Goal: Information Seeking & Learning: Learn about a topic

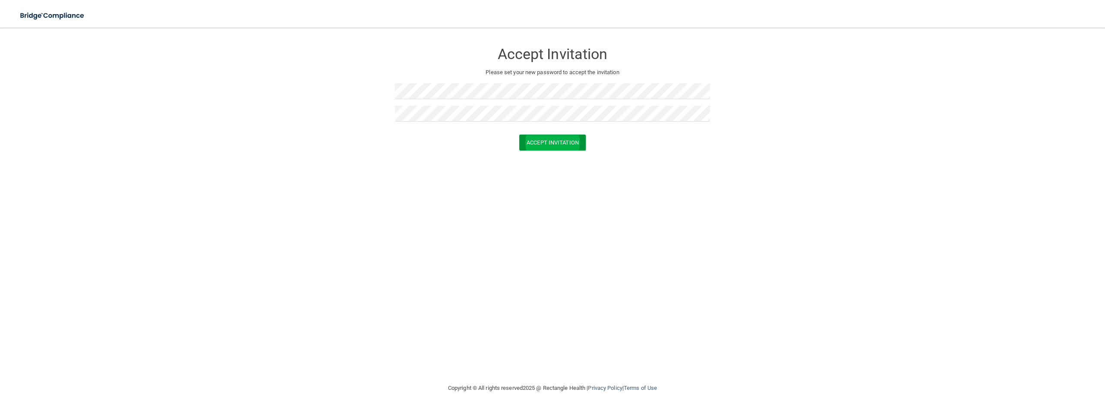
drag, startPoint x: 571, startPoint y: 152, endPoint x: 573, endPoint y: 144, distance: 8.6
drag, startPoint x: 573, startPoint y: 144, endPoint x: 531, endPoint y: 169, distance: 49.0
click at [528, 171] on div "Accept Invitation Please set your new password to accept the invitation Accept …" at bounding box center [552, 205] width 1071 height 338
click at [556, 145] on button "Accept Invitation" at bounding box center [552, 143] width 66 height 16
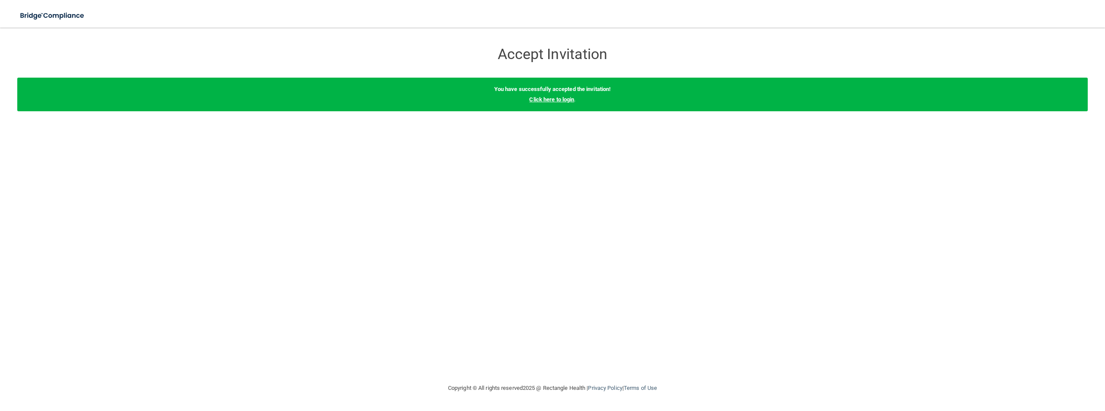
click at [555, 98] on link "Click here to login" at bounding box center [551, 99] width 45 height 6
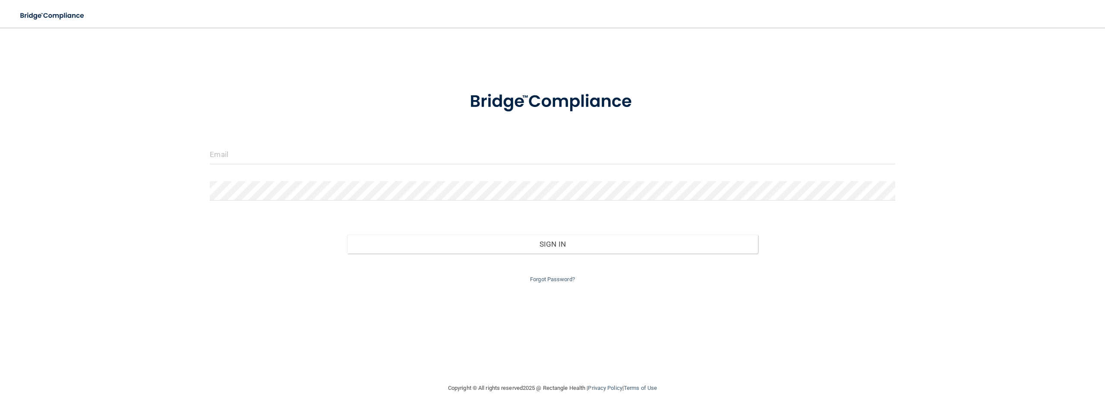
click at [481, 136] on form "Invalid email/password. You don't have permission to access that page. Sign In …" at bounding box center [552, 182] width 685 height 206
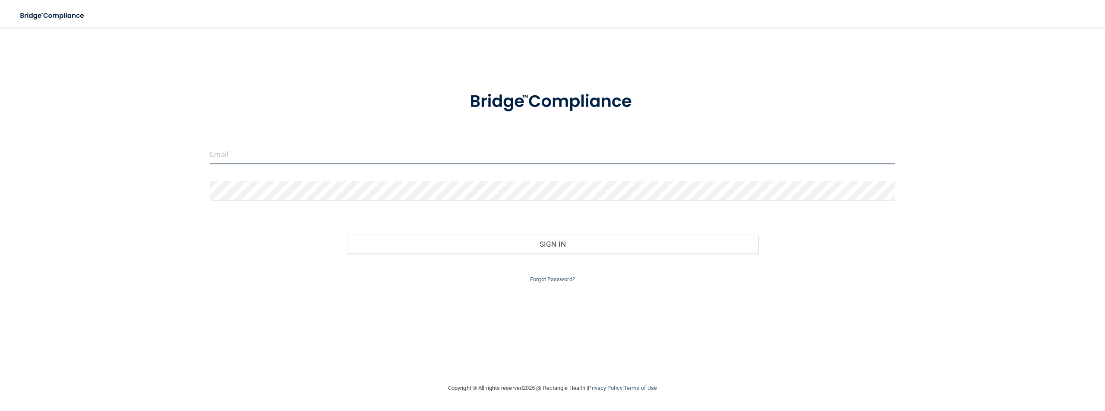
click at [476, 147] on input "email" at bounding box center [552, 154] width 685 height 19
click at [400, 159] on input "email" at bounding box center [552, 154] width 685 height 19
click at [215, 156] on input "email" at bounding box center [552, 154] width 685 height 19
type input "[EMAIL_ADDRESS][DOMAIN_NAME]"
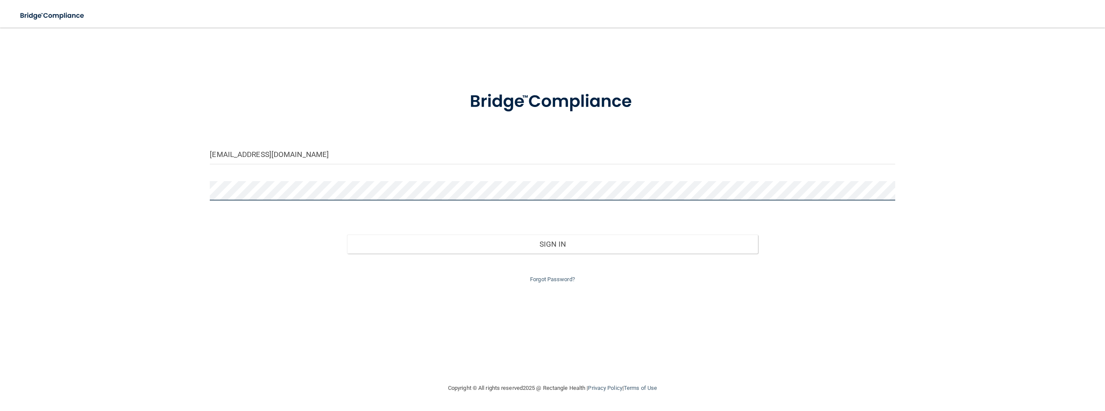
click at [347, 235] on button "Sign In" at bounding box center [552, 244] width 411 height 19
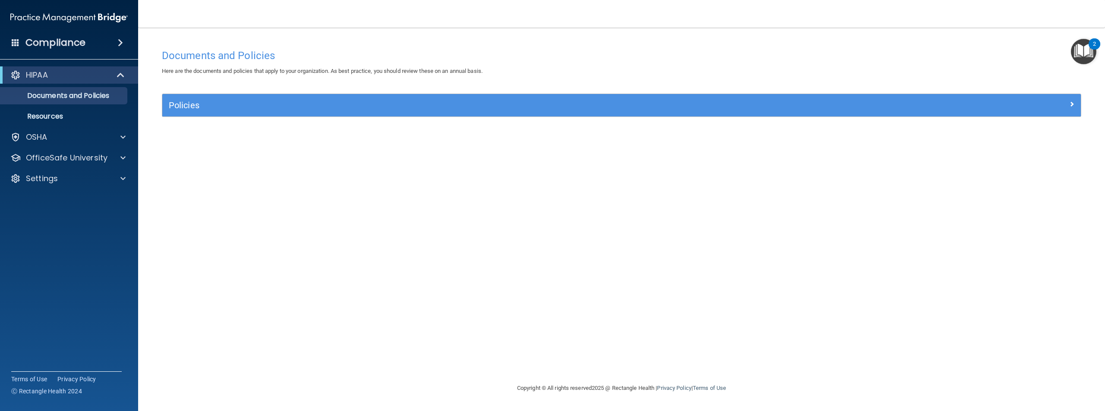
click at [310, 113] on div "Policies" at bounding box center [621, 105] width 919 height 22
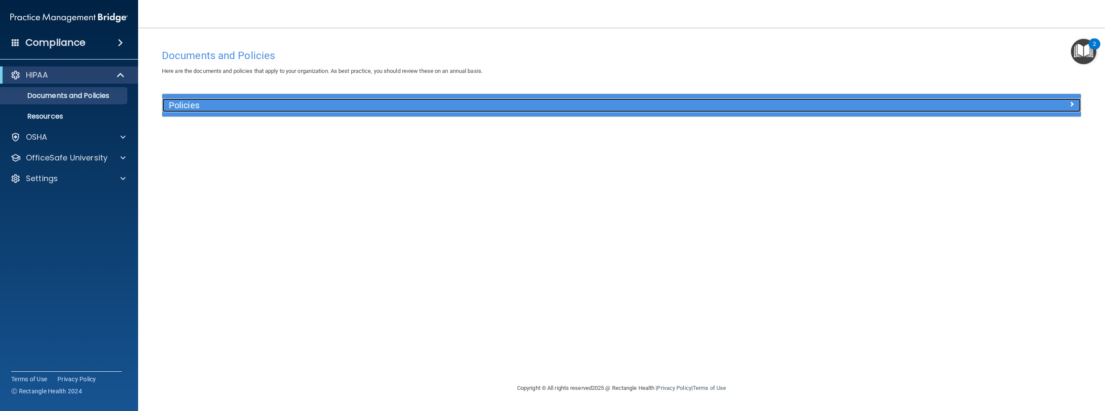
click at [1070, 103] on span at bounding box center [1071, 104] width 5 height 10
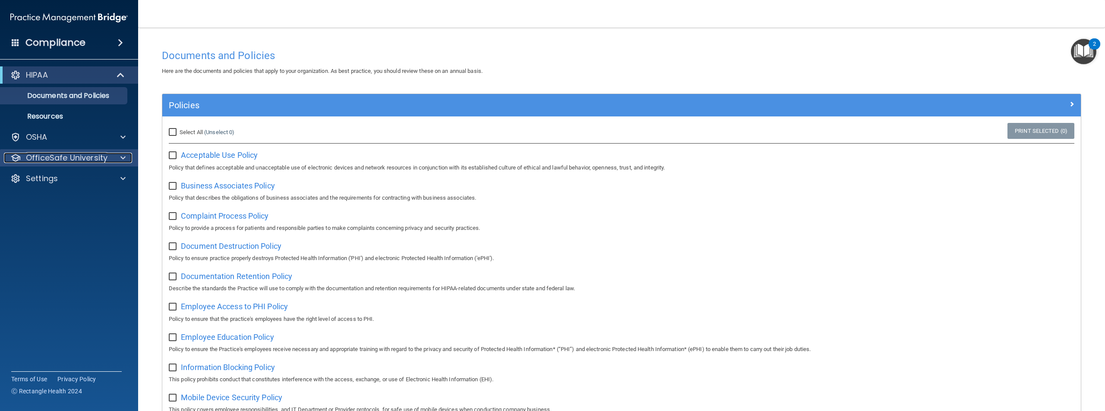
click at [55, 159] on p "OfficeSafe University" at bounding box center [67, 158] width 82 height 10
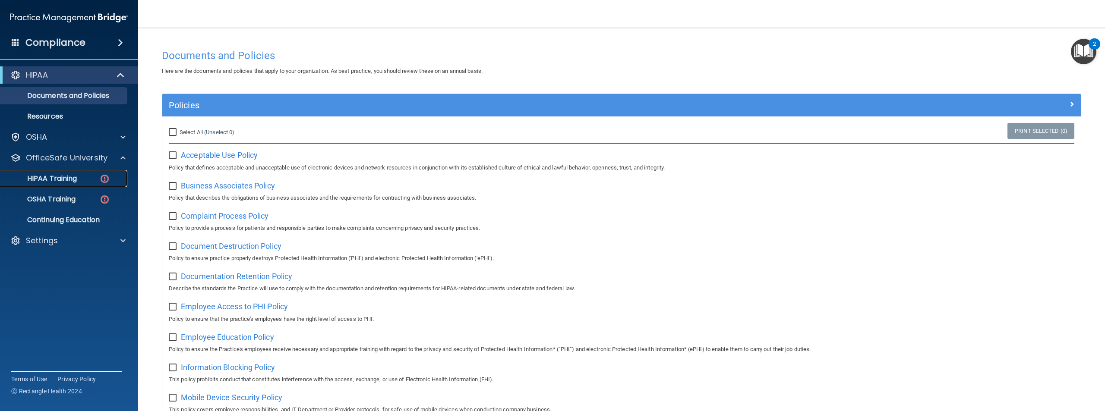
click at [54, 176] on p "HIPAA Training" at bounding box center [41, 178] width 71 height 9
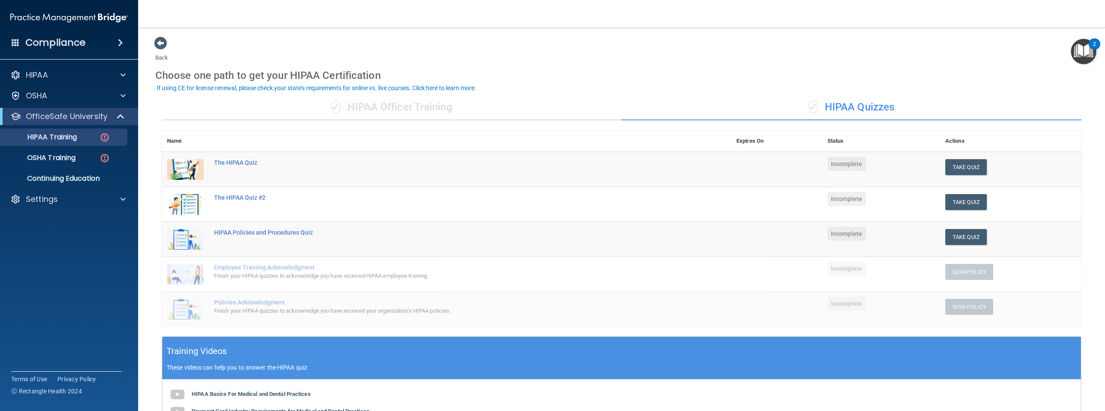
drag, startPoint x: 252, startPoint y: 107, endPoint x: 415, endPoint y: 104, distance: 163.7
click at [415, 104] on div "✓ HIPAA Officer Training" at bounding box center [392, 108] width 460 height 26
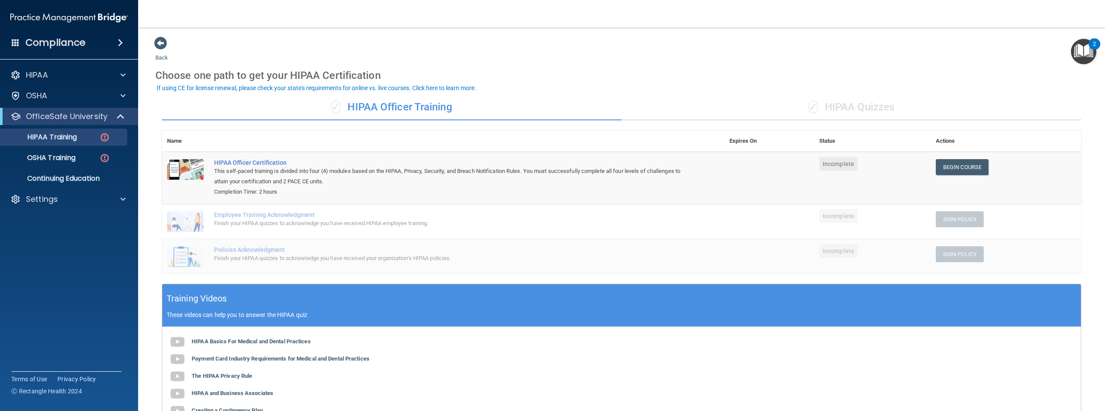
click at [196, 105] on div "✓ HIPAA Officer Training" at bounding box center [392, 108] width 460 height 26
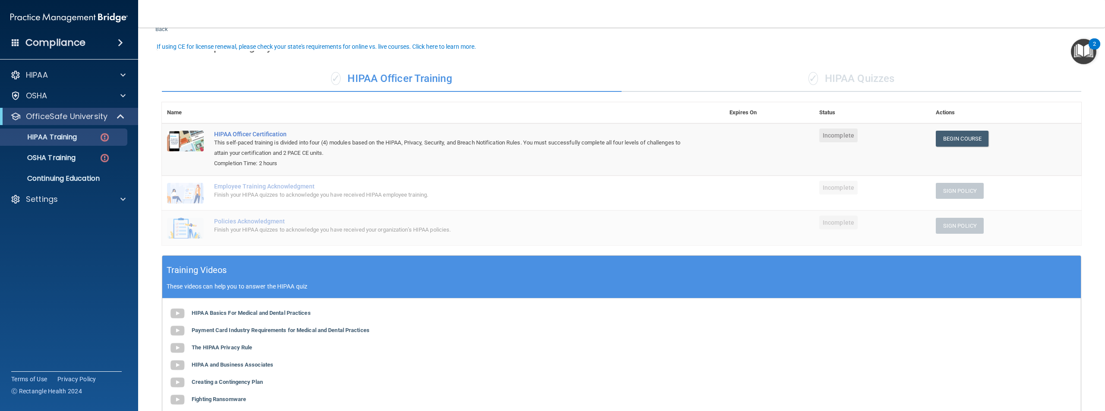
scroll to position [43, 0]
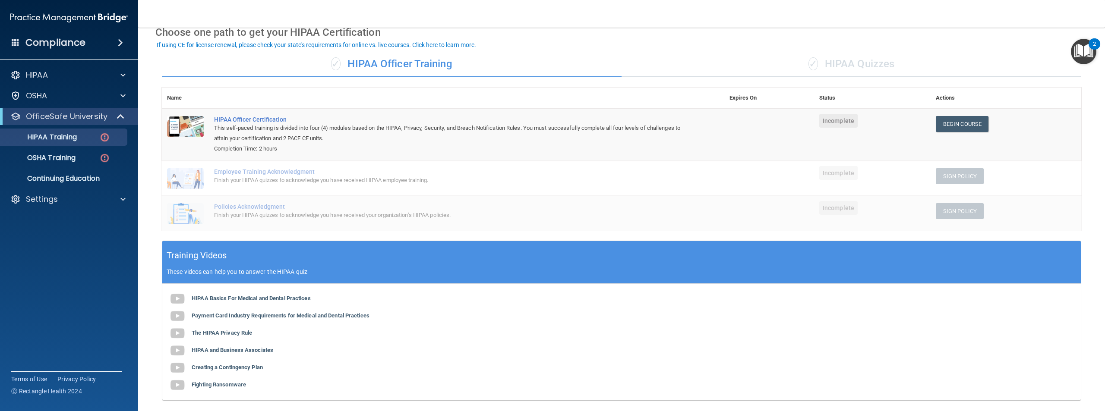
click at [846, 53] on div "✓ HIPAA Quizzes" at bounding box center [852, 64] width 460 height 26
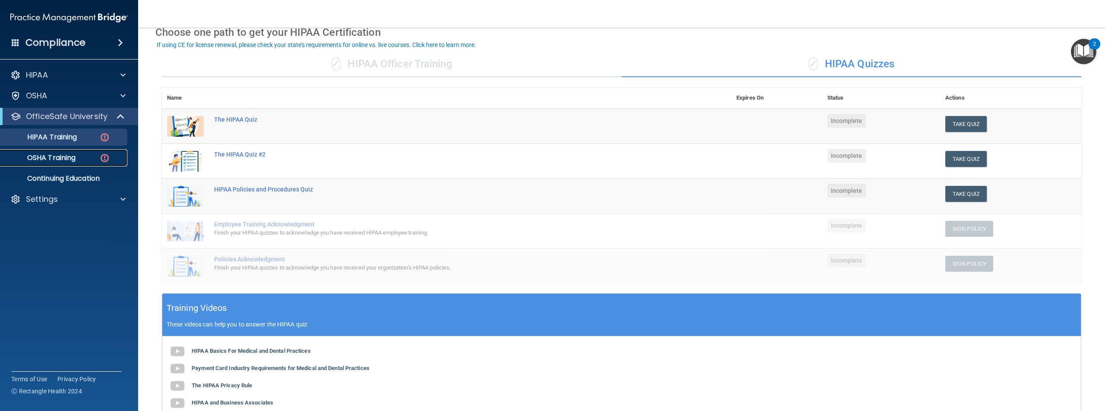
click at [27, 158] on p "OSHA Training" at bounding box center [41, 158] width 70 height 9
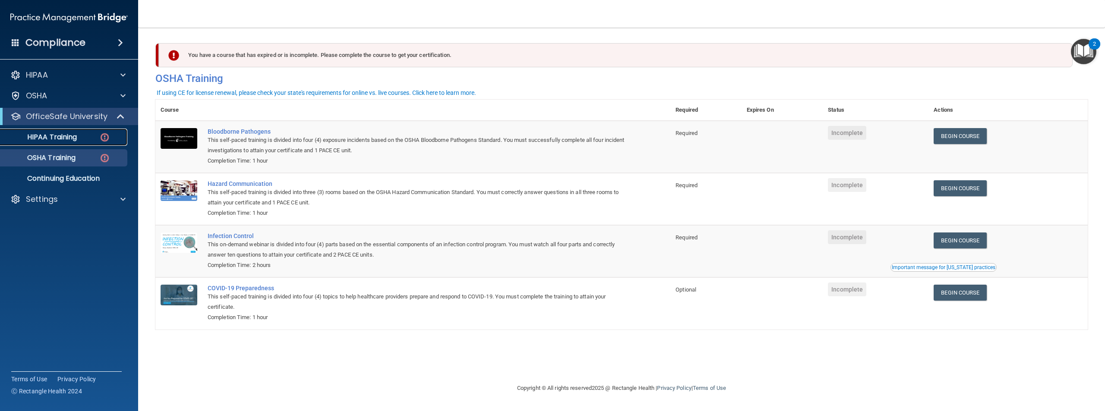
click at [60, 141] on p "HIPAA Training" at bounding box center [41, 137] width 71 height 9
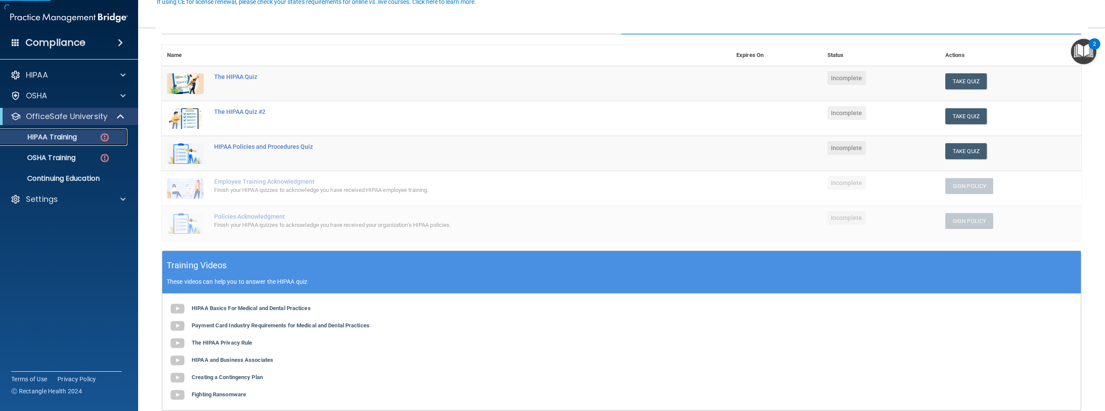
scroll to position [86, 0]
click at [259, 304] on div "HIPAA Basics For Medical and Dental Practices Payment Card Industry Requirement…" at bounding box center [621, 352] width 919 height 117
click at [256, 307] on b "HIPAA Basics For Medical and Dental Practices" at bounding box center [251, 308] width 119 height 6
click at [323, 324] on b "Payment Card Industry Requirements for Medical and Dental Practices" at bounding box center [281, 325] width 178 height 6
click at [240, 345] on b "The HIPAA Privacy Rule" at bounding box center [222, 342] width 60 height 6
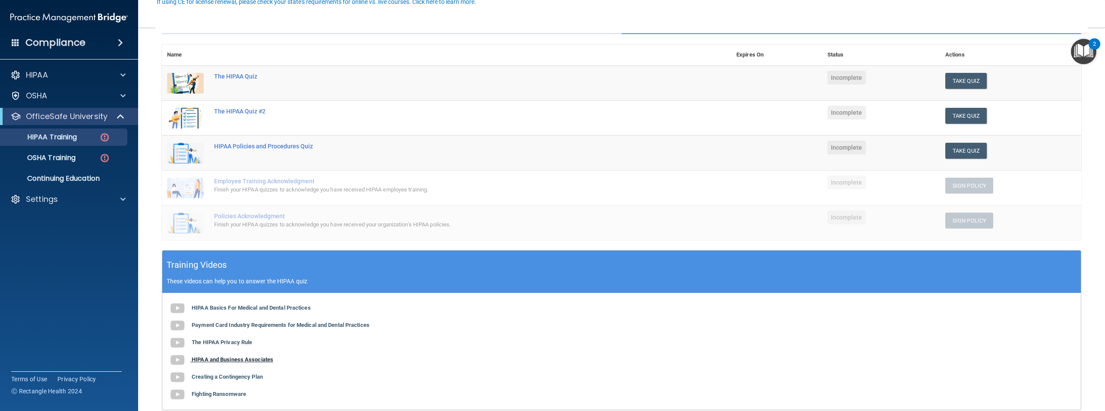
click at [208, 363] on b "HIPAA and Business Associates" at bounding box center [233, 360] width 82 height 6
click at [256, 373] on div "HIPAA Basics For Medical and Dental Practices Payment Card Industry Requirement…" at bounding box center [621, 352] width 919 height 117
click at [254, 379] on b "Creating a Contingency Plan" at bounding box center [227, 377] width 71 height 6
click at [201, 395] on b "Fighting Ransomware" at bounding box center [219, 394] width 54 height 6
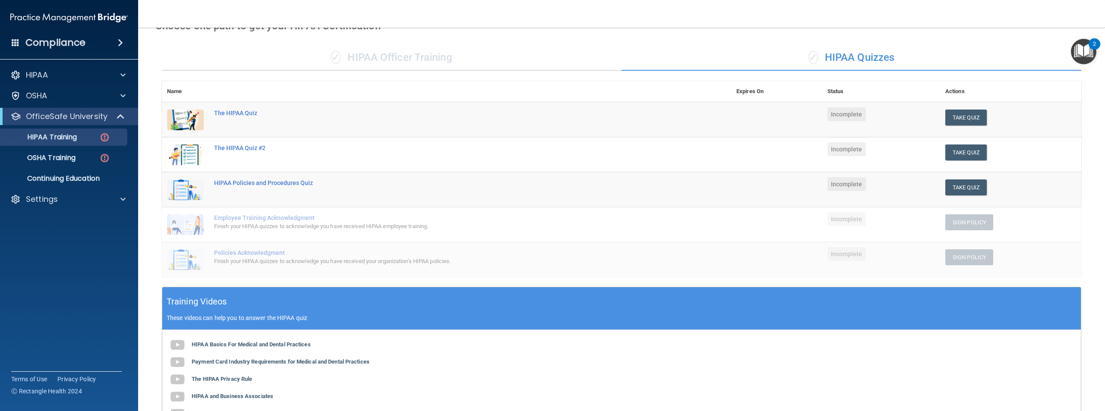
scroll to position [21, 0]
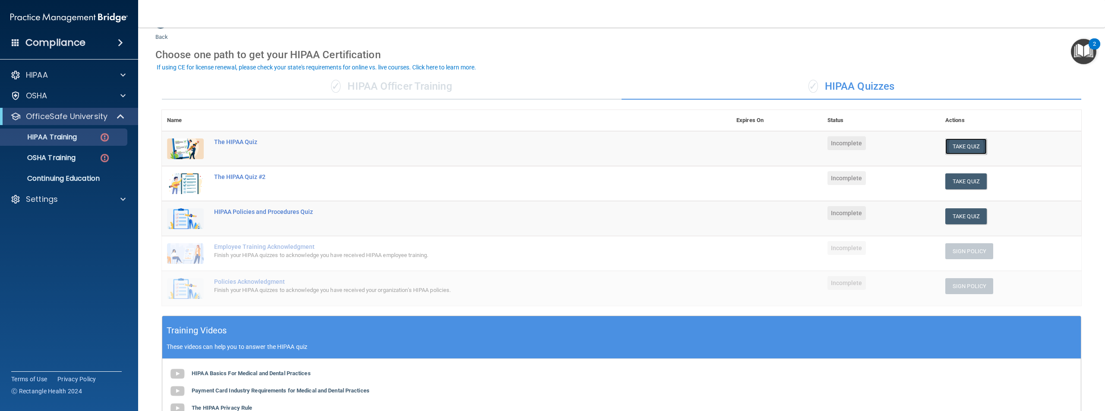
click at [955, 139] on button "Take Quiz" at bounding box center [966, 147] width 41 height 16
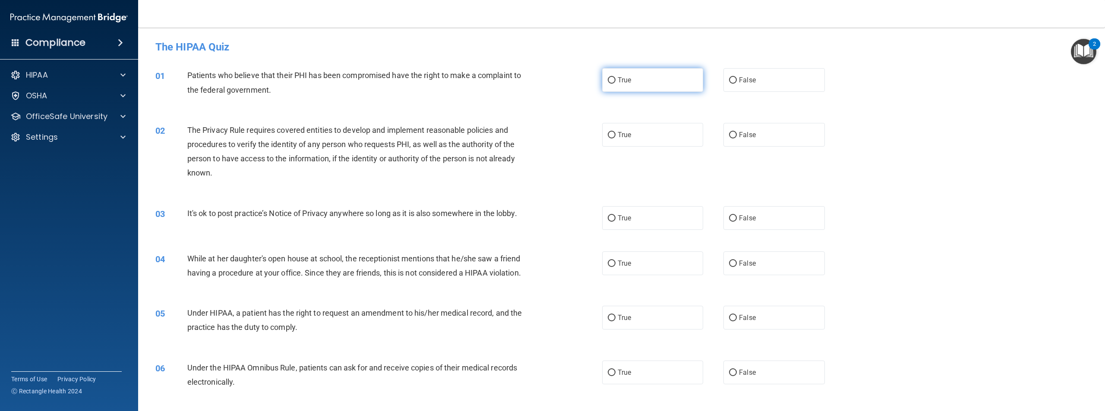
click at [648, 88] on label "True" at bounding box center [652, 80] width 101 height 24
click at [616, 84] on input "True" at bounding box center [612, 80] width 8 height 6
radio input "true"
click at [618, 125] on label "True" at bounding box center [652, 135] width 101 height 24
click at [616, 132] on input "True" at bounding box center [612, 135] width 8 height 6
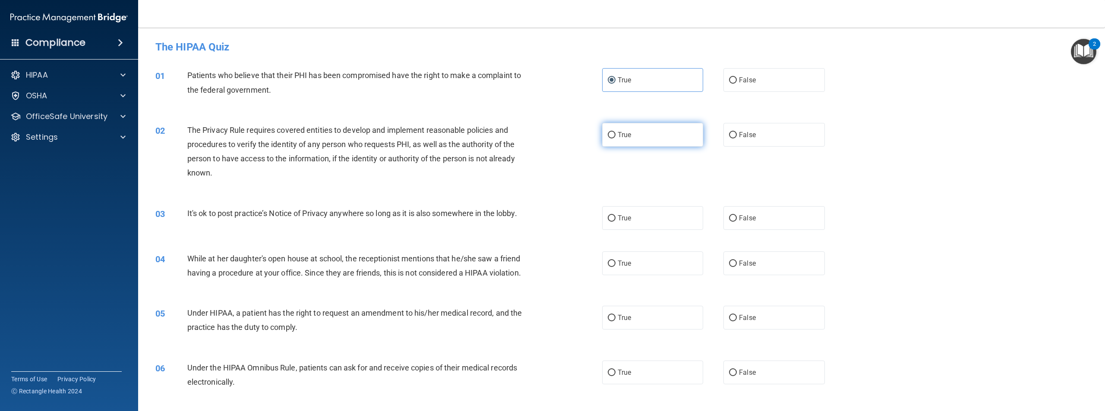
radio input "true"
drag, startPoint x: 554, startPoint y: 196, endPoint x: 515, endPoint y: 203, distance: 39.0
click at [516, 203] on div "03 It's ok to post practice’s Notice of Privacy anywhere so long as it is also …" at bounding box center [622, 218] width 946 height 45
drag, startPoint x: 557, startPoint y: 204, endPoint x: 528, endPoint y: 204, distance: 28.9
click at [528, 204] on div "03 It's ok to post practice’s Notice of Privacy anywhere so long as it is also …" at bounding box center [622, 218] width 946 height 45
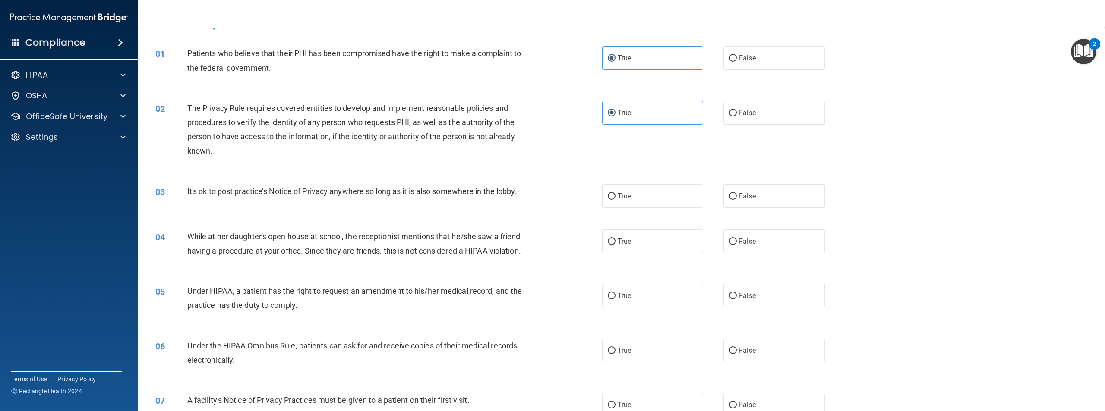
scroll to position [43, 0]
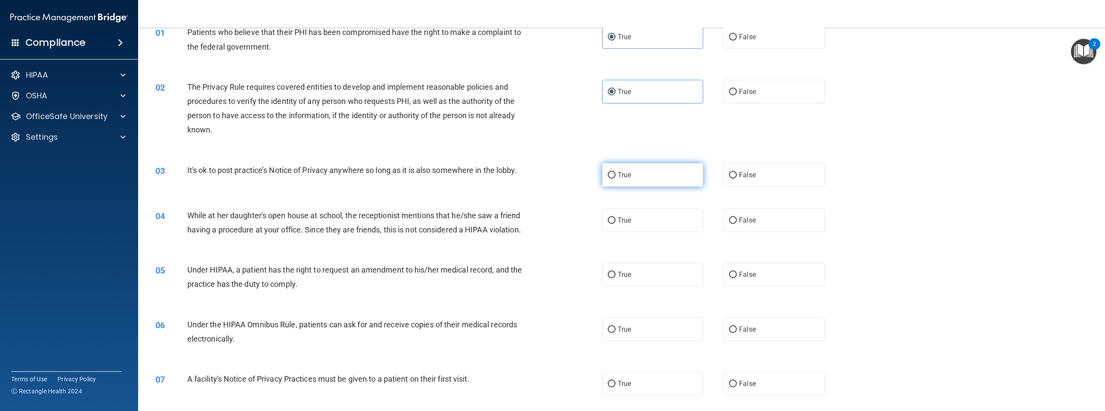
click at [626, 180] on label "True" at bounding box center [652, 175] width 101 height 24
click at [616, 179] on input "True" at bounding box center [612, 175] width 8 height 6
radio input "true"
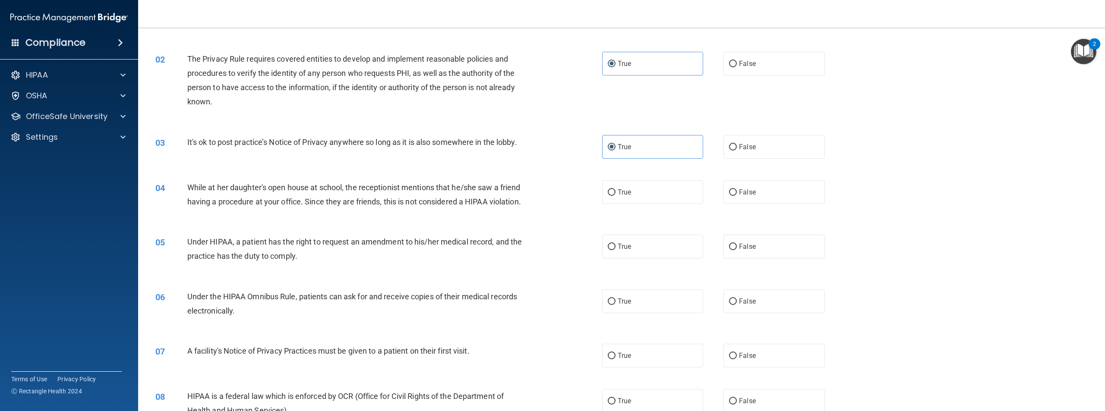
scroll to position [86, 0]
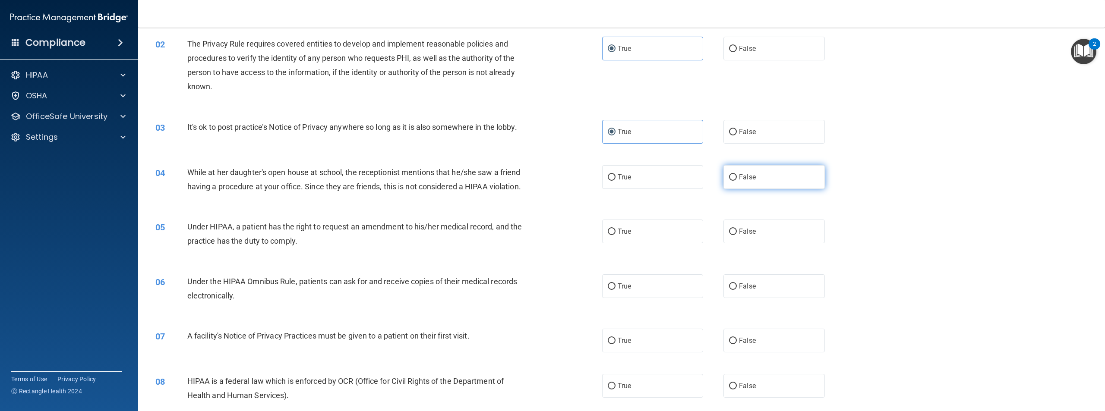
click at [739, 174] on span "False" at bounding box center [747, 177] width 17 height 8
click at [737, 174] on input "False" at bounding box center [733, 177] width 8 height 6
radio input "true"
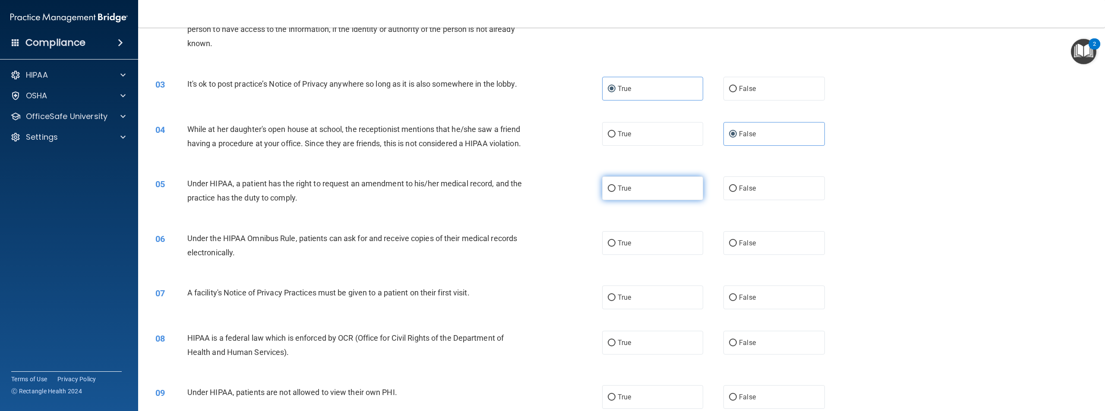
click at [630, 198] on label "True" at bounding box center [652, 189] width 101 height 24
click at [616, 192] on input "True" at bounding box center [612, 189] width 8 height 6
radio input "true"
drag, startPoint x: 549, startPoint y: 208, endPoint x: 514, endPoint y: 257, distance: 60.0
click at [514, 257] on span "Under the HIPAA Omnibus Rule, patients can ask for and receive copies of their …" at bounding box center [352, 245] width 330 height 23
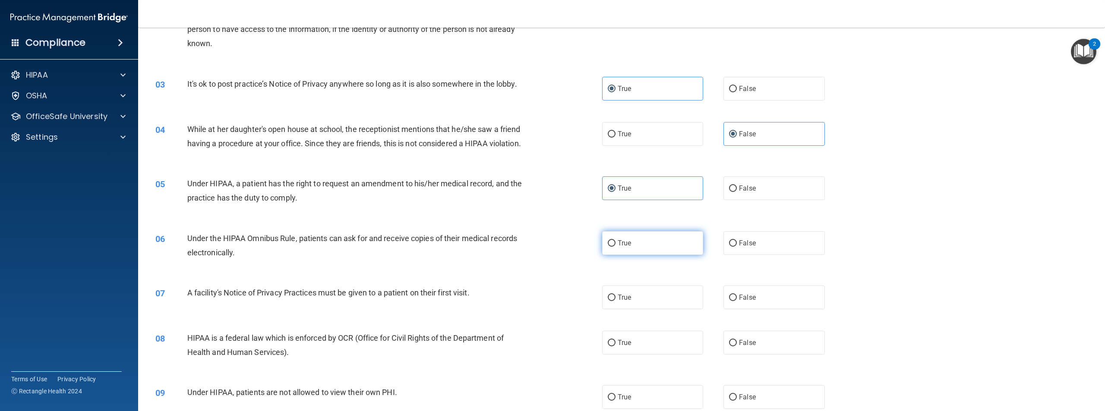
click at [632, 255] on label "True" at bounding box center [652, 243] width 101 height 24
click at [616, 247] on input "True" at bounding box center [612, 243] width 8 height 6
radio input "true"
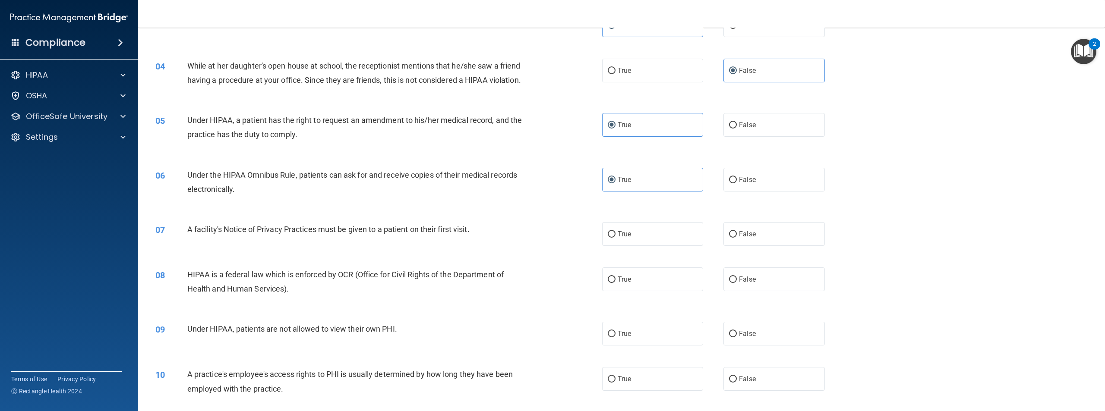
scroll to position [259, 0]
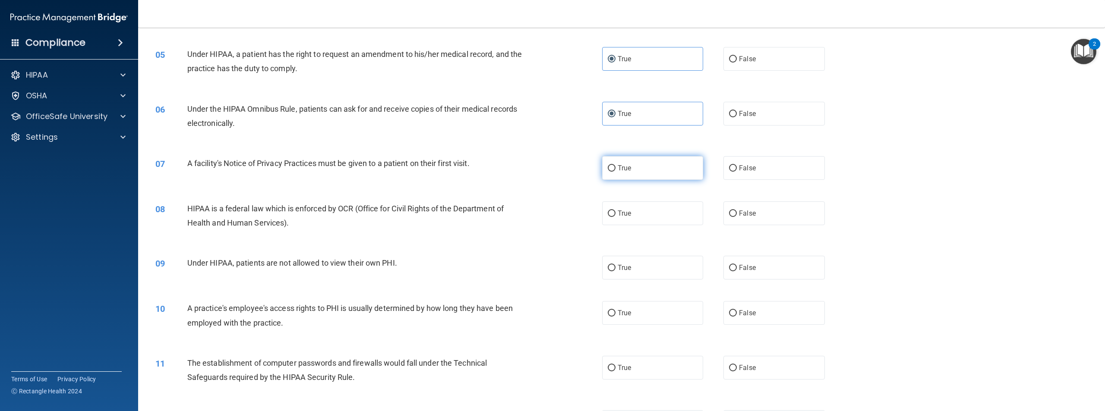
click at [619, 172] on span "True" at bounding box center [624, 168] width 13 height 8
click at [616, 172] on input "True" at bounding box center [612, 168] width 8 height 6
radio input "true"
drag, startPoint x: 568, startPoint y: 208, endPoint x: 537, endPoint y: 242, distance: 46.1
click at [537, 234] on div "08 HIPAA is a federal law which is enforced by OCR (Office for Civil Rights of …" at bounding box center [378, 218] width 473 height 33
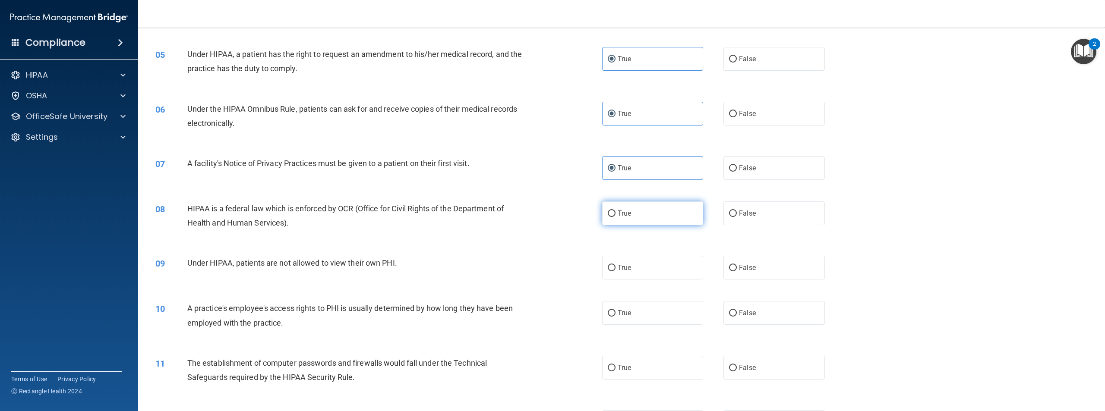
click at [642, 225] on label "True" at bounding box center [652, 214] width 101 height 24
click at [616, 217] on input "True" at bounding box center [612, 214] width 8 height 6
radio input "true"
click at [740, 272] on span "False" at bounding box center [747, 268] width 17 height 8
click at [737, 272] on input "False" at bounding box center [733, 268] width 8 height 6
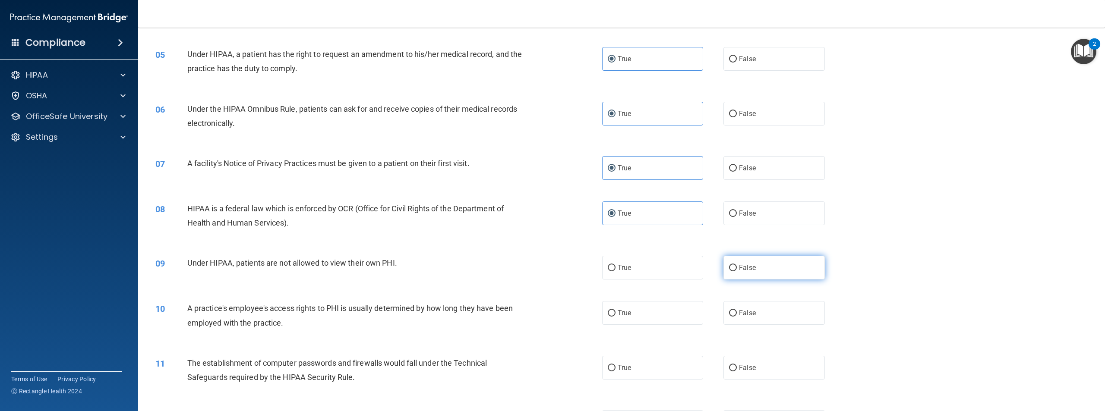
radio input "true"
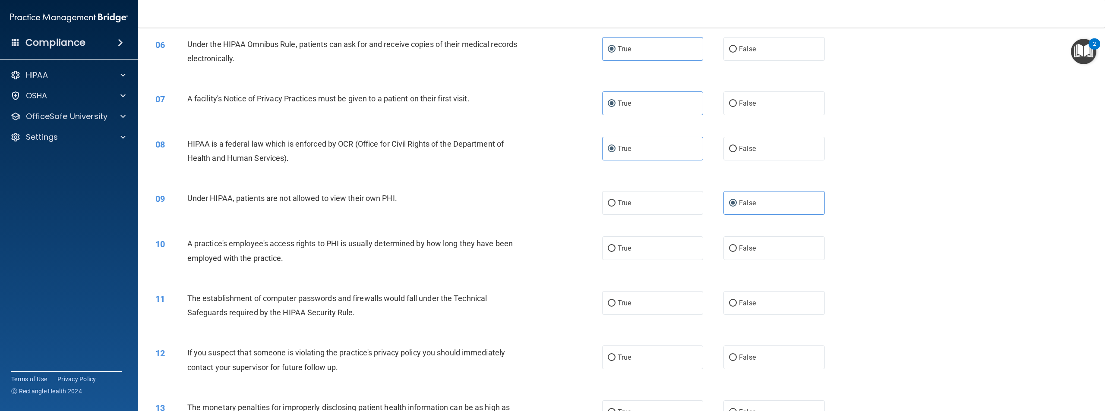
scroll to position [345, 0]
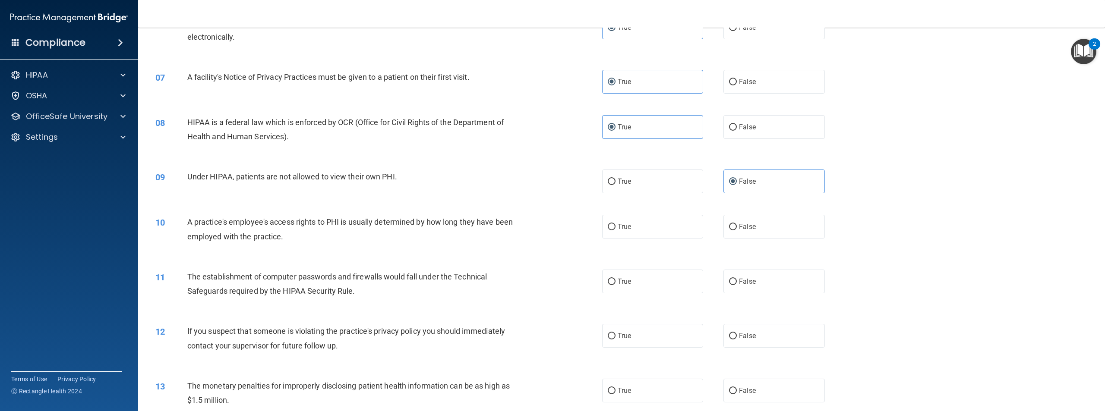
drag, startPoint x: 547, startPoint y: 256, endPoint x: 504, endPoint y: 271, distance: 45.1
click at [504, 259] on div "10 A practice's employee's access rights to PHI is usually determined by how lo…" at bounding box center [622, 231] width 946 height 54
click at [729, 231] on input "False" at bounding box center [733, 227] width 8 height 6
radio input "true"
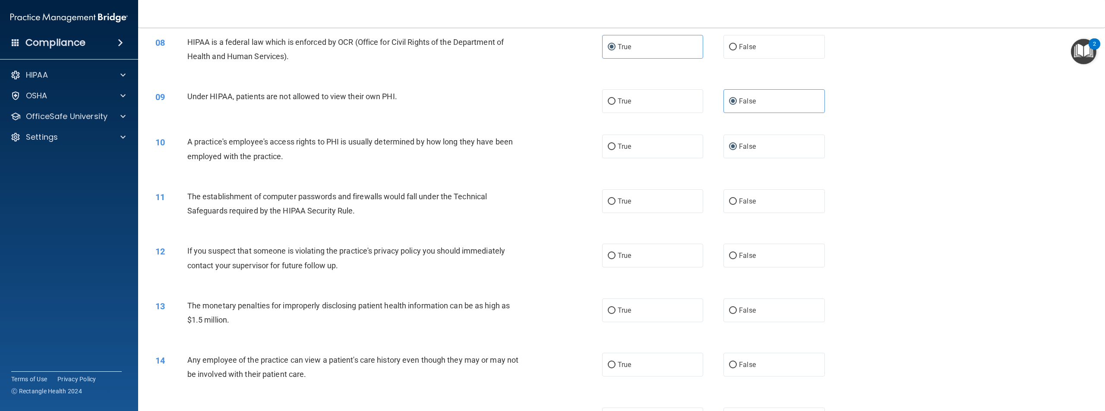
scroll to position [475, 0]
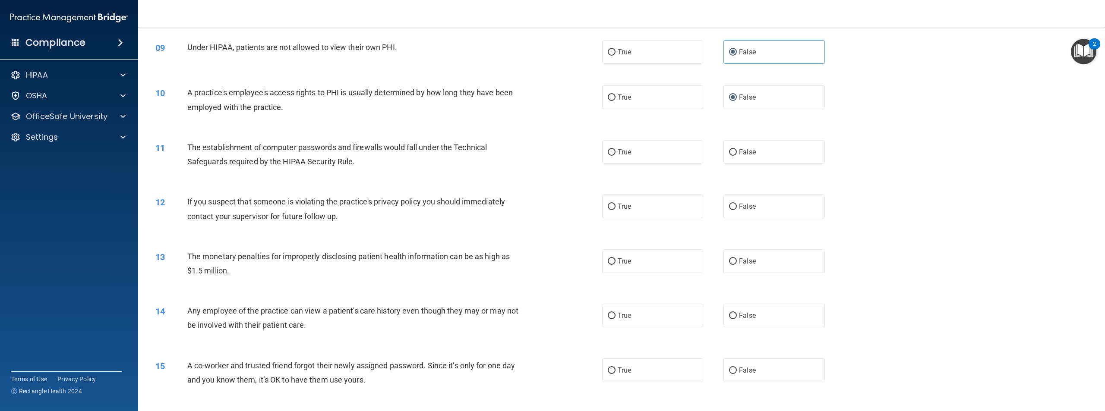
drag, startPoint x: 618, startPoint y: 172, endPoint x: 616, endPoint y: 179, distance: 7.7
click at [617, 164] on label "True" at bounding box center [652, 152] width 101 height 24
click at [616, 156] on input "True" at bounding box center [612, 152] width 8 height 6
radio input "true"
click at [602, 218] on label "True" at bounding box center [652, 207] width 101 height 24
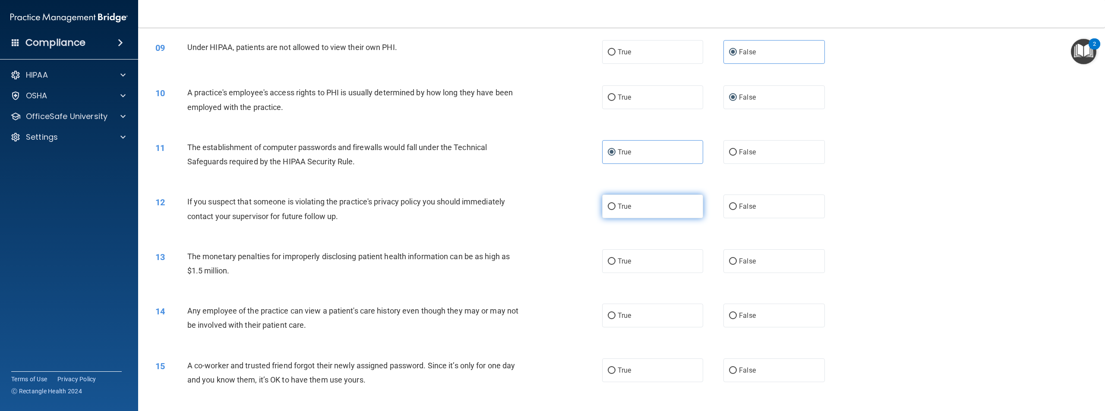
click at [608, 210] on input "True" at bounding box center [612, 207] width 8 height 6
radio input "true"
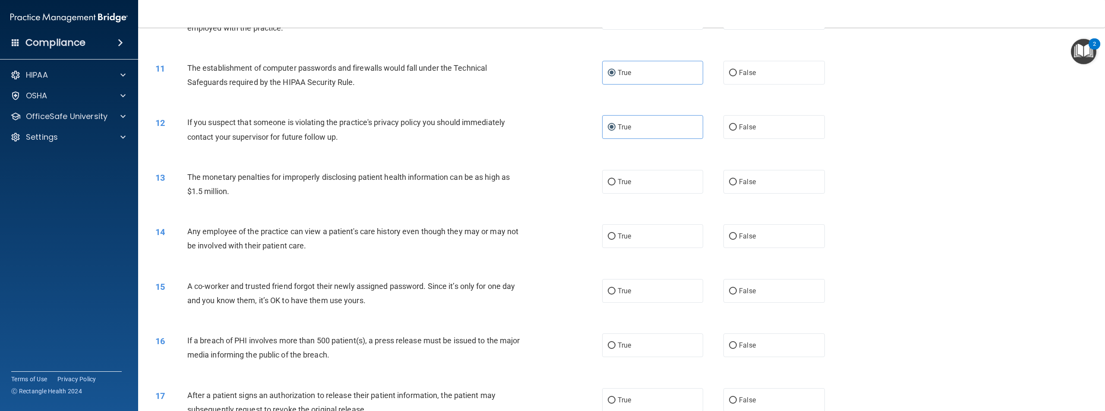
scroll to position [561, 0]
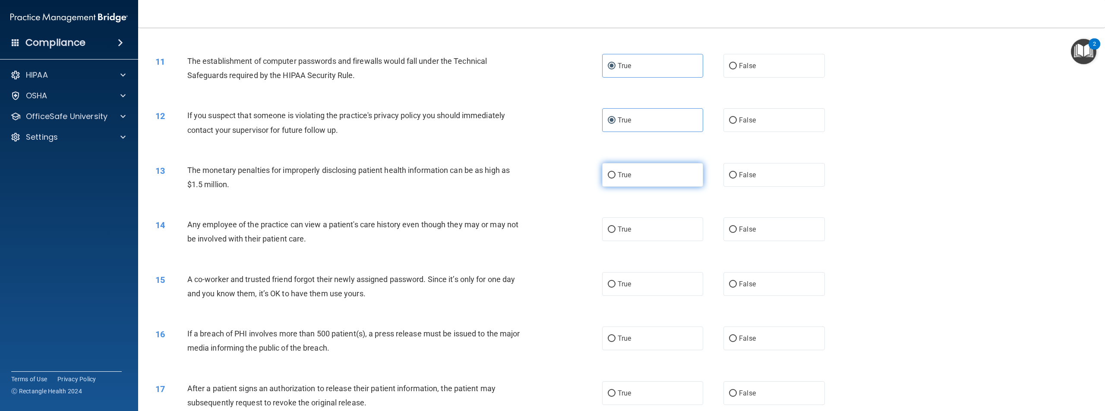
click at [618, 179] on span "True" at bounding box center [624, 175] width 13 height 8
click at [616, 179] on input "True" at bounding box center [612, 175] width 8 height 6
radio input "true"
click at [748, 238] on label "False" at bounding box center [774, 230] width 101 height 24
click at [737, 233] on input "False" at bounding box center [733, 230] width 8 height 6
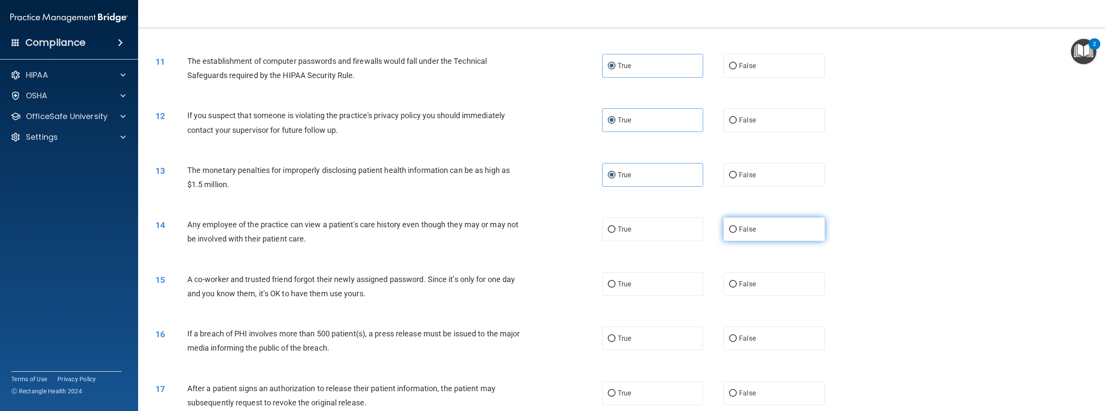
radio input "true"
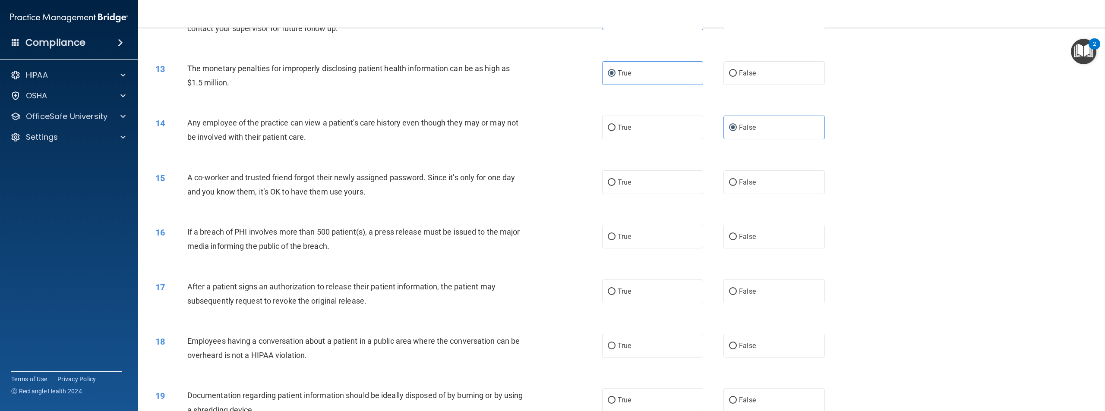
scroll to position [691, 0]
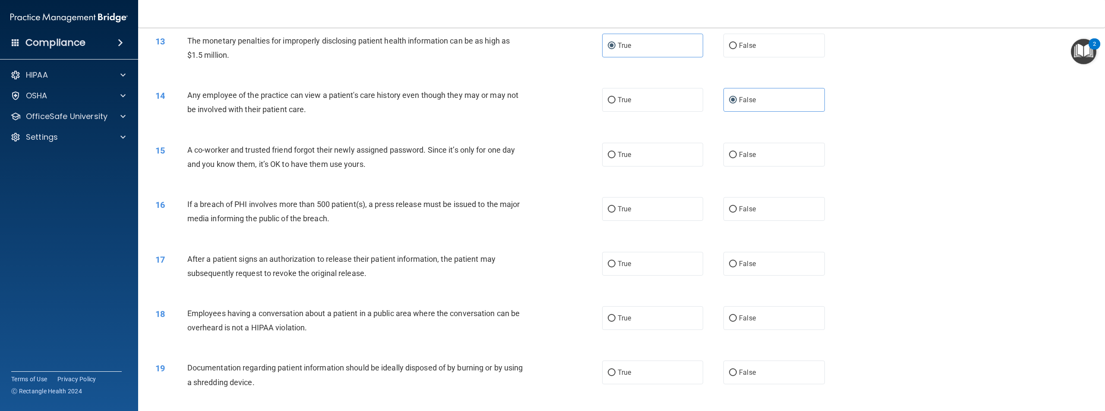
drag, startPoint x: 524, startPoint y: 275, endPoint x: 481, endPoint y: 278, distance: 43.7
click at [481, 278] on span "After a patient signs an authorization to release their patient information, th…" at bounding box center [341, 266] width 308 height 23
click at [736, 162] on label "False" at bounding box center [774, 155] width 101 height 24
click at [736, 158] on input "False" at bounding box center [733, 155] width 8 height 6
radio input "true"
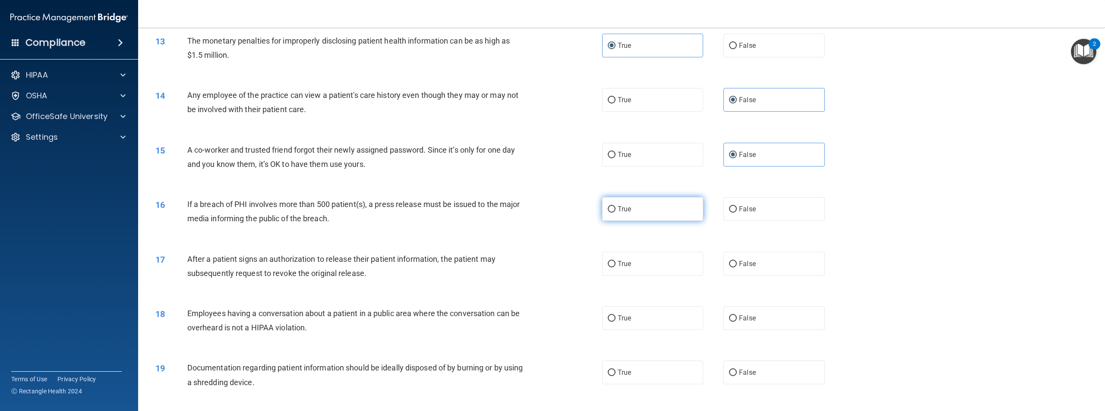
click at [683, 221] on label "True" at bounding box center [652, 209] width 101 height 24
click at [616, 213] on input "True" at bounding box center [612, 209] width 8 height 6
radio input "true"
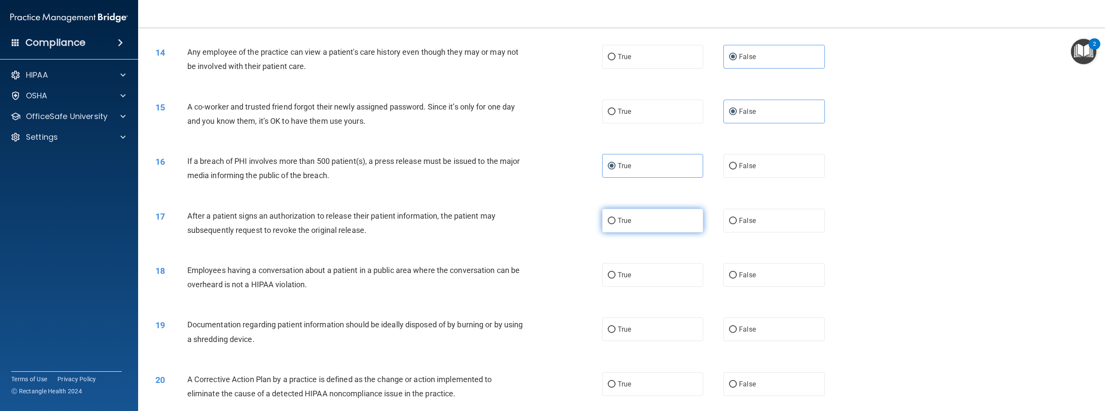
click at [623, 225] on span "True" at bounding box center [624, 221] width 13 height 8
click at [616, 225] on input "True" at bounding box center [612, 221] width 8 height 6
radio input "true"
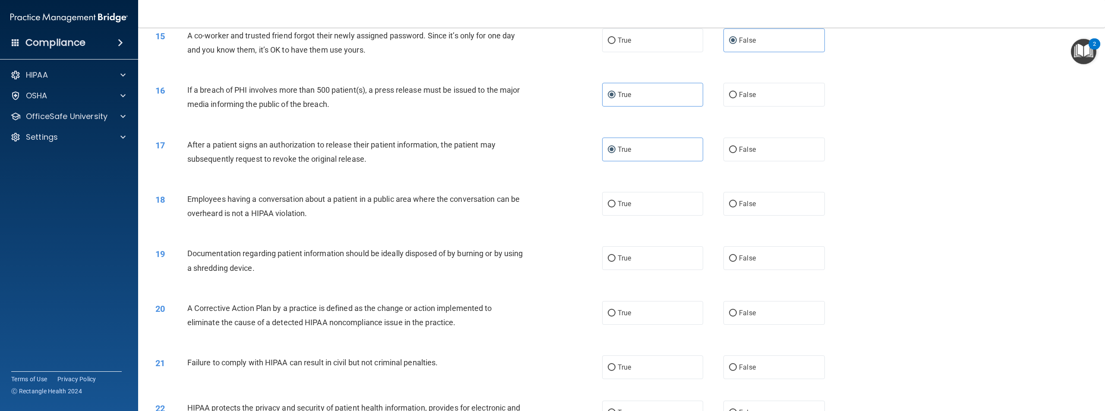
scroll to position [820, 0]
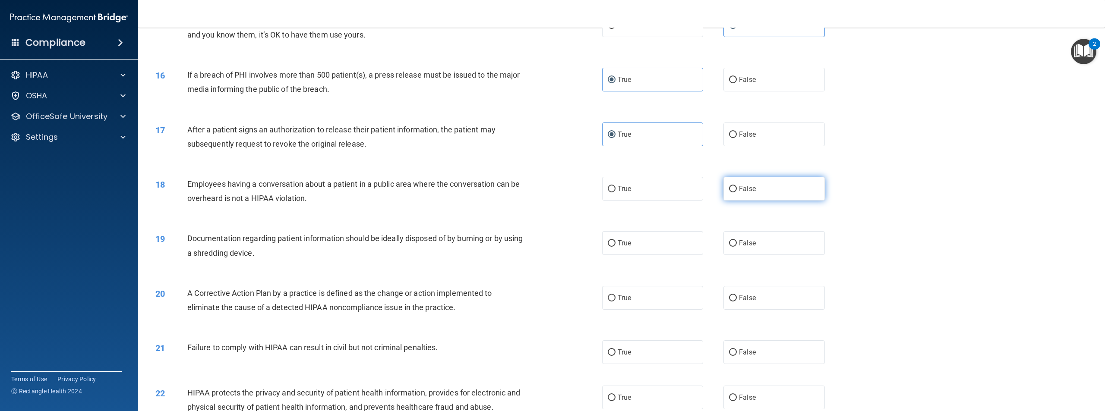
click at [765, 193] on label "False" at bounding box center [774, 189] width 101 height 24
click at [737, 193] on input "False" at bounding box center [733, 189] width 8 height 6
radio input "true"
click at [608, 247] on input "True" at bounding box center [612, 243] width 8 height 6
radio input "true"
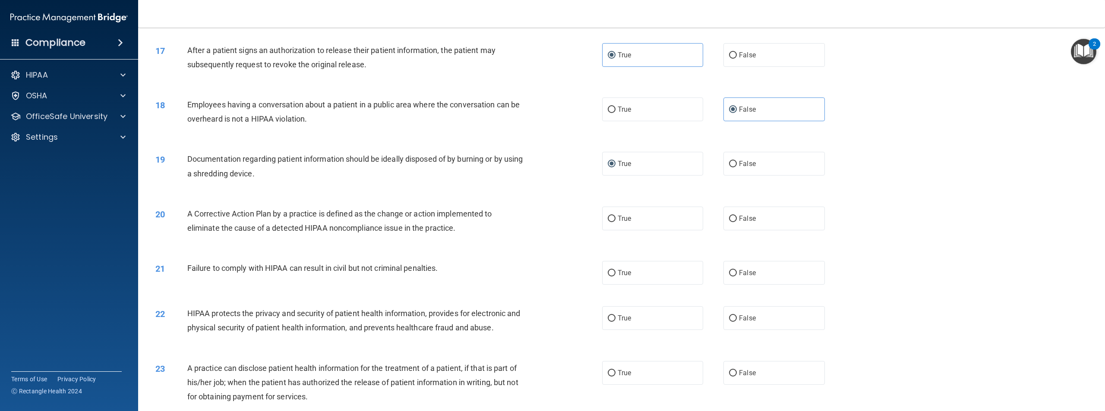
scroll to position [907, 0]
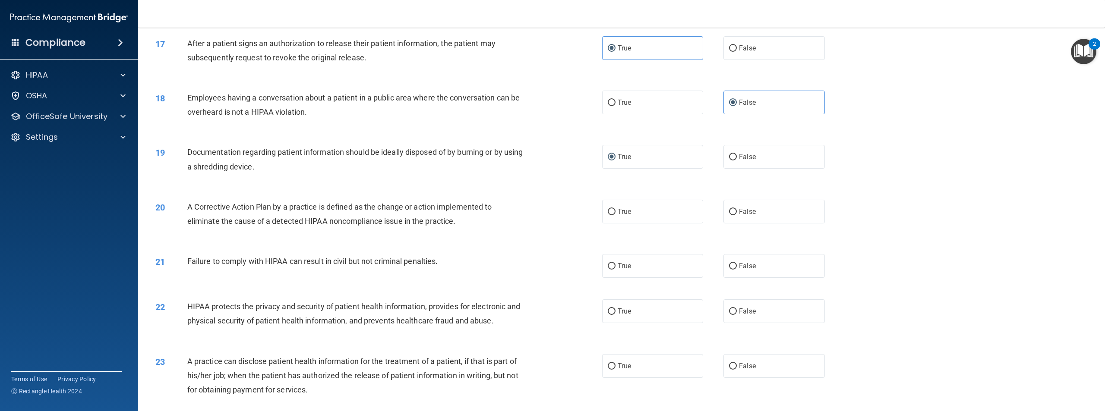
drag, startPoint x: 532, startPoint y: 266, endPoint x: 503, endPoint y: 274, distance: 30.7
click at [503, 269] on div "Failure to comply with HIPAA can result in civil but not criminal penalties." at bounding box center [359, 261] width 345 height 14
drag, startPoint x: 503, startPoint y: 274, endPoint x: 497, endPoint y: 278, distance: 6.8
click at [497, 269] on div "Failure to comply with HIPAA can result in civil but not criminal penalties." at bounding box center [359, 261] width 345 height 14
click at [642, 220] on label "True" at bounding box center [652, 212] width 101 height 24
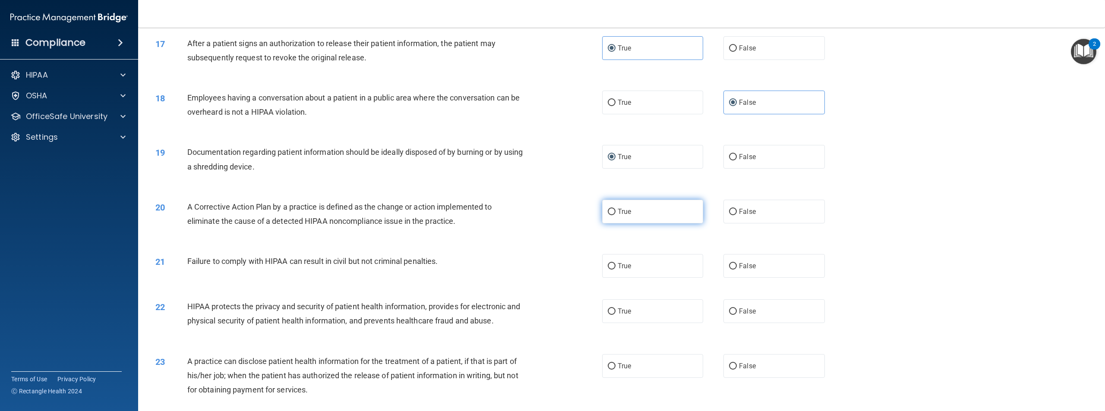
click at [616, 215] on input "True" at bounding box center [612, 212] width 8 height 6
radio input "true"
click at [724, 278] on label "False" at bounding box center [774, 266] width 101 height 24
click at [729, 270] on input "False" at bounding box center [733, 266] width 8 height 6
radio input "true"
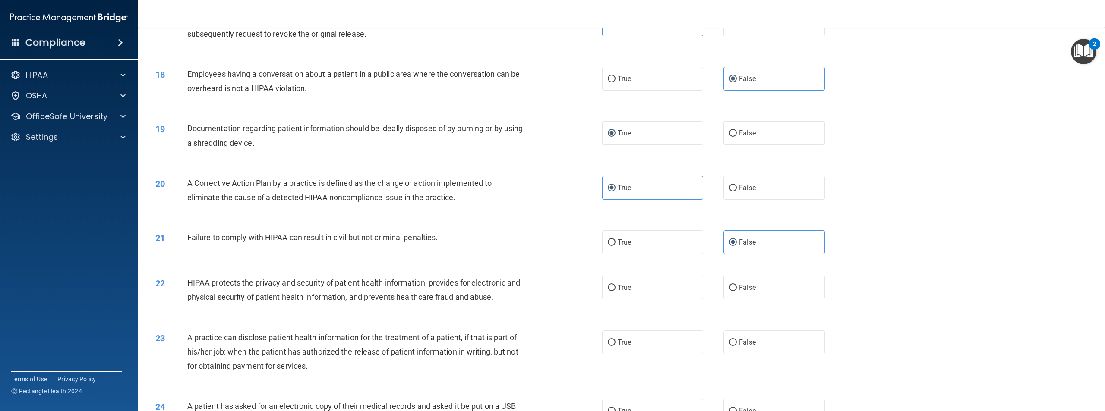
scroll to position [950, 0]
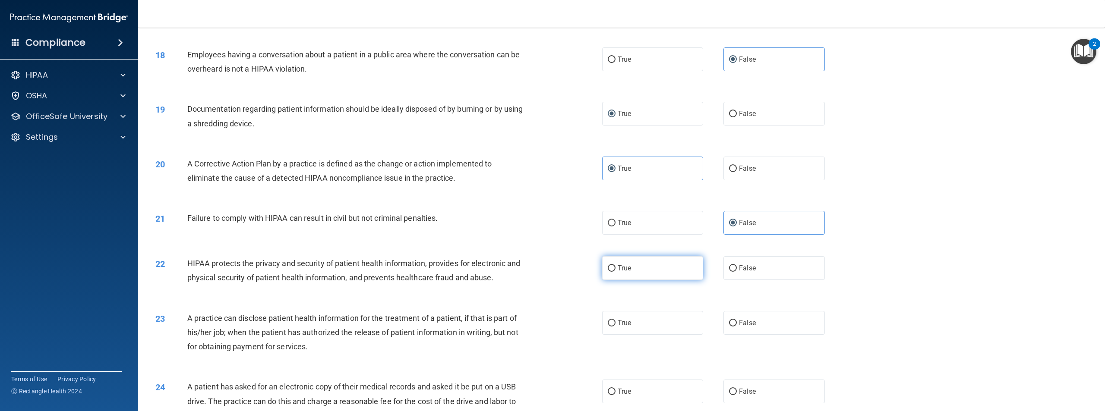
click at [624, 272] on span "True" at bounding box center [624, 268] width 13 height 8
click at [616, 272] on input "True" at bounding box center [612, 269] width 8 height 6
radio input "true"
click at [757, 335] on label "False" at bounding box center [774, 323] width 101 height 24
click at [737, 327] on input "False" at bounding box center [733, 323] width 8 height 6
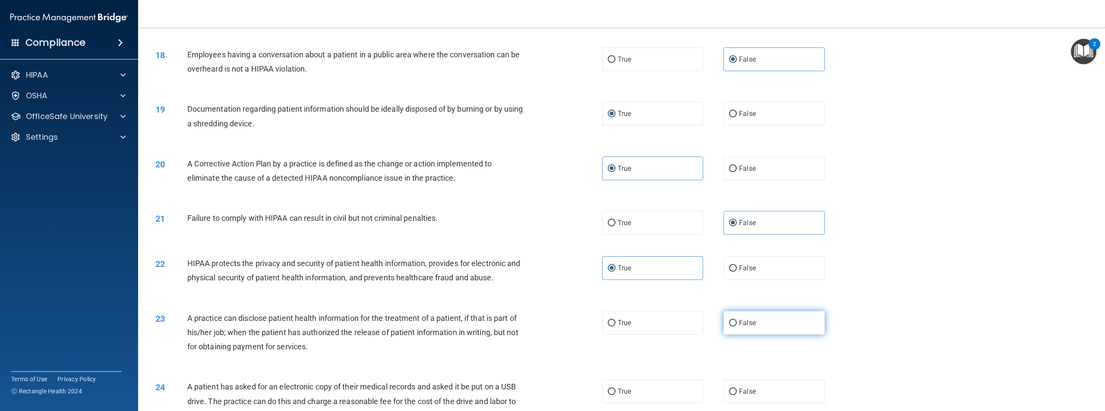
radio input "true"
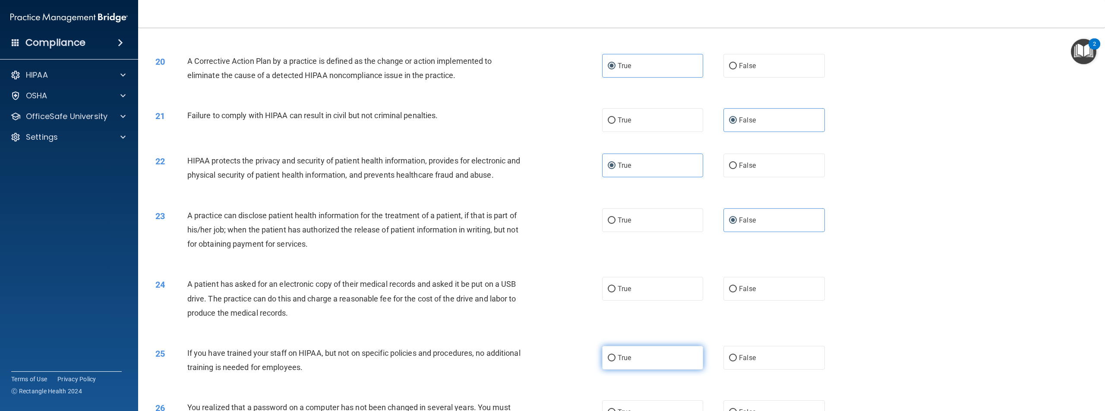
scroll to position [1079, 0]
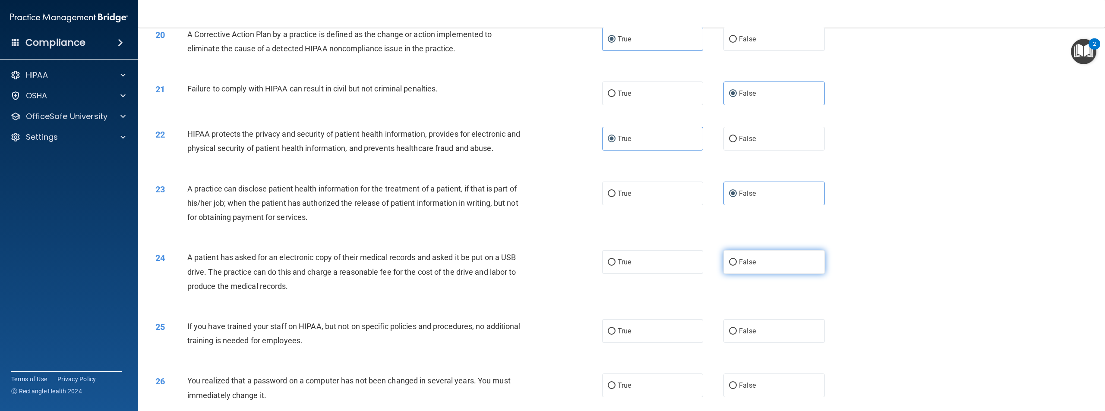
click at [744, 274] on label "False" at bounding box center [774, 262] width 101 height 24
click at [737, 266] on input "False" at bounding box center [733, 262] width 8 height 6
radio input "true"
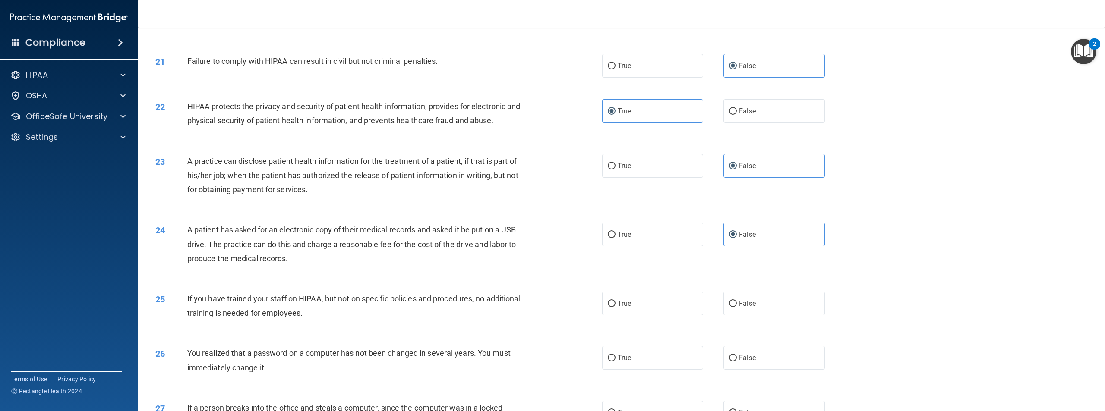
scroll to position [1123, 0]
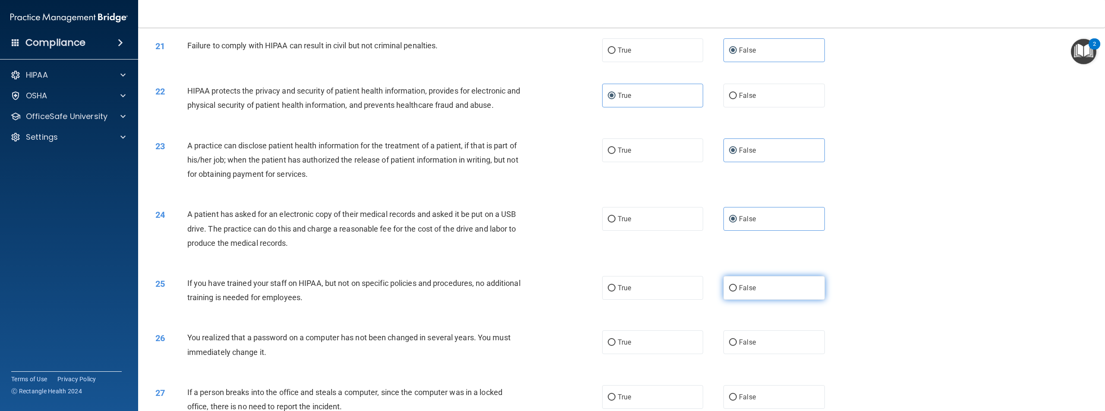
click at [763, 294] on label "False" at bounding box center [774, 288] width 101 height 24
click at [737, 292] on input "False" at bounding box center [733, 288] width 8 height 6
radio input "true"
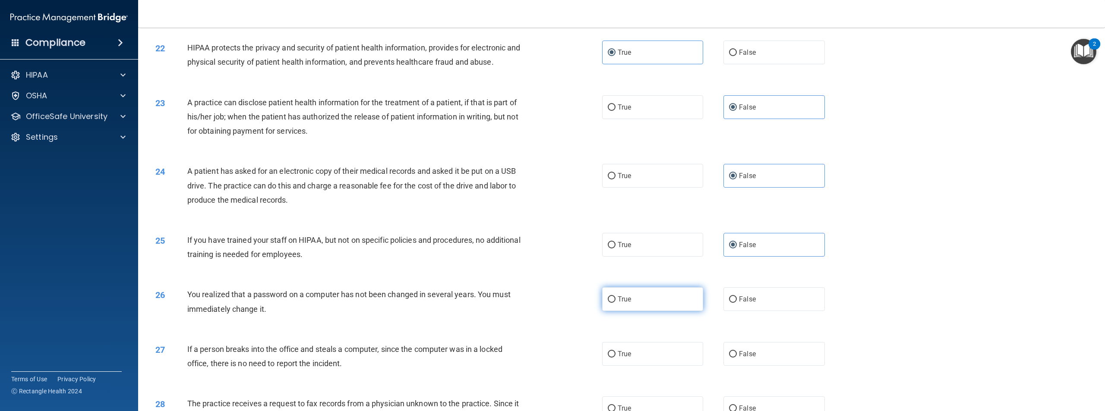
click at [636, 311] on label "True" at bounding box center [652, 300] width 101 height 24
click at [616, 303] on input "True" at bounding box center [612, 300] width 8 height 6
radio input "true"
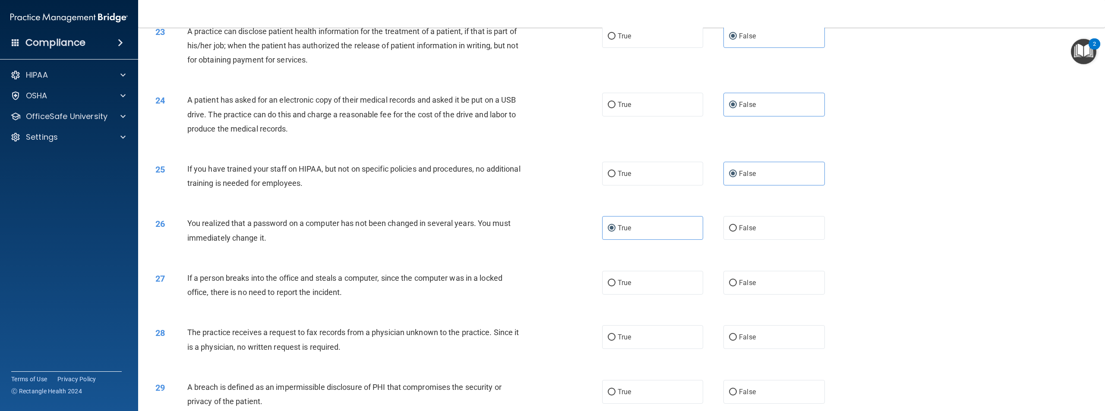
scroll to position [1252, 0]
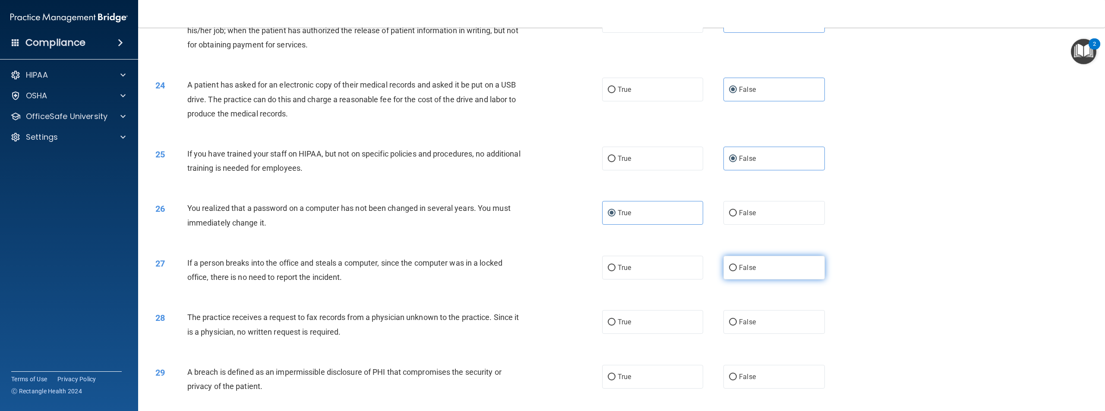
drag, startPoint x: 750, startPoint y: 286, endPoint x: 725, endPoint y: 296, distance: 27.2
click at [750, 280] on label "False" at bounding box center [774, 268] width 101 height 24
click at [737, 272] on input "False" at bounding box center [733, 268] width 8 height 6
radio input "true"
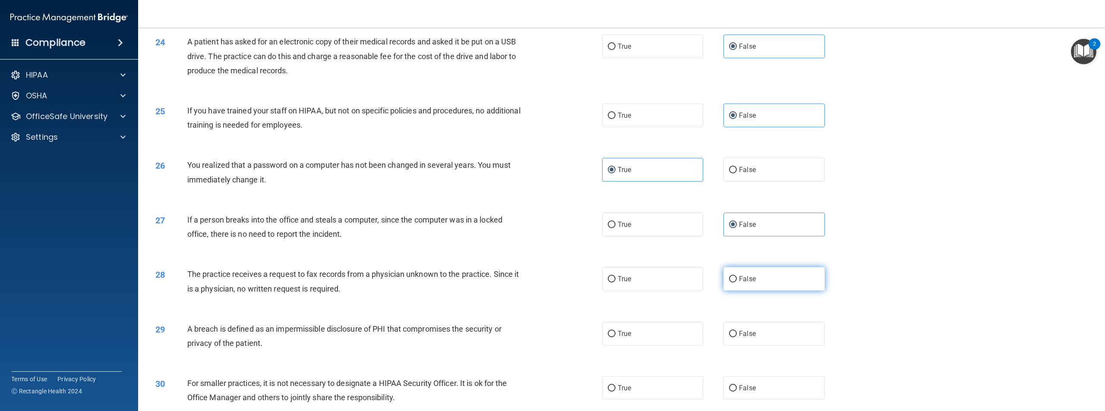
click at [762, 291] on label "False" at bounding box center [774, 279] width 101 height 24
click at [737, 283] on input "False" at bounding box center [733, 279] width 8 height 6
radio input "true"
click at [620, 338] on span "True" at bounding box center [624, 334] width 13 height 8
click at [616, 338] on input "True" at bounding box center [612, 334] width 8 height 6
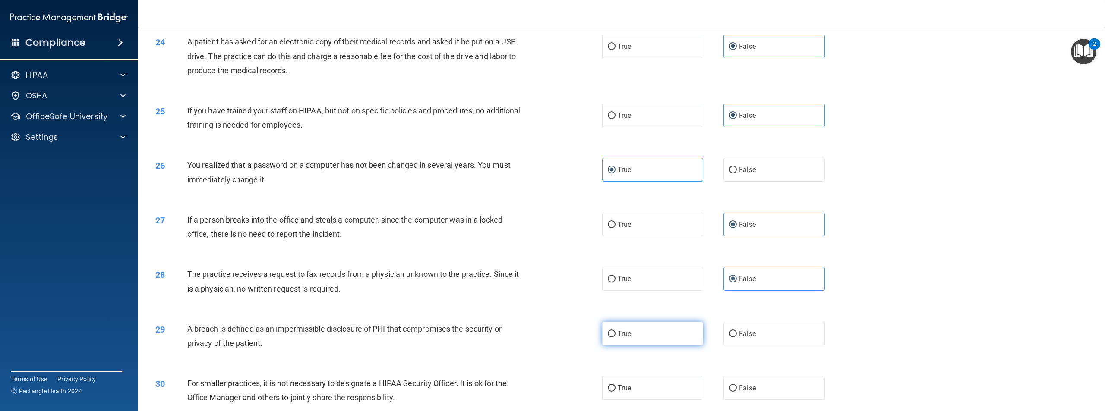
radio input "true"
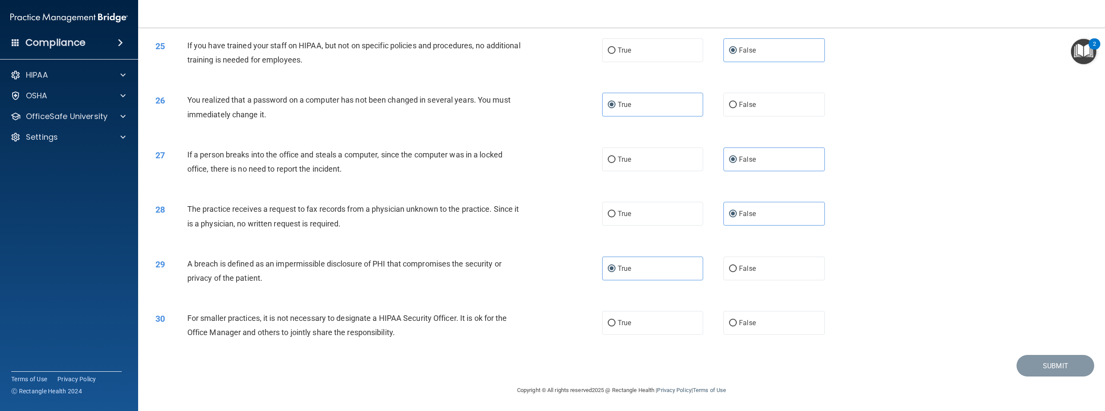
scroll to position [1375, 0]
click at [739, 323] on span "False" at bounding box center [747, 323] width 17 height 8
click at [736, 323] on input "False" at bounding box center [733, 323] width 8 height 6
radio input "true"
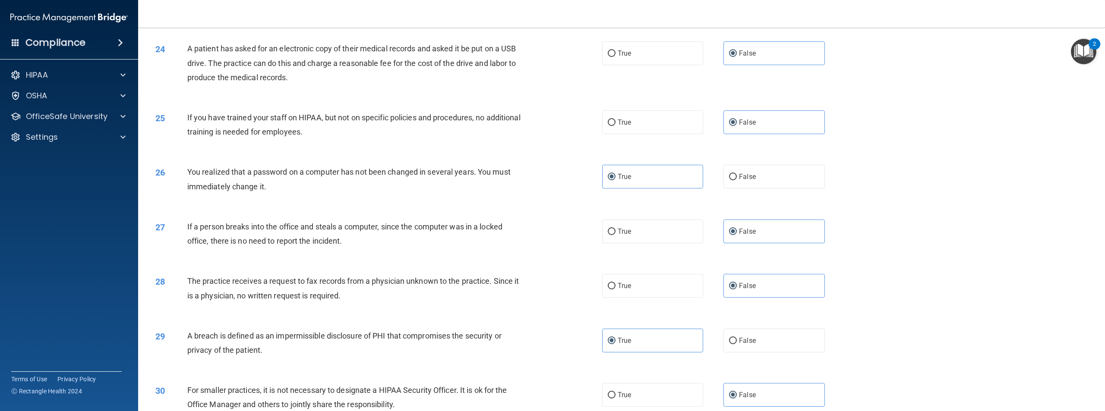
scroll to position [1332, 0]
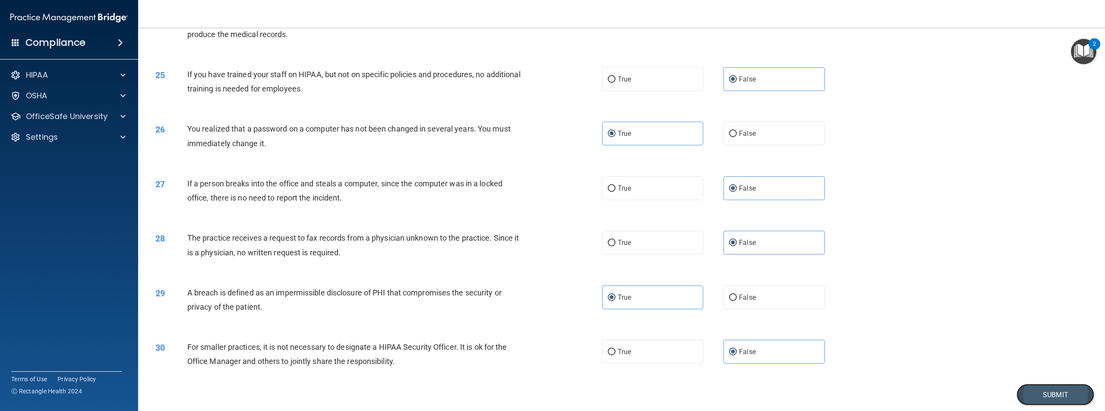
click at [1043, 403] on button "Submit" at bounding box center [1056, 395] width 78 height 22
drag, startPoint x: 815, startPoint y: 377, endPoint x: 801, endPoint y: 392, distance: 20.8
click at [801, 384] on div "30 For smaller practices, it is not necessary to designate a HIPAA Security Off…" at bounding box center [622, 356] width 946 height 54
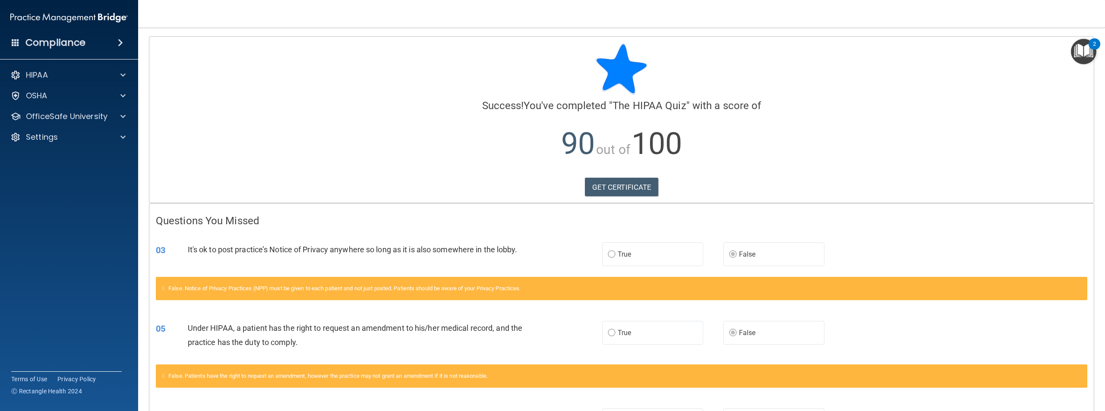
drag, startPoint x: 547, startPoint y: 322, endPoint x: 534, endPoint y: 335, distance: 18.9
click at [535, 335] on div "05 Under HIPAA, a patient has the right to request an amendment to his/her medi…" at bounding box center [379, 337] width 472 height 33
click at [628, 187] on link "GET CERTIFICATE" at bounding box center [622, 187] width 74 height 19
click at [114, 93] on div at bounding box center [122, 96] width 22 height 10
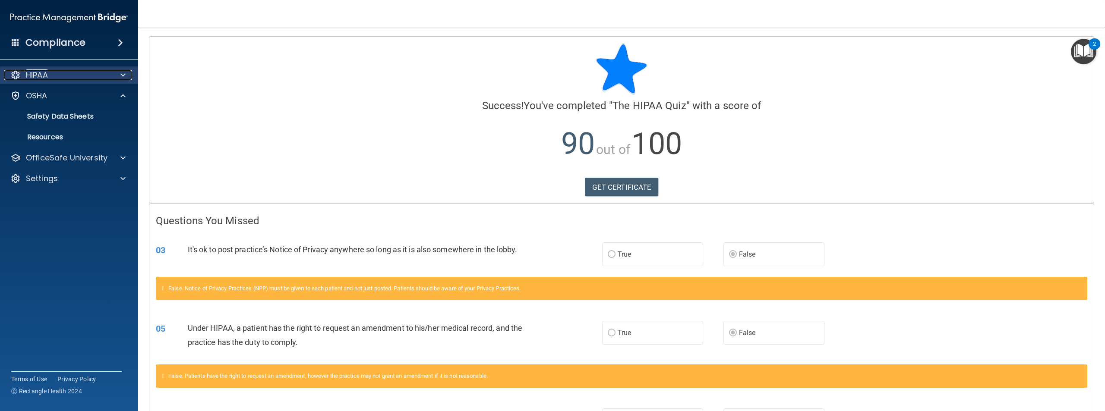
click at [123, 76] on span at bounding box center [122, 75] width 5 height 10
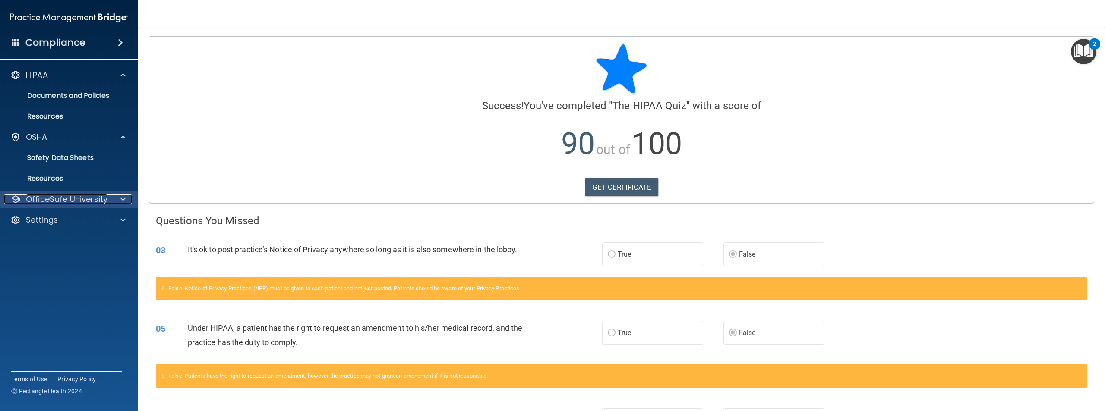
click at [124, 196] on span at bounding box center [122, 199] width 5 height 10
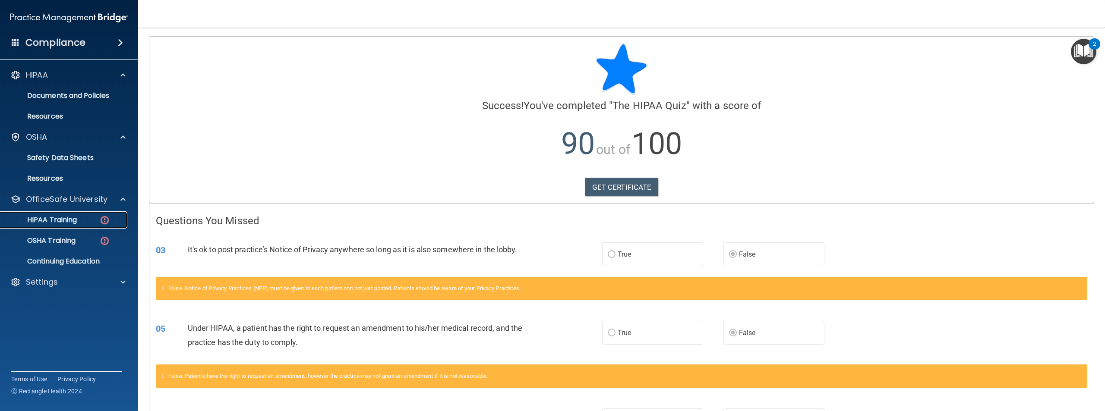
click at [76, 220] on p "HIPAA Training" at bounding box center [41, 220] width 71 height 9
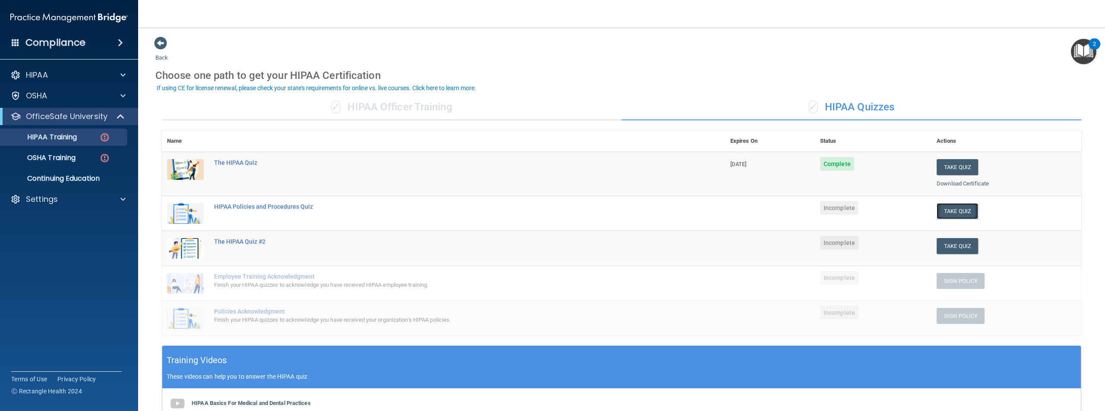
click at [957, 206] on button "Take Quiz" at bounding box center [957, 211] width 41 height 16
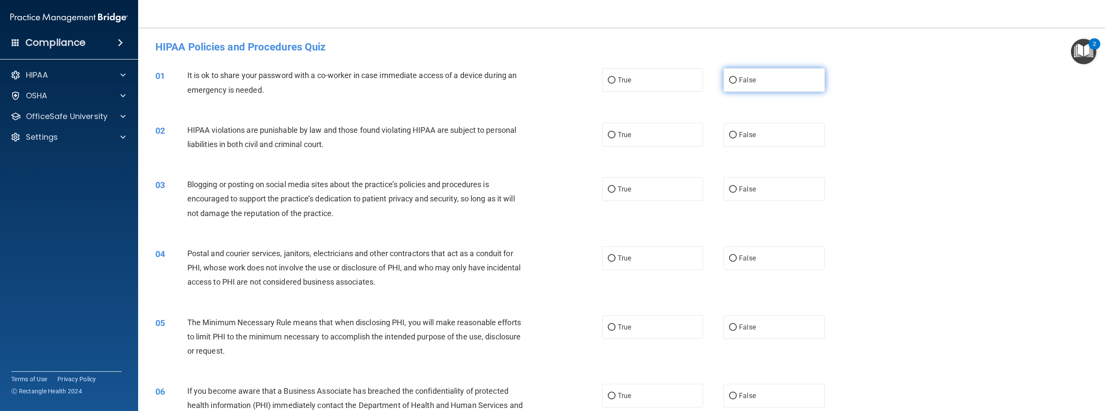
click at [766, 83] on label "False" at bounding box center [774, 80] width 101 height 24
click at [737, 83] on input "False" at bounding box center [733, 80] width 8 height 6
radio input "true"
drag, startPoint x: 766, startPoint y: 83, endPoint x: 527, endPoint y: 132, distance: 243.2
click at [529, 132] on div "HIPAA violations are punishable by law and those found violating HIPAA are subj…" at bounding box center [359, 137] width 345 height 28
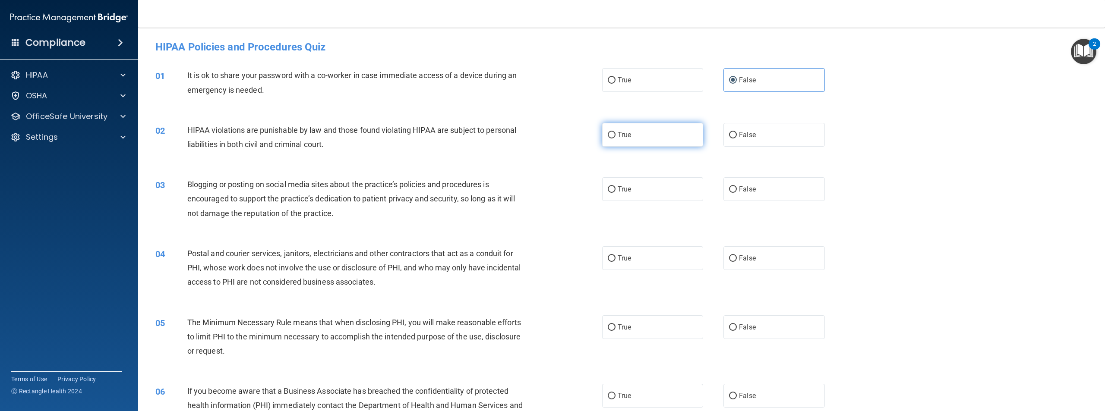
click at [635, 136] on label "True" at bounding box center [652, 135] width 101 height 24
click at [616, 136] on input "True" at bounding box center [612, 135] width 8 height 6
radio input "true"
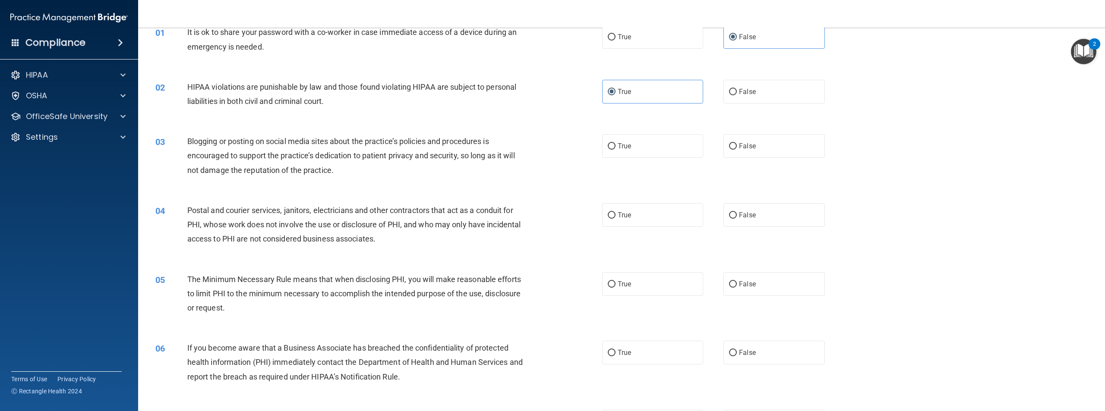
drag, startPoint x: 521, startPoint y: 170, endPoint x: 482, endPoint y: 185, distance: 42.1
click at [482, 185] on div "03 Blogging or posting on social media sites about the practice’s policies and …" at bounding box center [622, 157] width 946 height 69
click at [612, 144] on input "True" at bounding box center [612, 146] width 8 height 6
radio input "true"
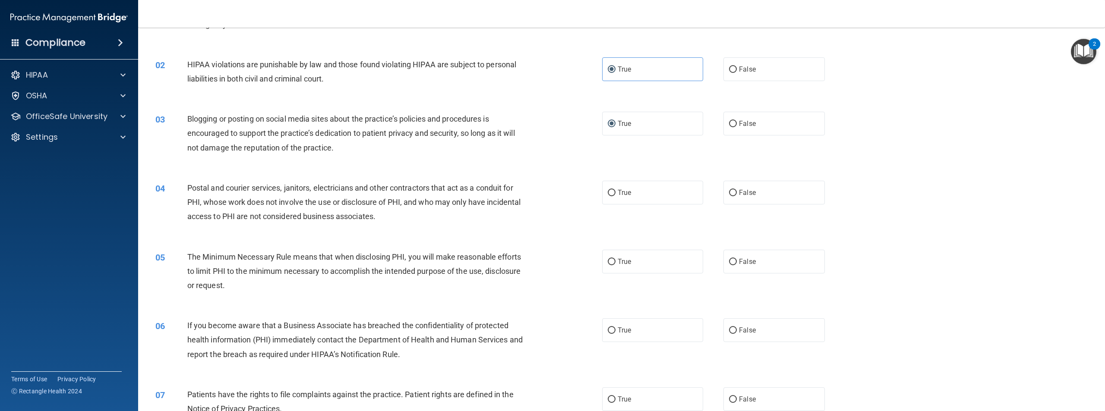
scroll to position [86, 0]
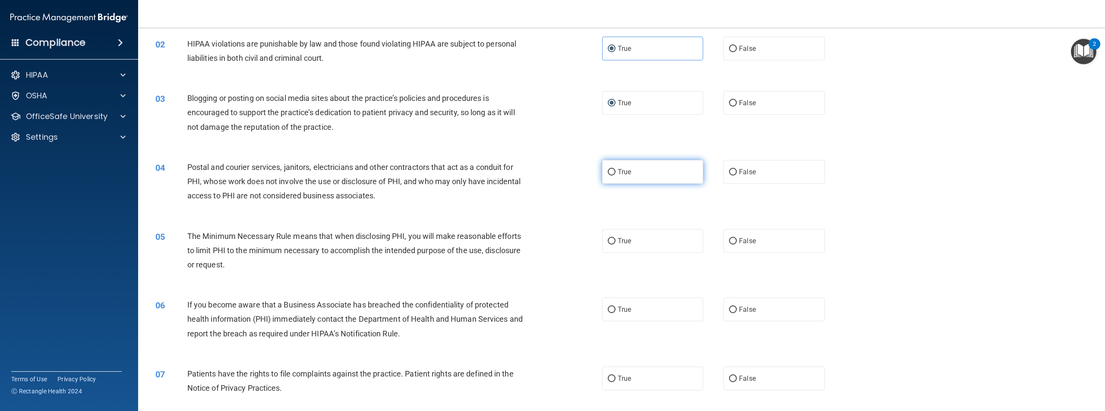
click at [663, 177] on label "True" at bounding box center [652, 172] width 101 height 24
click at [616, 176] on input "True" at bounding box center [612, 172] width 8 height 6
radio input "true"
drag, startPoint x: 538, startPoint y: 183, endPoint x: 496, endPoint y: 200, distance: 44.9
click at [497, 200] on div "Postal and courier services, janitors, electricians and other contractors that …" at bounding box center [359, 181] width 345 height 43
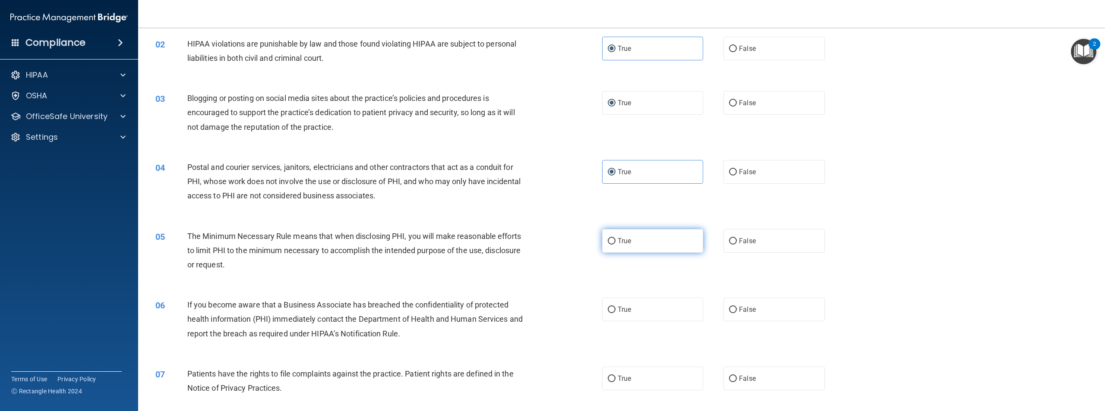
click at [622, 244] on span "True" at bounding box center [624, 241] width 13 height 8
click at [616, 244] on input "True" at bounding box center [612, 241] width 8 height 6
radio input "true"
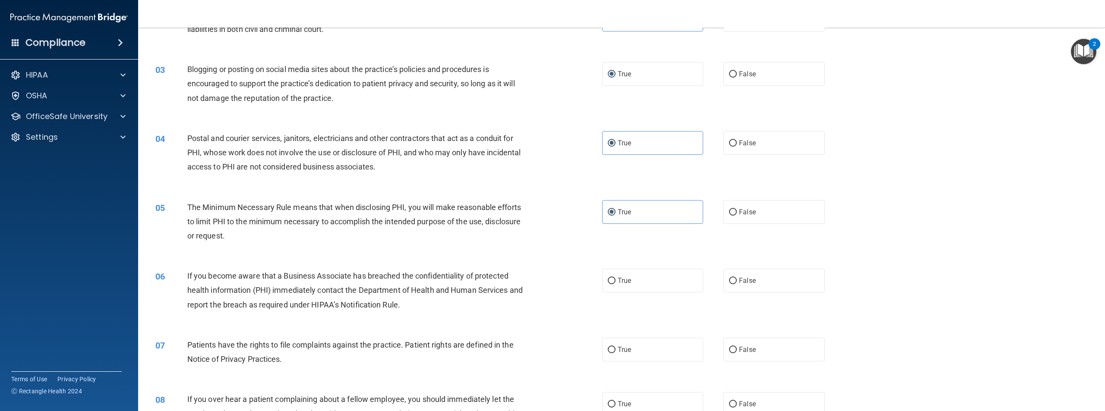
scroll to position [130, 0]
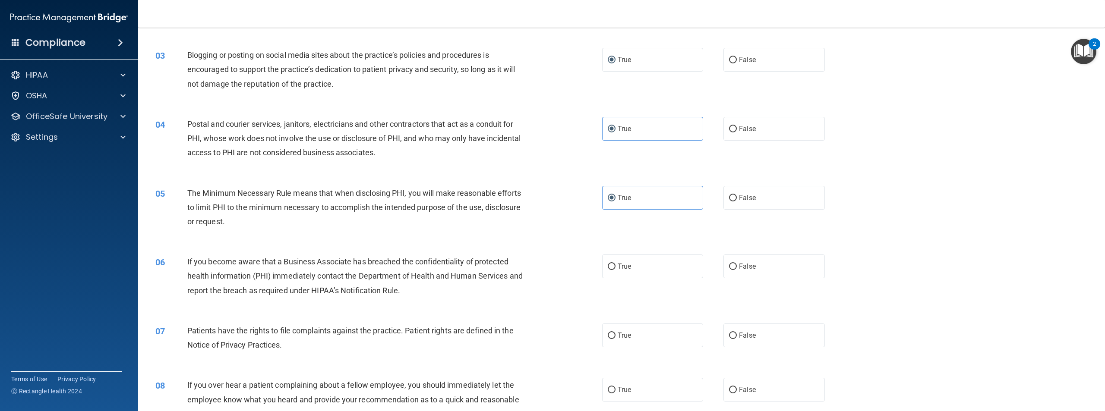
drag, startPoint x: 533, startPoint y: 283, endPoint x: 512, endPoint y: 296, distance: 24.4
click at [513, 295] on div "If you become aware that a Business Associate has breached the confidentiality …" at bounding box center [359, 276] width 345 height 43
click at [604, 263] on label "True" at bounding box center [652, 267] width 101 height 24
click at [608, 264] on input "True" at bounding box center [612, 267] width 8 height 6
radio input "true"
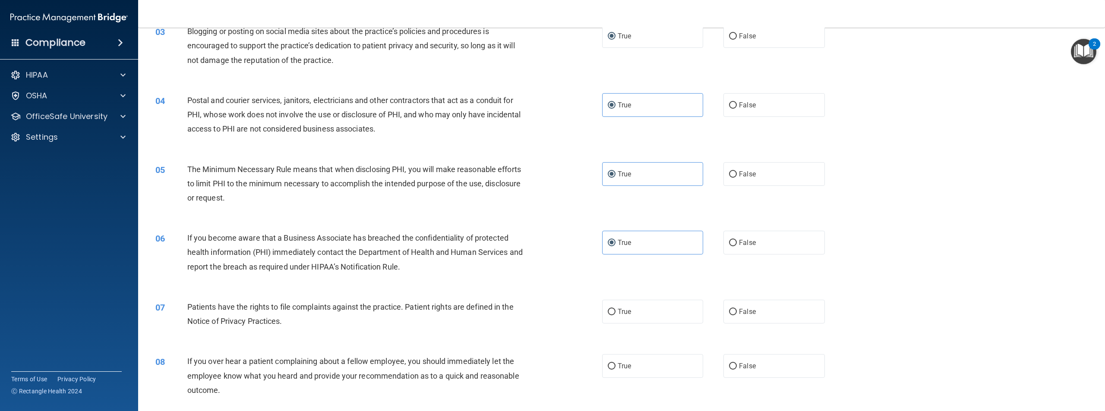
scroll to position [173, 0]
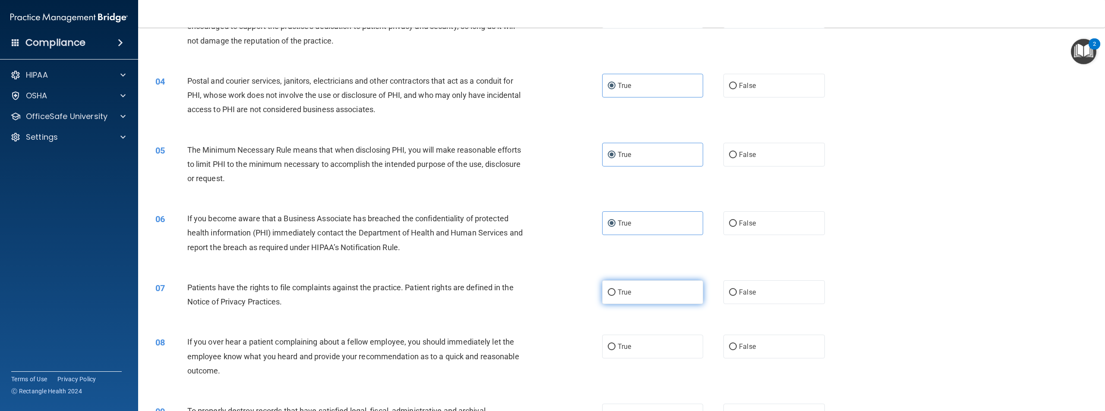
drag, startPoint x: 660, startPoint y: 301, endPoint x: 659, endPoint y: 294, distance: 6.5
click at [659, 301] on label "True" at bounding box center [652, 293] width 101 height 24
click at [616, 296] on input "True" at bounding box center [612, 293] width 8 height 6
radio input "true"
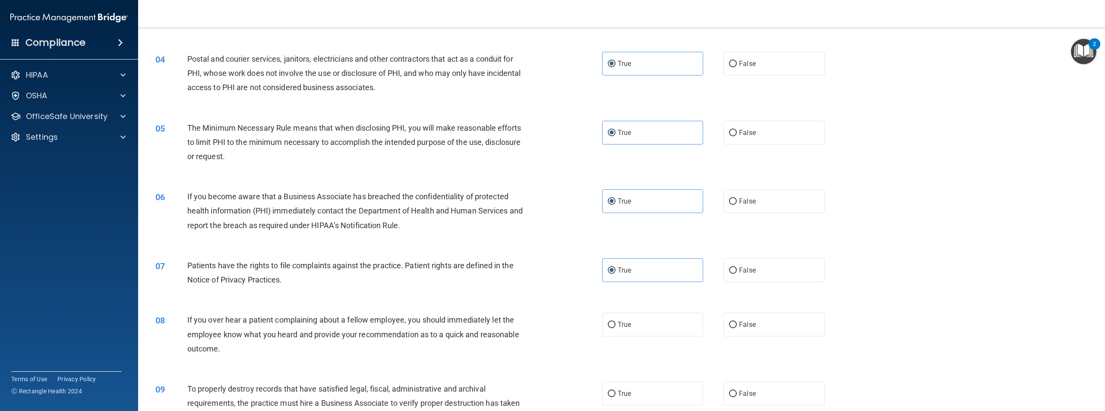
scroll to position [216, 0]
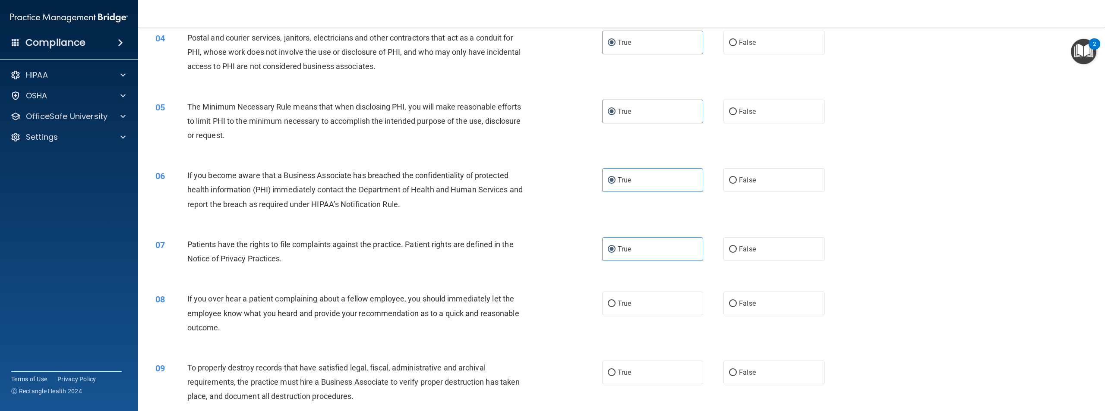
drag, startPoint x: 477, startPoint y: 331, endPoint x: 480, endPoint y: 320, distance: 11.6
drag, startPoint x: 480, startPoint y: 320, endPoint x: 468, endPoint y: 337, distance: 21.3
click at [468, 337] on div "08 If you over hear a patient complaining about a fellow employee, you should i…" at bounding box center [378, 315] width 473 height 47
drag, startPoint x: 464, startPoint y: 343, endPoint x: 429, endPoint y: 347, distance: 34.7
click at [424, 347] on div "08 If you over hear a patient complaining about a fellow employee, you should i…" at bounding box center [622, 315] width 946 height 69
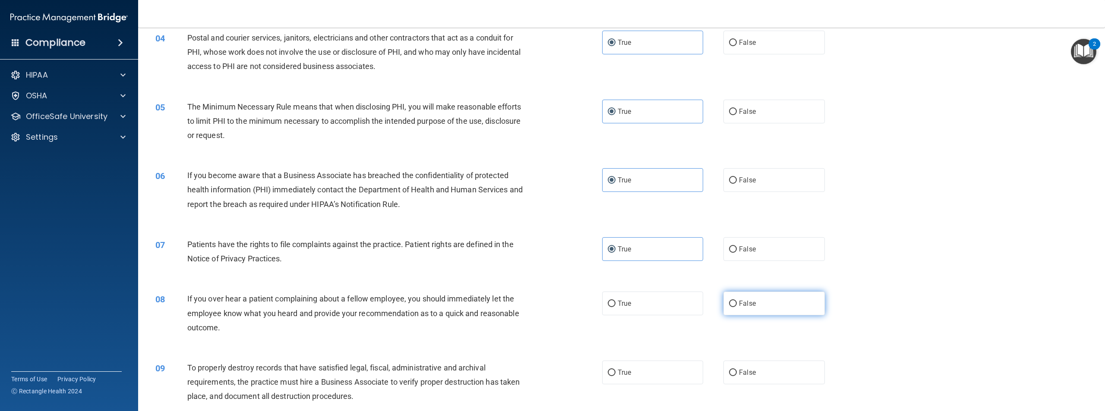
click at [745, 305] on span "False" at bounding box center [747, 304] width 17 height 8
click at [737, 305] on input "False" at bounding box center [733, 304] width 8 height 6
radio input "true"
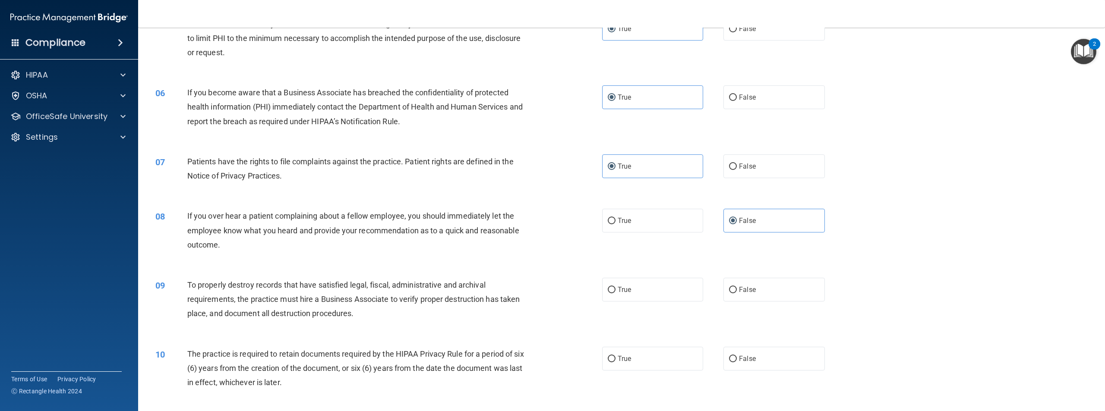
scroll to position [302, 0]
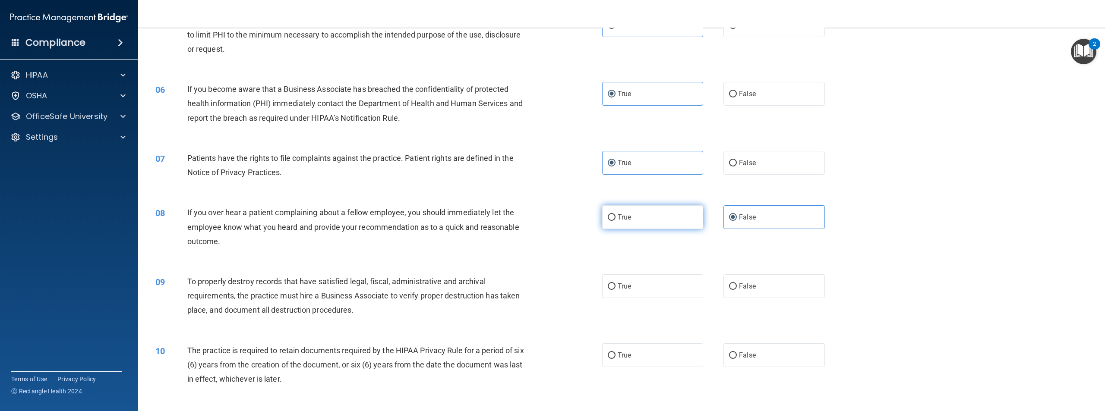
click at [612, 212] on label "True" at bounding box center [652, 218] width 101 height 24
click at [612, 215] on input "True" at bounding box center [612, 218] width 8 height 6
radio input "true"
radio input "false"
drag, startPoint x: 541, startPoint y: 319, endPoint x: 506, endPoint y: 330, distance: 36.0
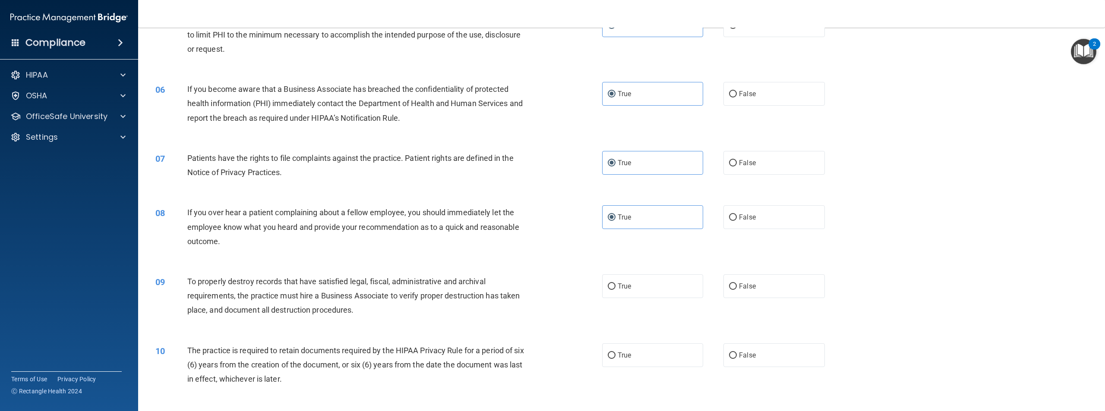
click at [506, 330] on div "09 To properly destroy records that have satisfied legal, fiscal, administrativ…" at bounding box center [622, 298] width 946 height 69
click at [642, 286] on label "True" at bounding box center [652, 287] width 101 height 24
click at [616, 286] on input "True" at bounding box center [612, 287] width 8 height 6
radio input "true"
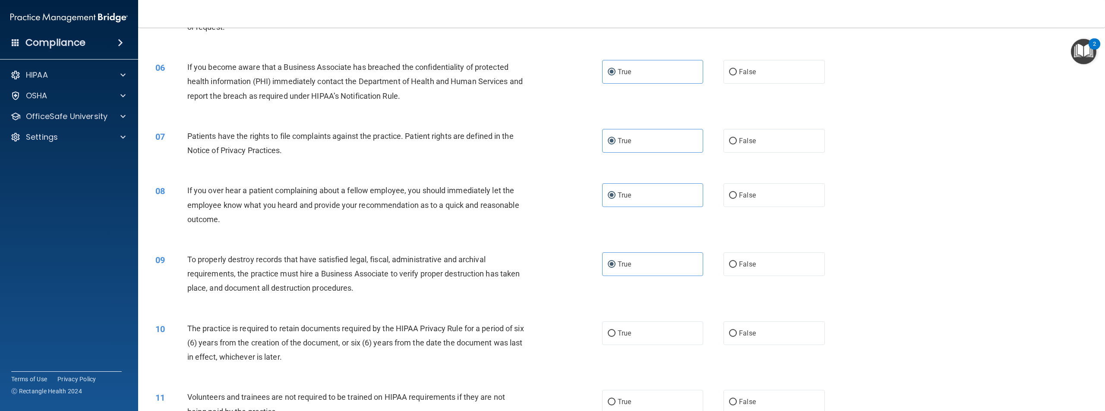
scroll to position [345, 0]
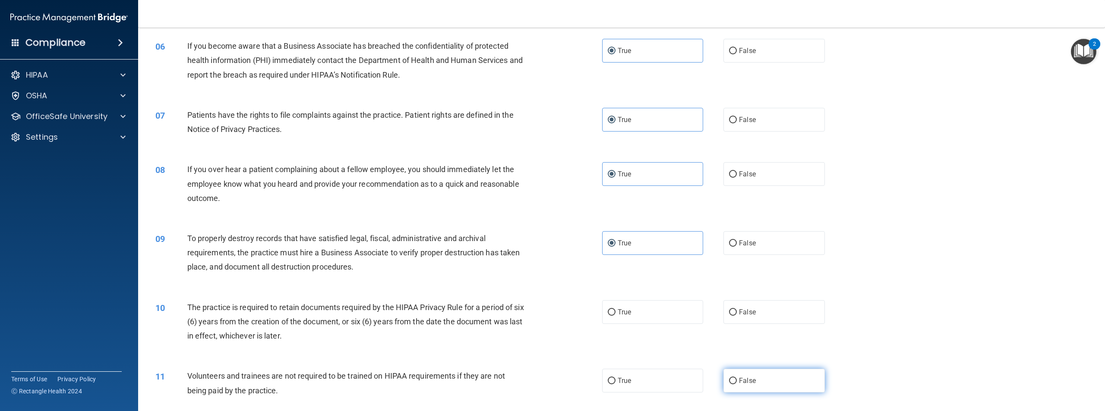
click at [743, 386] on label "False" at bounding box center [774, 381] width 101 height 24
click at [737, 385] on input "False" at bounding box center [733, 381] width 8 height 6
radio input "true"
click at [739, 310] on span "False" at bounding box center [747, 312] width 17 height 8
click at [737, 310] on input "False" at bounding box center [733, 313] width 8 height 6
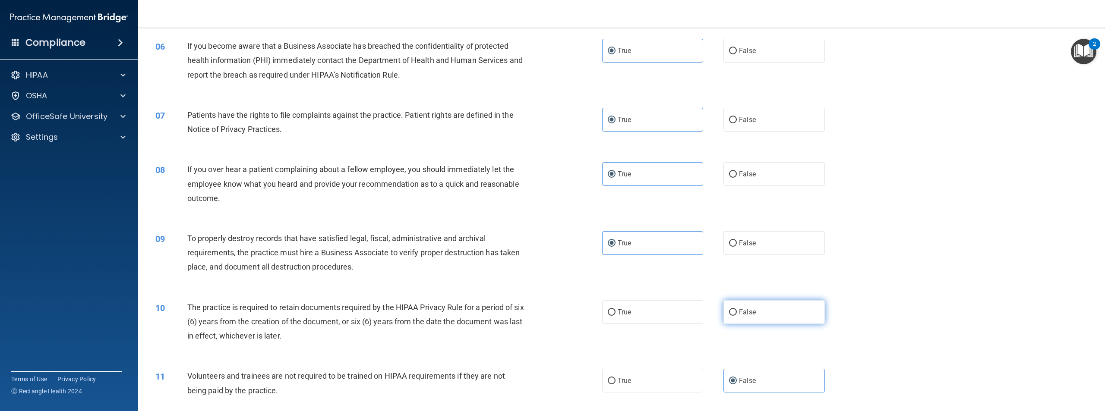
radio input "true"
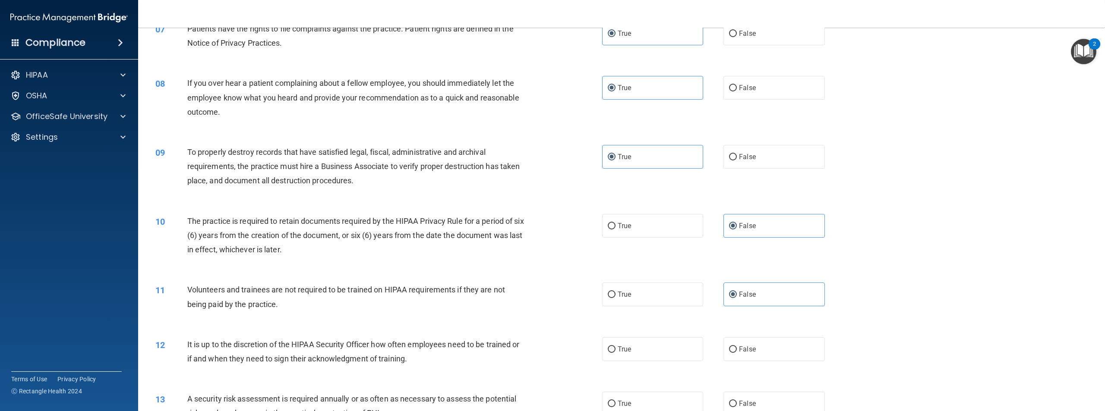
scroll to position [475, 0]
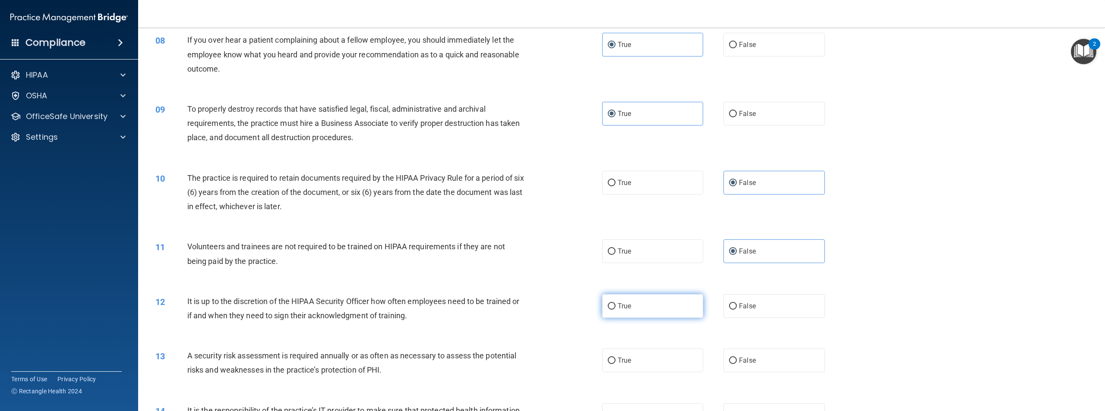
drag, startPoint x: 634, startPoint y: 313, endPoint x: 617, endPoint y: 317, distance: 17.7
click at [634, 313] on label "True" at bounding box center [652, 306] width 101 height 24
click at [616, 310] on input "True" at bounding box center [612, 307] width 8 height 6
radio input "true"
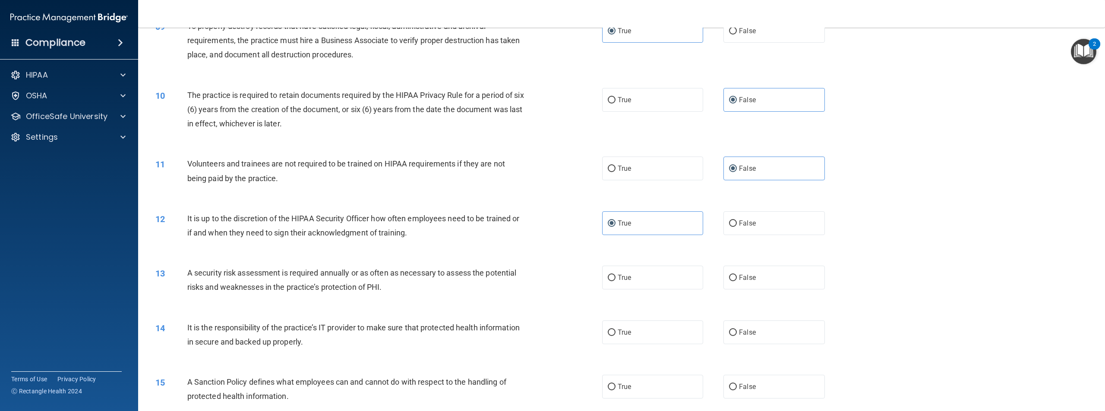
scroll to position [561, 0]
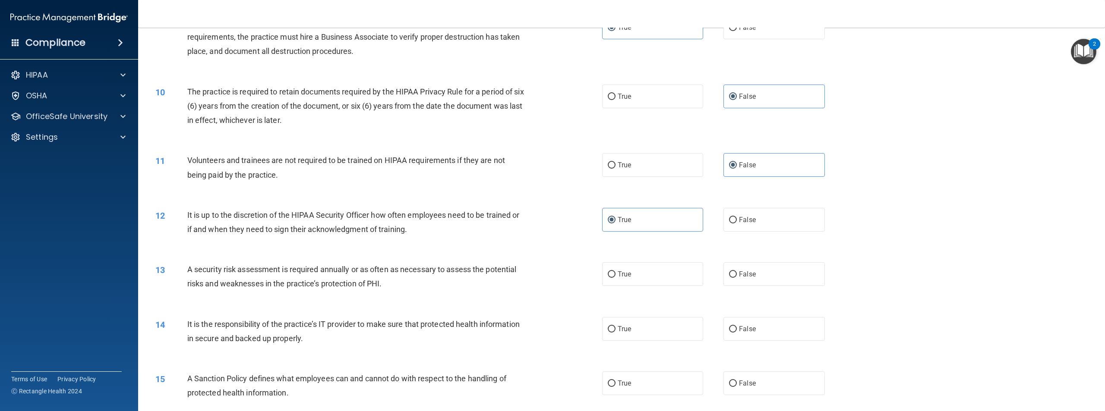
drag, startPoint x: 561, startPoint y: 335, endPoint x: 506, endPoint y: 329, distance: 55.5
click at [506, 329] on div "It is the responsibility of the practice’s IT provider to make sure that protec…" at bounding box center [359, 331] width 345 height 28
click at [608, 277] on input "True" at bounding box center [612, 275] width 8 height 6
radio input "true"
click at [649, 326] on label "True" at bounding box center [652, 329] width 101 height 24
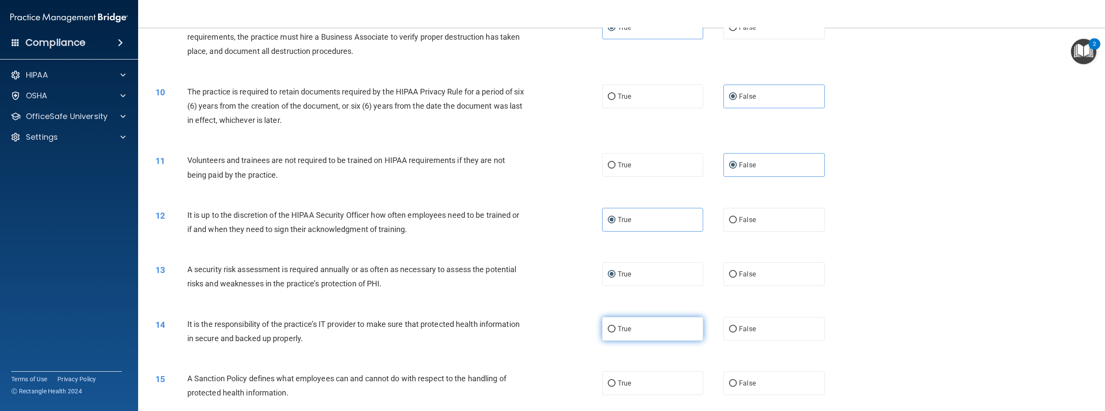
click at [616, 326] on input "True" at bounding box center [612, 329] width 8 height 6
radio input "true"
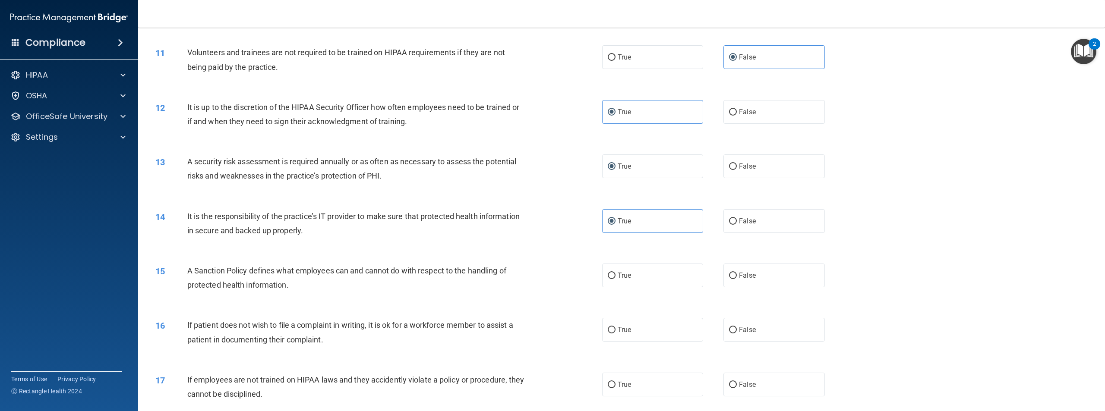
scroll to position [691, 0]
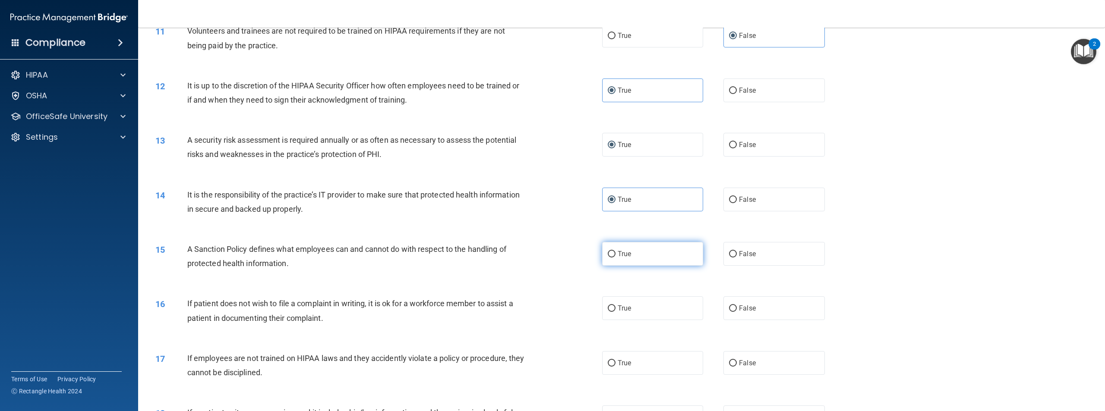
click at [620, 257] on span "True" at bounding box center [624, 254] width 13 height 8
click at [616, 257] on input "True" at bounding box center [612, 254] width 8 height 6
radio input "true"
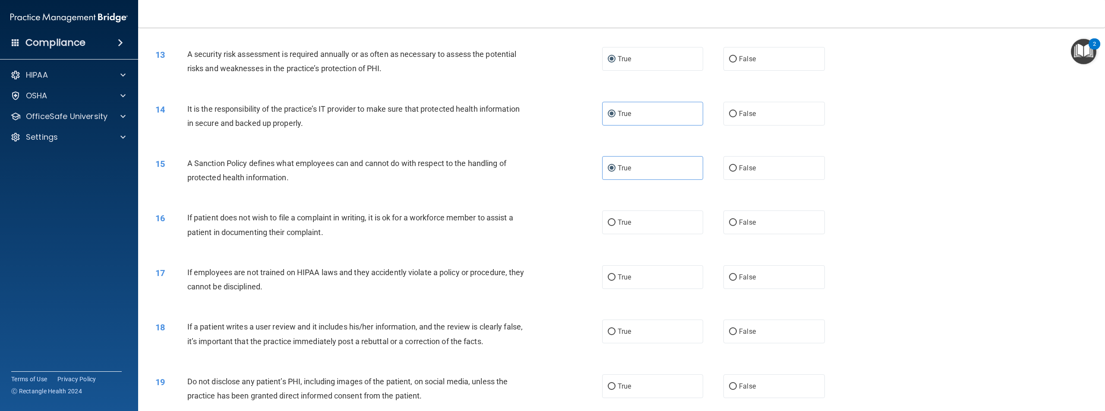
scroll to position [777, 0]
drag, startPoint x: 545, startPoint y: 317, endPoint x: 520, endPoint y: 318, distance: 24.6
click at [522, 317] on div "18 If a patient writes a user review and it includes his/her information, and t…" at bounding box center [622, 336] width 946 height 54
click at [626, 232] on label "True" at bounding box center [652, 222] width 101 height 24
click at [616, 226] on input "True" at bounding box center [612, 222] width 8 height 6
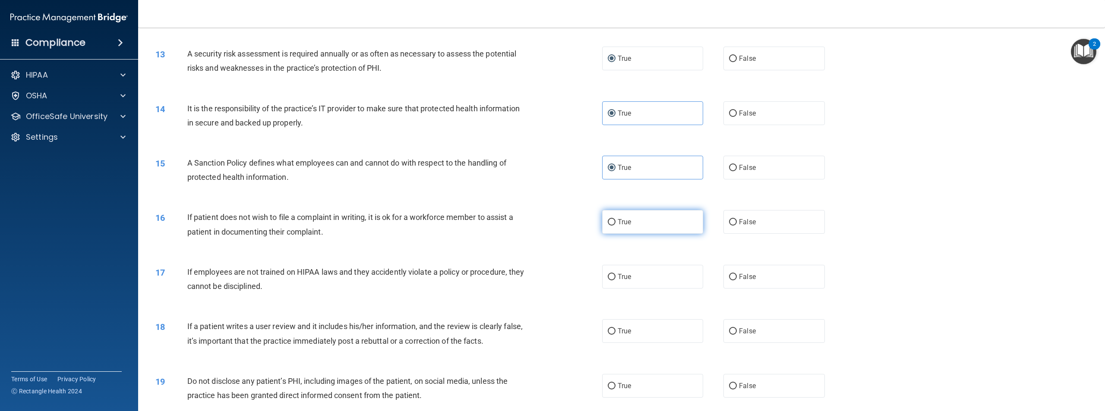
radio input "true"
click at [739, 273] on span "False" at bounding box center [747, 277] width 17 height 8
click at [737, 274] on input "False" at bounding box center [733, 277] width 8 height 6
radio input "true"
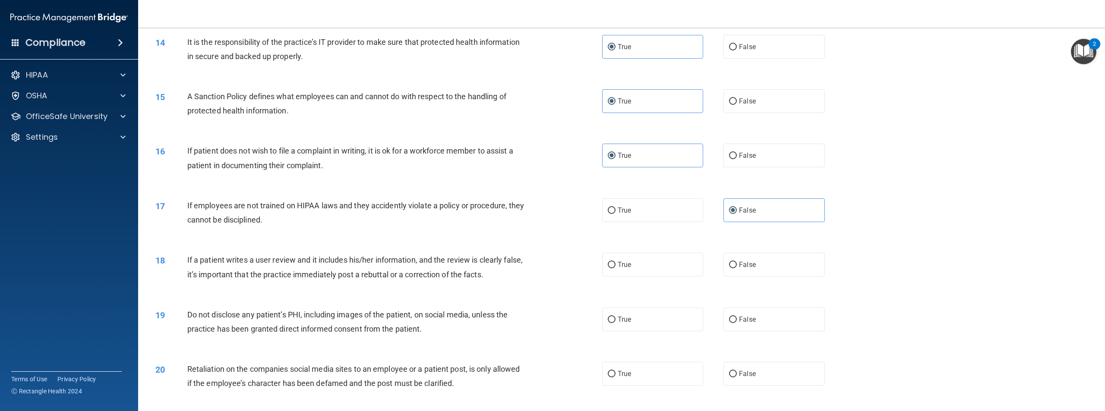
scroll to position [864, 0]
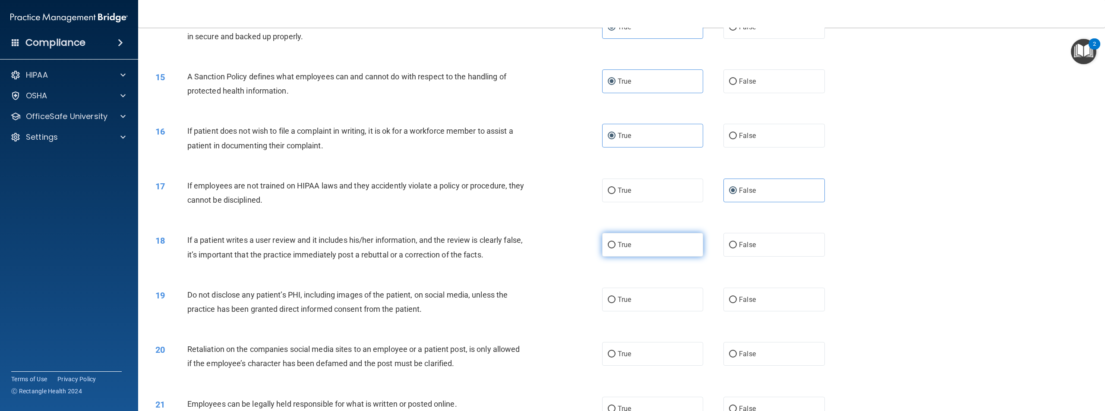
click at [604, 253] on label "True" at bounding box center [652, 245] width 101 height 24
click at [608, 249] on input "True" at bounding box center [612, 245] width 8 height 6
radio input "true"
click at [618, 299] on span "True" at bounding box center [624, 300] width 13 height 8
click at [615, 299] on input "True" at bounding box center [612, 300] width 8 height 6
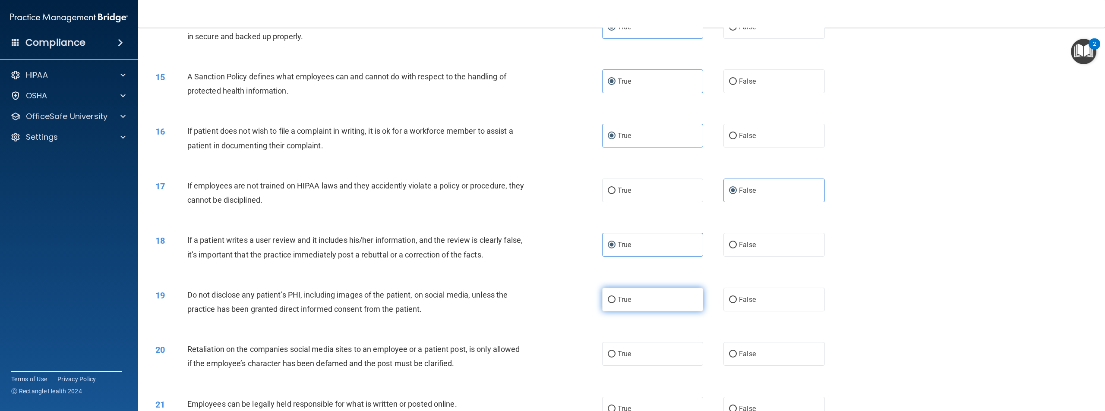
radio input "true"
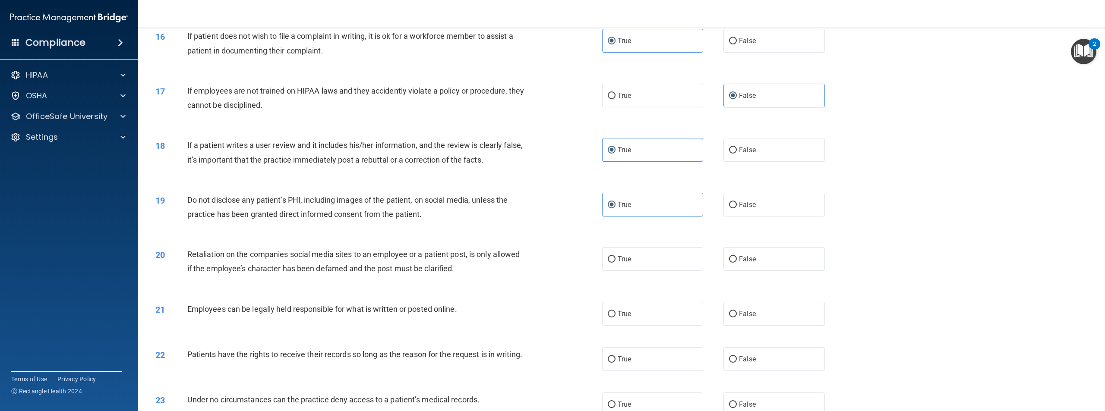
scroll to position [993, 0]
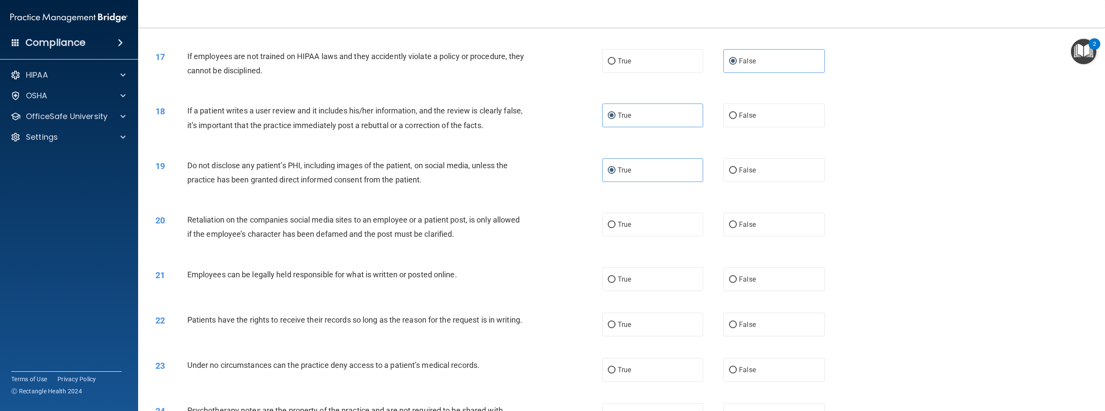
drag, startPoint x: 547, startPoint y: 353, endPoint x: 525, endPoint y: 351, distance: 21.2
click at [525, 348] on div "22 Patients have the rights to receive their records so long as the reason for …" at bounding box center [622, 324] width 946 height 45
click at [736, 230] on label "False" at bounding box center [774, 225] width 101 height 24
click at [736, 228] on input "False" at bounding box center [733, 225] width 8 height 6
radio input "true"
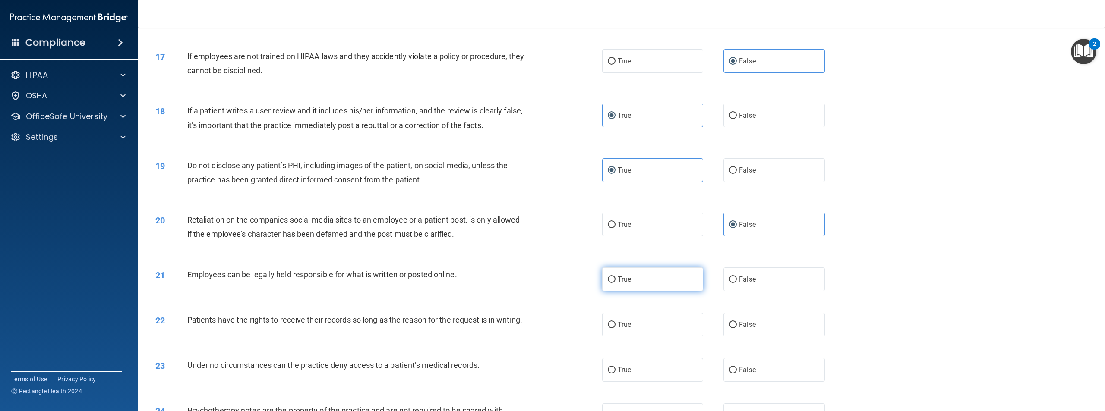
click at [638, 288] on label "True" at bounding box center [652, 280] width 101 height 24
click at [616, 283] on input "True" at bounding box center [612, 280] width 8 height 6
radio input "true"
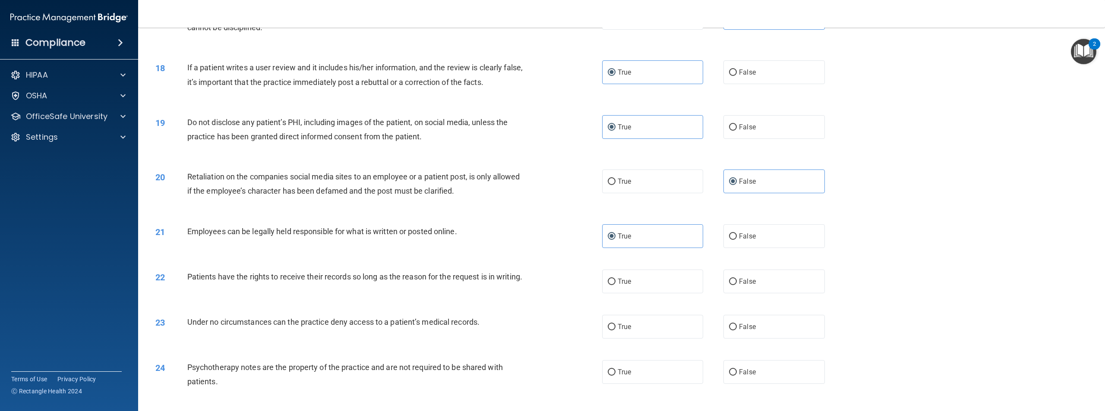
click at [494, 345] on div "23 Under no circumstances can the practice deny access to a patient’s medical r…" at bounding box center [622, 326] width 946 height 45
click at [611, 285] on label "True" at bounding box center [652, 282] width 101 height 24
click at [611, 285] on input "True" at bounding box center [612, 282] width 8 height 6
radio input "true"
drag, startPoint x: 634, startPoint y: 346, endPoint x: 619, endPoint y: 357, distance: 18.8
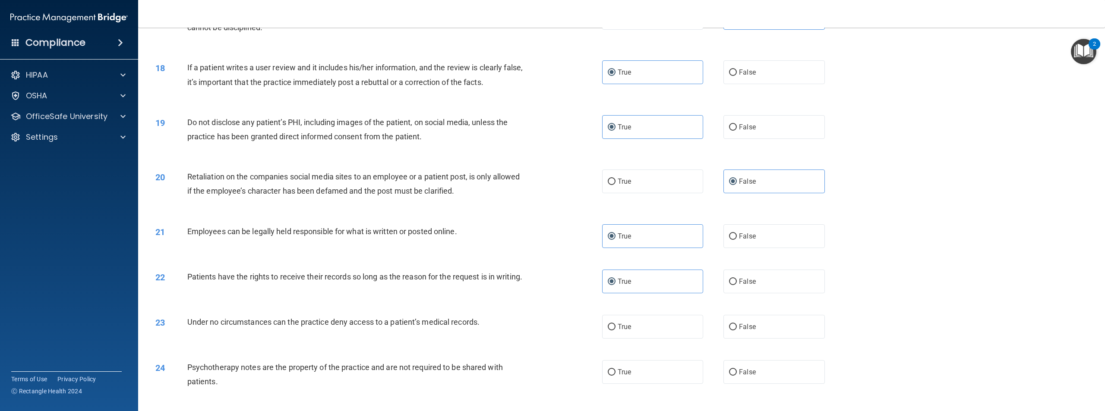
click at [633, 339] on label "True" at bounding box center [652, 327] width 101 height 24
click at [616, 331] on input "True" at bounding box center [612, 327] width 8 height 6
radio input "true"
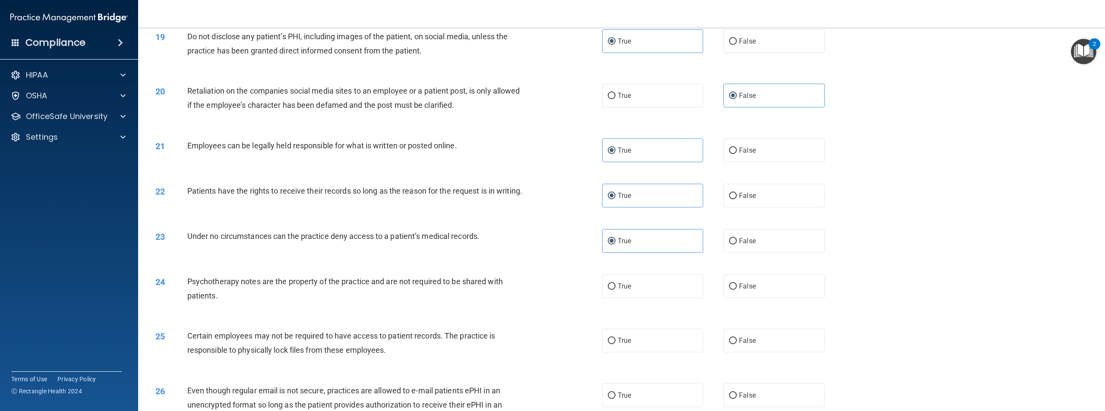
scroll to position [1123, 0]
click at [744, 290] on span "False" at bounding box center [747, 286] width 17 height 8
click at [737, 290] on input "False" at bounding box center [733, 286] width 8 height 6
radio input "true"
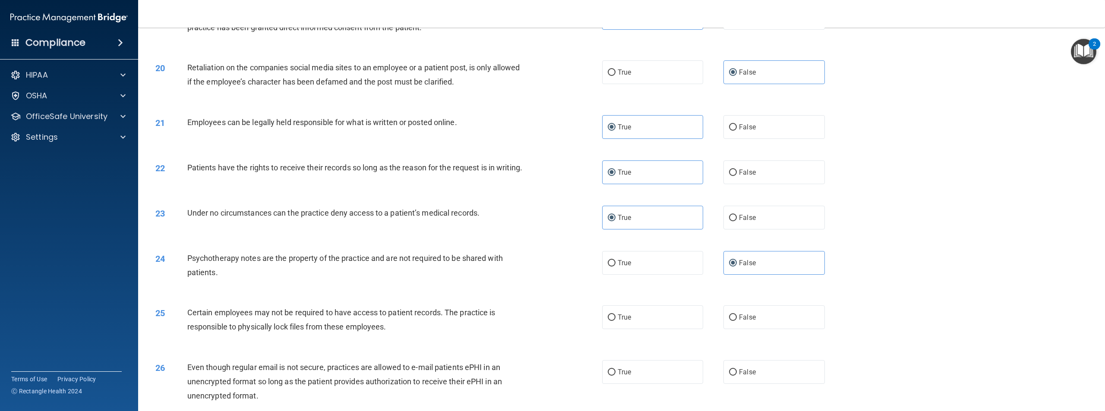
scroll to position [1166, 0]
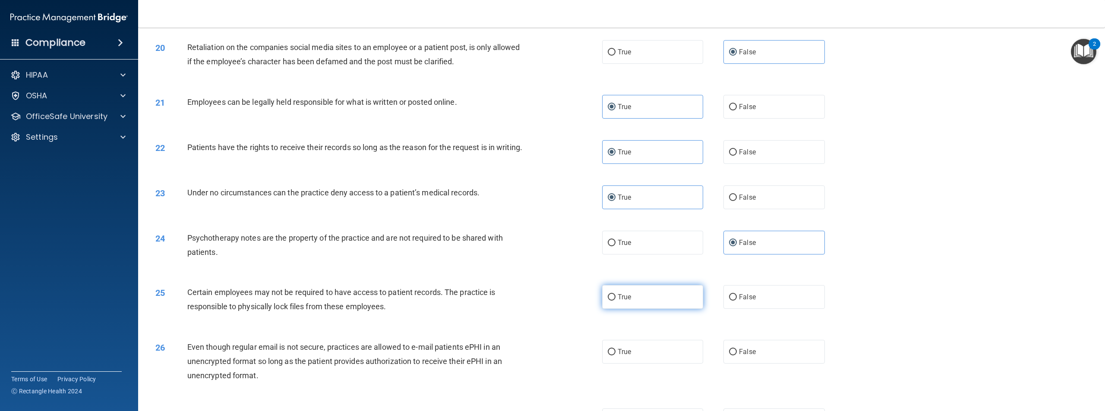
click at [620, 309] on label "True" at bounding box center [652, 297] width 101 height 24
click at [616, 301] on input "True" at bounding box center [612, 297] width 8 height 6
radio input "true"
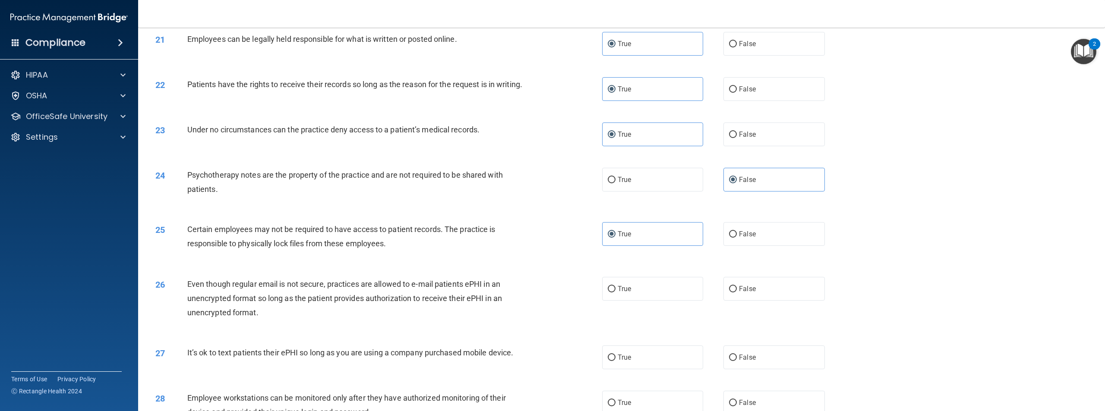
scroll to position [1252, 0]
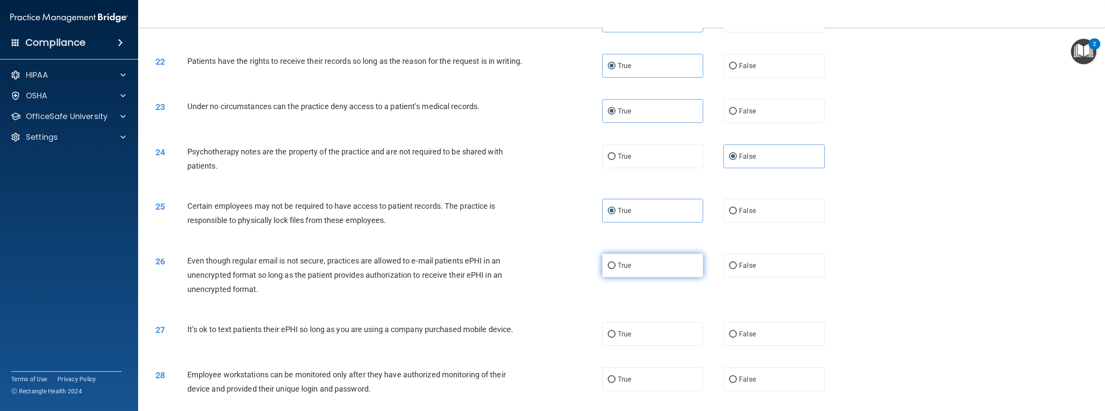
click at [644, 278] on label "True" at bounding box center [652, 266] width 101 height 24
click at [616, 269] on input "True" at bounding box center [612, 266] width 8 height 6
radio input "true"
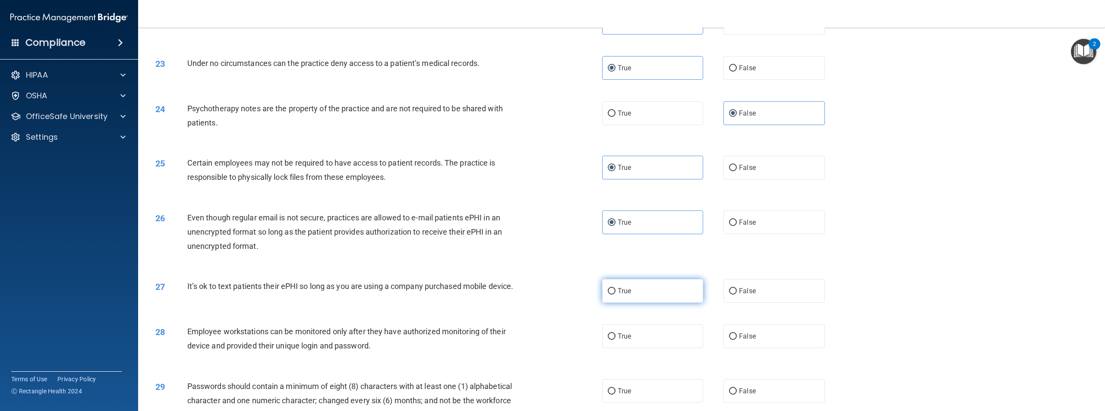
click at [613, 296] on label "True" at bounding box center [652, 291] width 101 height 24
click at [613, 295] on input "True" at bounding box center [612, 291] width 8 height 6
radio input "true"
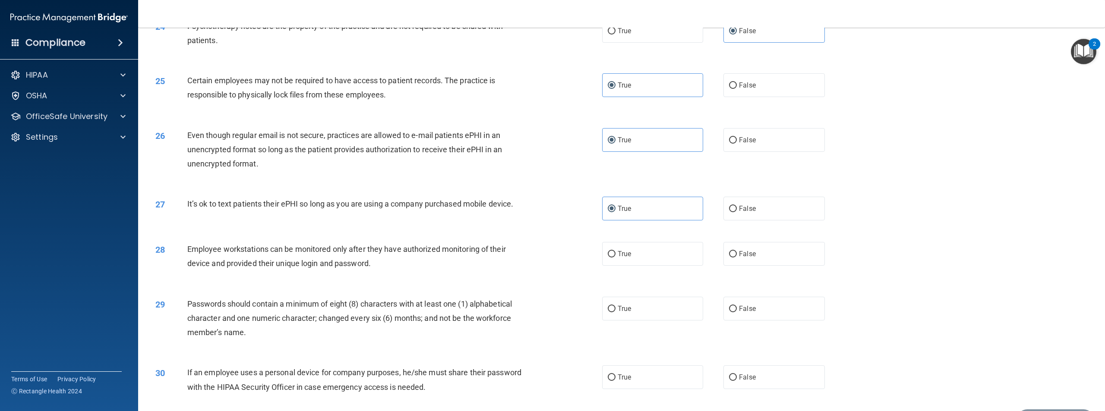
scroll to position [1382, 0]
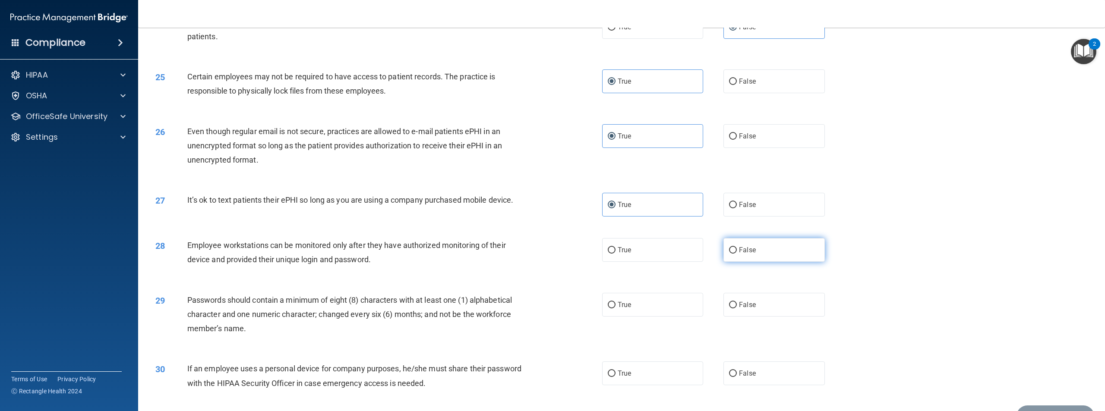
click at [759, 262] on label "False" at bounding box center [774, 250] width 101 height 24
click at [737, 254] on input "False" at bounding box center [733, 250] width 8 height 6
radio input "true"
click at [621, 309] on span "True" at bounding box center [624, 305] width 13 height 8
click at [616, 309] on input "True" at bounding box center [612, 305] width 8 height 6
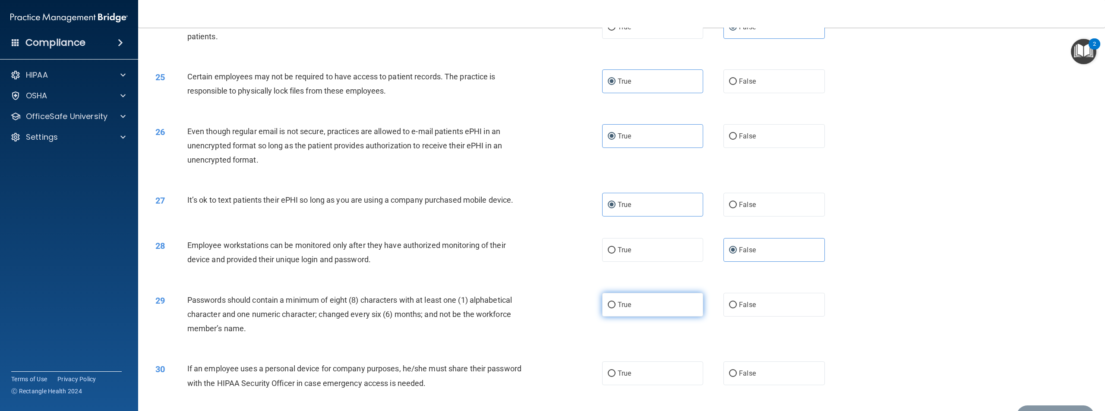
radio input "true"
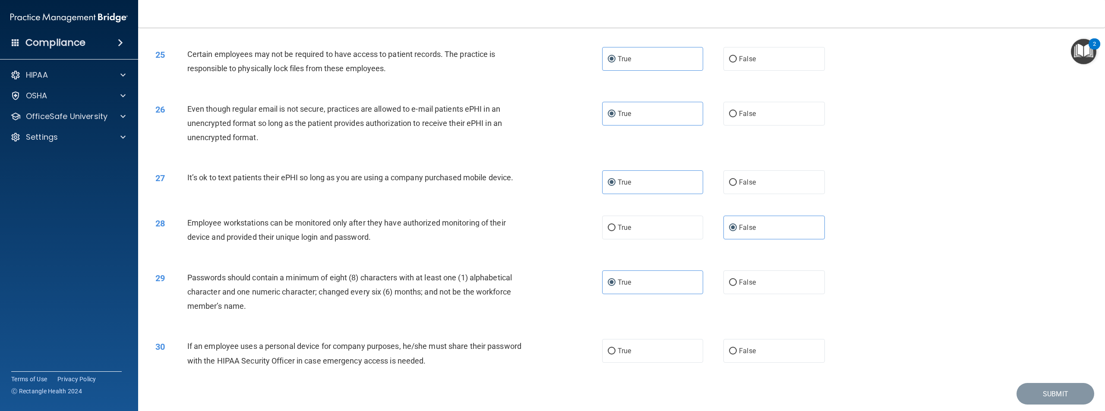
scroll to position [1425, 0]
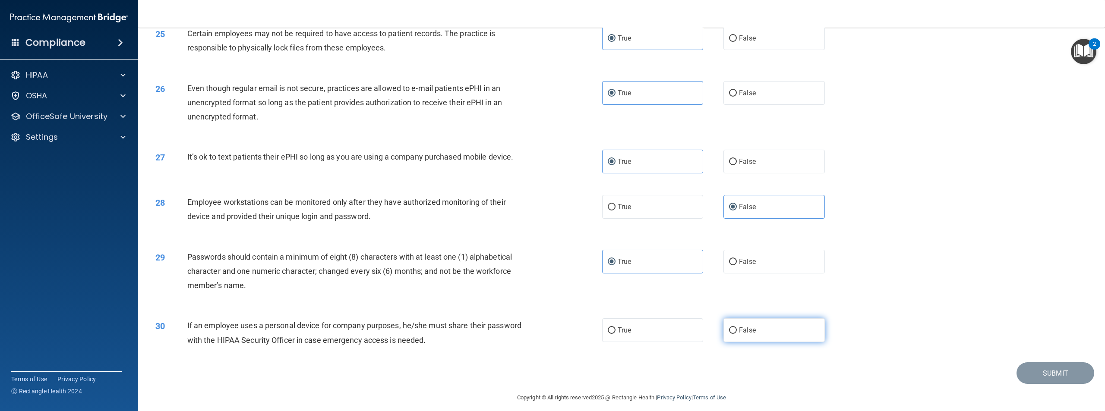
click at [740, 335] on span "False" at bounding box center [747, 330] width 17 height 8
click at [737, 334] on input "False" at bounding box center [733, 331] width 8 height 6
radio input "true"
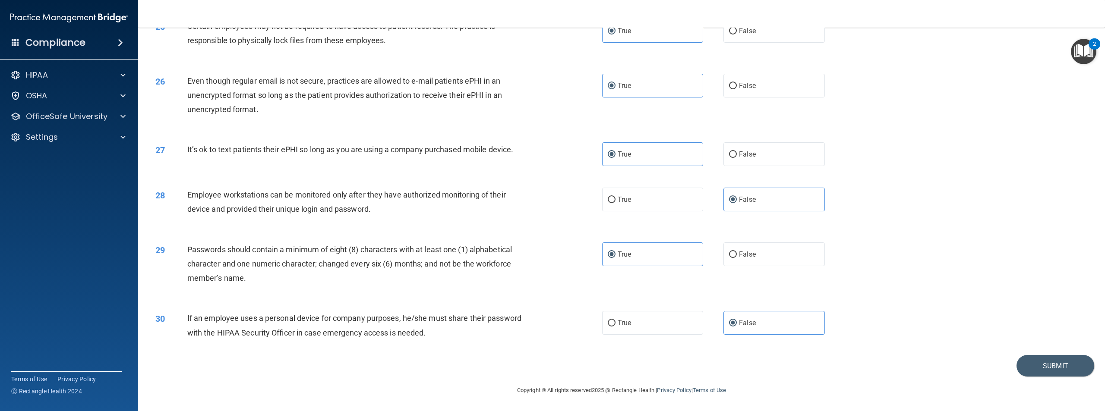
scroll to position [1442, 0]
click at [1020, 366] on button "Submit" at bounding box center [1056, 366] width 78 height 22
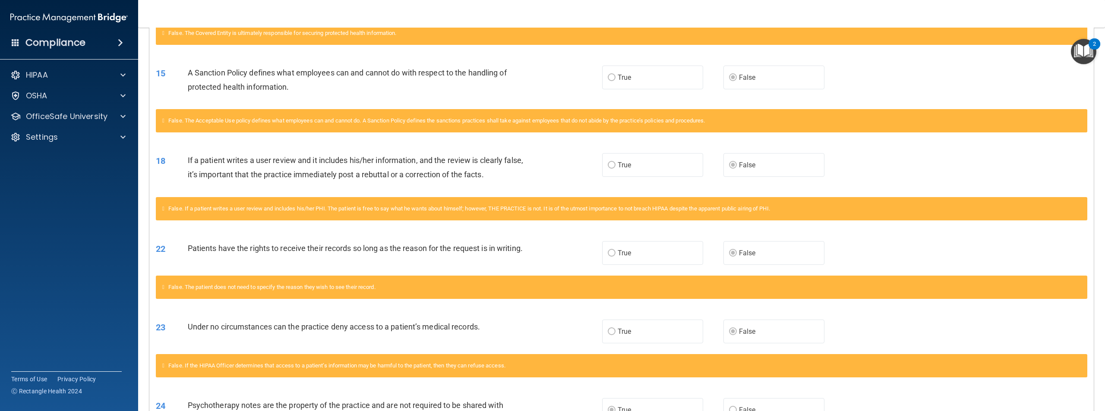
scroll to position [907, 0]
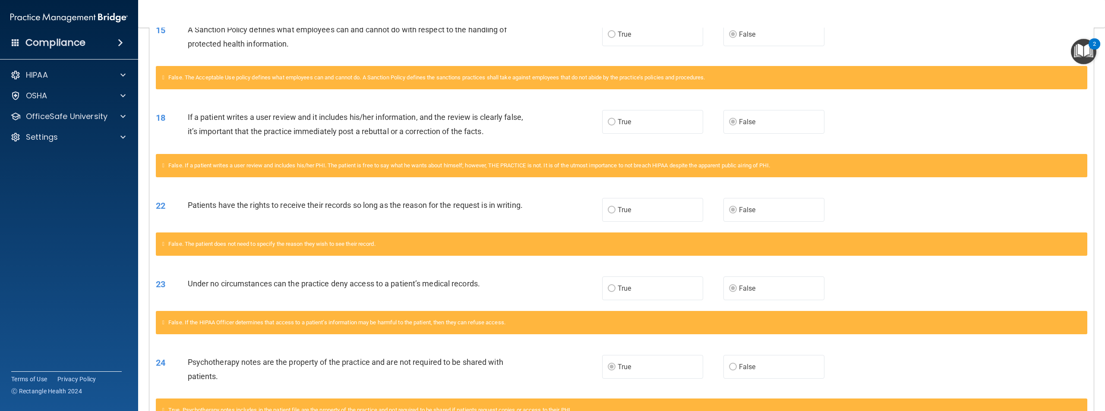
drag, startPoint x: 509, startPoint y: 318, endPoint x: 509, endPoint y: 313, distance: 5.2
drag, startPoint x: 509, startPoint y: 313, endPoint x: 497, endPoint y: 314, distance: 11.8
click at [497, 311] on div "23 Under no circumstances can the practice deny access to a patient’s medical r…" at bounding box center [621, 288] width 945 height 45
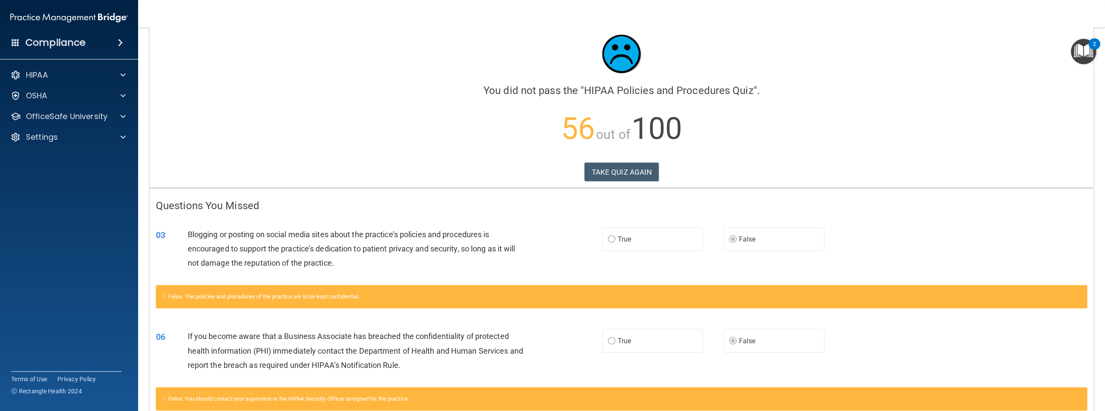
scroll to position [0, 0]
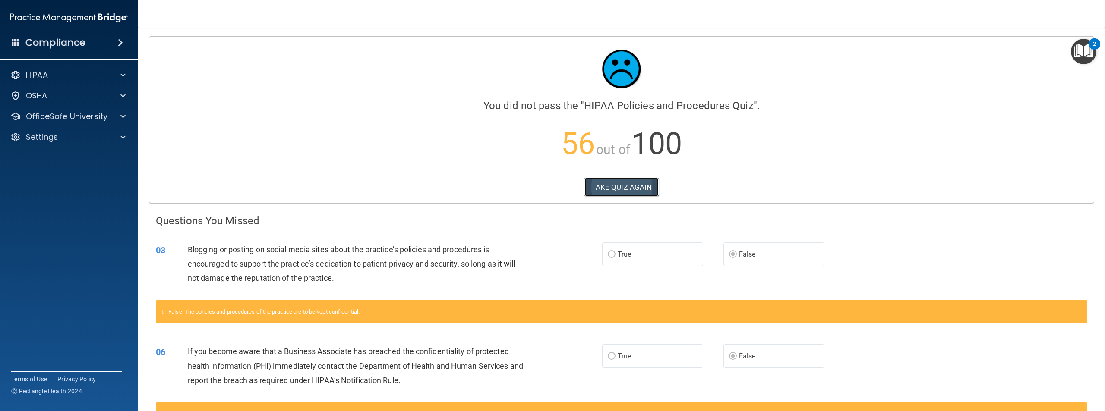
click at [628, 187] on button "TAKE QUIZ AGAIN" at bounding box center [622, 187] width 75 height 19
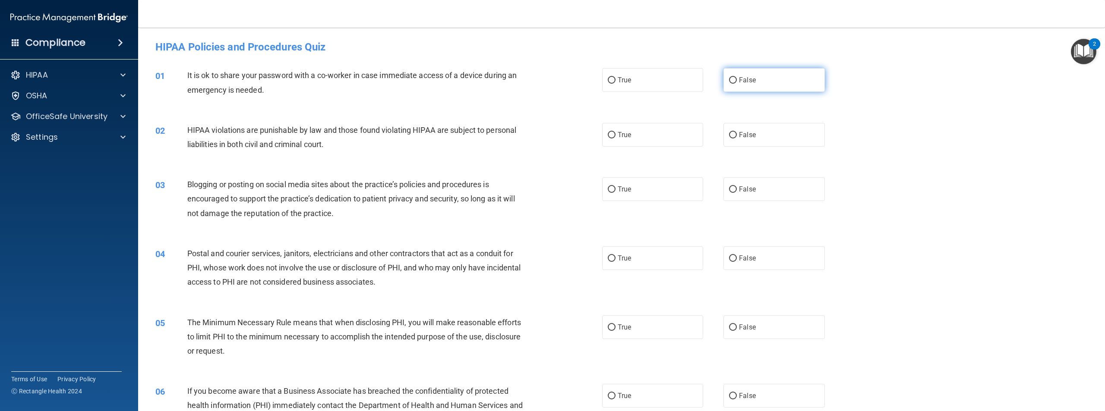
click at [772, 87] on label "False" at bounding box center [774, 80] width 101 height 24
click at [737, 84] on input "False" at bounding box center [733, 80] width 8 height 6
radio input "true"
click at [630, 130] on label "True" at bounding box center [652, 135] width 101 height 24
click at [616, 132] on input "True" at bounding box center [612, 135] width 8 height 6
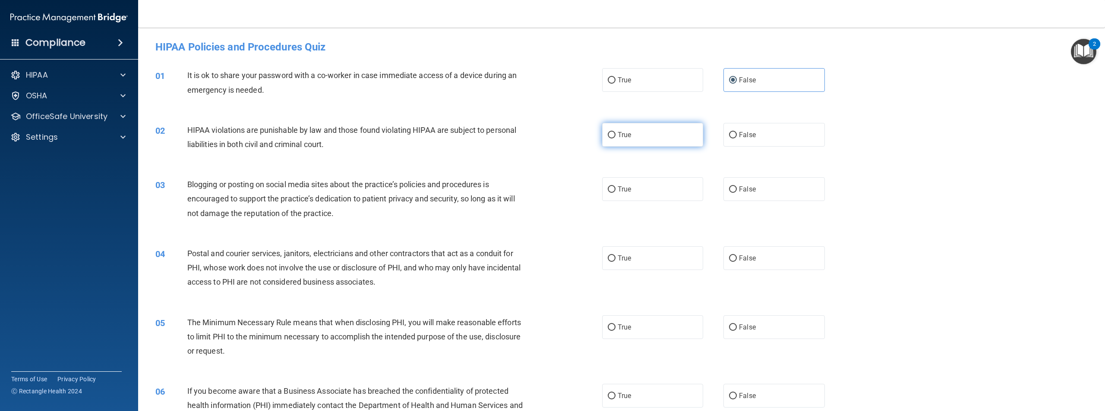
radio input "true"
click at [754, 194] on label "False" at bounding box center [774, 189] width 101 height 24
click at [737, 193] on input "False" at bounding box center [733, 190] width 8 height 6
radio input "true"
drag, startPoint x: 554, startPoint y: 261, endPoint x: 553, endPoint y: 255, distance: 6.5
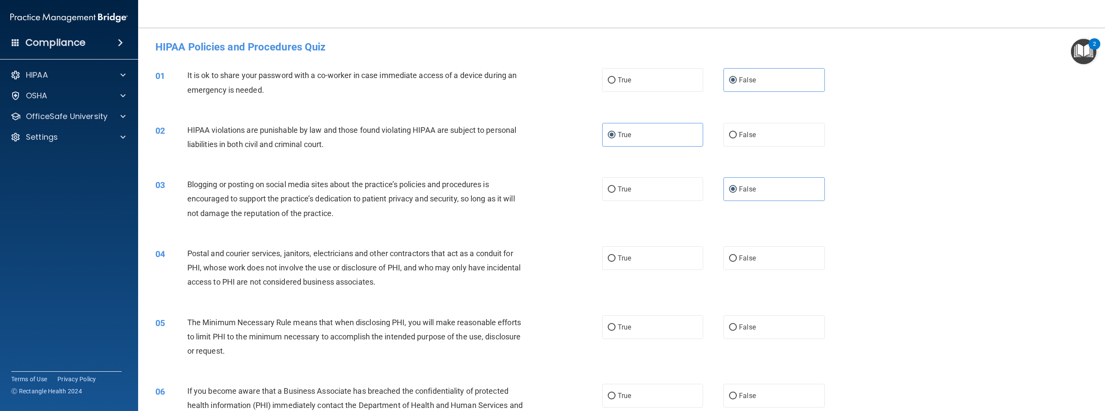
drag, startPoint x: 553, startPoint y: 255, endPoint x: 537, endPoint y: 273, distance: 24.5
click at [535, 273] on div "04 Postal and courier services, janitors, electricians and other contractors th…" at bounding box center [378, 270] width 473 height 47
drag, startPoint x: 483, startPoint y: 288, endPoint x: 424, endPoint y: 312, distance: 63.3
click at [424, 311] on div "05 The Minimum Necessary Rule means that when disclosing PHI, you will make rea…" at bounding box center [622, 339] width 946 height 69
click at [632, 263] on label "True" at bounding box center [652, 259] width 101 height 24
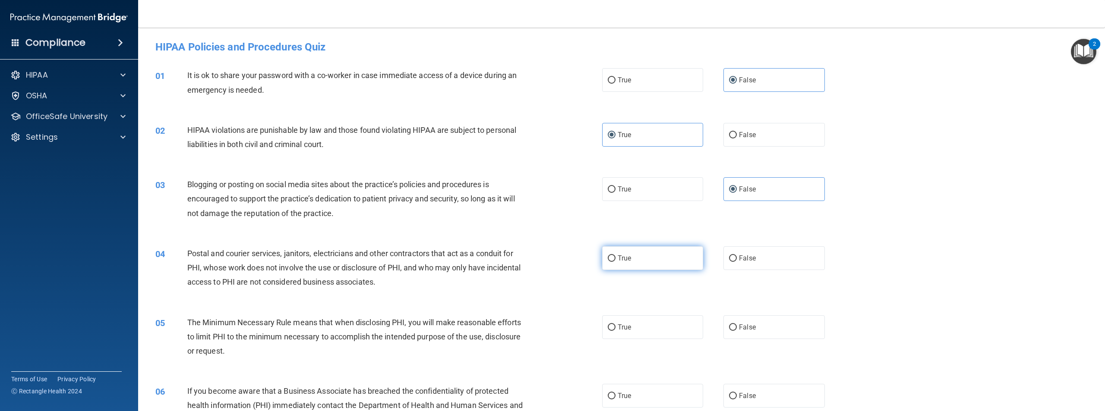
click at [616, 262] on input "True" at bounding box center [612, 259] width 8 height 6
radio input "true"
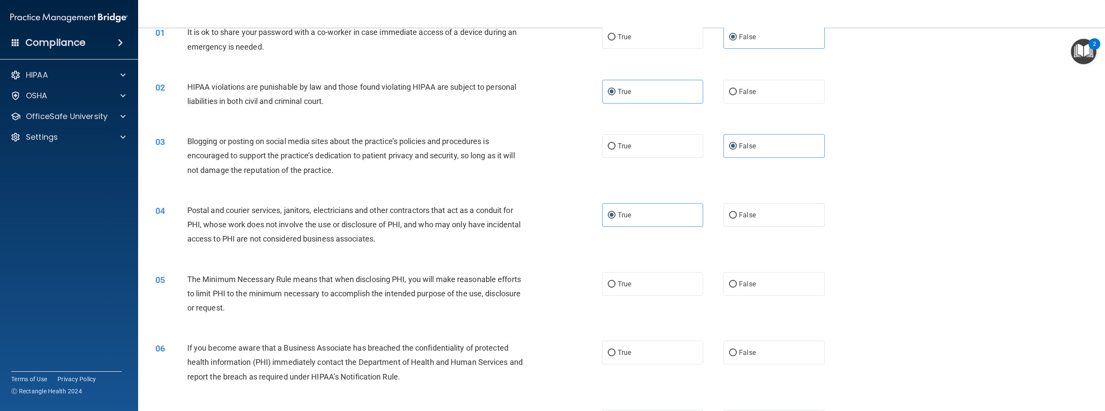
scroll to position [86, 0]
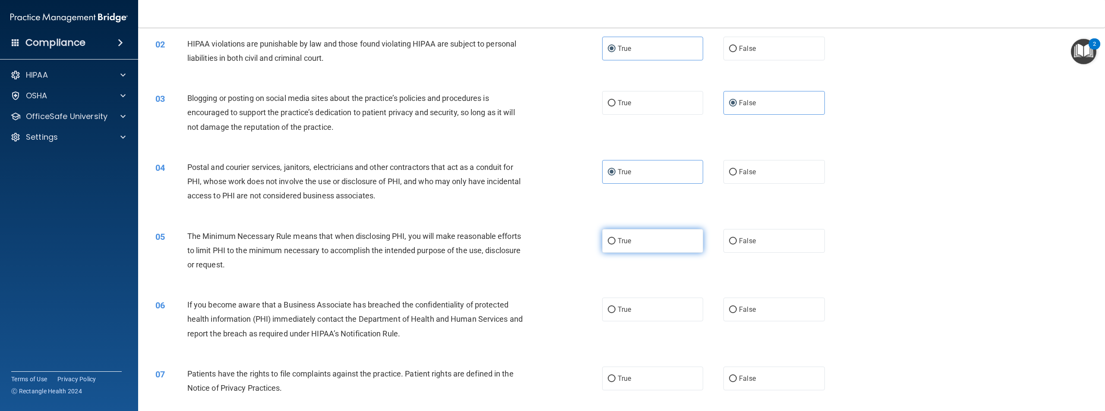
click at [656, 237] on label "True" at bounding box center [652, 241] width 101 height 24
click at [616, 238] on input "True" at bounding box center [612, 241] width 8 height 6
radio input "true"
click at [764, 314] on label "False" at bounding box center [774, 310] width 101 height 24
click at [737, 313] on input "False" at bounding box center [733, 310] width 8 height 6
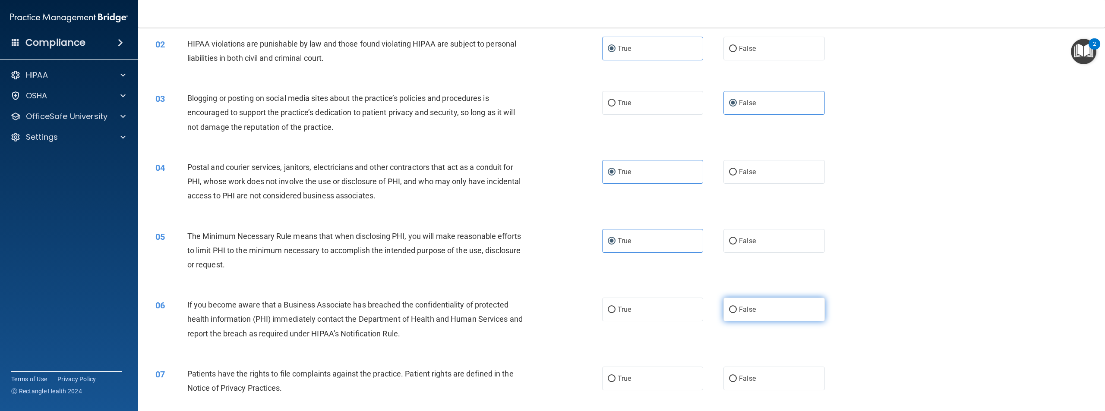
radio input "true"
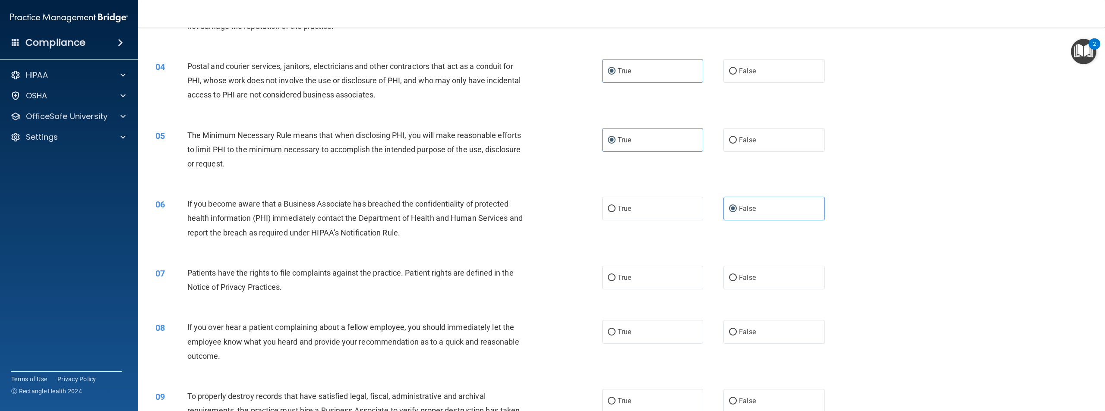
scroll to position [216, 0]
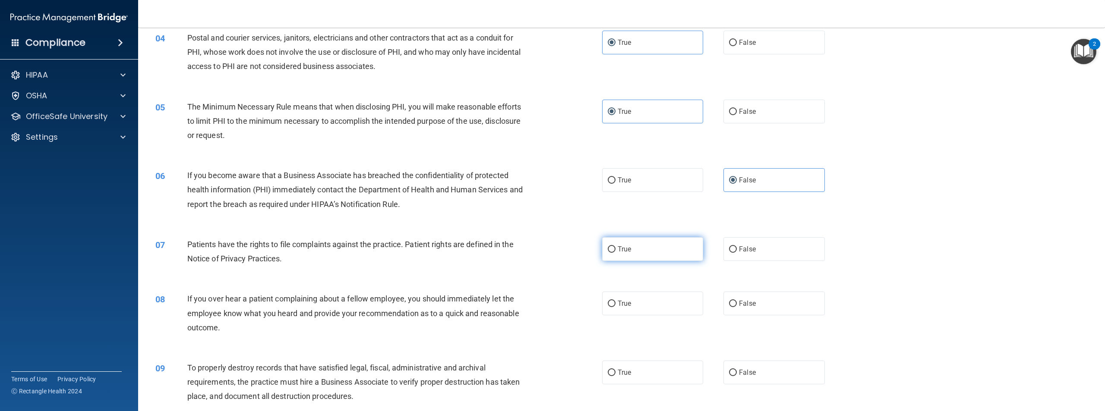
click at [620, 240] on label "True" at bounding box center [652, 249] width 101 height 24
click at [616, 247] on input "True" at bounding box center [612, 250] width 8 height 6
radio input "true"
click at [731, 308] on label "False" at bounding box center [774, 304] width 101 height 24
click at [731, 307] on input "False" at bounding box center [733, 304] width 8 height 6
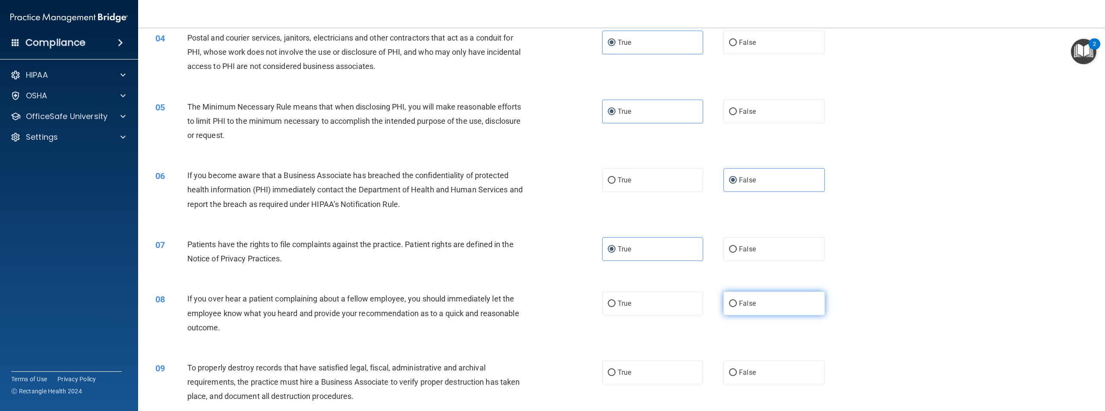
radio input "true"
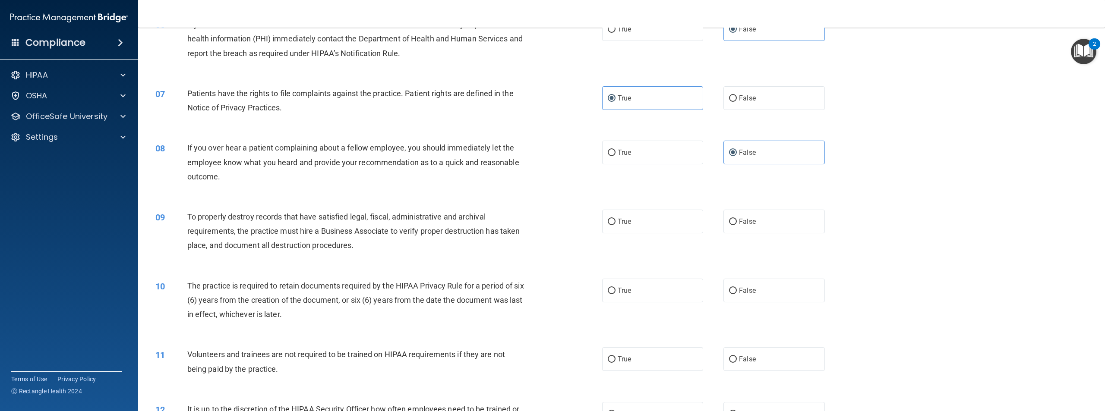
scroll to position [389, 0]
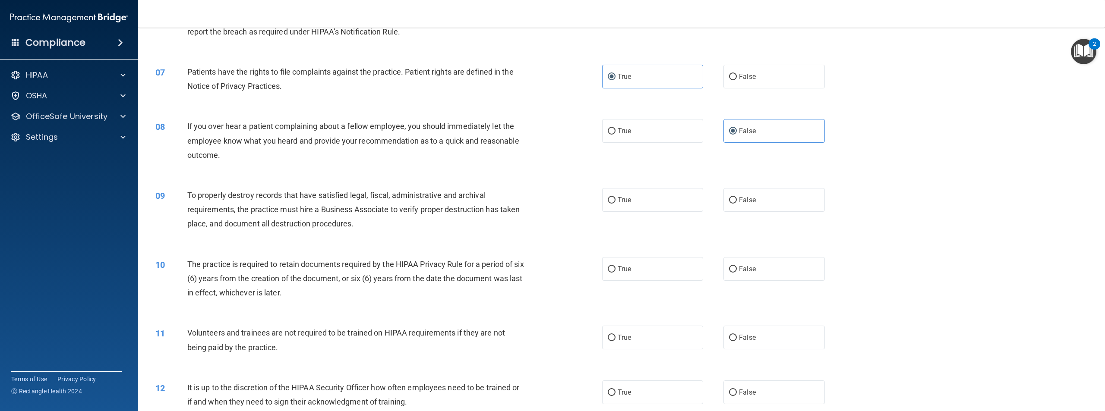
drag, startPoint x: 472, startPoint y: 310, endPoint x: 421, endPoint y: 300, distance: 52.8
click at [419, 301] on div "10 The practice is required to retain documents required by the HIPAA Privacy R…" at bounding box center [378, 280] width 473 height 47
drag, startPoint x: 504, startPoint y: 295, endPoint x: 471, endPoint y: 285, distance: 35.4
click at [472, 285] on div "The practice is required to retain documents required by the HIPAA Privacy Rule…" at bounding box center [359, 278] width 345 height 43
click at [643, 202] on label "True" at bounding box center [652, 200] width 101 height 24
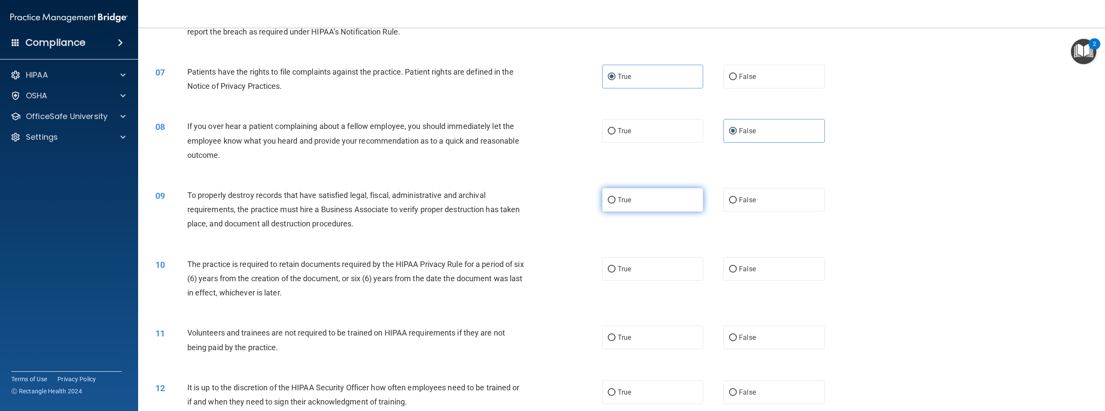
click at [616, 202] on input "True" at bounding box center [612, 200] width 8 height 6
radio input "true"
click at [614, 277] on label "True" at bounding box center [652, 269] width 101 height 24
click at [614, 273] on input "True" at bounding box center [612, 269] width 8 height 6
radio input "true"
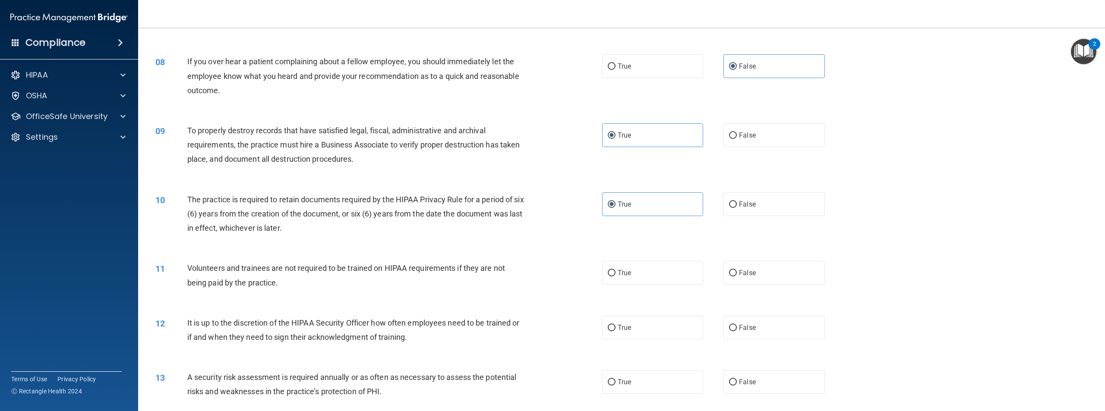
scroll to position [475, 0]
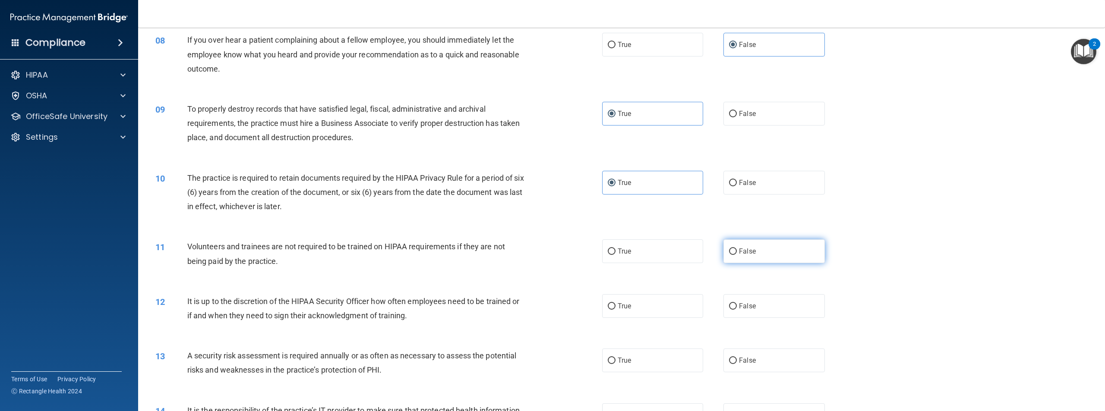
click at [753, 254] on label "False" at bounding box center [774, 252] width 101 height 24
click at [737, 254] on input "False" at bounding box center [733, 252] width 8 height 6
radio input "true"
drag, startPoint x: 750, startPoint y: 307, endPoint x: 737, endPoint y: 307, distance: 12.5
click at [749, 307] on span "False" at bounding box center [747, 306] width 17 height 8
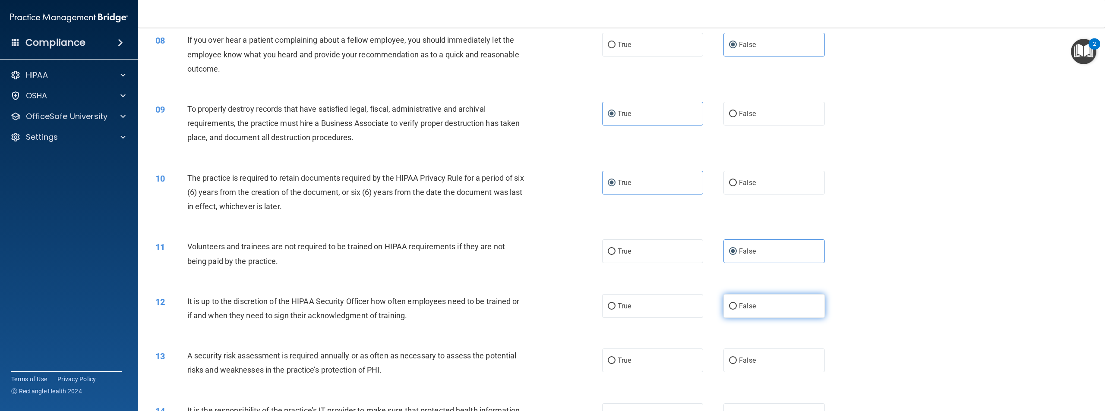
click at [737, 307] on input "False" at bounding box center [733, 307] width 8 height 6
radio input "true"
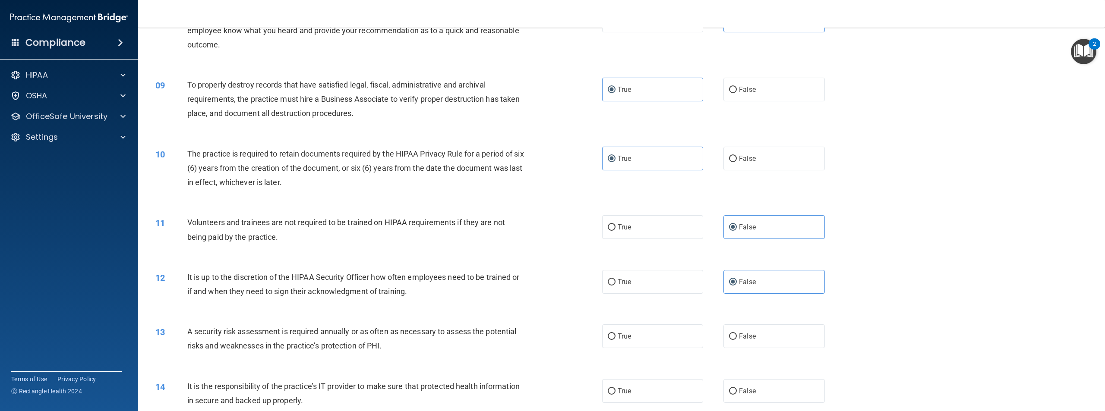
scroll to position [518, 0]
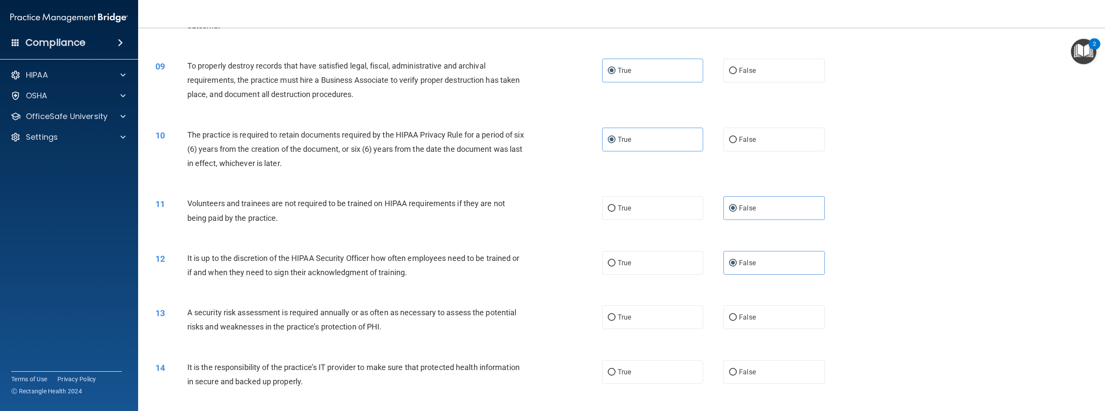
drag, startPoint x: 561, startPoint y: 303, endPoint x: 530, endPoint y: 312, distance: 32.4
click at [530, 312] on div "13 A security risk assessment is required annually or as often as necessary to …" at bounding box center [378, 322] width 473 height 33
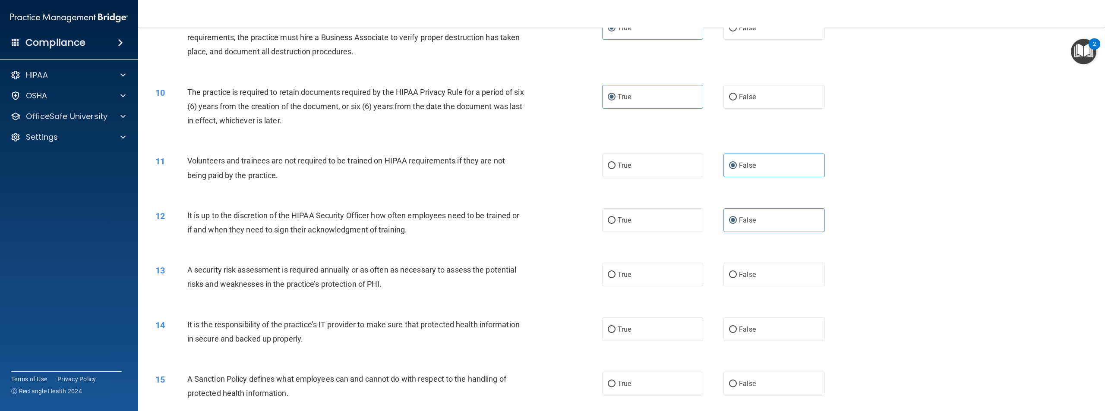
scroll to position [561, 0]
click at [630, 277] on label "True" at bounding box center [652, 275] width 101 height 24
click at [616, 277] on input "True" at bounding box center [612, 275] width 8 height 6
radio input "true"
click at [768, 331] on label "False" at bounding box center [774, 329] width 101 height 24
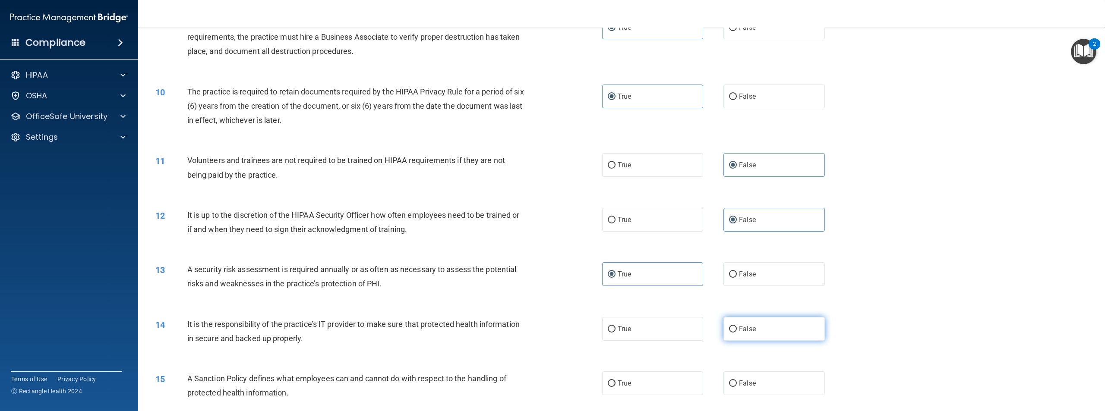
click at [737, 331] on input "False" at bounding box center [733, 329] width 8 height 6
radio input "true"
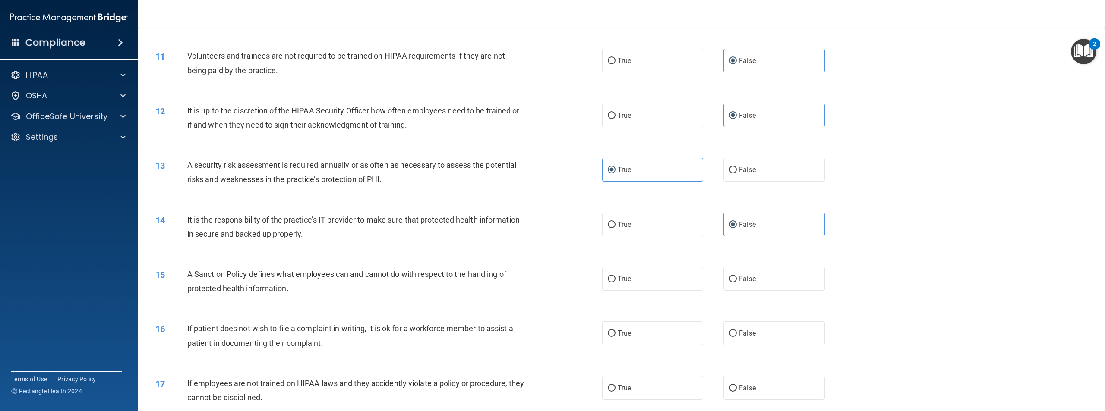
scroll to position [691, 0]
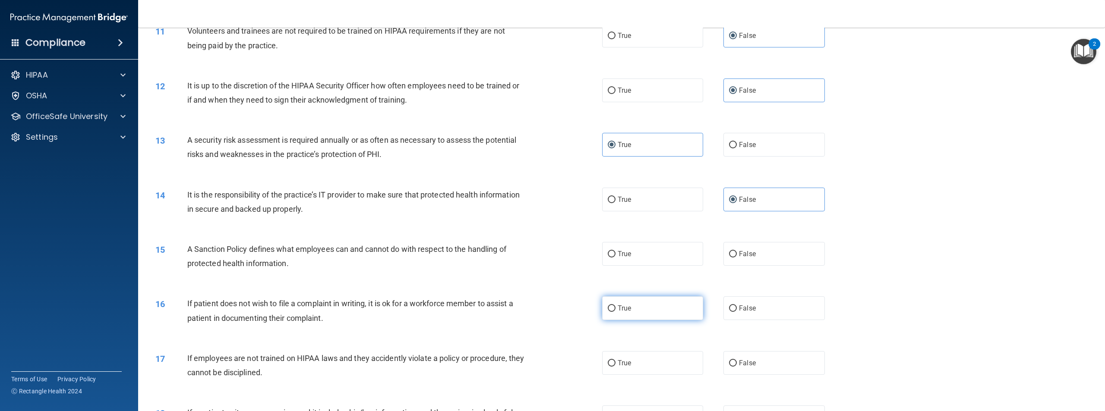
click at [624, 318] on label "True" at bounding box center [652, 309] width 101 height 24
click at [616, 312] on input "True" at bounding box center [612, 309] width 8 height 6
radio input "true"
click at [757, 256] on label "False" at bounding box center [774, 254] width 101 height 24
click at [737, 256] on input "False" at bounding box center [733, 254] width 8 height 6
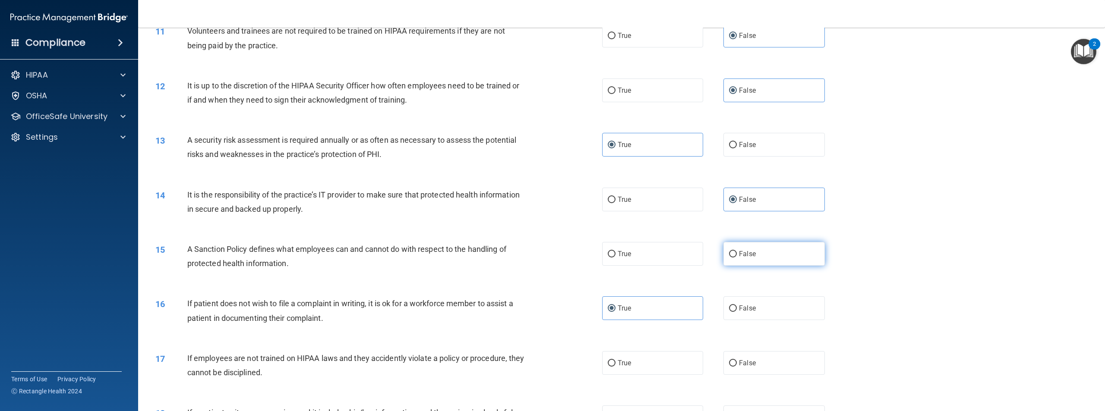
radio input "true"
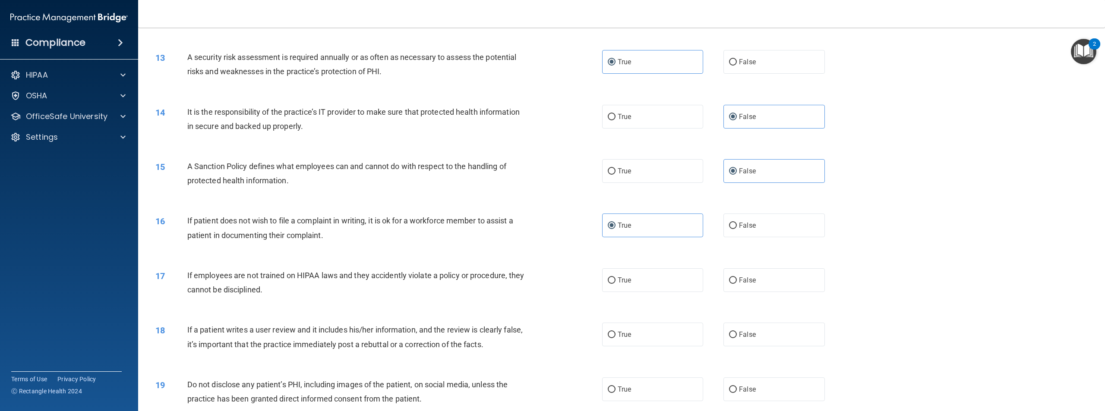
scroll to position [777, 0]
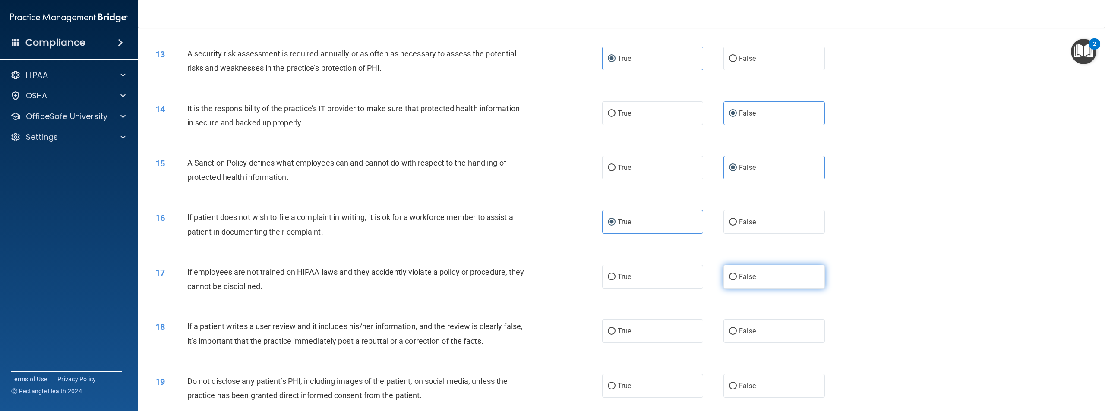
click at [762, 279] on label "False" at bounding box center [774, 277] width 101 height 24
click at [737, 279] on input "False" at bounding box center [733, 277] width 8 height 6
radio input "true"
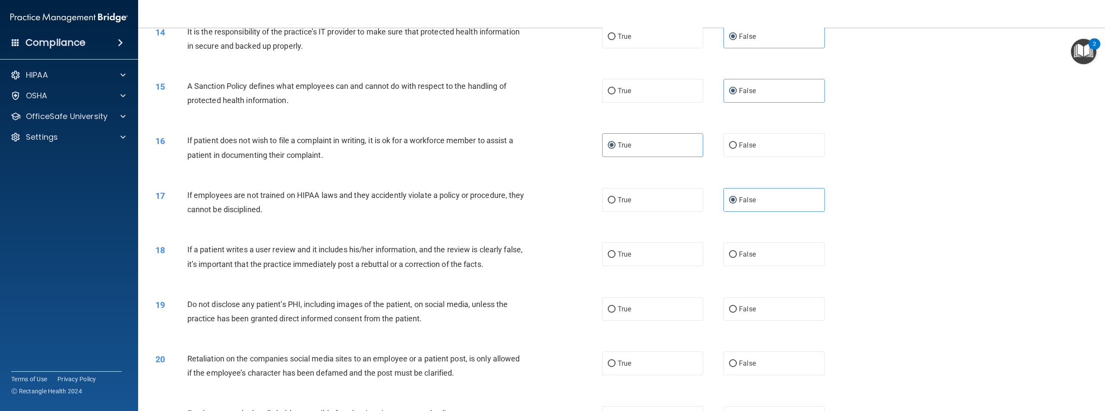
scroll to position [864, 0]
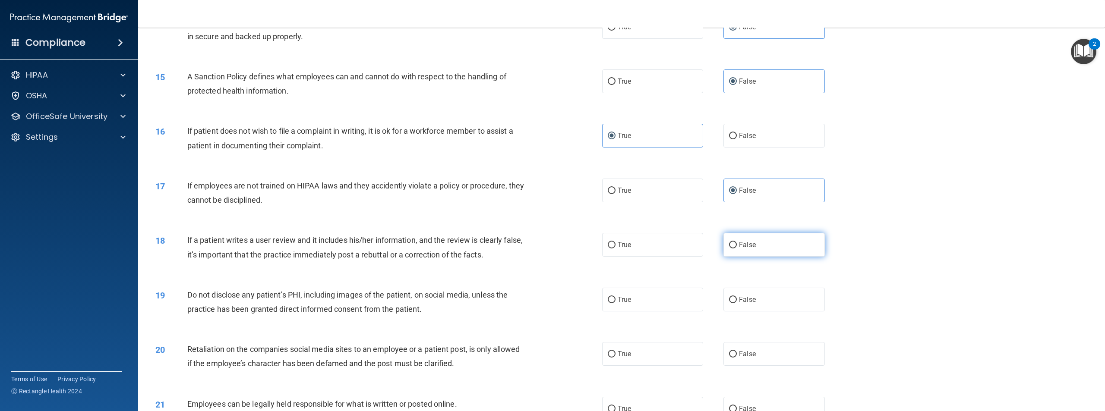
click at [762, 253] on label "False" at bounding box center [774, 245] width 101 height 24
click at [737, 249] on input "False" at bounding box center [733, 245] width 8 height 6
radio input "true"
drag, startPoint x: 541, startPoint y: 301, endPoint x: 518, endPoint y: 318, distance: 28.7
click at [518, 318] on div "19 Do not disclose any patient’s PHI, including images of the patient, on socia…" at bounding box center [378, 304] width 473 height 33
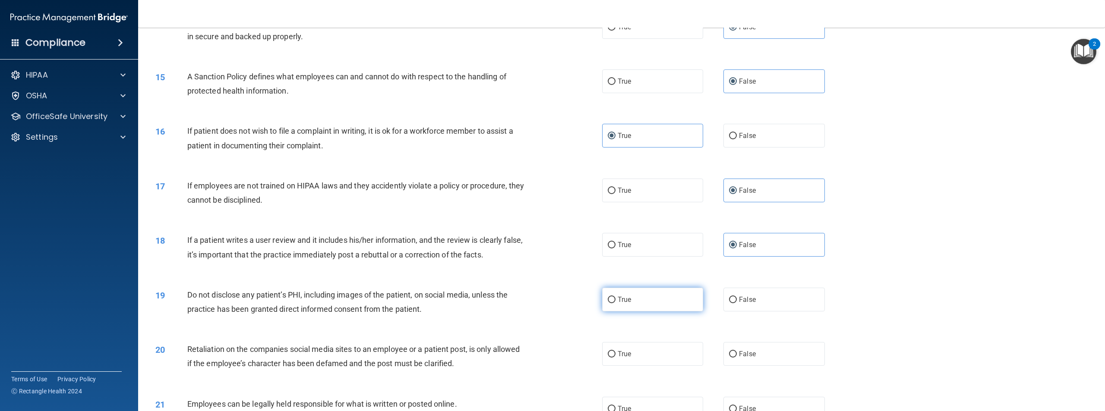
click at [649, 307] on label "True" at bounding box center [652, 300] width 101 height 24
click at [616, 304] on input "True" at bounding box center [612, 300] width 8 height 6
radio input "true"
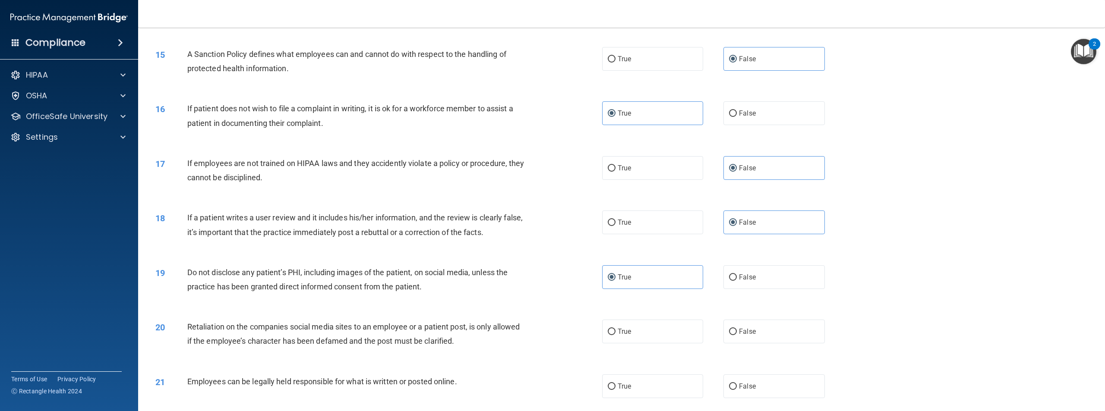
scroll to position [907, 0]
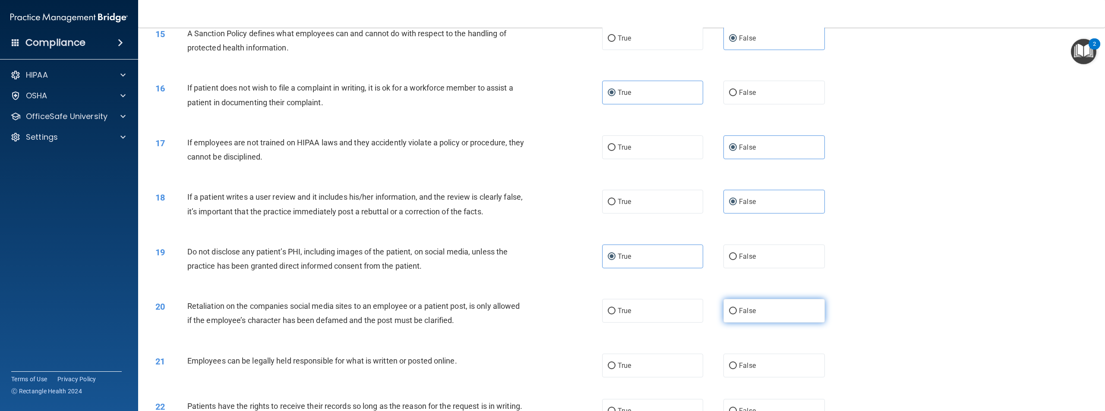
click at [731, 311] on input "False" at bounding box center [733, 311] width 8 height 6
radio input "true"
click at [662, 359] on label "True" at bounding box center [652, 366] width 101 height 24
click at [616, 363] on input "True" at bounding box center [612, 366] width 8 height 6
radio input "true"
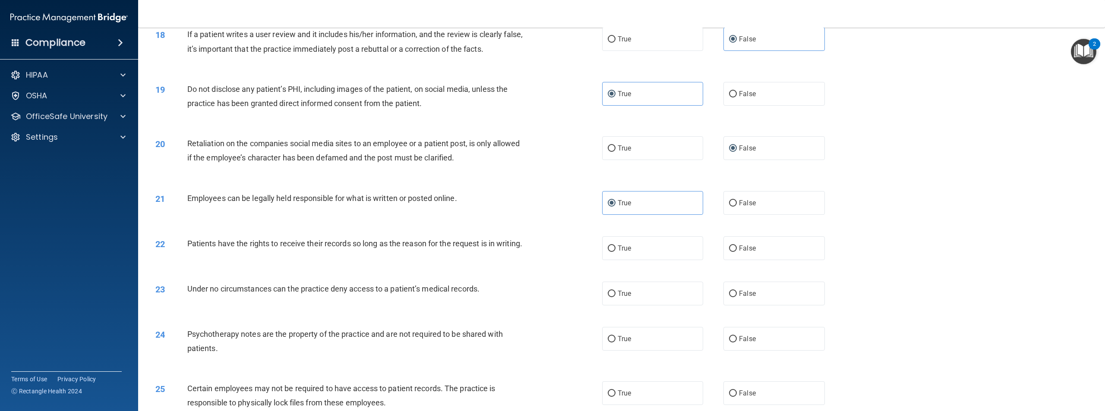
scroll to position [1079, 0]
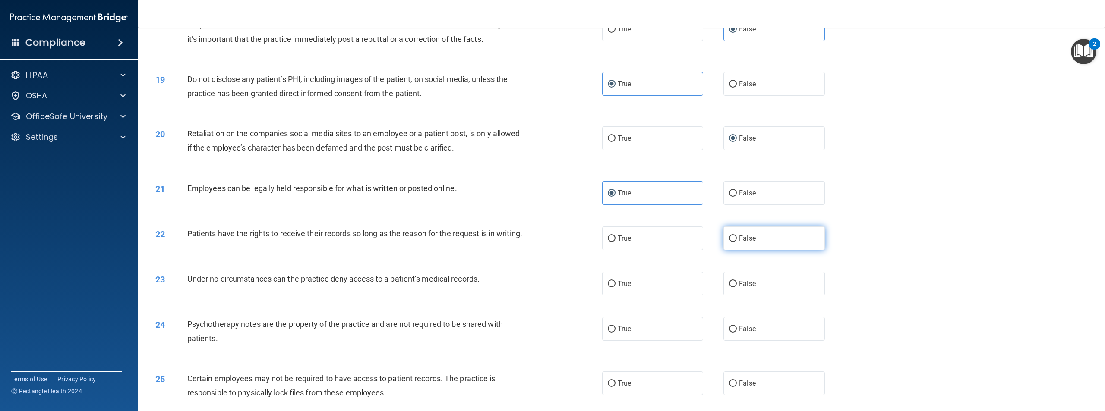
click at [738, 246] on label "False" at bounding box center [774, 239] width 101 height 24
click at [737, 242] on input "False" at bounding box center [733, 239] width 8 height 6
radio input "true"
click at [613, 293] on label "True" at bounding box center [652, 284] width 101 height 24
click at [613, 288] on input "True" at bounding box center [612, 284] width 8 height 6
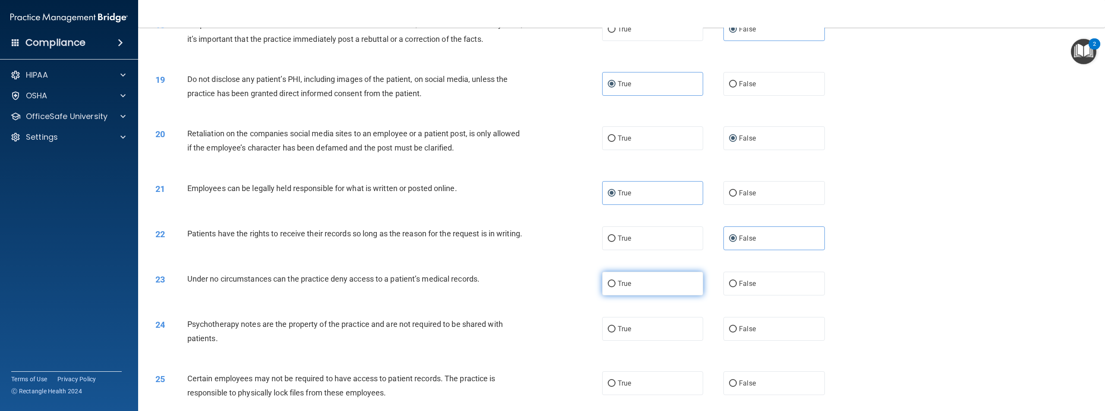
radio input "true"
click at [716, 296] on div "True False" at bounding box center [723, 284] width 243 height 24
click at [729, 288] on input "False" at bounding box center [733, 284] width 8 height 6
radio input "true"
radio input "false"
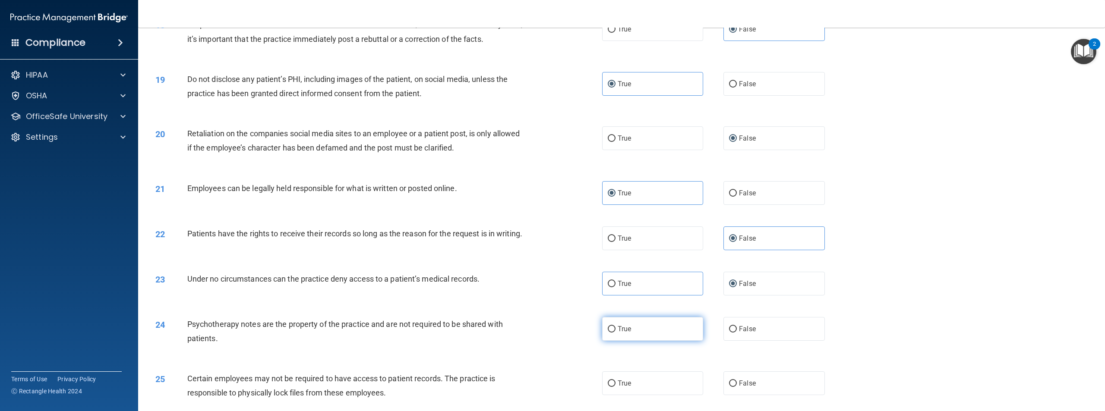
click at [623, 333] on span "True" at bounding box center [624, 329] width 13 height 8
click at [616, 333] on input "True" at bounding box center [612, 329] width 8 height 6
radio input "true"
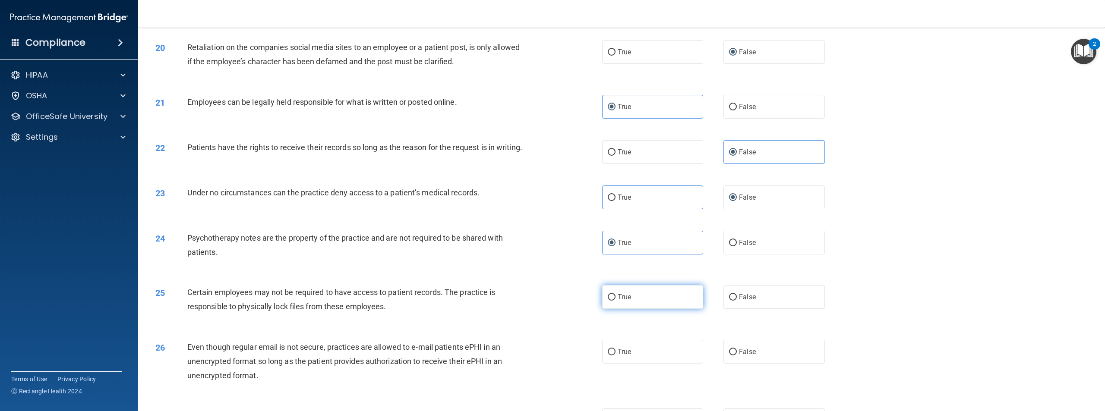
click at [642, 309] on label "True" at bounding box center [652, 297] width 101 height 24
click at [616, 301] on input "True" at bounding box center [612, 297] width 8 height 6
radio input "true"
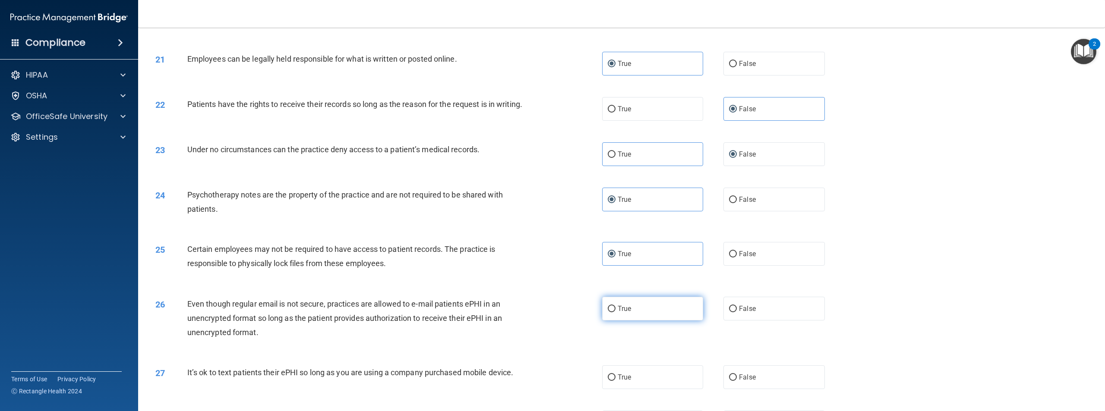
click at [633, 320] on label "True" at bounding box center [652, 309] width 101 height 24
click at [616, 313] on input "True" at bounding box center [612, 309] width 8 height 6
radio input "true"
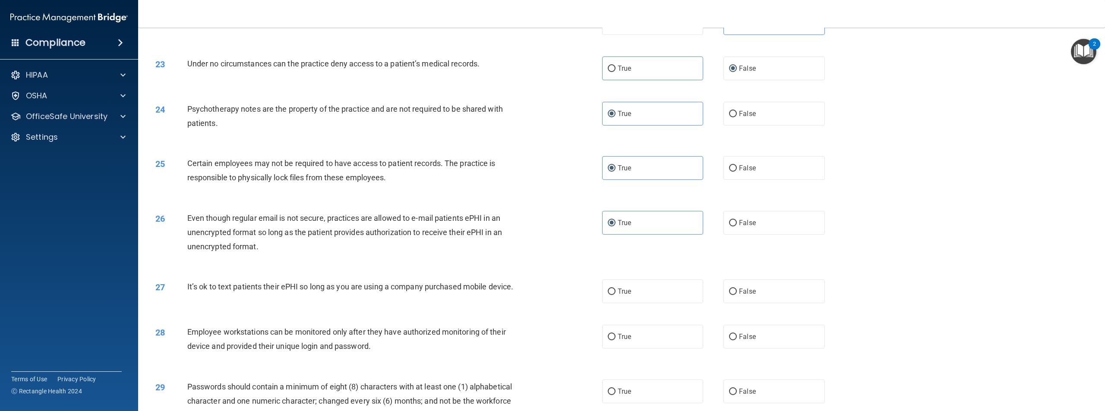
scroll to position [1295, 0]
click at [755, 301] on label "False" at bounding box center [774, 291] width 101 height 24
click at [737, 295] on input "False" at bounding box center [733, 291] width 8 height 6
radio input "true"
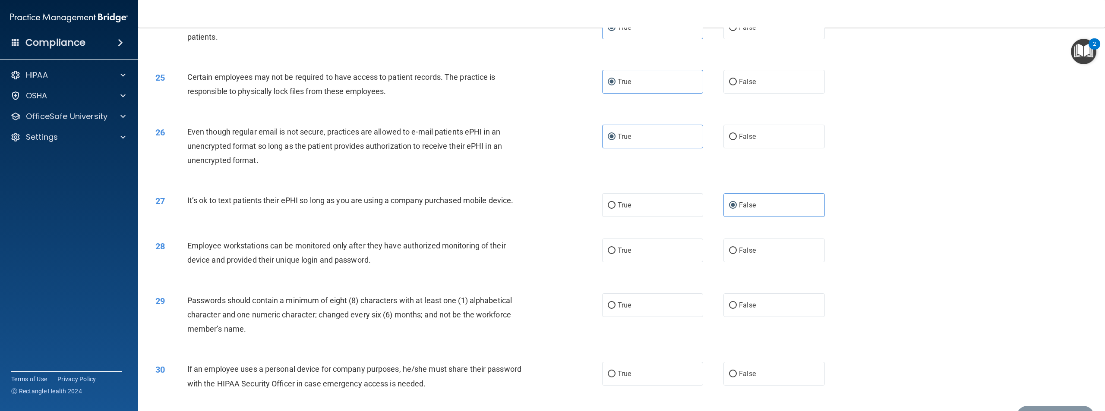
scroll to position [1382, 0]
click at [773, 262] on label "False" at bounding box center [774, 250] width 101 height 24
click at [737, 254] on input "False" at bounding box center [733, 250] width 8 height 6
radio input "true"
click at [636, 307] on label "True" at bounding box center [652, 305] width 101 height 24
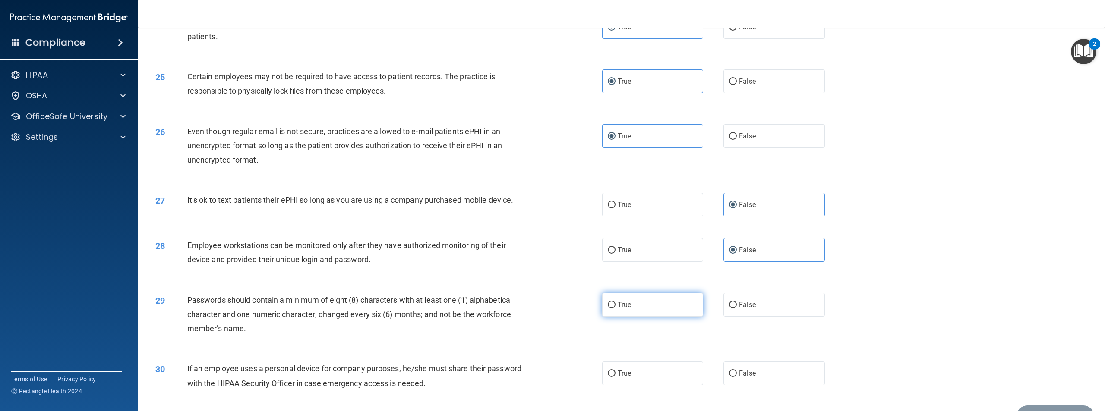
click at [616, 307] on input "True" at bounding box center [612, 305] width 8 height 6
radio input "true"
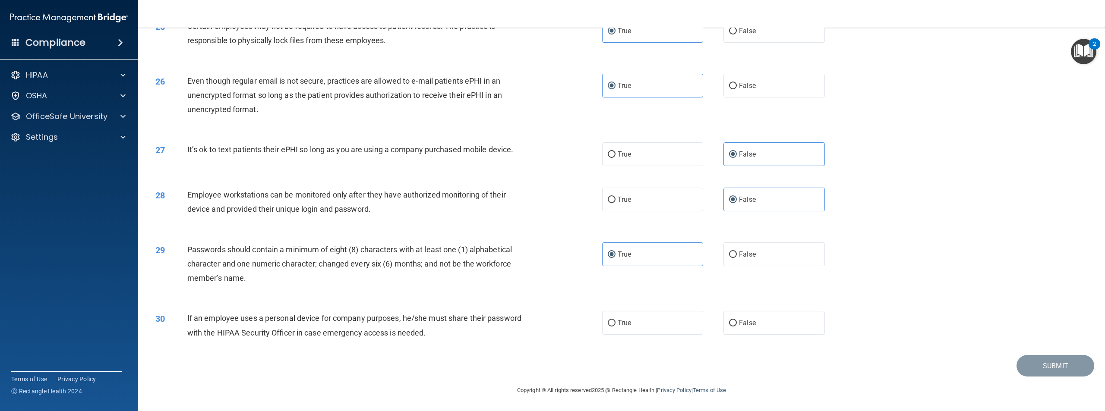
scroll to position [1442, 0]
click at [740, 323] on span "False" at bounding box center [747, 323] width 17 height 8
click at [737, 323] on input "False" at bounding box center [733, 323] width 8 height 6
radio input "true"
click at [1025, 365] on button "Submit" at bounding box center [1056, 366] width 78 height 22
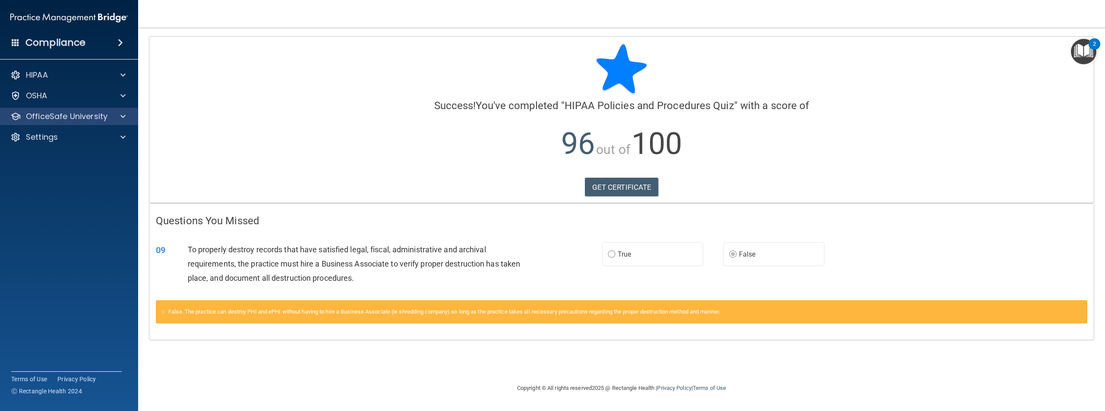
drag, startPoint x: 70, startPoint y: 117, endPoint x: 53, endPoint y: 122, distance: 17.0
click at [53, 122] on div "OfficeSafe University" at bounding box center [69, 116] width 139 height 17
click at [123, 119] on span at bounding box center [122, 116] width 5 height 10
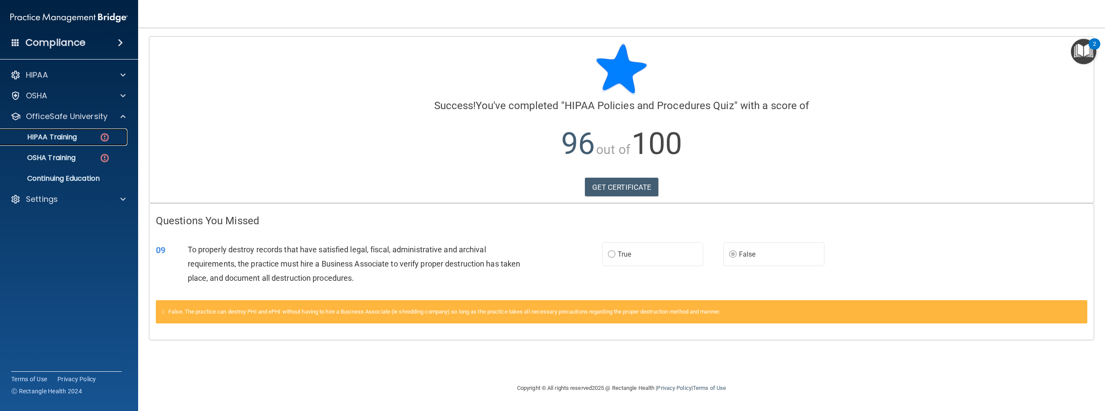
click at [104, 139] on img at bounding box center [104, 137] width 11 height 11
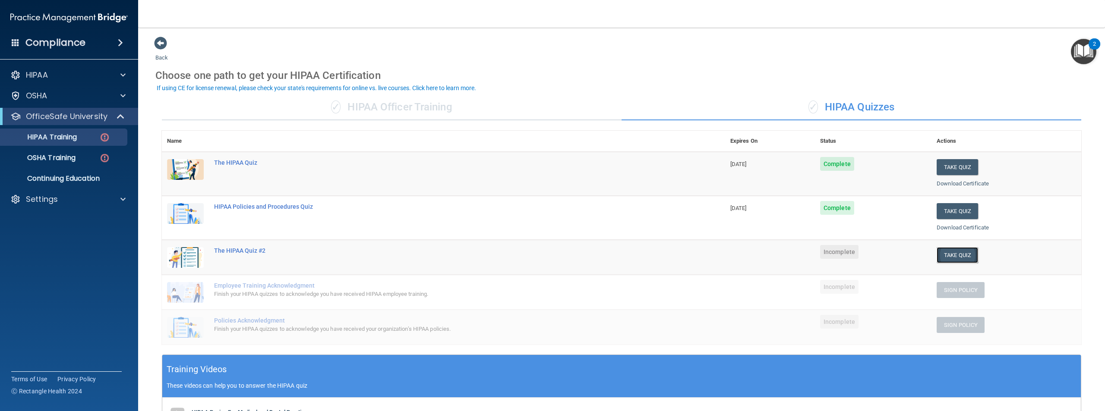
click at [955, 256] on button "Take Quiz" at bounding box center [957, 255] width 41 height 16
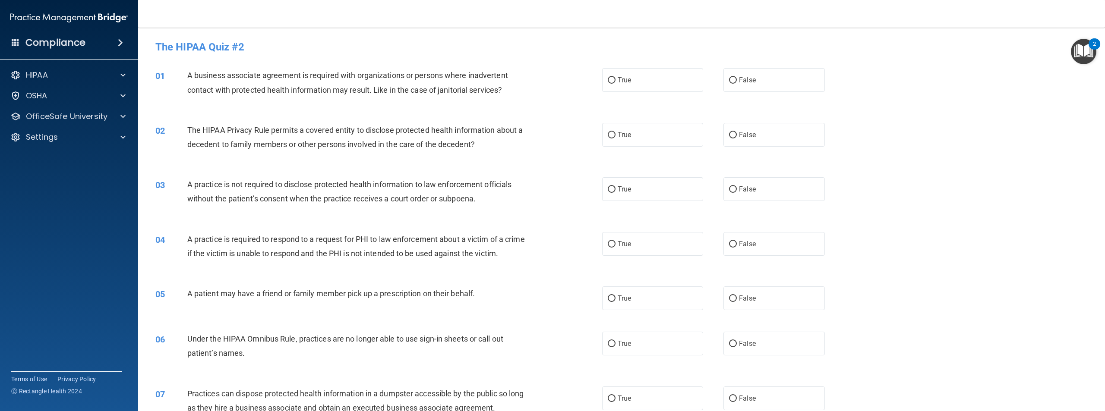
drag, startPoint x: 419, startPoint y: 178, endPoint x: 399, endPoint y: 161, distance: 26.0
click at [399, 161] on div "02 The HIPAA Privacy Rule permits a covered entity to disclose protected health…" at bounding box center [622, 139] width 946 height 54
click at [794, 86] on label "False" at bounding box center [774, 80] width 101 height 24
click at [737, 84] on input "False" at bounding box center [733, 80] width 8 height 6
radio input "true"
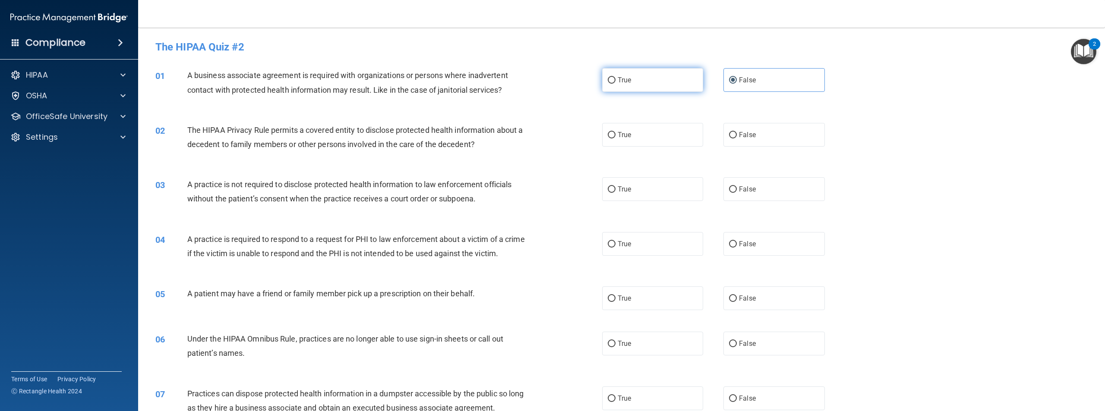
click at [655, 81] on label "True" at bounding box center [652, 80] width 101 height 24
click at [616, 81] on input "True" at bounding box center [612, 80] width 8 height 6
radio input "true"
radio input "false"
click at [623, 137] on span "True" at bounding box center [624, 135] width 13 height 8
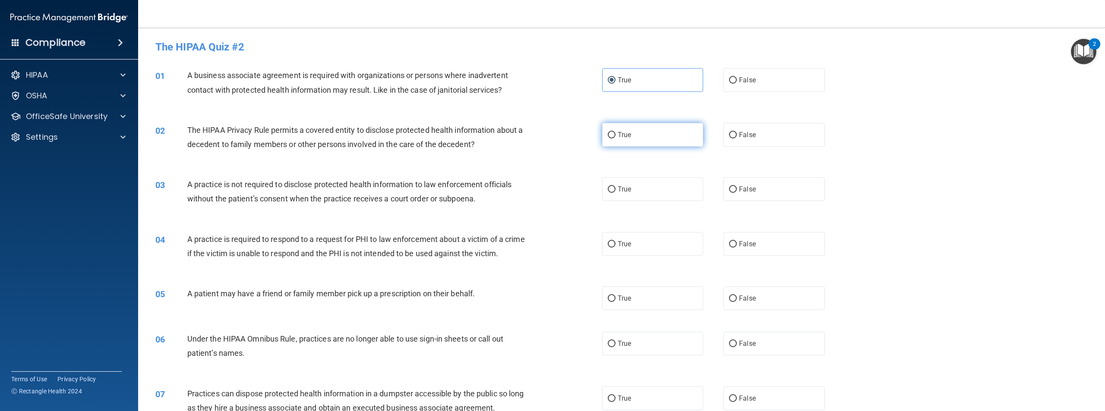
click at [616, 137] on input "True" at bounding box center [612, 135] width 8 height 6
radio input "true"
click at [659, 182] on label "True" at bounding box center [652, 189] width 101 height 24
click at [616, 187] on input "True" at bounding box center [612, 190] width 8 height 6
radio input "true"
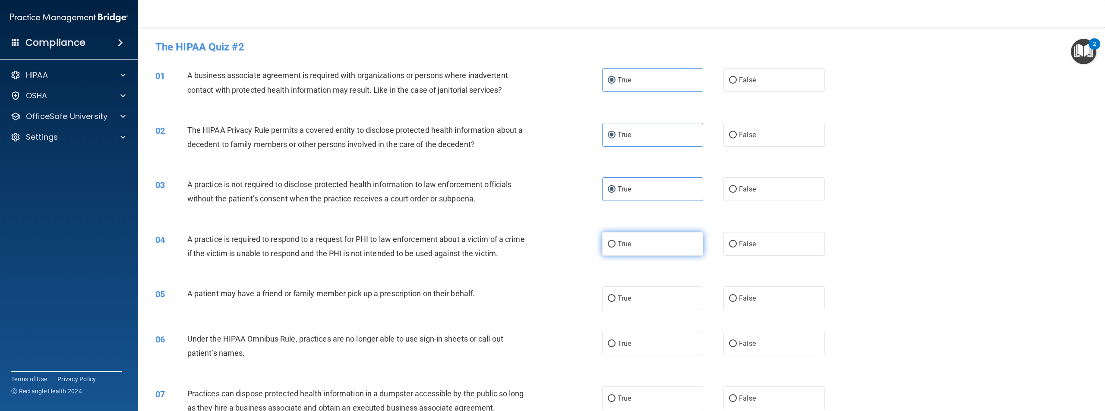
click at [634, 254] on label "True" at bounding box center [652, 244] width 101 height 24
click at [616, 248] on input "True" at bounding box center [612, 244] width 8 height 6
radio input "true"
drag, startPoint x: 630, startPoint y: 316, endPoint x: 615, endPoint y: 310, distance: 15.7
click at [627, 310] on label "True" at bounding box center [652, 299] width 101 height 24
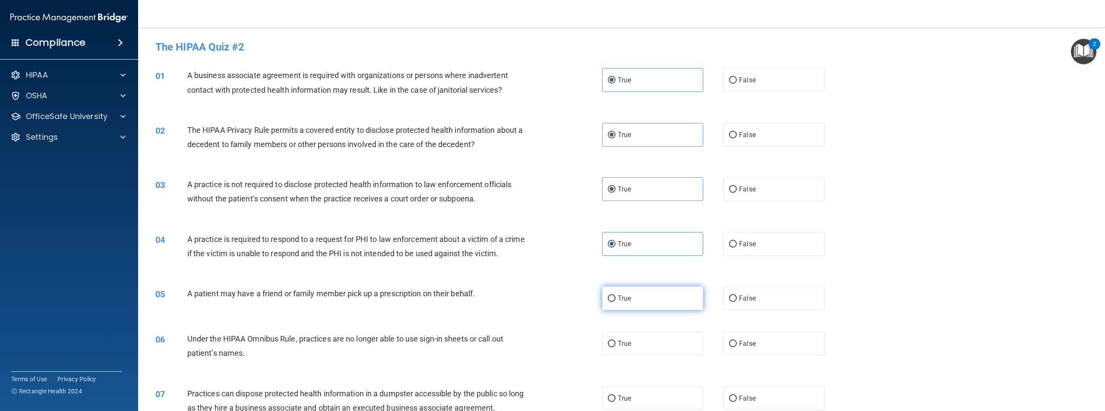
click at [616, 302] on input "True" at bounding box center [612, 299] width 8 height 6
radio input "true"
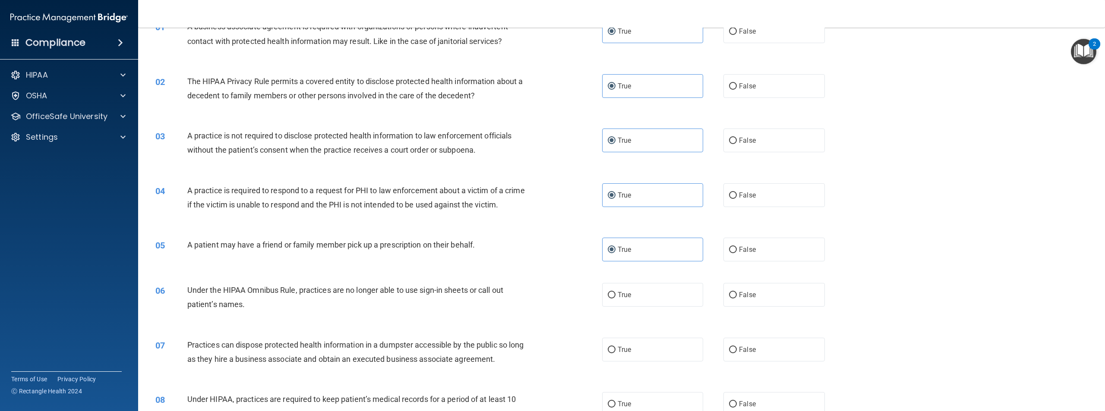
scroll to position [86, 0]
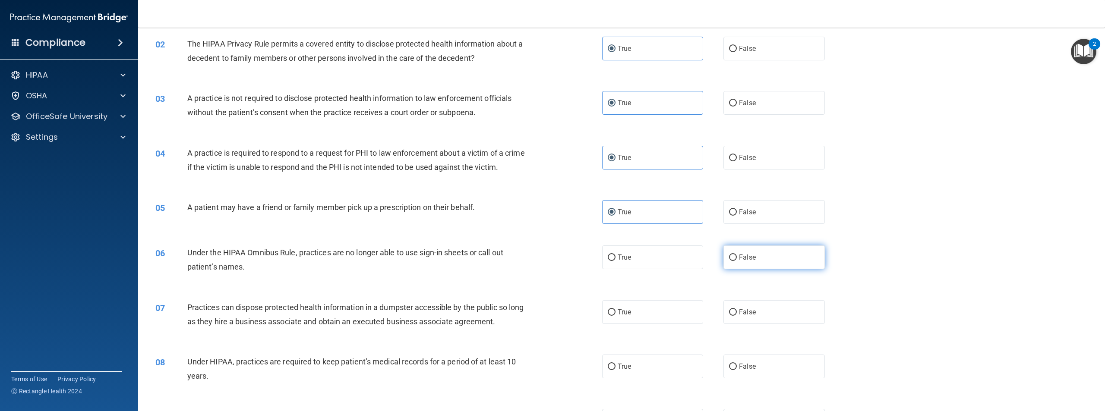
click at [775, 269] on label "False" at bounding box center [774, 258] width 101 height 24
click at [737, 261] on input "False" at bounding box center [733, 258] width 8 height 6
radio input "true"
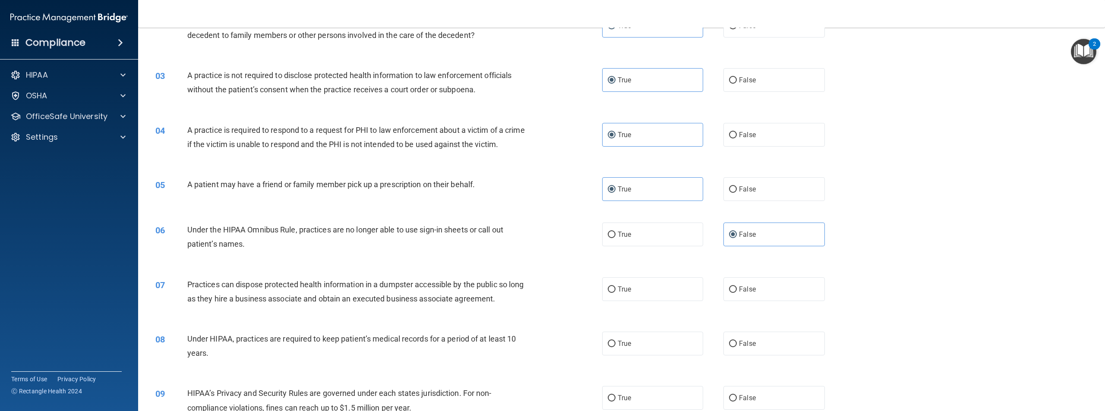
scroll to position [130, 0]
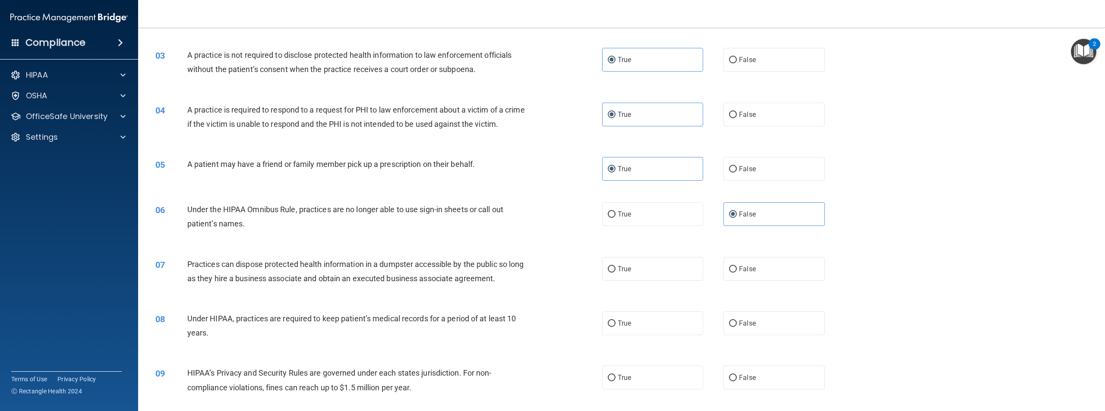
drag, startPoint x: 467, startPoint y: 256, endPoint x: 435, endPoint y: 243, distance: 34.8
click at [435, 231] on div "Under the HIPAA Omnibus Rule, practices are no longer able to use sign-in sheet…" at bounding box center [359, 216] width 345 height 28
click at [746, 281] on label "False" at bounding box center [774, 269] width 101 height 24
click at [737, 273] on input "False" at bounding box center [733, 269] width 8 height 6
radio input "true"
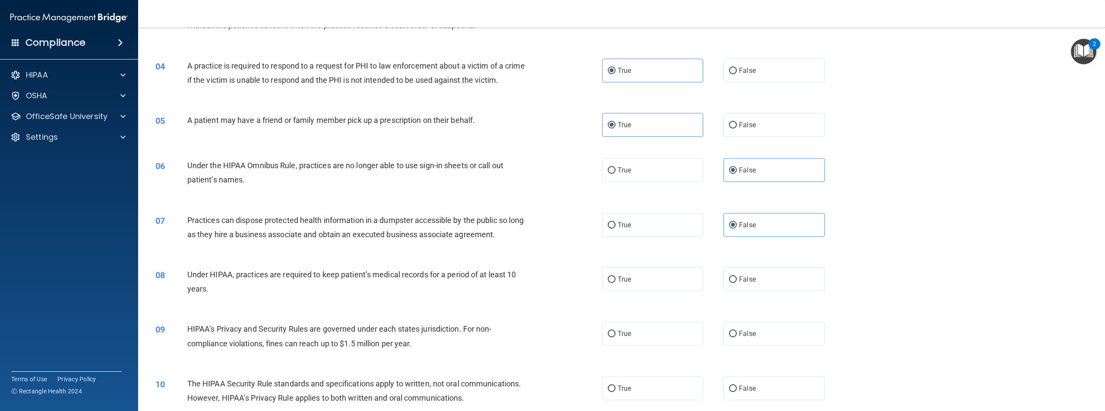
scroll to position [216, 0]
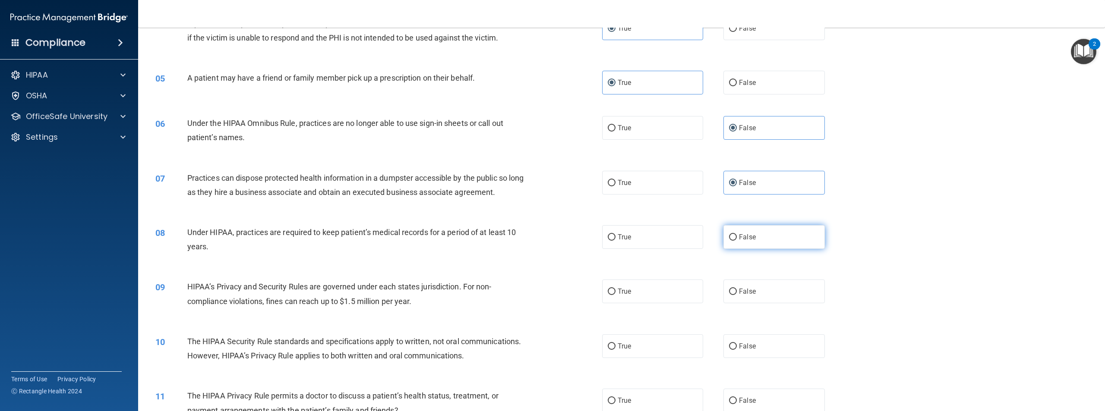
click at [768, 246] on label "False" at bounding box center [774, 237] width 101 height 24
click at [737, 241] on input "False" at bounding box center [733, 237] width 8 height 6
radio input "true"
click at [628, 296] on label "True" at bounding box center [652, 292] width 101 height 24
click at [616, 295] on input "True" at bounding box center [612, 292] width 8 height 6
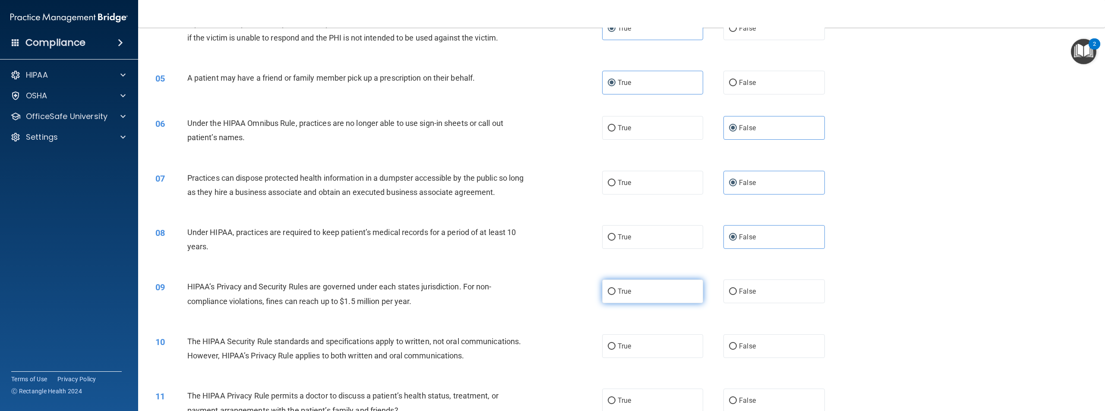
radio input "true"
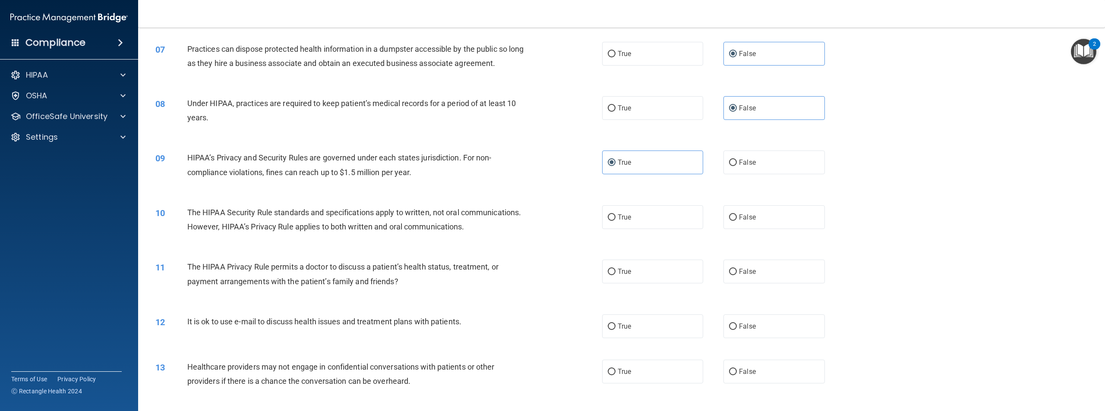
scroll to position [345, 0]
drag, startPoint x: 504, startPoint y: 331, endPoint x: 461, endPoint y: 332, distance: 42.8
click at [461, 332] on div "12 It is ok to use e-mail to discuss health issues and treatment plans with pat…" at bounding box center [622, 326] width 946 height 45
click at [608, 221] on input "True" at bounding box center [612, 217] width 8 height 6
radio input "true"
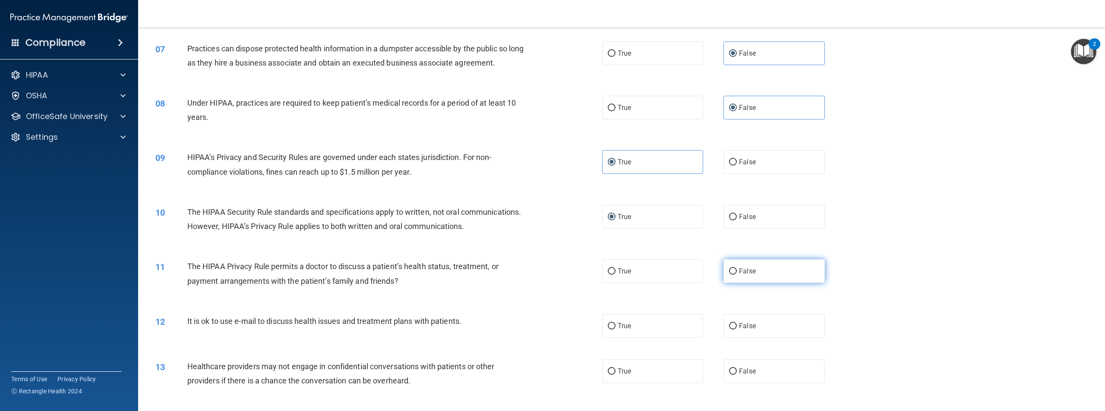
click at [736, 283] on label "False" at bounding box center [774, 271] width 101 height 24
click at [736, 275] on input "False" at bounding box center [733, 272] width 8 height 6
radio input "true"
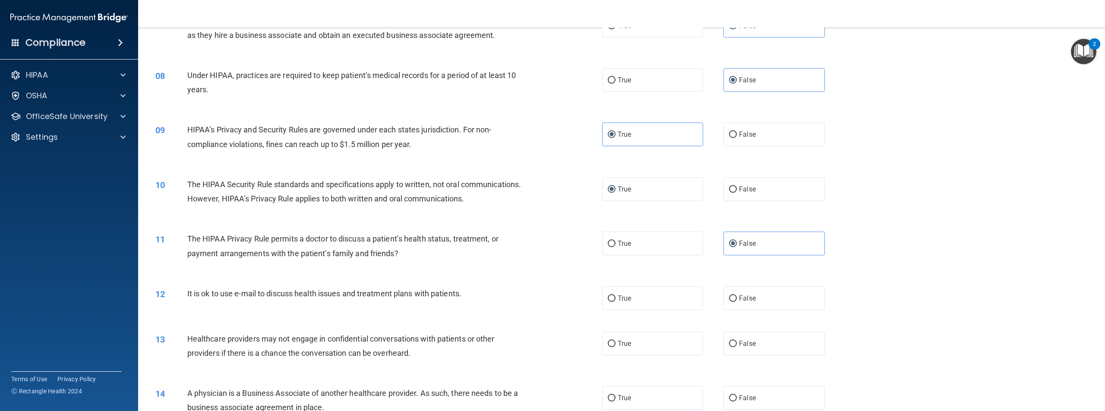
scroll to position [475, 0]
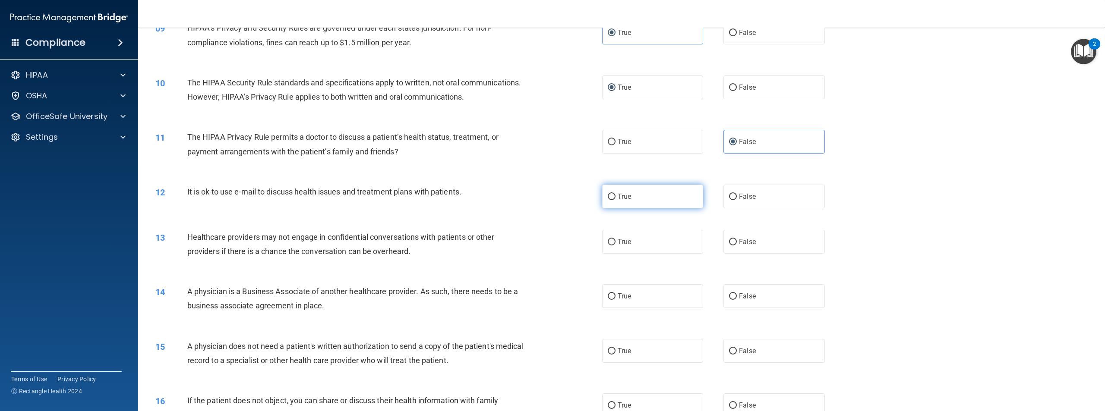
click at [623, 209] on label "True" at bounding box center [652, 197] width 101 height 24
click at [616, 200] on input "True" at bounding box center [612, 197] width 8 height 6
radio input "true"
click at [655, 254] on label "True" at bounding box center [652, 242] width 101 height 24
click at [616, 246] on input "True" at bounding box center [612, 242] width 8 height 6
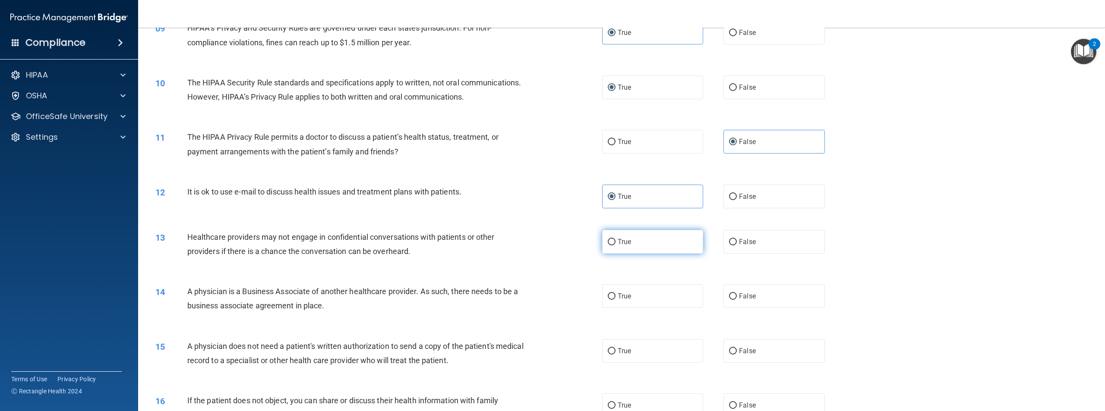
radio input "true"
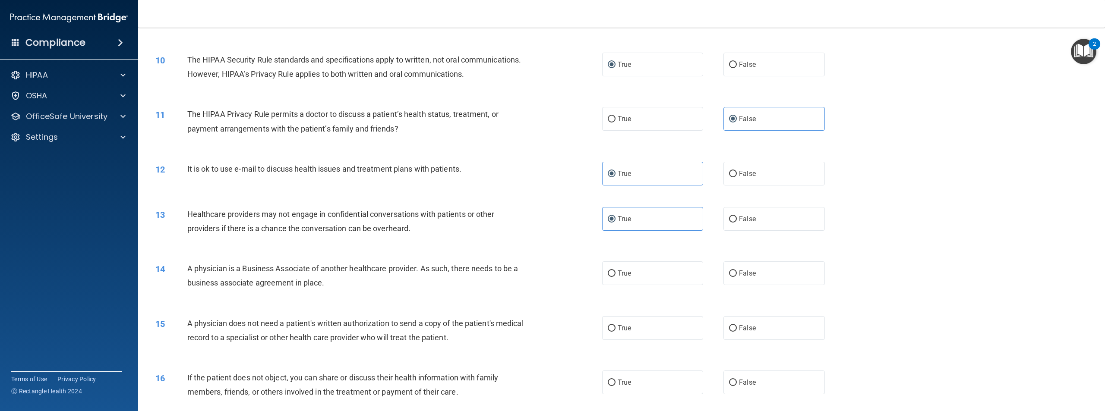
scroll to position [518, 0]
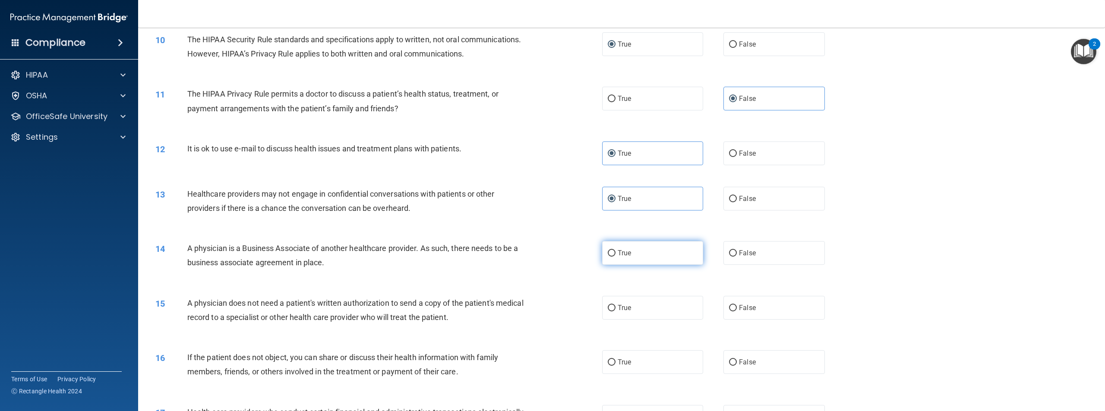
click at [649, 265] on label "True" at bounding box center [652, 253] width 101 height 24
click at [616, 257] on input "True" at bounding box center [612, 253] width 8 height 6
radio input "true"
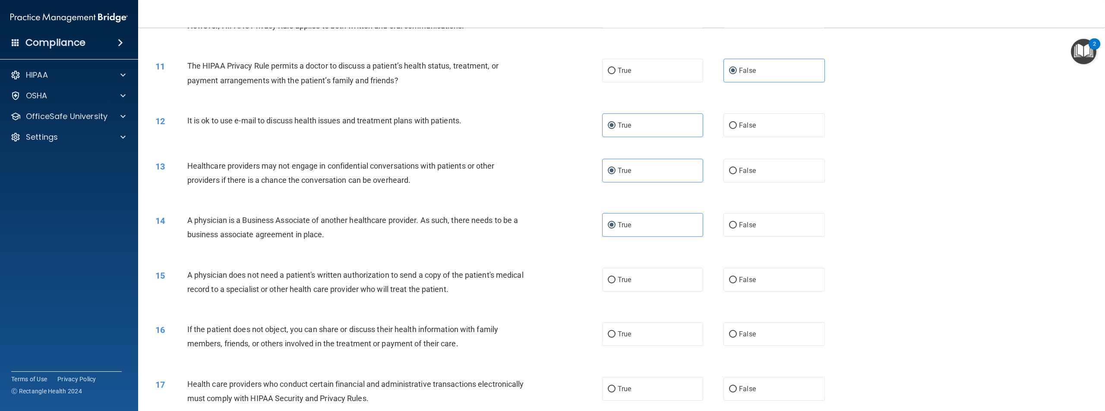
scroll to position [561, 0]
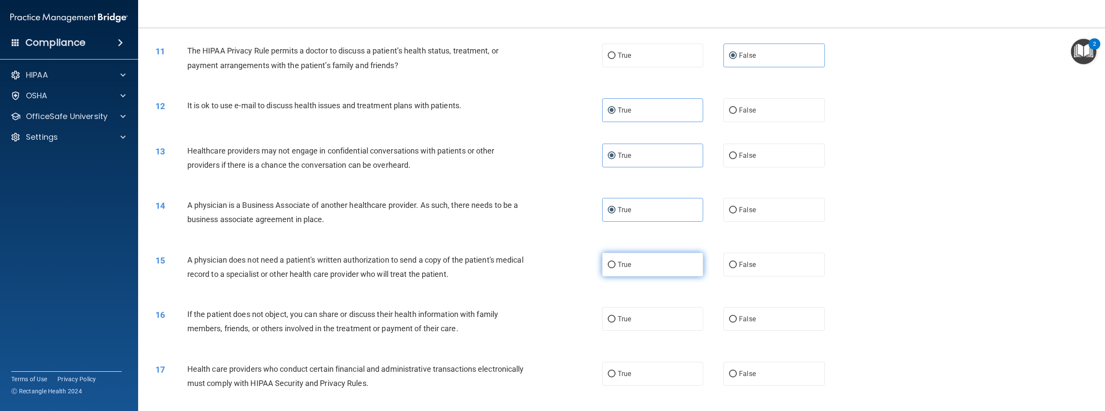
click at [664, 277] on label "True" at bounding box center [652, 265] width 101 height 24
click at [616, 269] on input "True" at bounding box center [612, 265] width 8 height 6
radio input "true"
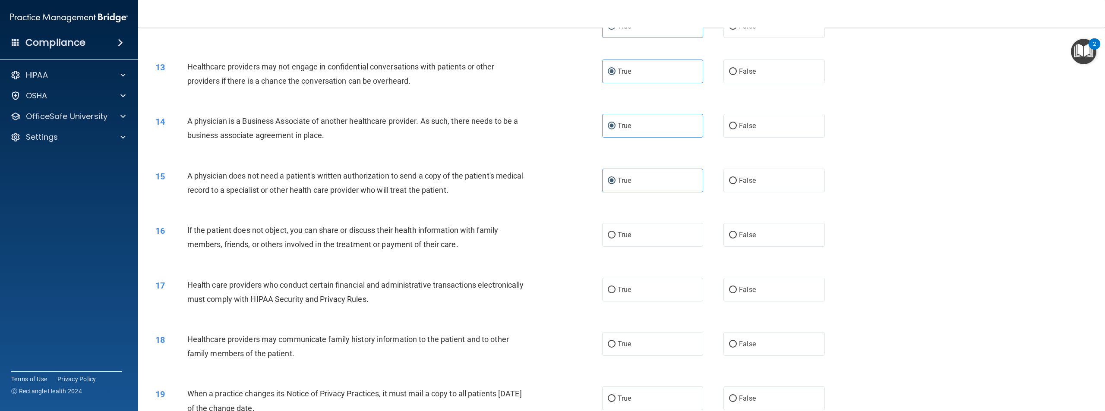
scroll to position [648, 0]
click at [633, 245] on label "True" at bounding box center [652, 233] width 101 height 24
click at [616, 237] on input "True" at bounding box center [612, 233] width 8 height 6
radio input "true"
click at [670, 300] on label "True" at bounding box center [652, 288] width 101 height 24
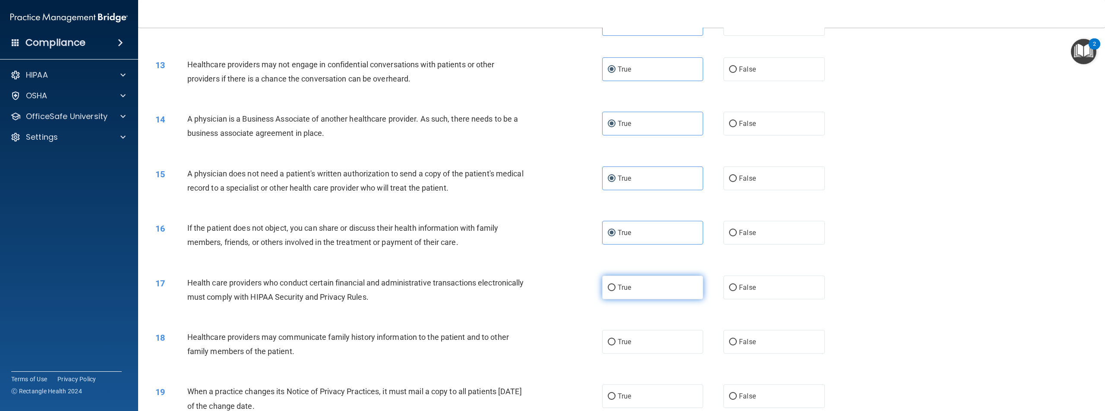
click at [616, 291] on input "True" at bounding box center [612, 288] width 8 height 6
radio input "true"
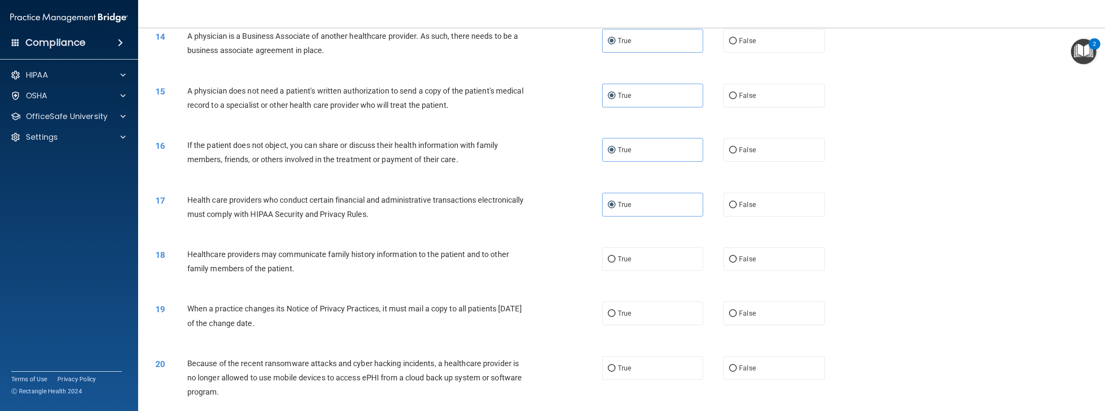
scroll to position [734, 0]
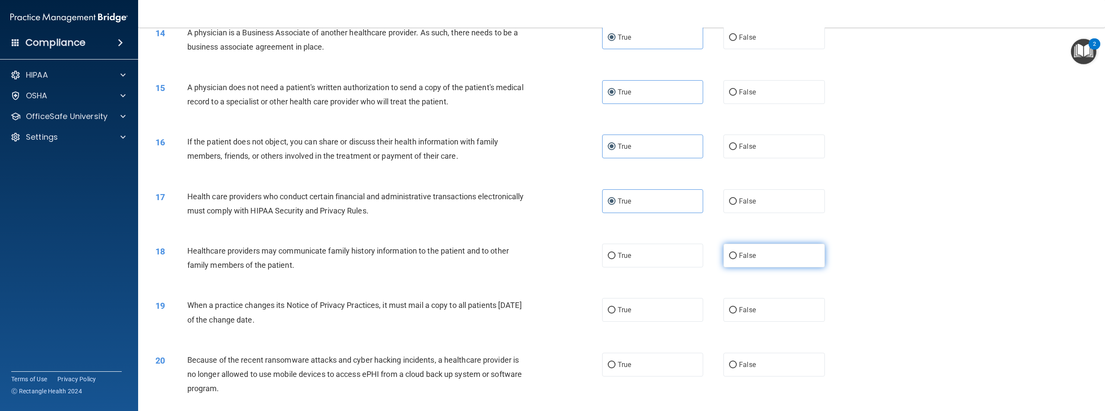
click at [766, 268] on label "False" at bounding box center [774, 256] width 101 height 24
click at [737, 259] on input "False" at bounding box center [733, 256] width 8 height 6
radio input "true"
click at [649, 322] on label "True" at bounding box center [652, 310] width 101 height 24
click at [616, 314] on input "True" at bounding box center [612, 310] width 8 height 6
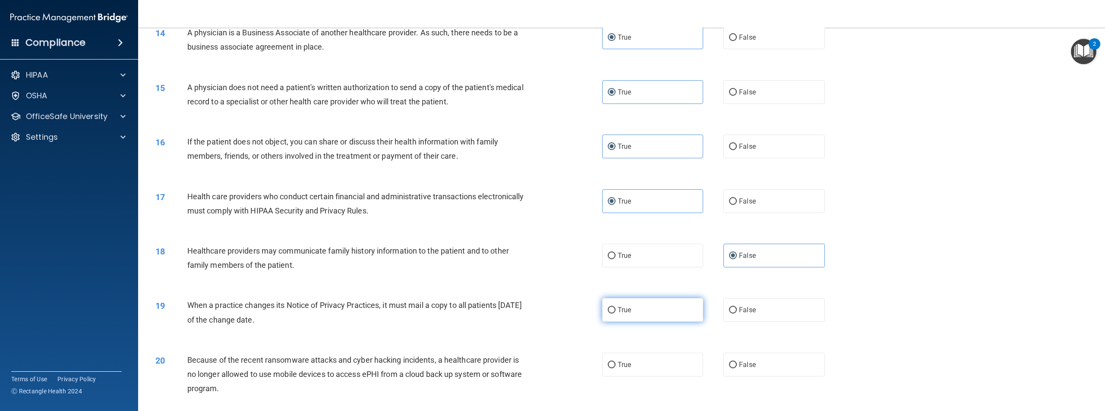
radio input "true"
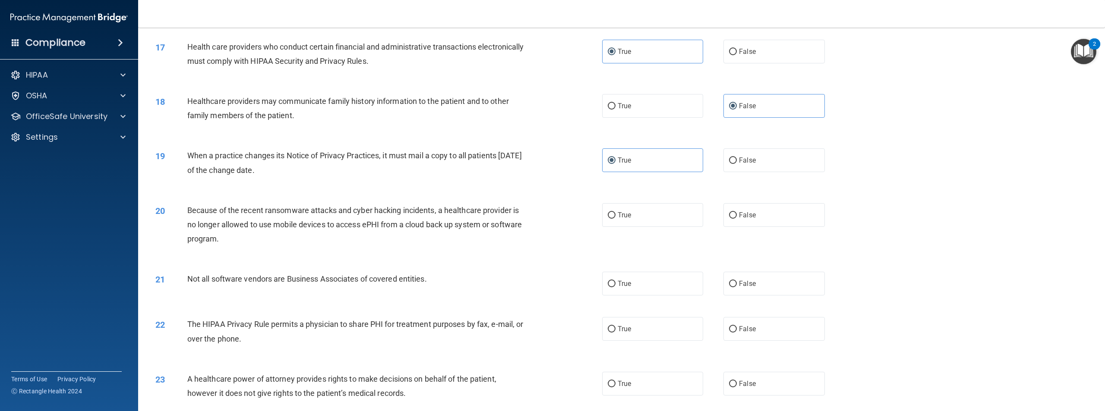
scroll to position [907, 0]
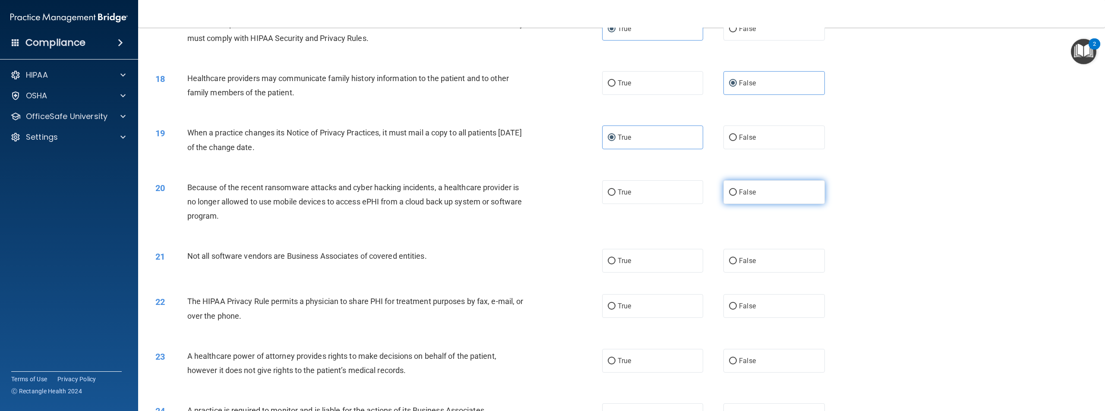
click at [747, 204] on label "False" at bounding box center [774, 192] width 101 height 24
click at [737, 196] on input "False" at bounding box center [733, 193] width 8 height 6
radio input "true"
click at [748, 265] on span "False" at bounding box center [747, 261] width 17 height 8
click at [737, 265] on input "False" at bounding box center [733, 261] width 8 height 6
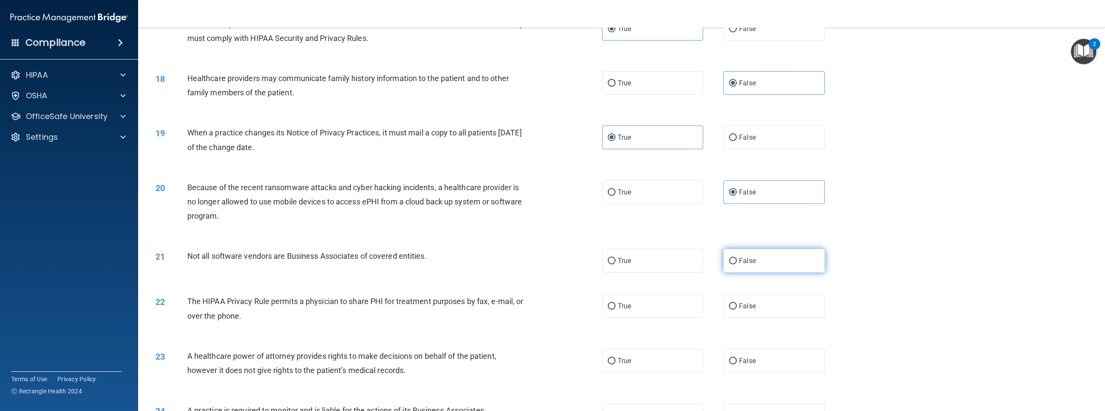
radio input "true"
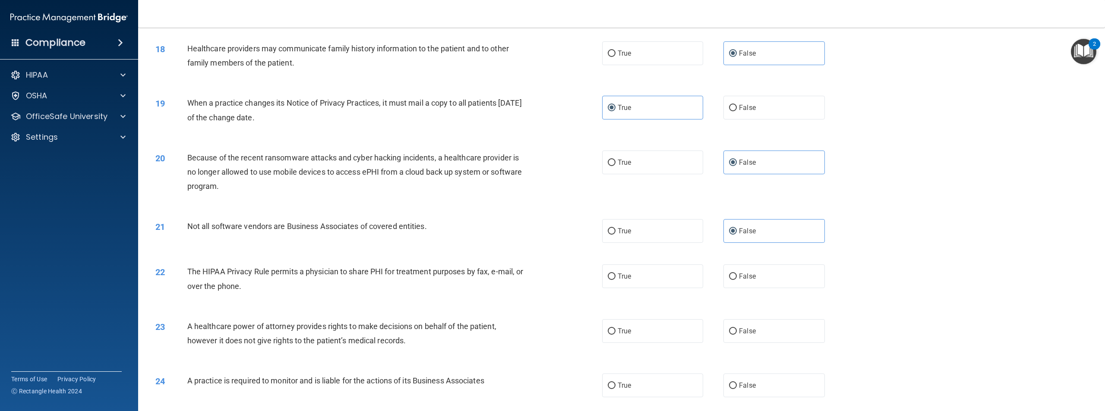
scroll to position [950, 0]
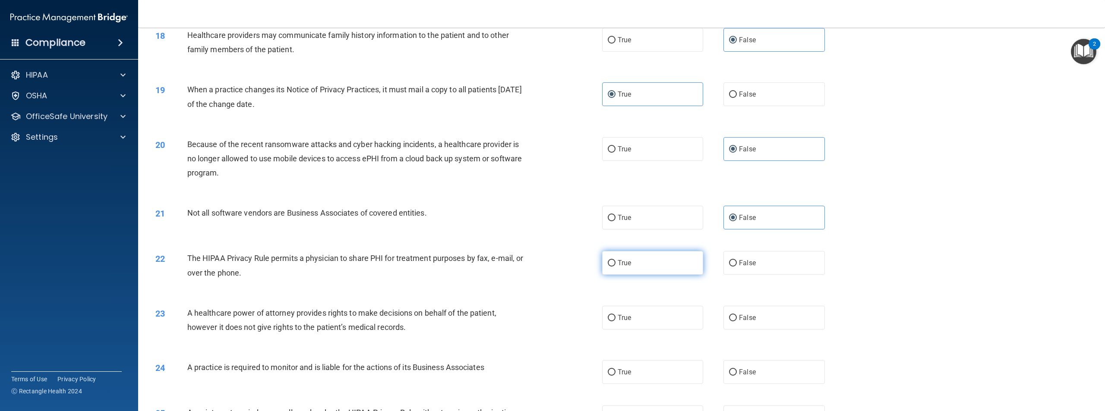
click at [645, 275] on label "True" at bounding box center [652, 263] width 101 height 24
click at [616, 267] on input "True" at bounding box center [612, 263] width 8 height 6
radio input "true"
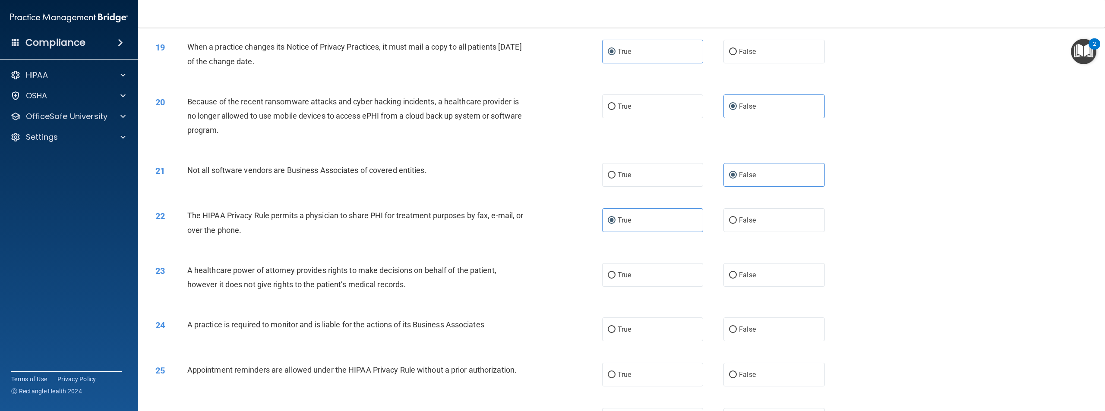
scroll to position [993, 0]
click at [620, 287] on label "True" at bounding box center [652, 275] width 101 height 24
click at [608, 278] on input "True" at bounding box center [612, 275] width 8 height 6
radio input "true"
click at [556, 296] on div "23 A healthcare power of attorney provides rights to make decisions on behalf o…" at bounding box center [378, 279] width 473 height 33
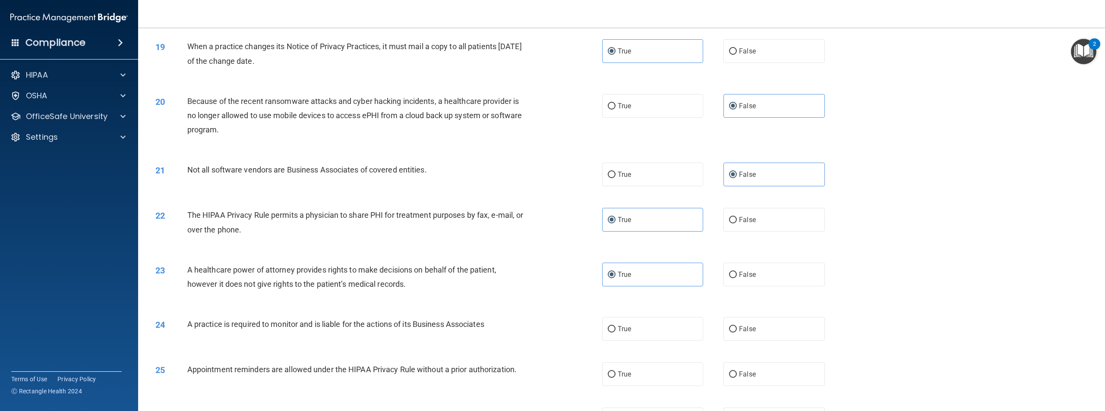
scroll to position [1036, 0]
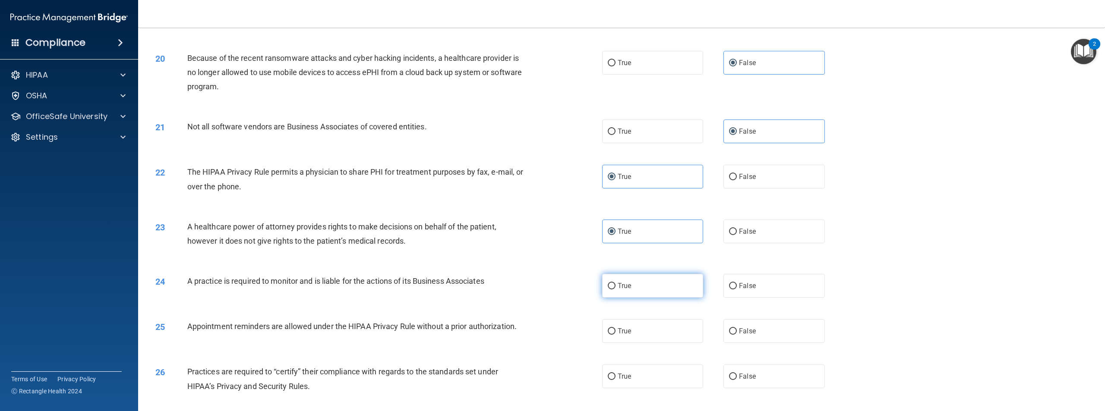
click at [630, 298] on label "True" at bounding box center [652, 286] width 101 height 24
click at [616, 290] on input "True" at bounding box center [612, 286] width 8 height 6
radio input "true"
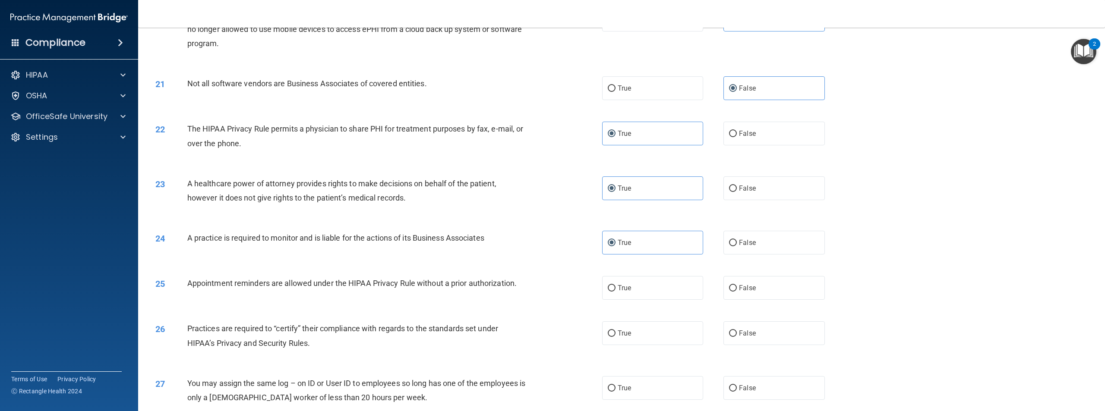
scroll to position [1123, 0]
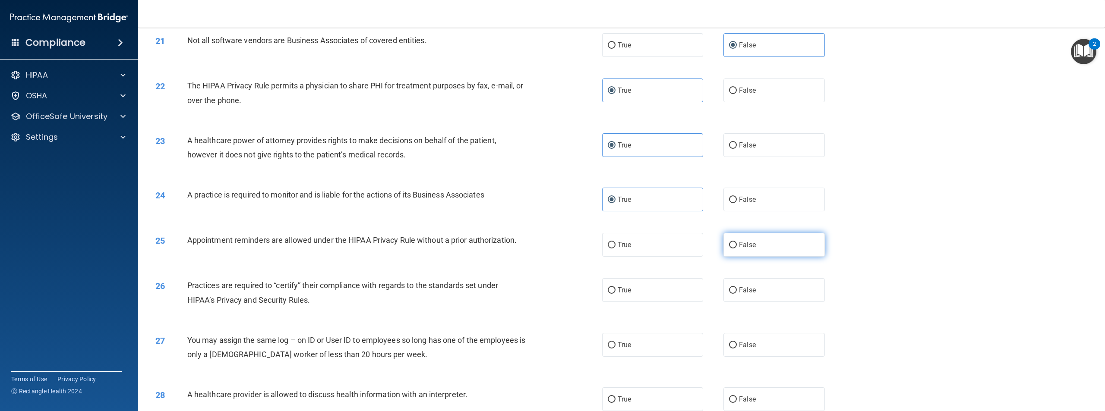
click at [730, 257] on label "False" at bounding box center [774, 245] width 101 height 24
click at [730, 249] on input "False" at bounding box center [733, 245] width 8 height 6
radio input "true"
click at [634, 302] on label "True" at bounding box center [652, 290] width 101 height 24
click at [616, 294] on input "True" at bounding box center [612, 291] width 8 height 6
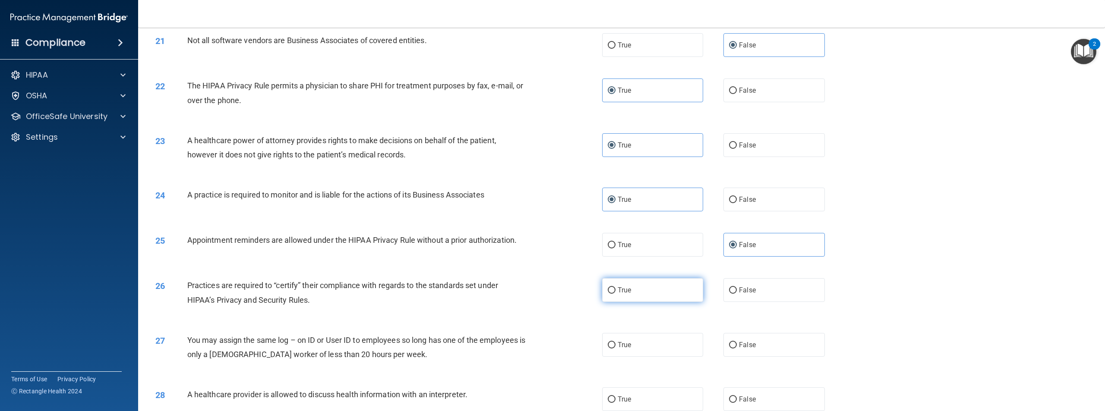
radio input "true"
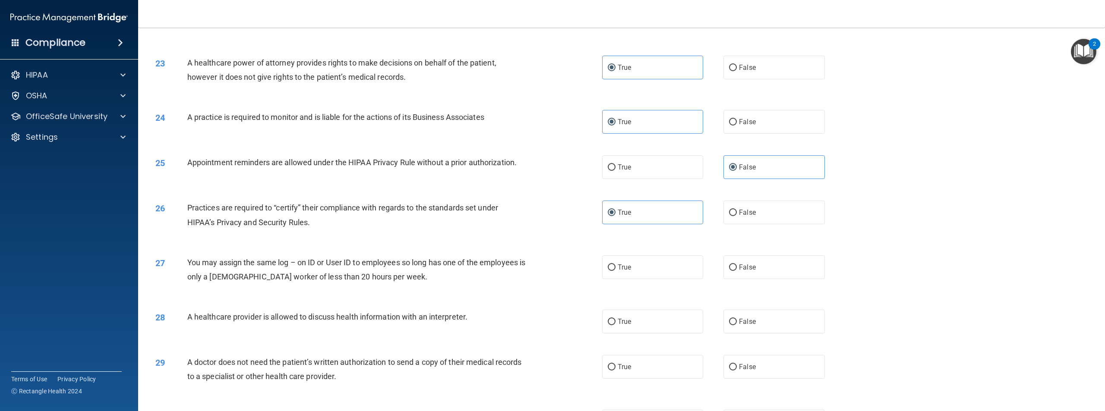
scroll to position [1209, 0]
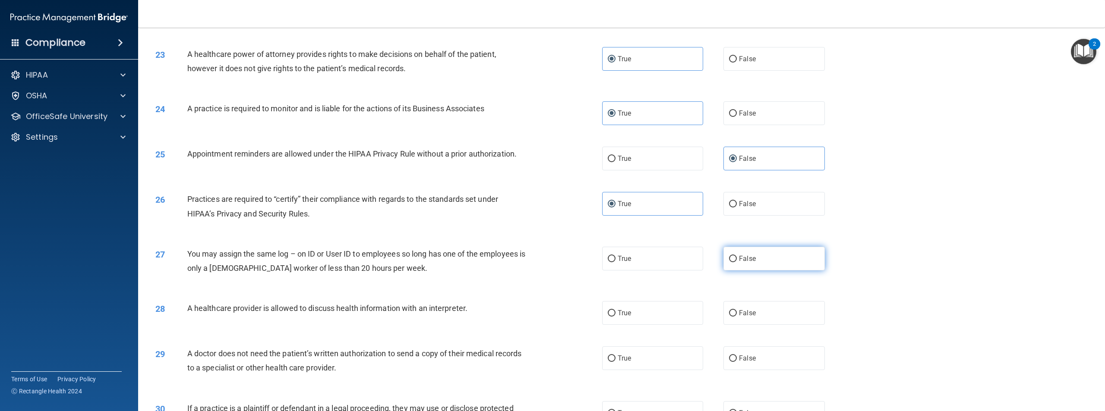
drag, startPoint x: 762, startPoint y: 282, endPoint x: 756, endPoint y: 283, distance: 5.3
click at [759, 271] on label "False" at bounding box center [774, 259] width 101 height 24
click at [737, 263] on input "False" at bounding box center [733, 259] width 8 height 6
radio input "true"
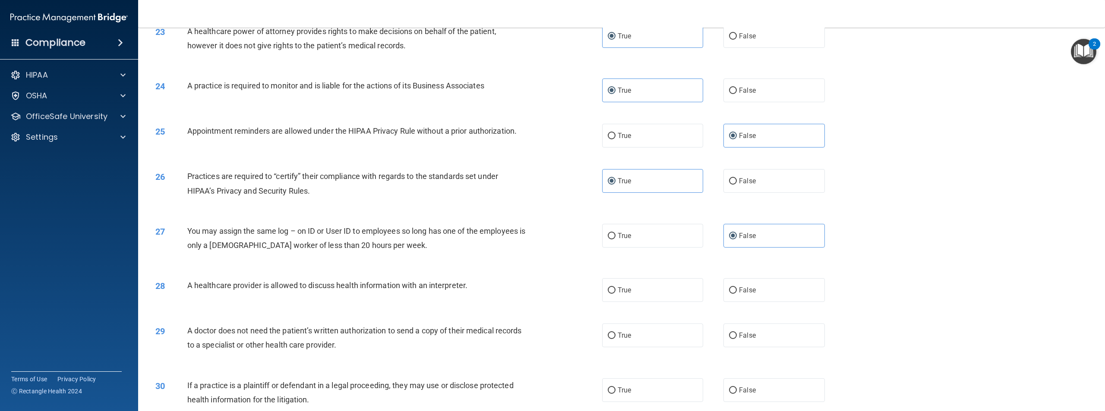
scroll to position [1252, 0]
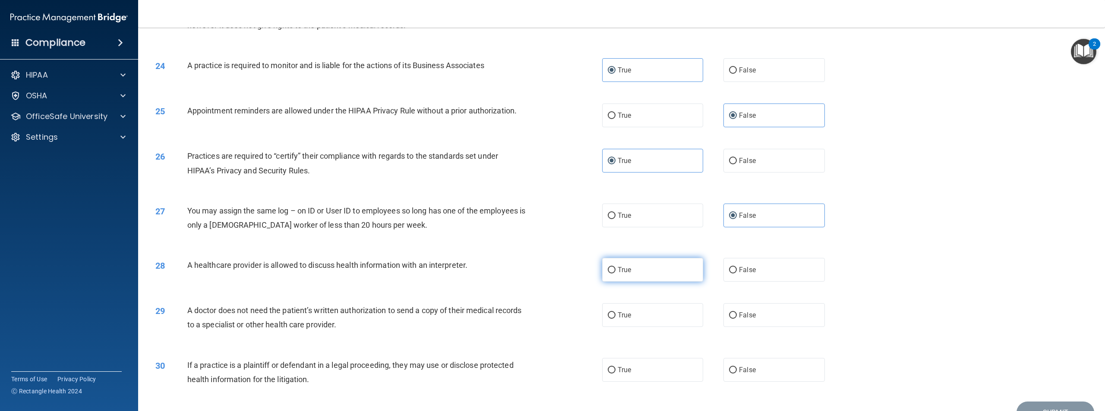
click at [643, 282] on label "True" at bounding box center [652, 270] width 101 height 24
click at [616, 274] on input "True" at bounding box center [612, 270] width 8 height 6
radio input "true"
click at [651, 327] on label "True" at bounding box center [652, 316] width 101 height 24
click at [616, 319] on input "True" at bounding box center [612, 316] width 8 height 6
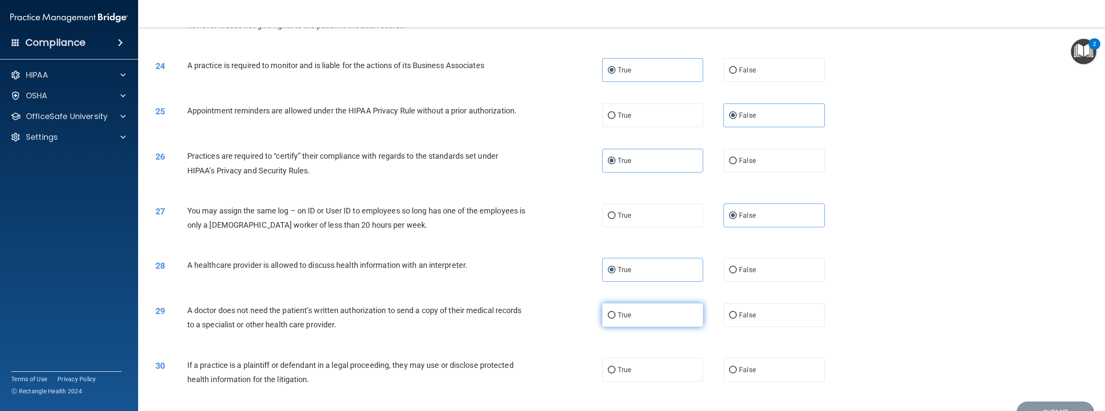
radio input "true"
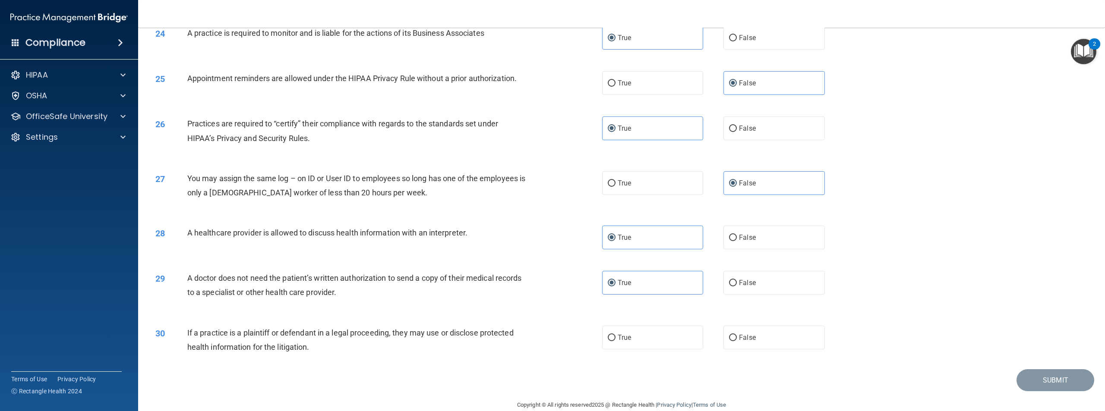
scroll to position [1328, 0]
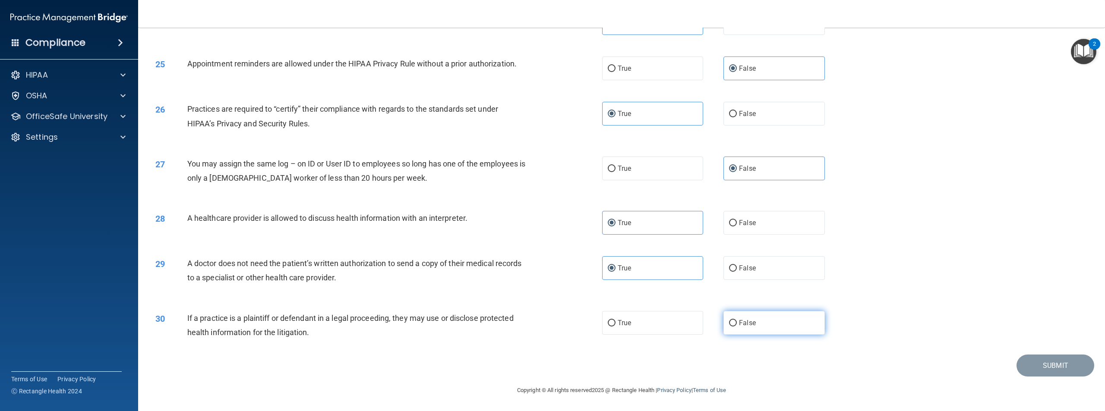
click at [744, 318] on label "False" at bounding box center [774, 323] width 101 height 24
click at [737, 320] on input "False" at bounding box center [733, 323] width 8 height 6
radio input "true"
click at [1034, 367] on button "Submit" at bounding box center [1056, 366] width 78 height 22
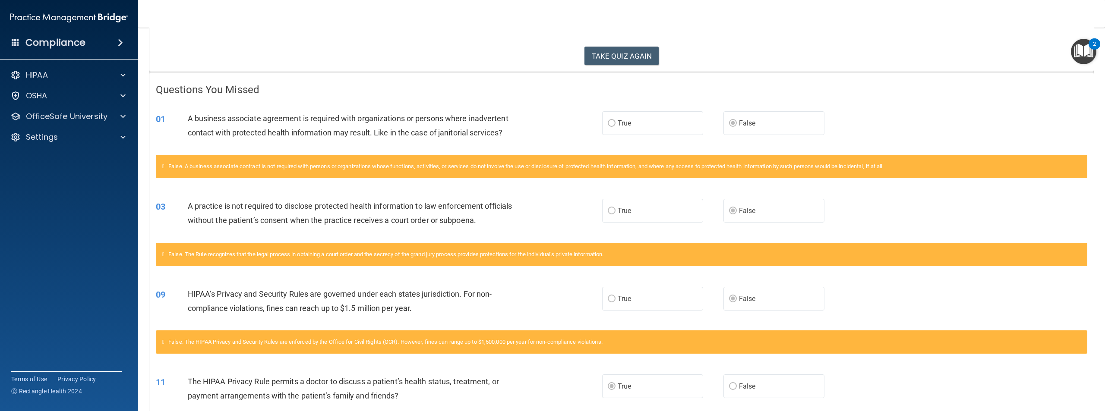
scroll to position [2, 0]
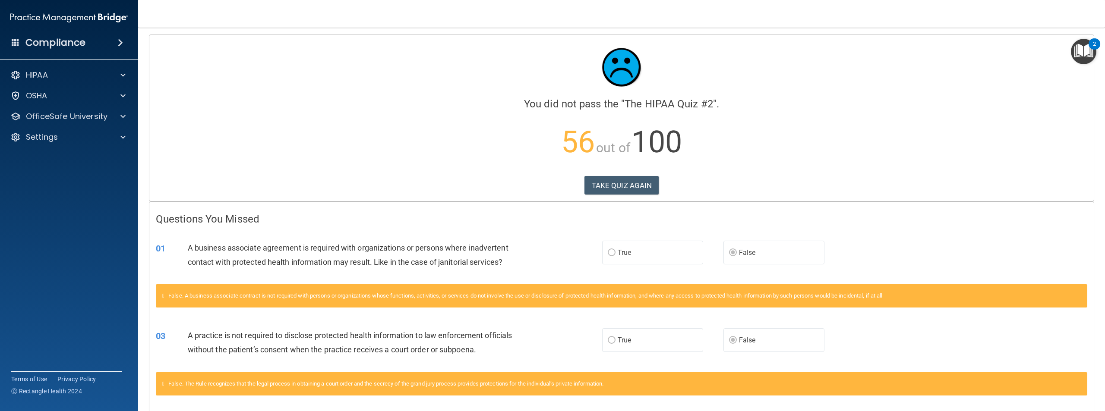
click at [633, 196] on div "Calculating your score.... You did not pass the " The HIPAA Quiz #2 ". 56 out o…" at bounding box center [621, 118] width 945 height 166
click at [635, 185] on button "TAKE QUIZ AGAIN" at bounding box center [622, 185] width 75 height 19
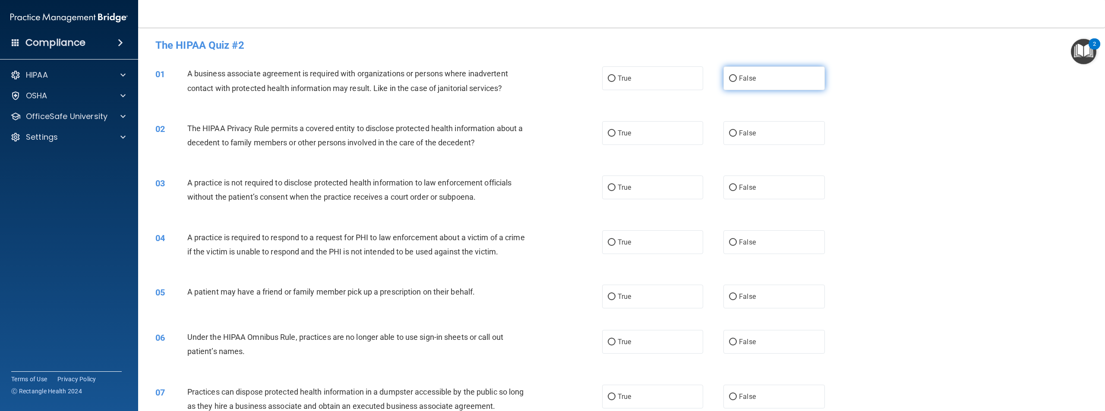
click at [736, 73] on label "False" at bounding box center [774, 78] width 101 height 24
click at [736, 76] on input "False" at bounding box center [733, 79] width 8 height 6
radio input "true"
click at [639, 143] on label "True" at bounding box center [652, 133] width 101 height 24
click at [616, 137] on input "True" at bounding box center [612, 133] width 8 height 6
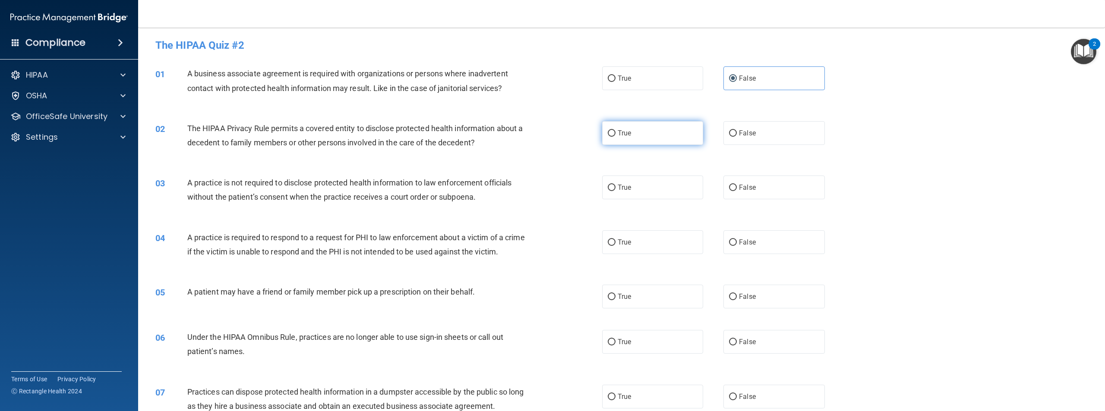
radio input "true"
drag, startPoint x: 482, startPoint y: 228, endPoint x: 470, endPoint y: 231, distance: 12.0
drag, startPoint x: 470, startPoint y: 231, endPoint x: 424, endPoint y: 225, distance: 47.0
click at [424, 225] on div "04 A practice is required to respond to a request for PHI to law enforcement ab…" at bounding box center [622, 247] width 946 height 54
click at [747, 187] on span "False" at bounding box center [747, 187] width 17 height 8
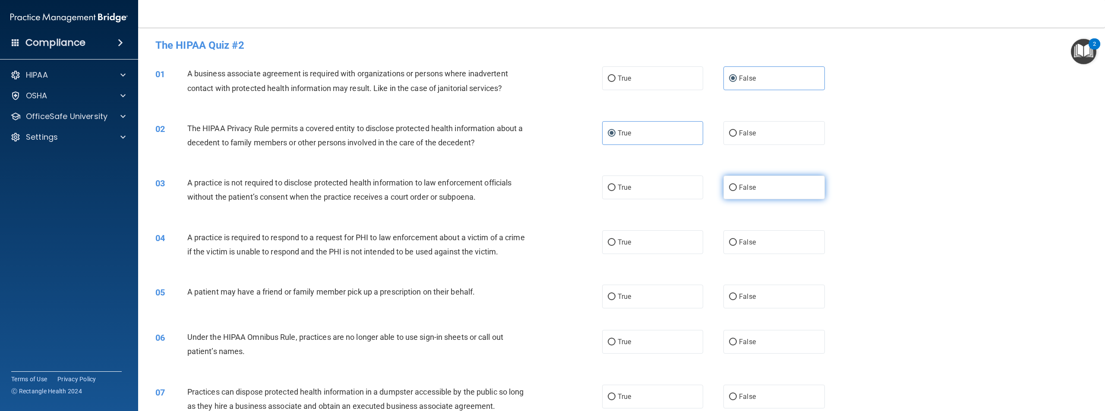
click at [737, 187] on input "False" at bounding box center [733, 188] width 8 height 6
radio input "true"
drag, startPoint x: 446, startPoint y: 272, endPoint x: 350, endPoint y: 314, distance: 105.0
click at [350, 304] on div "05 A patient may have a friend or family member pick up a prescription on their…" at bounding box center [378, 294] width 473 height 19
drag, startPoint x: 524, startPoint y: 292, endPoint x: 512, endPoint y: 306, distance: 18.6
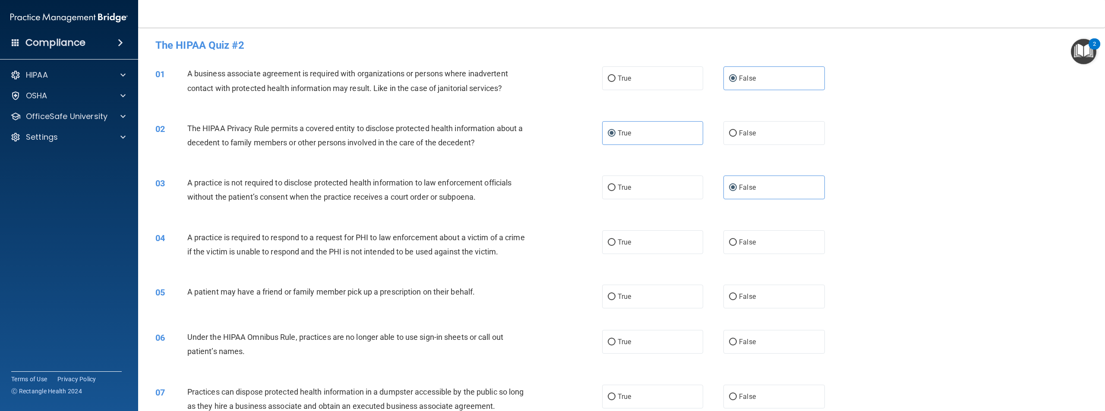
click at [512, 299] on div "A patient may have a friend or family member pick up a prescription on their be…" at bounding box center [359, 292] width 345 height 14
click at [629, 235] on label "True" at bounding box center [652, 243] width 101 height 24
click at [616, 240] on input "True" at bounding box center [612, 243] width 8 height 6
radio input "true"
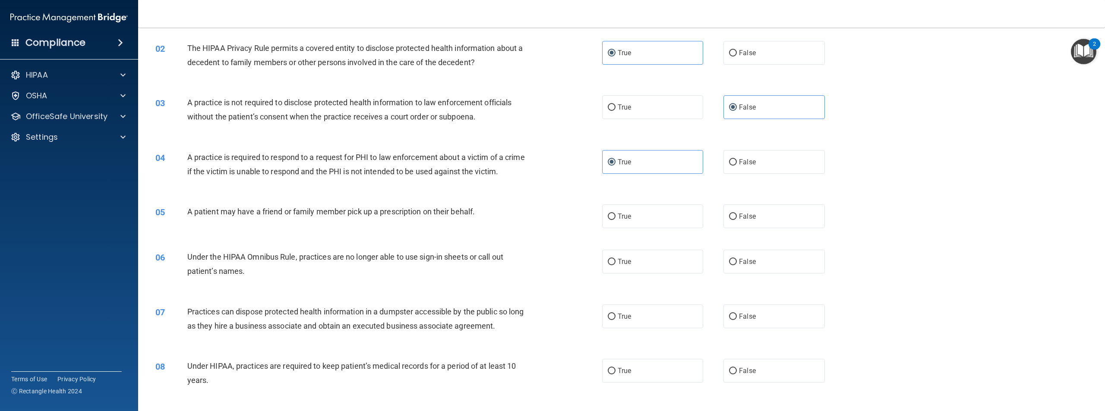
scroll to position [88, 0]
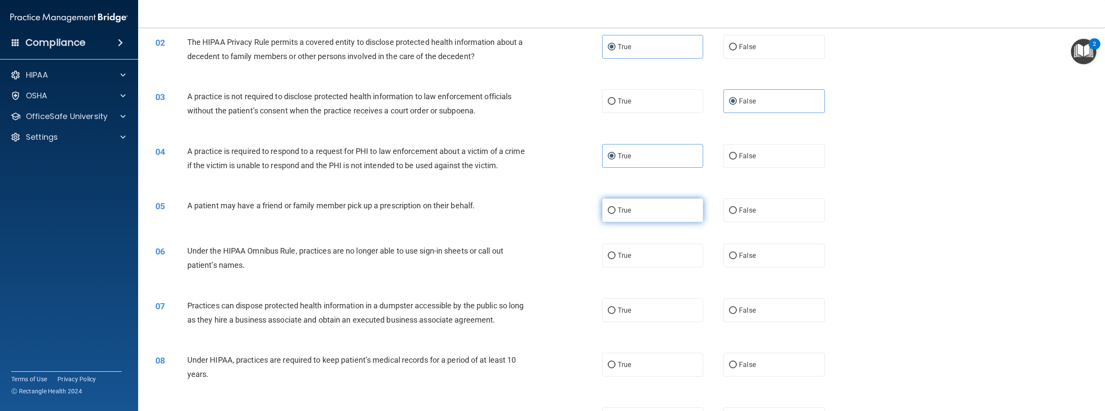
click at [633, 220] on label "True" at bounding box center [652, 211] width 101 height 24
click at [616, 214] on input "True" at bounding box center [612, 211] width 8 height 6
radio input "true"
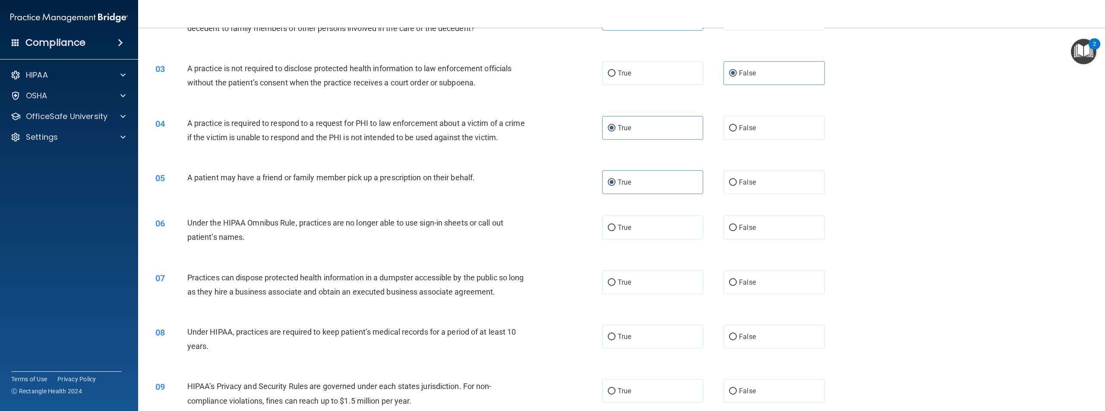
scroll to position [131, 0]
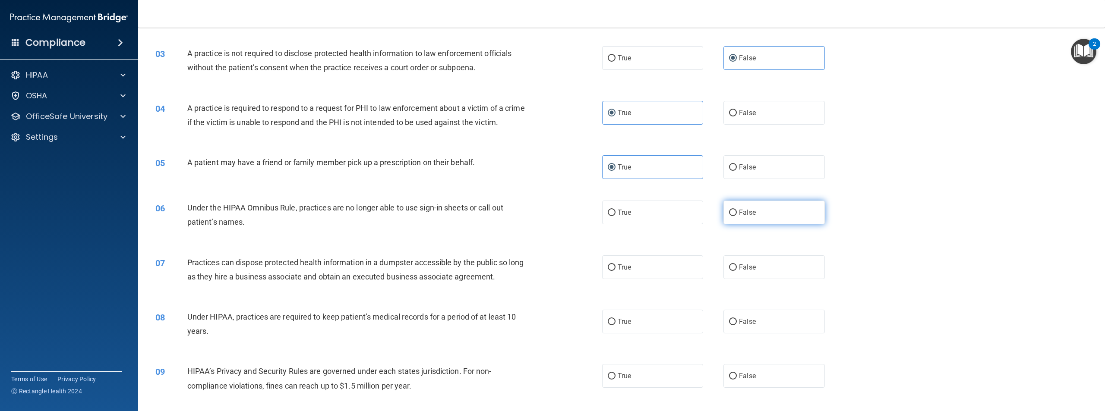
click at [743, 217] on span "False" at bounding box center [747, 213] width 17 height 8
click at [737, 216] on input "False" at bounding box center [733, 213] width 8 height 6
radio input "true"
click at [745, 272] on span "False" at bounding box center [747, 267] width 17 height 8
click at [737, 271] on input "False" at bounding box center [733, 268] width 8 height 6
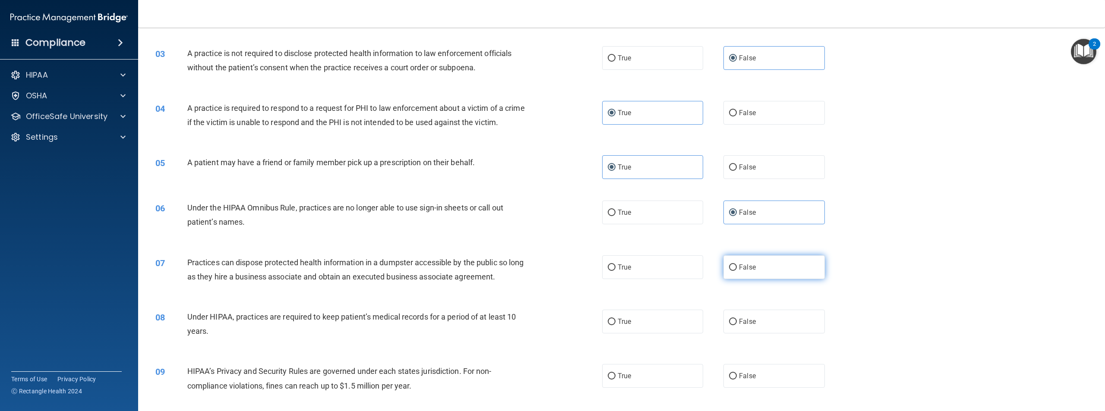
radio input "true"
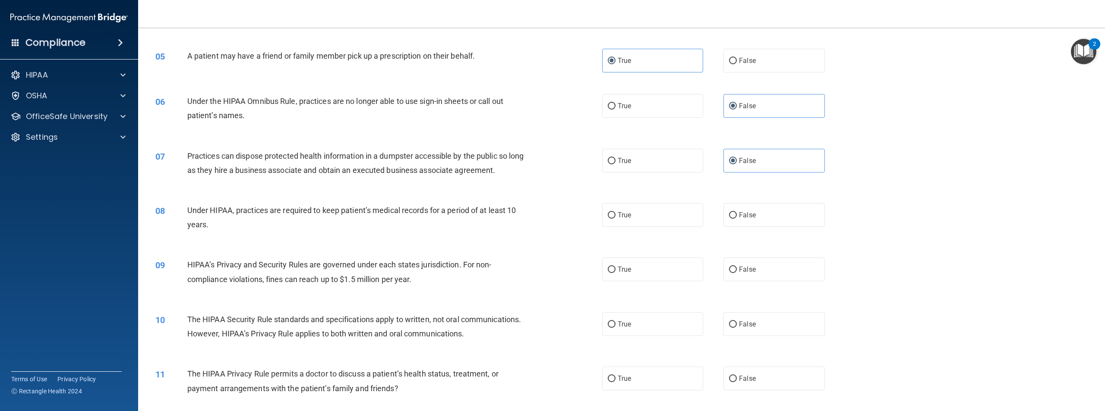
scroll to position [218, 0]
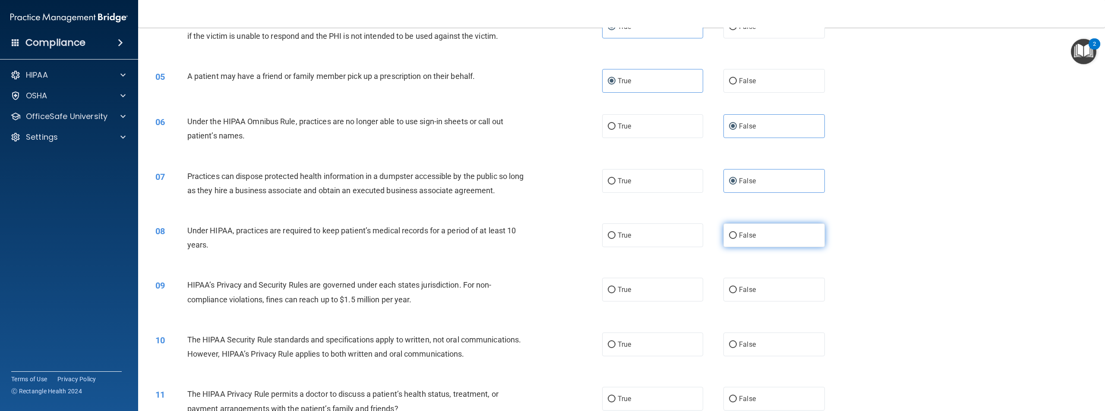
click at [770, 247] on label "False" at bounding box center [774, 236] width 101 height 24
click at [737, 239] on input "False" at bounding box center [733, 236] width 8 height 6
radio input "true"
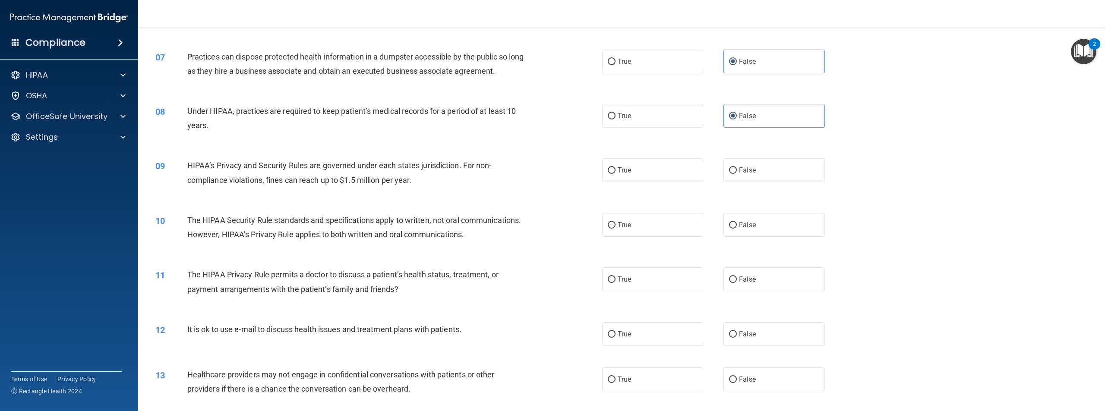
scroll to position [347, 0]
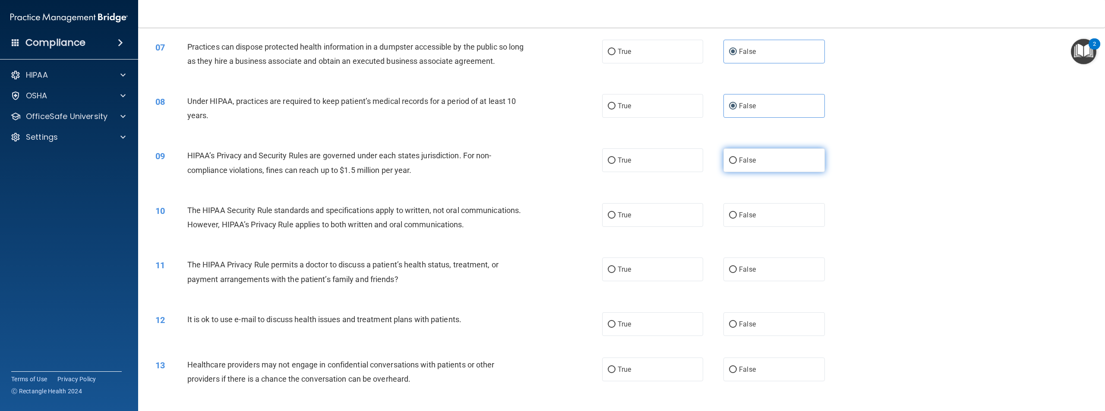
click at [781, 172] on label "False" at bounding box center [774, 161] width 101 height 24
click at [737, 164] on input "False" at bounding box center [733, 161] width 8 height 6
radio input "true"
click at [625, 219] on span "True" at bounding box center [624, 215] width 13 height 8
click at [616, 219] on input "True" at bounding box center [612, 215] width 8 height 6
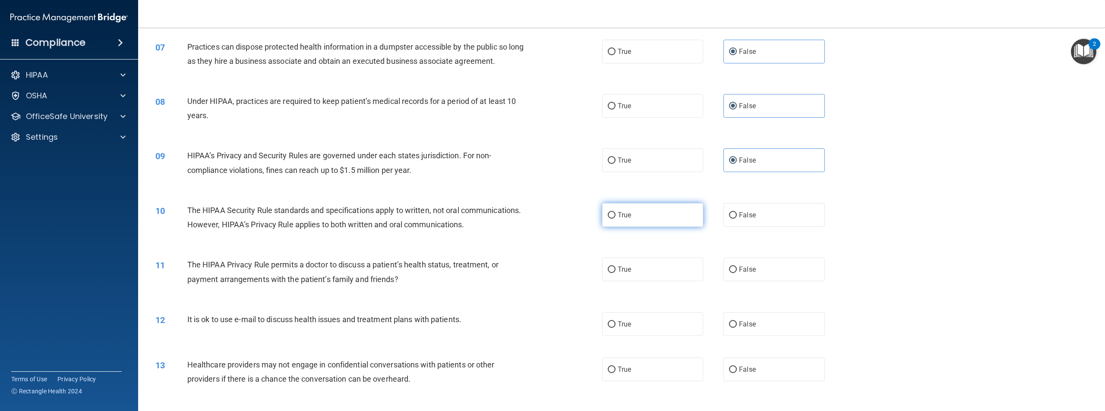
radio input "true"
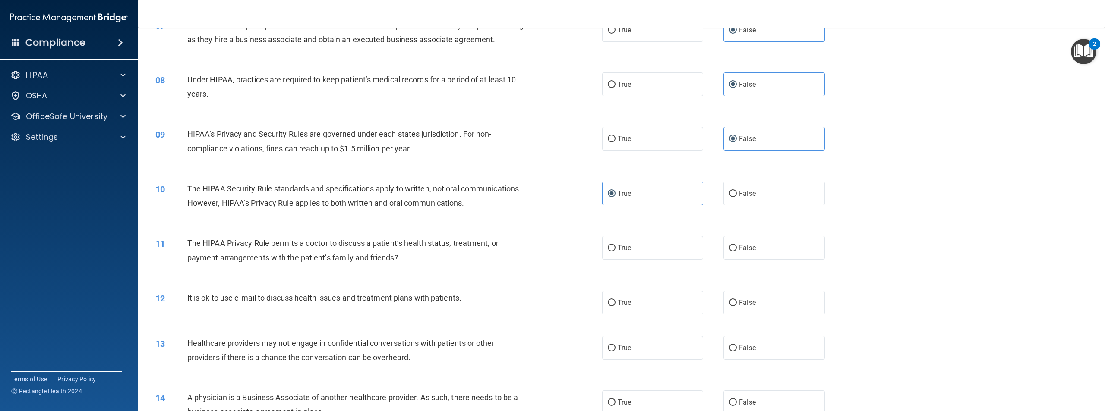
scroll to position [390, 0]
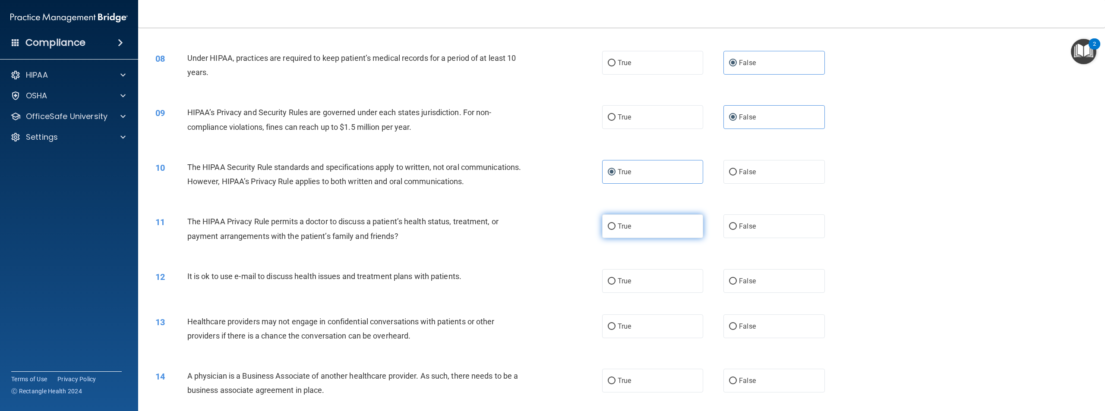
click at [613, 238] on label "True" at bounding box center [652, 227] width 101 height 24
click at [613, 230] on input "True" at bounding box center [612, 227] width 8 height 6
radio input "true"
click at [621, 293] on label "True" at bounding box center [652, 281] width 101 height 24
click at [616, 285] on input "True" at bounding box center [612, 281] width 8 height 6
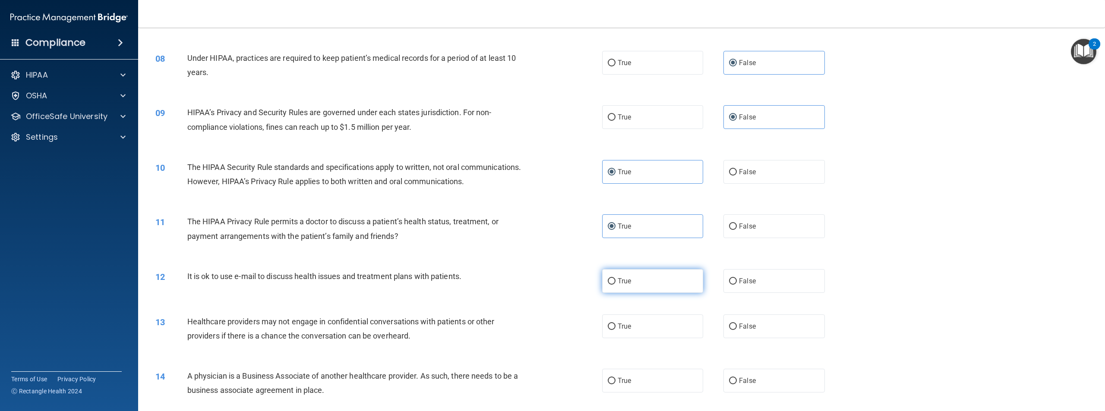
radio input "true"
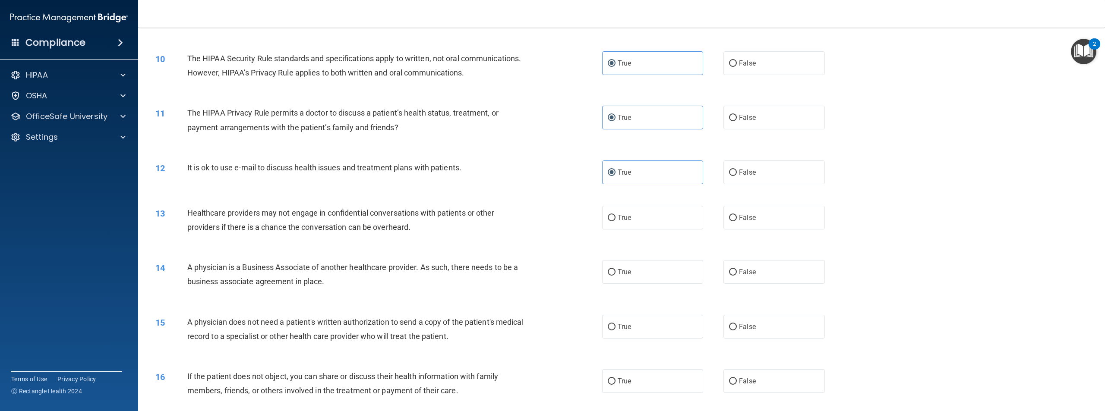
scroll to position [520, 0]
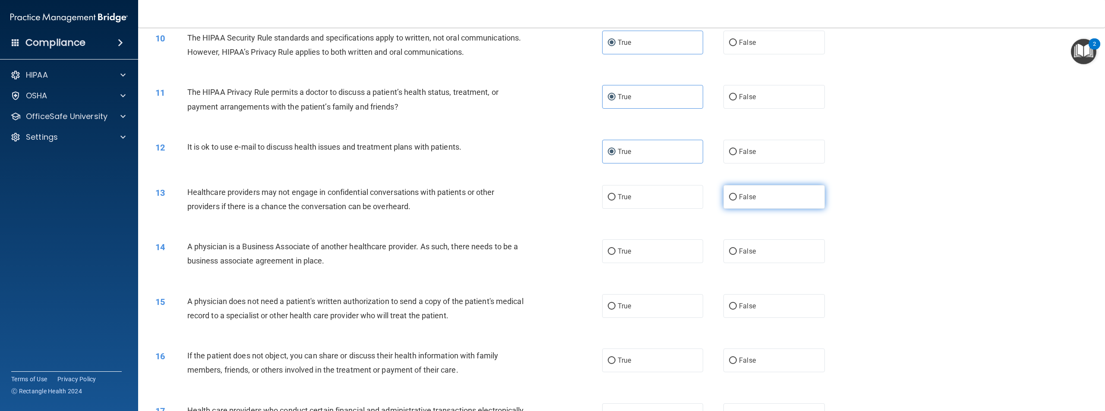
click at [750, 209] on label "False" at bounding box center [774, 197] width 101 height 24
click at [802, 209] on label "False" at bounding box center [774, 197] width 101 height 24
click at [737, 201] on input "False" at bounding box center [733, 197] width 8 height 6
radio input "true"
click at [847, 229] on div "13 Healthcare providers may not engage in confidential conversations with patie…" at bounding box center [622, 201] width 946 height 54
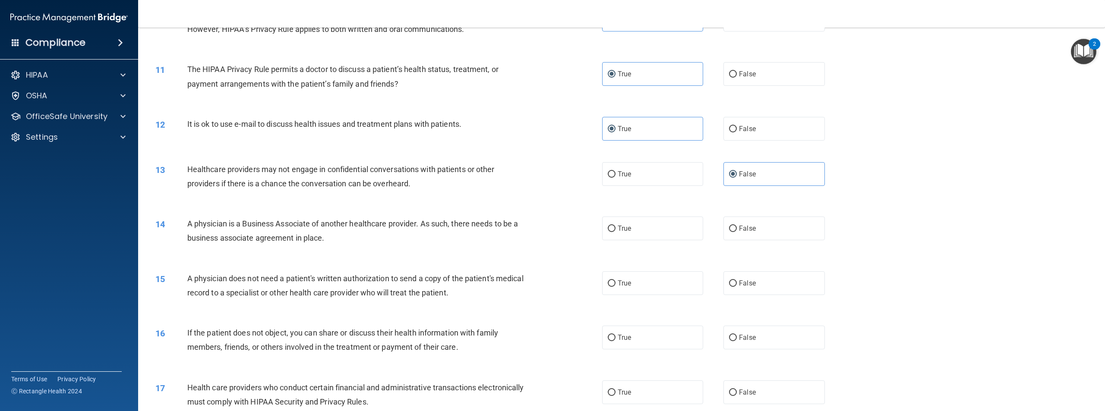
scroll to position [563, 0]
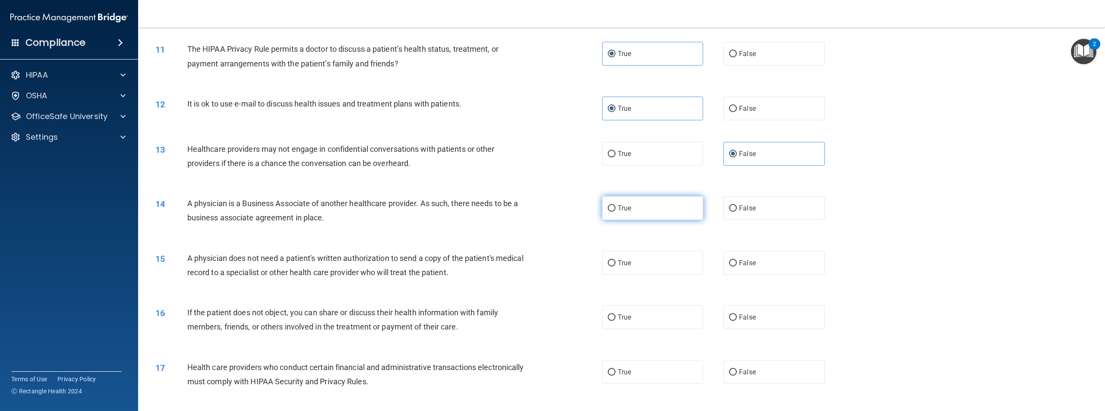
click at [609, 220] on label "True" at bounding box center [652, 208] width 101 height 24
click at [646, 275] on label "True" at bounding box center [652, 263] width 101 height 24
click at [616, 267] on input "True" at bounding box center [612, 263] width 8 height 6
radio input "true"
click at [621, 212] on span "True" at bounding box center [624, 208] width 13 height 8
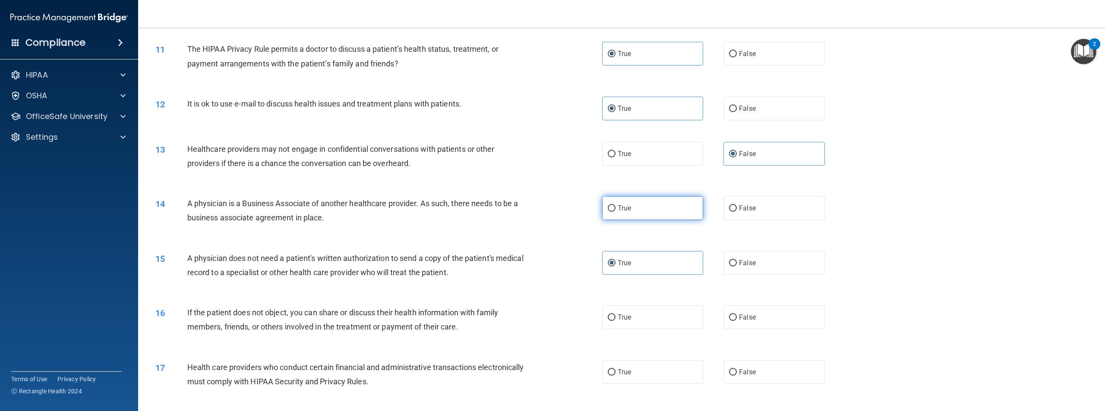
click at [616, 212] on input "True" at bounding box center [612, 209] width 8 height 6
radio input "true"
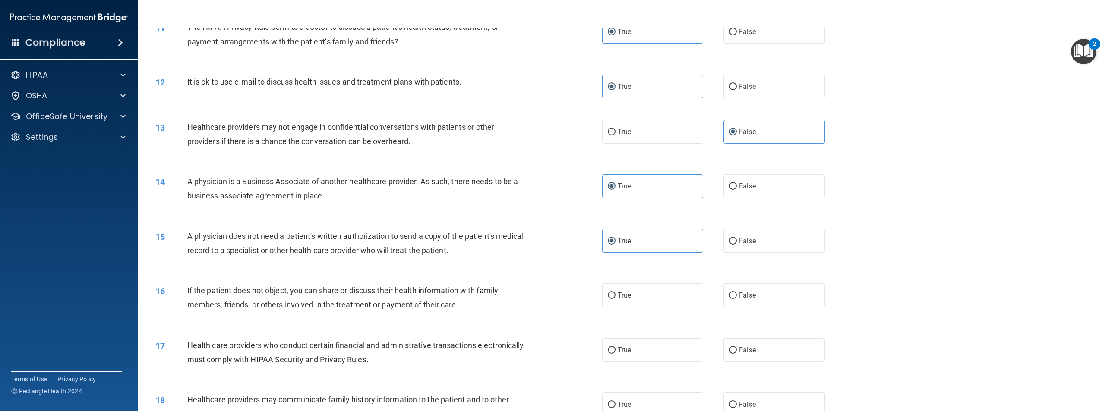
scroll to position [606, 0]
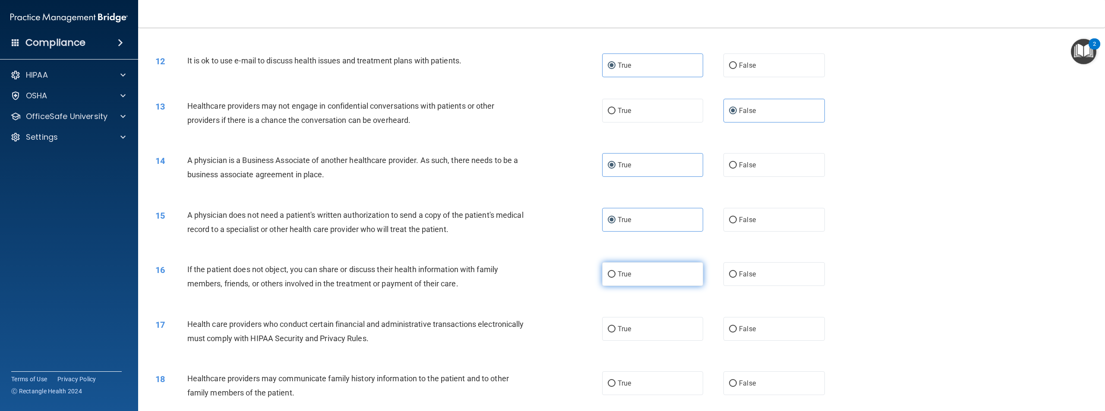
click at [620, 278] on span "True" at bounding box center [624, 274] width 13 height 8
click at [616, 278] on input "True" at bounding box center [612, 275] width 8 height 6
radio input "true"
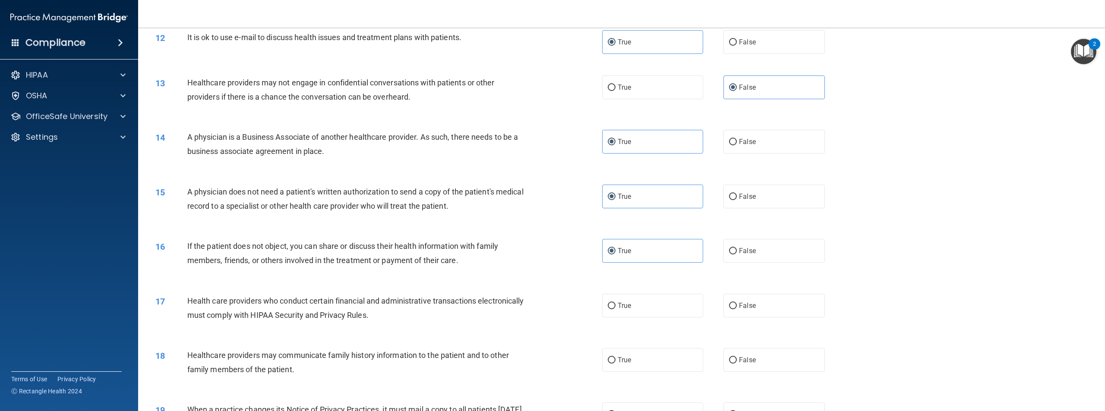
scroll to position [649, 0]
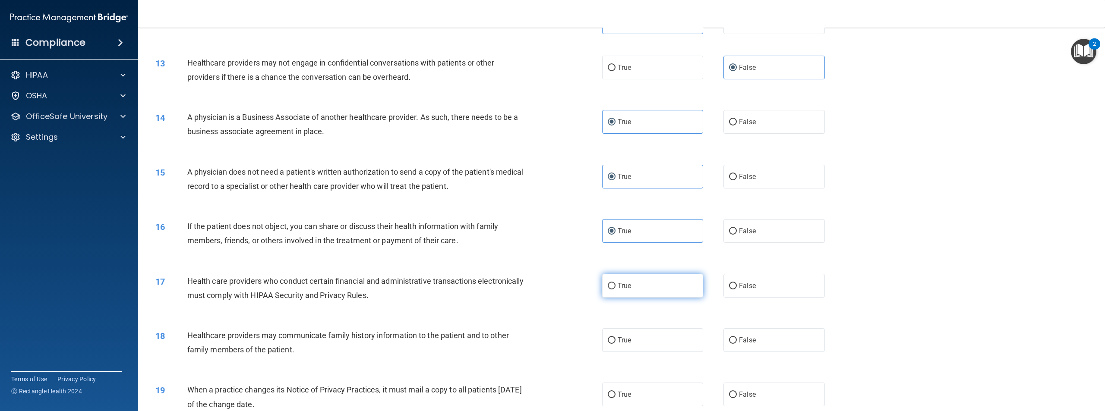
click at [639, 298] on label "True" at bounding box center [652, 286] width 101 height 24
click at [616, 290] on input "True" at bounding box center [612, 286] width 8 height 6
radio input "true"
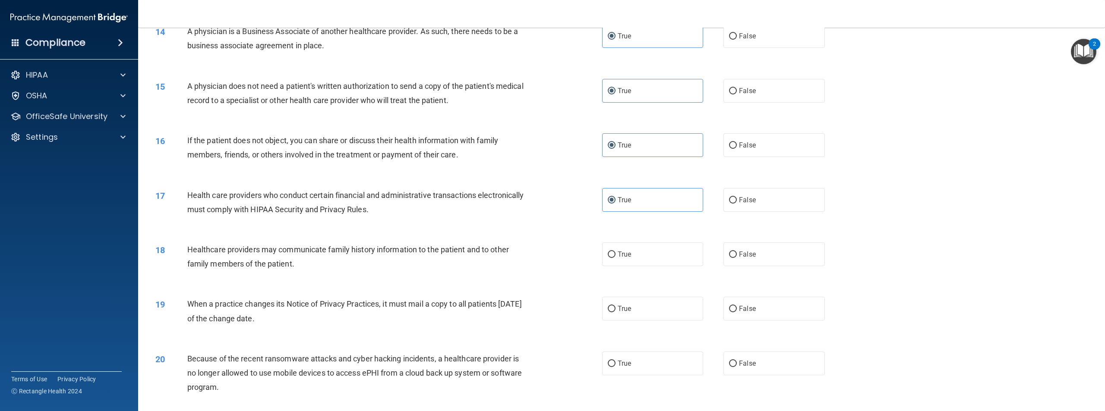
scroll to position [736, 0]
click at [633, 266] on label "True" at bounding box center [652, 254] width 101 height 24
click at [616, 258] on input "True" at bounding box center [612, 254] width 8 height 6
radio input "true"
click at [742, 313] on span "False" at bounding box center [747, 308] width 17 height 8
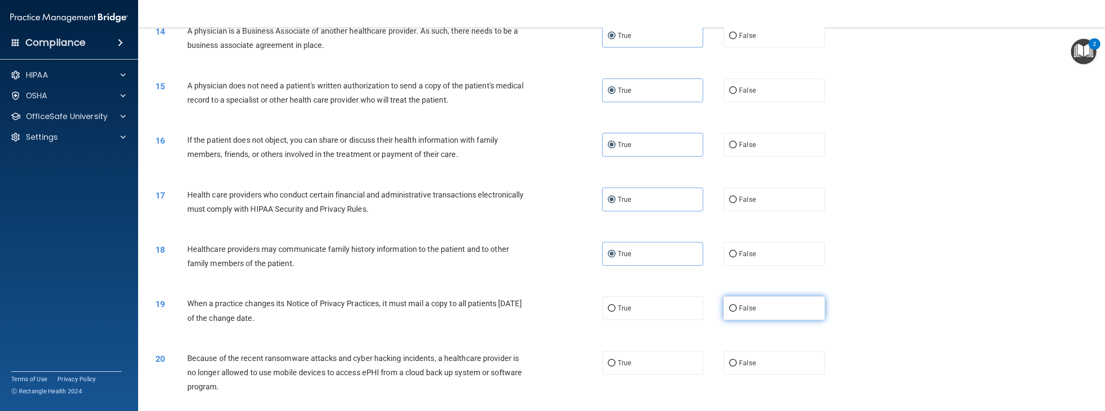
click at [737, 312] on input "False" at bounding box center [733, 309] width 8 height 6
radio input "true"
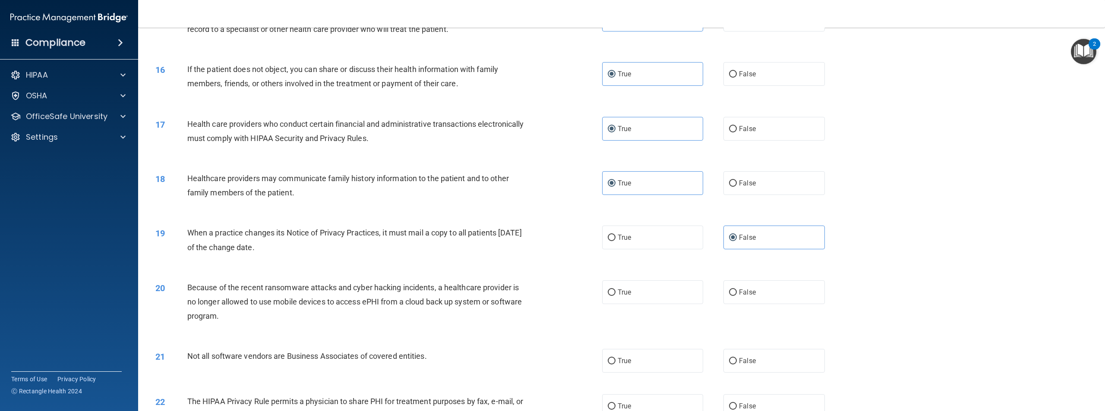
scroll to position [822, 0]
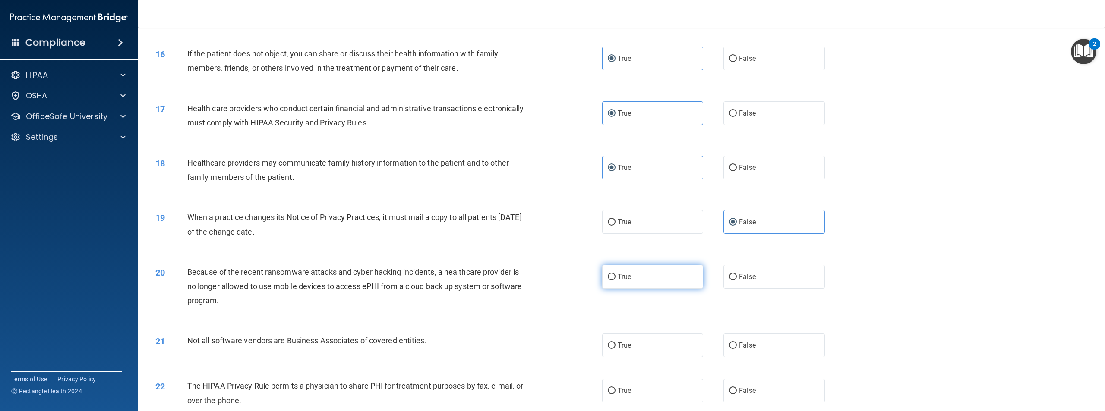
click at [636, 289] on label "True" at bounding box center [652, 277] width 101 height 24
click at [616, 281] on input "True" at bounding box center [612, 277] width 8 height 6
radio input "true"
click at [626, 350] on span "True" at bounding box center [624, 346] width 13 height 8
click at [616, 349] on input "True" at bounding box center [612, 346] width 8 height 6
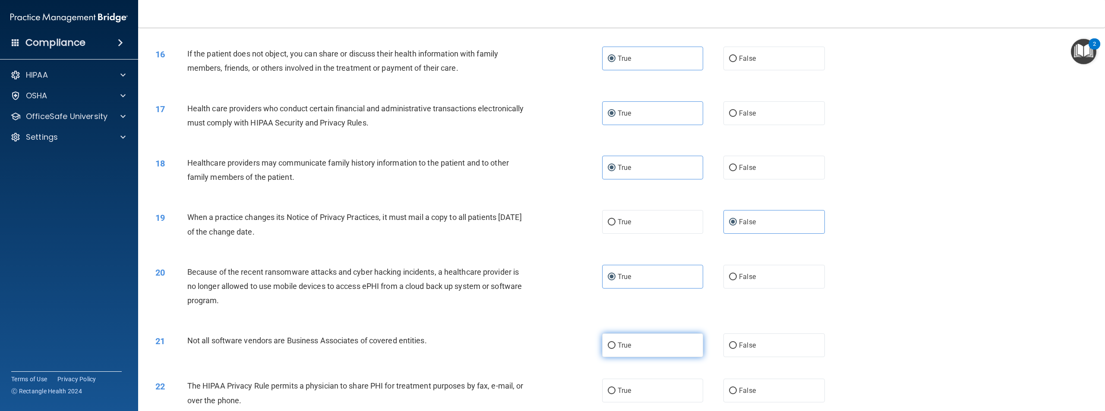
radio input "true"
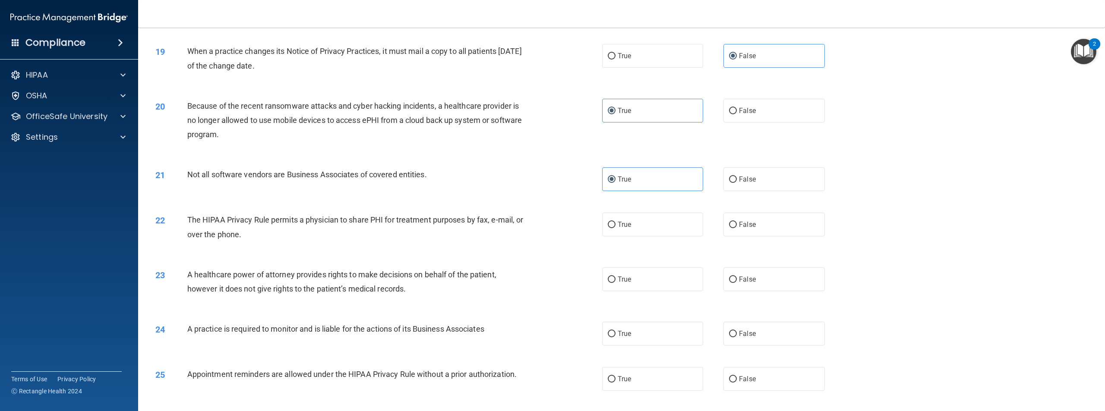
scroll to position [995, 0]
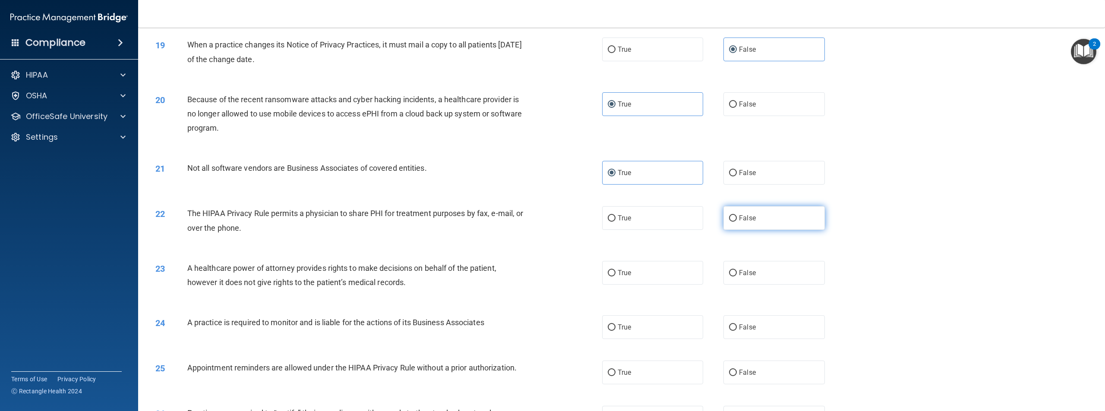
click at [749, 222] on span "False" at bounding box center [747, 218] width 17 height 8
click at [737, 222] on input "False" at bounding box center [733, 218] width 8 height 6
radio input "true"
click at [620, 230] on label "True" at bounding box center [652, 218] width 101 height 24
click at [585, 239] on div "22 The HIPAA Privacy Rule permits a physician to share PHI for treatment purpos…" at bounding box center [378, 222] width 473 height 33
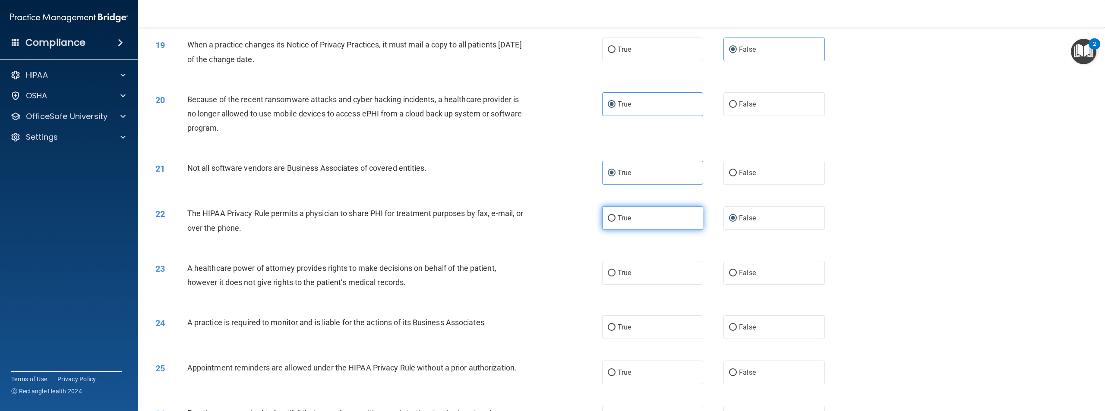
click at [640, 230] on label "True" at bounding box center [652, 218] width 101 height 24
click at [616, 222] on input "True" at bounding box center [612, 218] width 8 height 6
radio input "true"
radio input "false"
click at [751, 277] on span "False" at bounding box center [747, 273] width 17 height 8
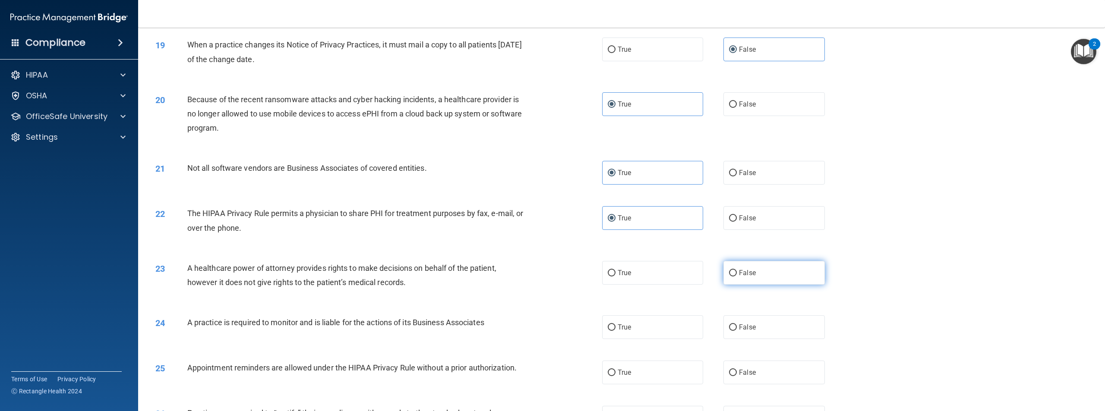
click at [737, 277] on input "False" at bounding box center [733, 273] width 8 height 6
radio input "true"
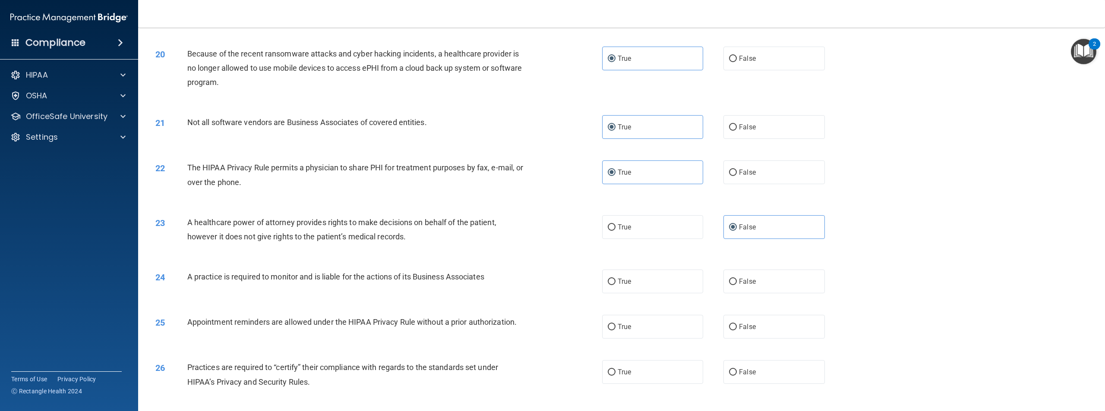
scroll to position [1124, 0]
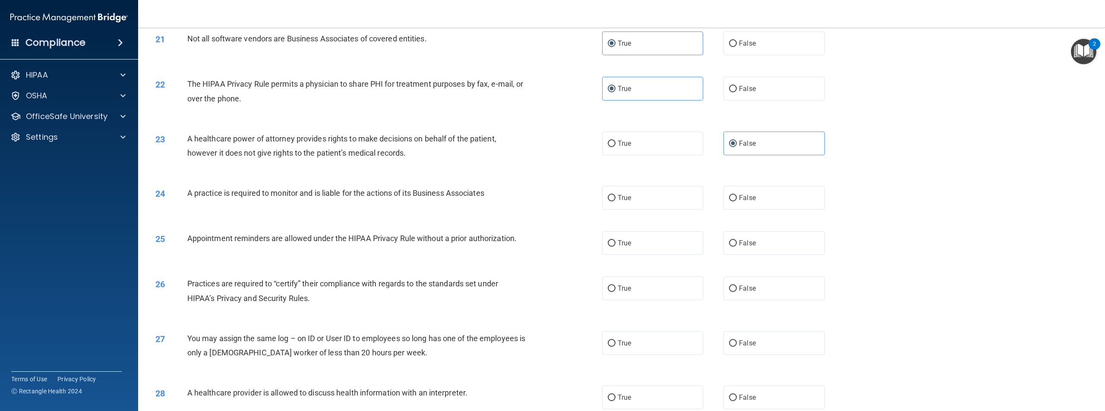
drag, startPoint x: 547, startPoint y: 339, endPoint x: 478, endPoint y: 293, distance: 82.5
click at [471, 297] on div "26 Practices are required to “certify” their compliance with regards to the sta…" at bounding box center [622, 293] width 946 height 54
click at [694, 210] on label "True" at bounding box center [652, 198] width 101 height 24
click at [616, 202] on input "True" at bounding box center [612, 198] width 8 height 6
radio input "true"
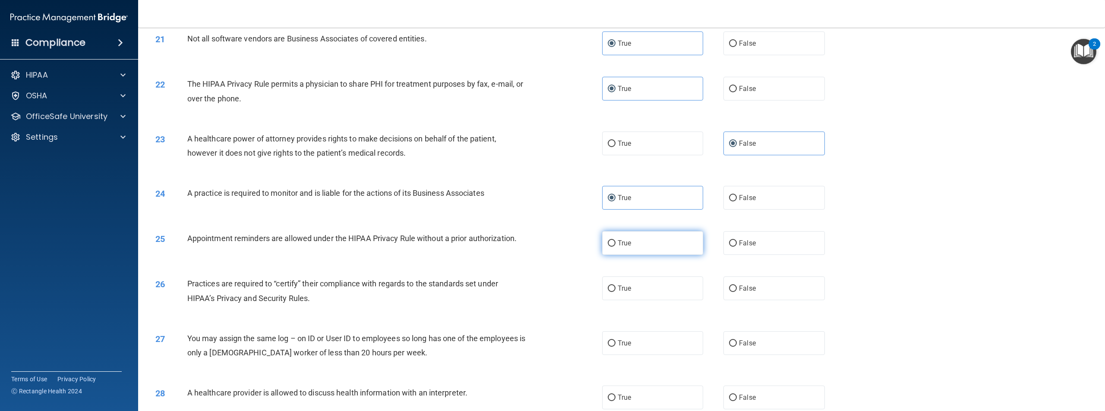
click at [620, 247] on span "True" at bounding box center [624, 243] width 13 height 8
click at [616, 247] on input "True" at bounding box center [612, 243] width 8 height 6
radio input "true"
click at [598, 310] on div "26 Practices are required to “certify” their compliance with regards to the sta…" at bounding box center [378, 293] width 473 height 33
click at [611, 292] on input "True" at bounding box center [612, 289] width 8 height 6
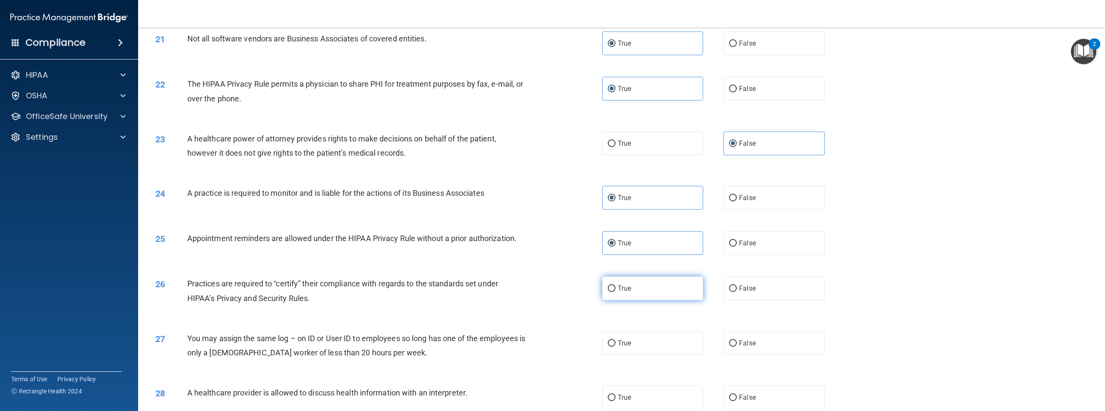
radio input "true"
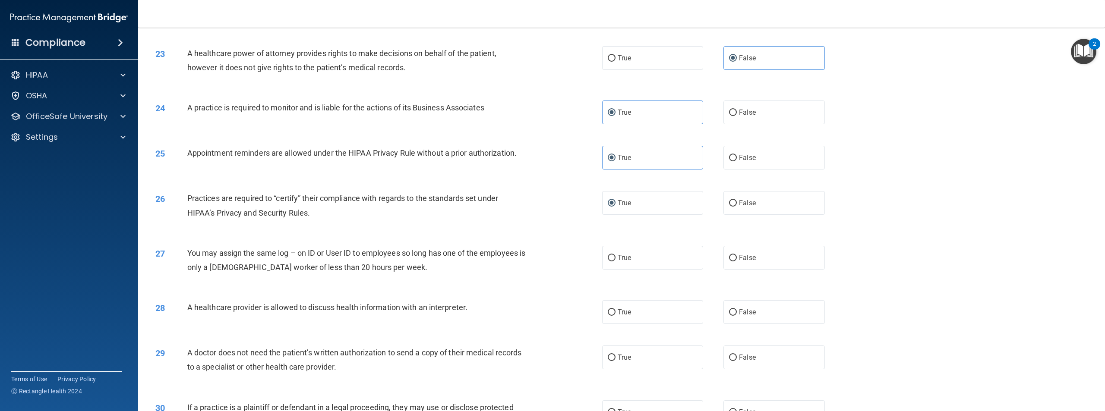
scroll to position [1211, 0]
click at [775, 269] on label "False" at bounding box center [774, 257] width 101 height 24
click at [737, 261] on input "False" at bounding box center [733, 257] width 8 height 6
radio input "true"
click at [634, 323] on label "True" at bounding box center [652, 312] width 101 height 24
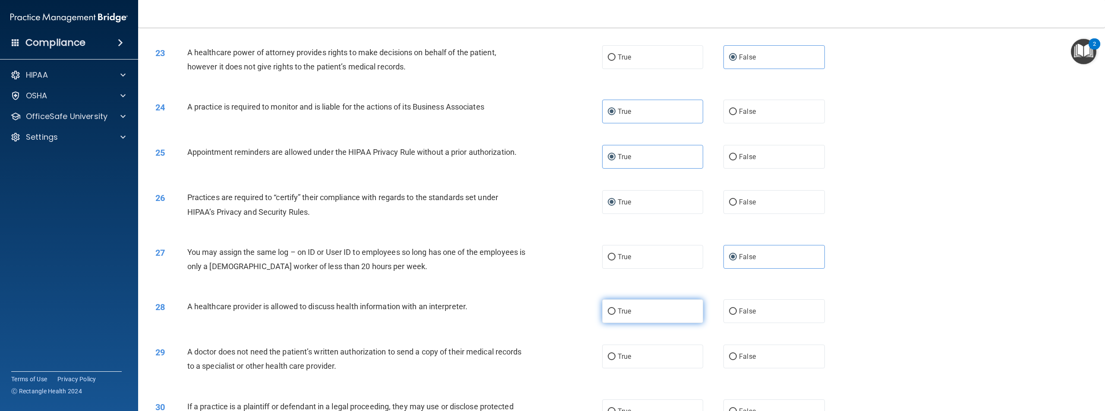
click at [616, 315] on input "True" at bounding box center [612, 312] width 8 height 6
radio input "true"
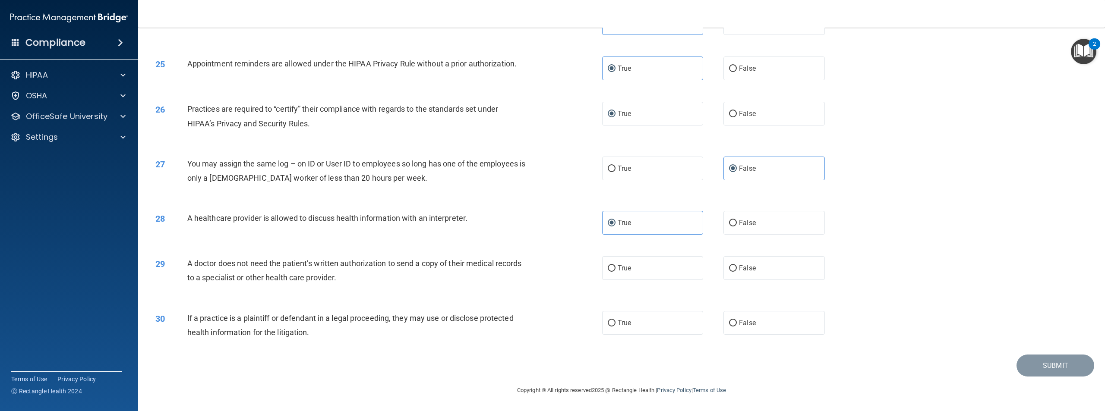
scroll to position [1328, 0]
click at [664, 276] on label "True" at bounding box center [652, 268] width 101 height 24
click at [616, 272] on input "True" at bounding box center [612, 269] width 8 height 6
radio input "true"
drag, startPoint x: 569, startPoint y: 292, endPoint x: 558, endPoint y: 301, distance: 14.2
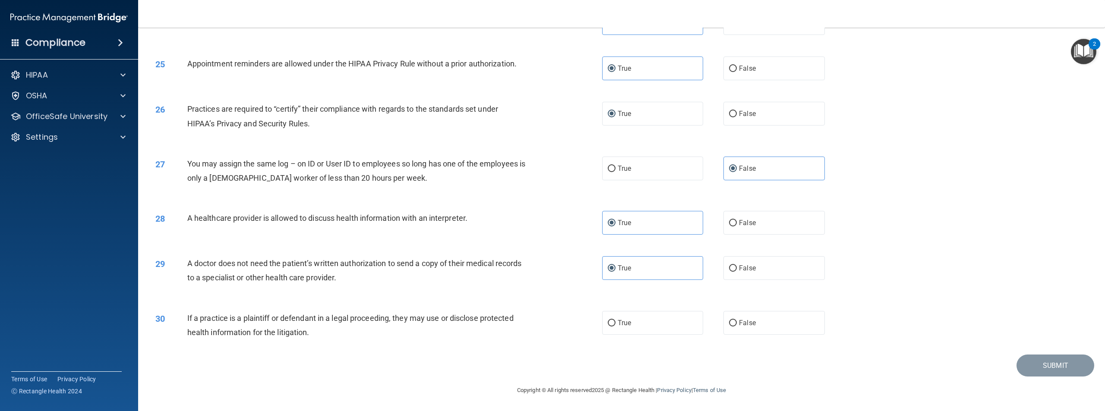
click at [557, 301] on div "30 If a practice is a plaintiff or defendant in a legal proceeding, they may us…" at bounding box center [622, 328] width 946 height 54
click at [634, 320] on label "True" at bounding box center [652, 323] width 101 height 24
click at [616, 320] on input "True" at bounding box center [612, 323] width 8 height 6
radio input "true"
click at [1056, 366] on button "Submit" at bounding box center [1056, 366] width 78 height 22
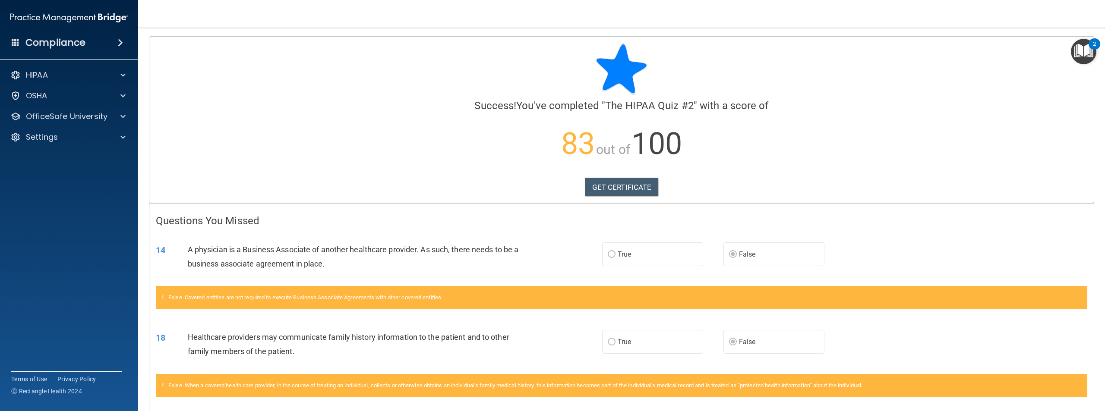
drag, startPoint x: 849, startPoint y: 287, endPoint x: 781, endPoint y: 168, distance: 136.8
click at [781, 168] on p "83 out of 100" at bounding box center [622, 144] width 932 height 56
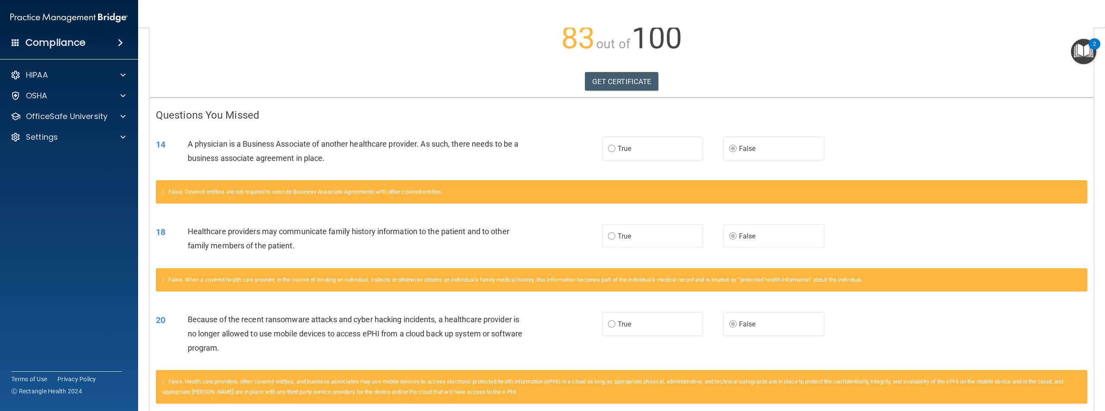
scroll to position [130, 0]
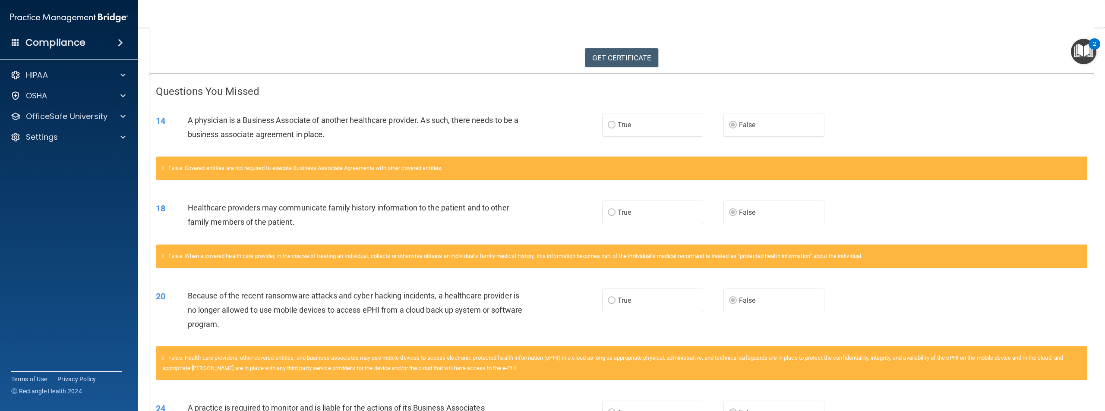
drag, startPoint x: 784, startPoint y: 166, endPoint x: 638, endPoint y: 194, distance: 149.0
click at [638, 195] on div "18 Healthcare providers may communicate family history information to the patie…" at bounding box center [621, 217] width 945 height 54
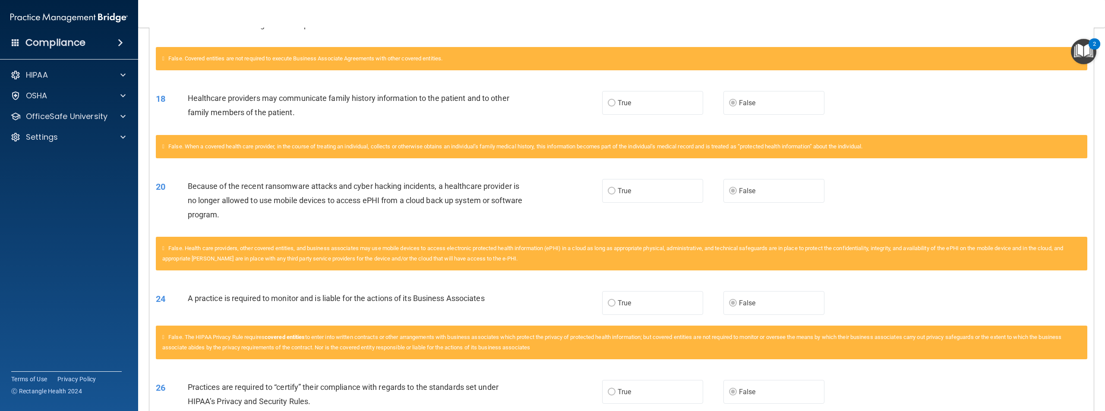
scroll to position [259, 0]
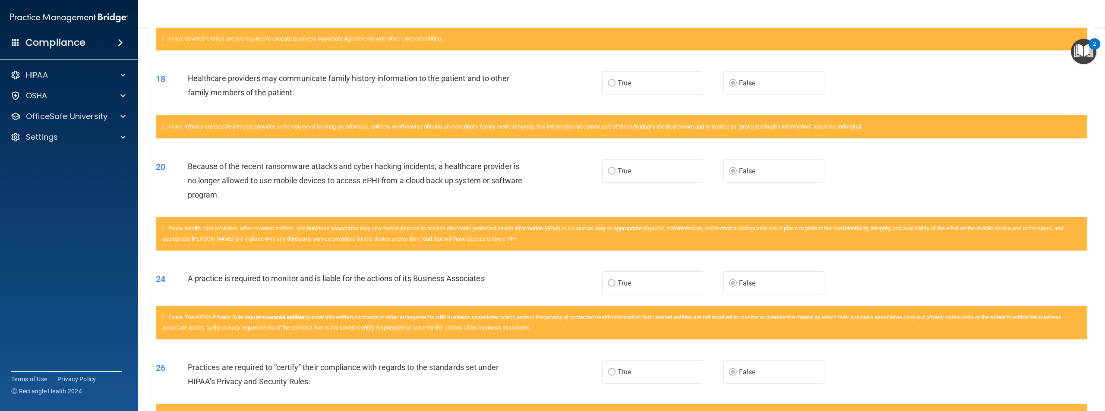
drag, startPoint x: 651, startPoint y: 184, endPoint x: 589, endPoint y: 204, distance: 64.7
click at [589, 204] on div "20 Because of the recent ransomware attacks and cyber hacking incidents, a heal…" at bounding box center [379, 182] width 472 height 47
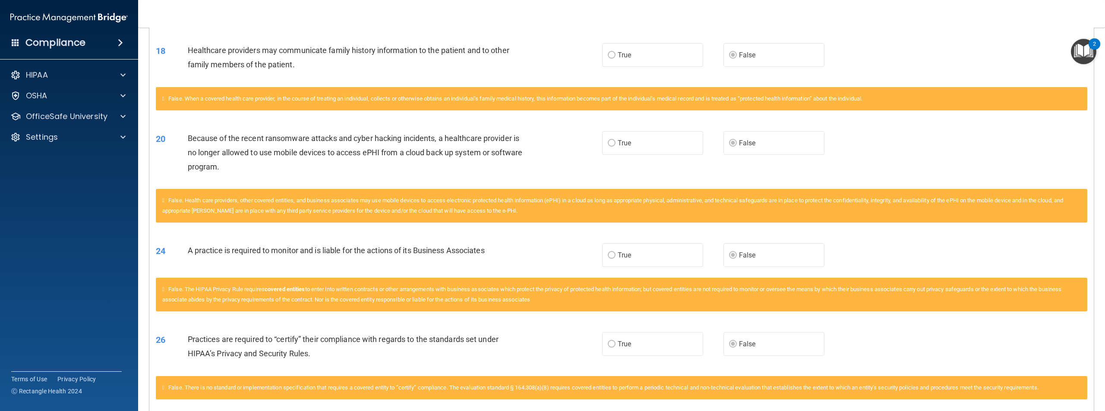
scroll to position [302, 0]
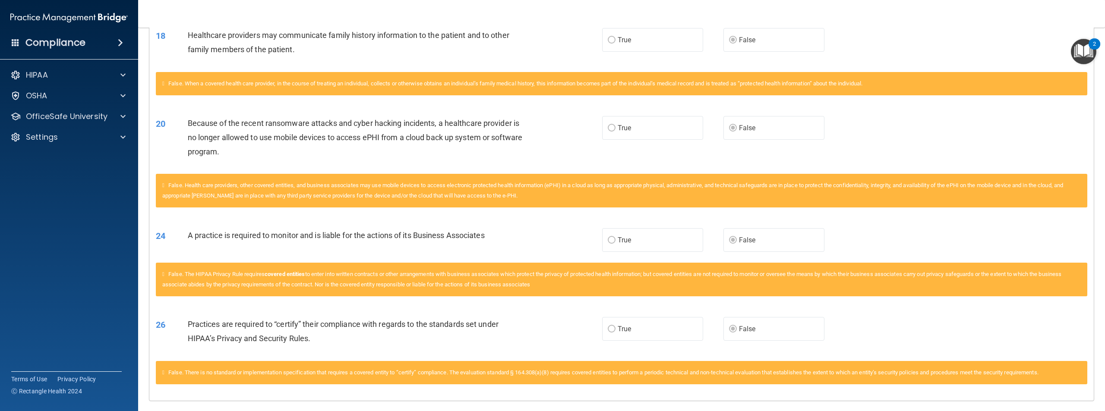
drag, startPoint x: 585, startPoint y: 196, endPoint x: 518, endPoint y: 190, distance: 67.3
click at [518, 190] on div "False. Health care providers, other covered entities, and business associates m…" at bounding box center [622, 191] width 932 height 34
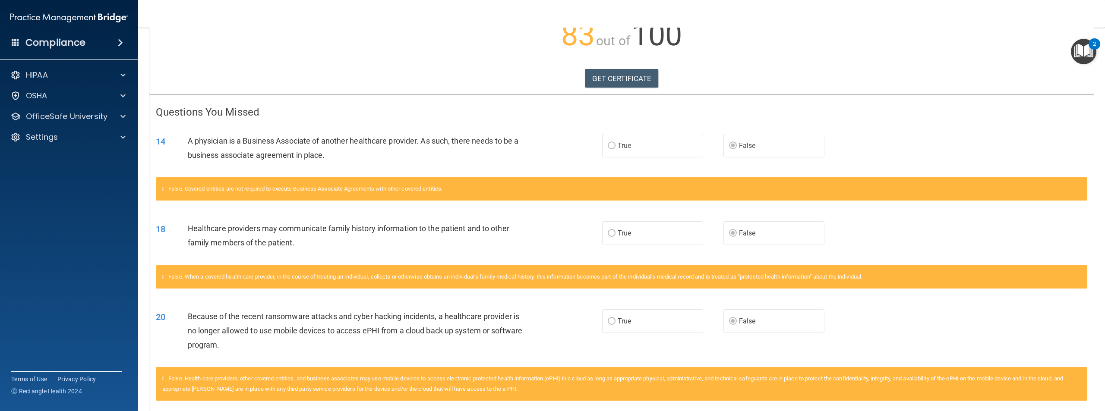
scroll to position [0, 0]
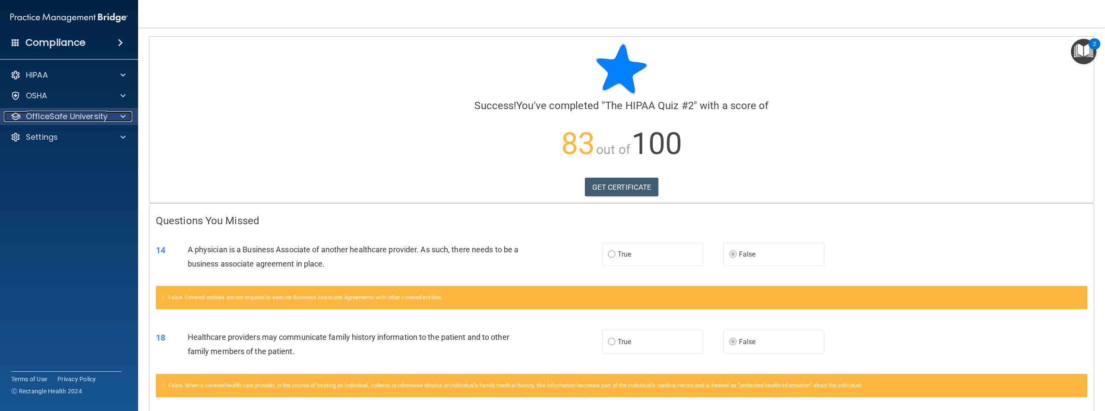
click at [129, 116] on div at bounding box center [122, 116] width 22 height 10
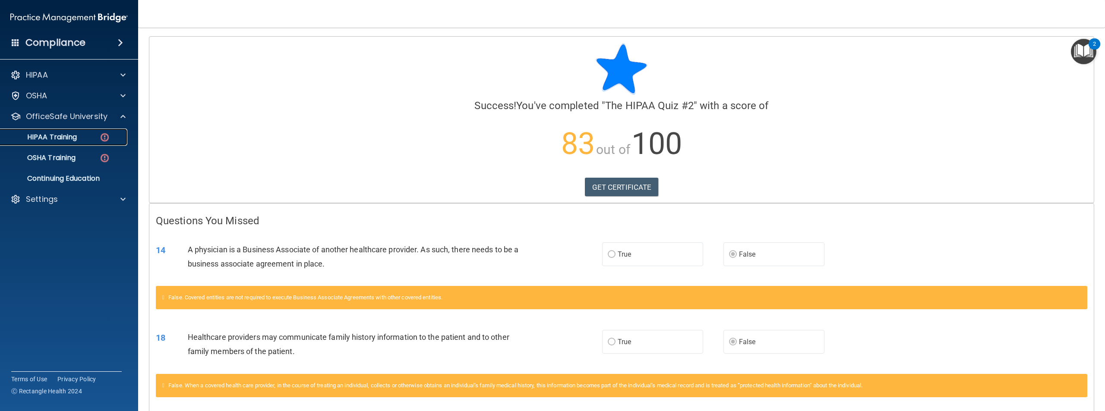
click at [110, 139] on div "HIPAA Training" at bounding box center [65, 137] width 118 height 9
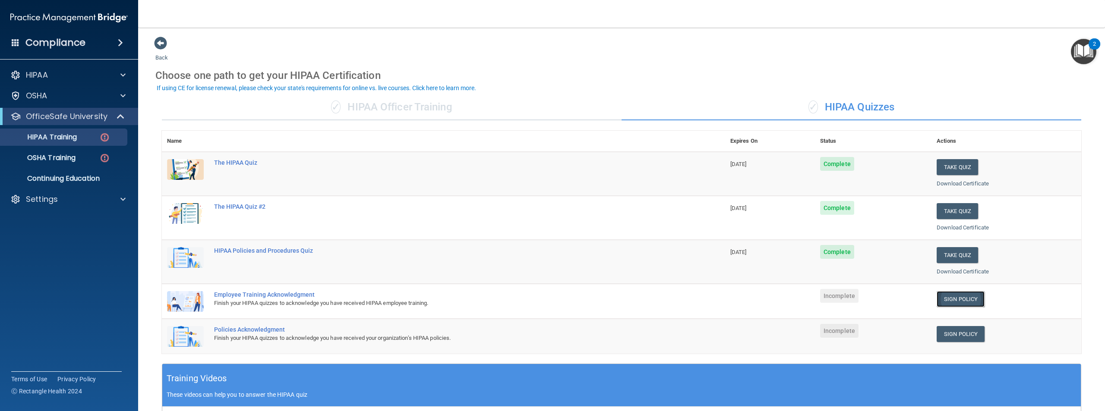
click at [940, 298] on link "Sign Policy" at bounding box center [961, 299] width 48 height 16
click at [938, 337] on link "Sign Policy" at bounding box center [961, 334] width 48 height 16
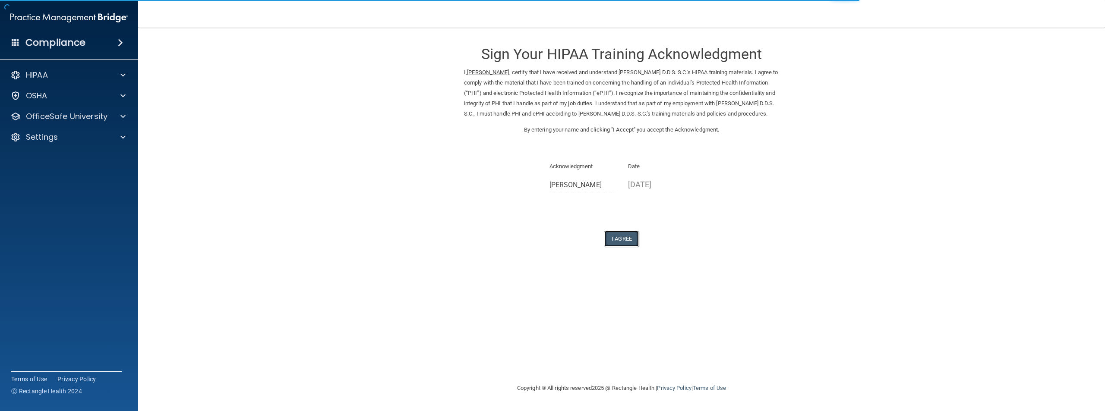
click at [633, 247] on button "I Agree" at bounding box center [621, 239] width 35 height 16
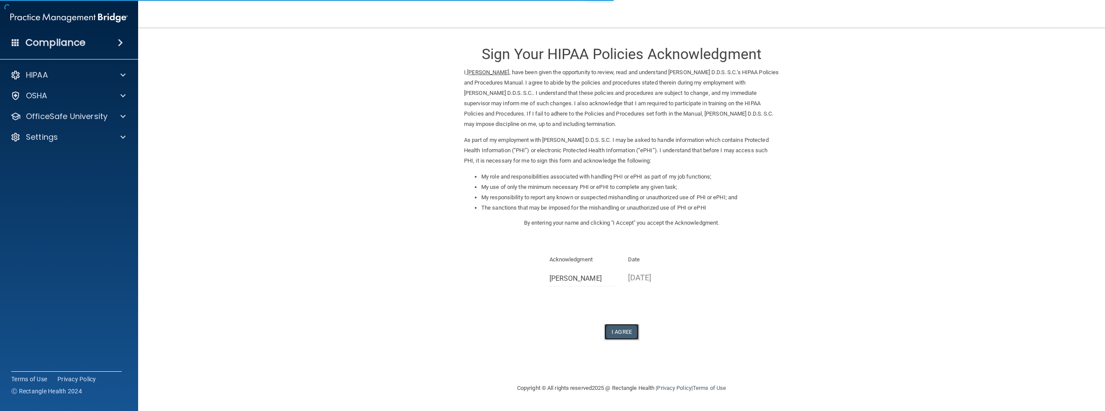
click at [626, 334] on button "I Agree" at bounding box center [621, 332] width 35 height 16
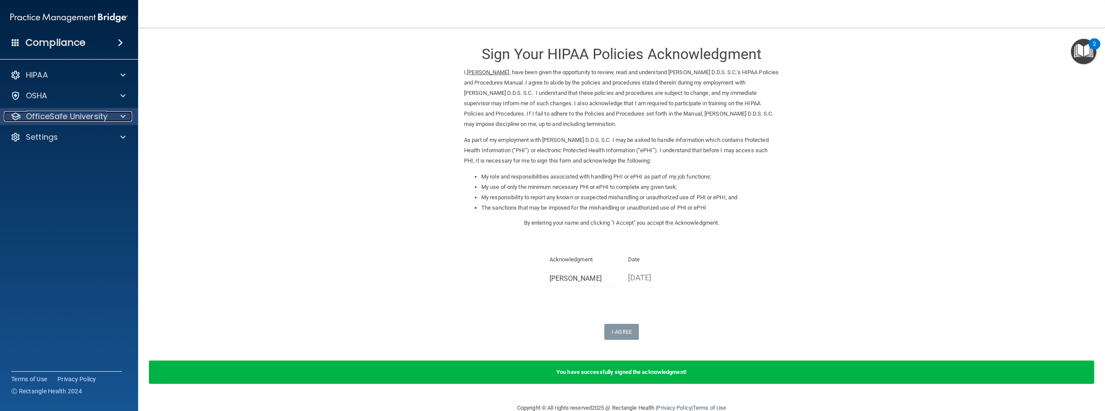
click at [124, 121] on span at bounding box center [122, 116] width 5 height 10
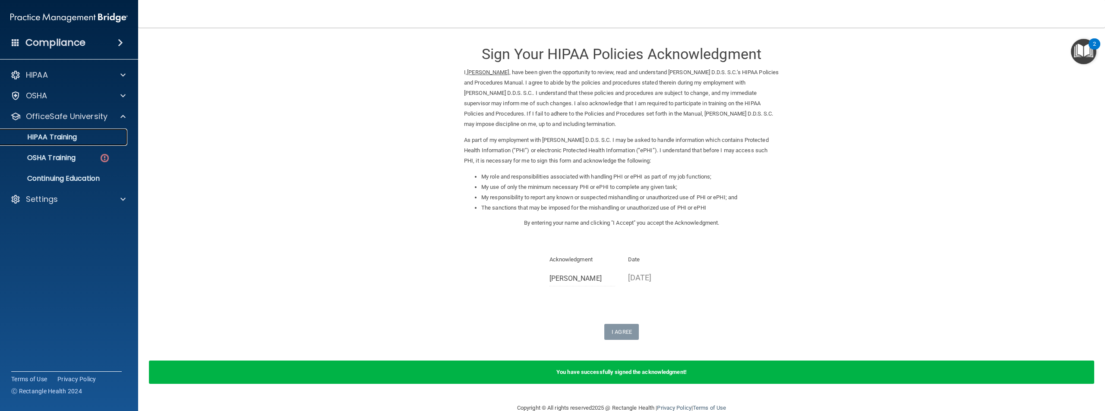
click at [107, 138] on div "HIPAA Training" at bounding box center [65, 137] width 118 height 9
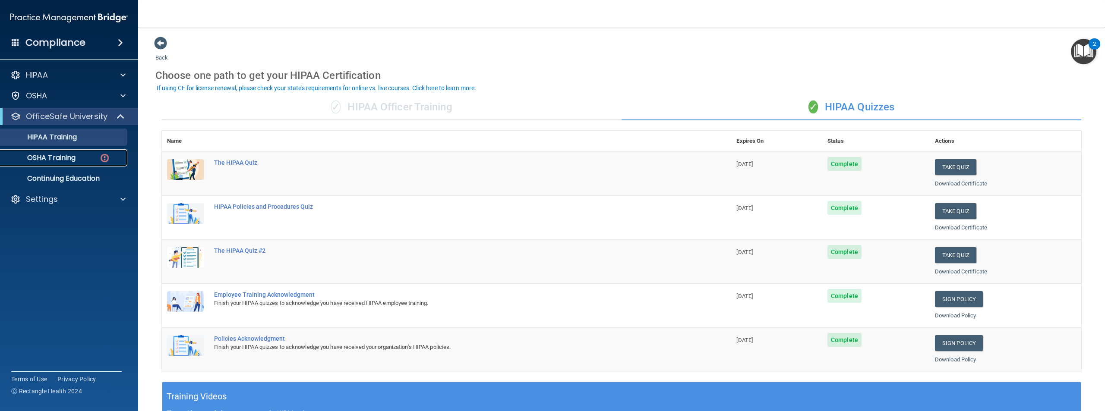
click at [105, 159] on img at bounding box center [104, 158] width 11 height 11
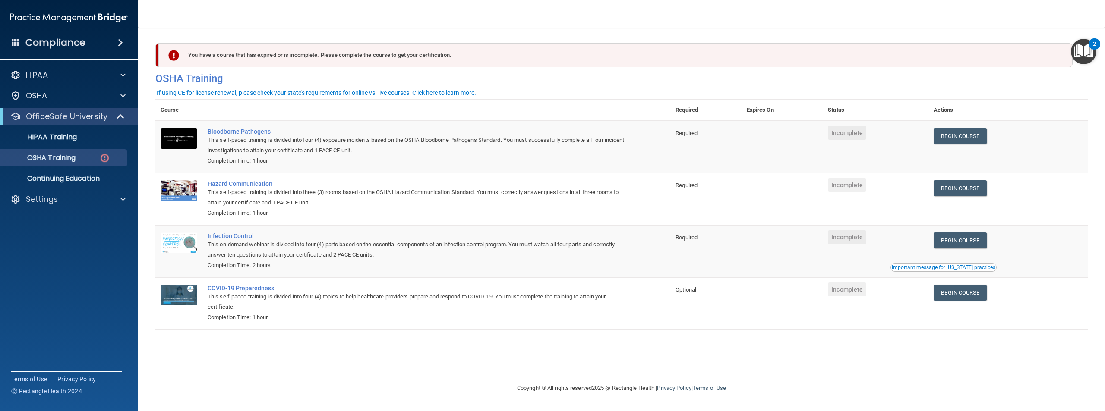
drag, startPoint x: 537, startPoint y: 238, endPoint x: 490, endPoint y: 197, distance: 62.7
click at [489, 198] on div "This self-paced training is divided into three (3) rooms based on the OSHA Haza…" at bounding box center [418, 197] width 420 height 21
click at [489, 214] on div "Completion Time: 1 hour" at bounding box center [418, 213] width 420 height 10
click at [954, 138] on link "Begin Course" at bounding box center [960, 136] width 53 height 16
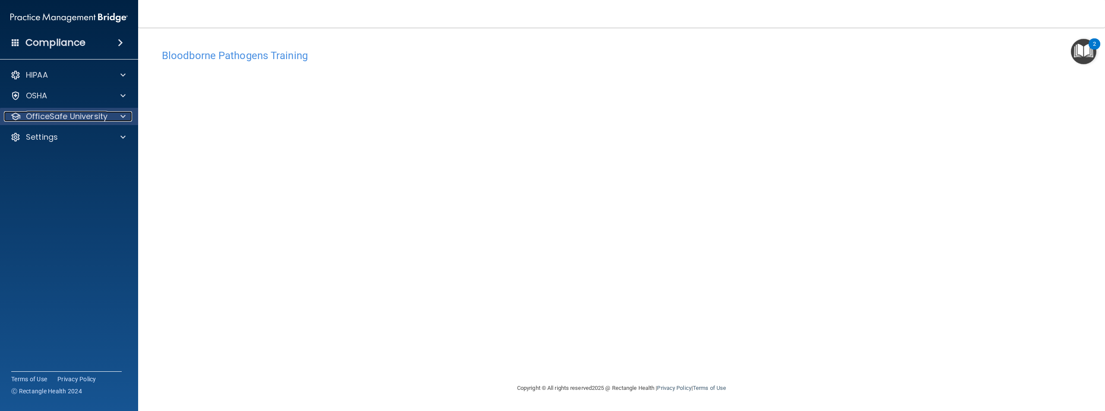
click at [125, 116] on span at bounding box center [122, 116] width 5 height 10
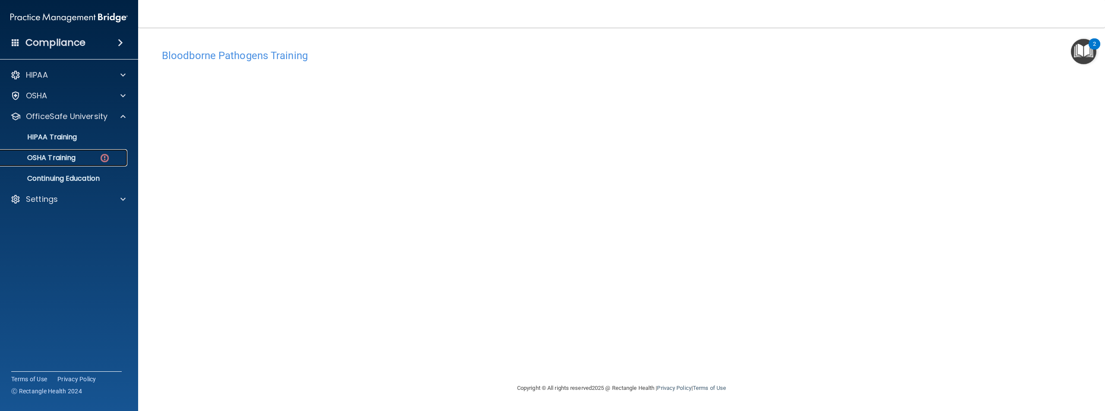
click at [95, 164] on link "OSHA Training" at bounding box center [59, 157] width 136 height 17
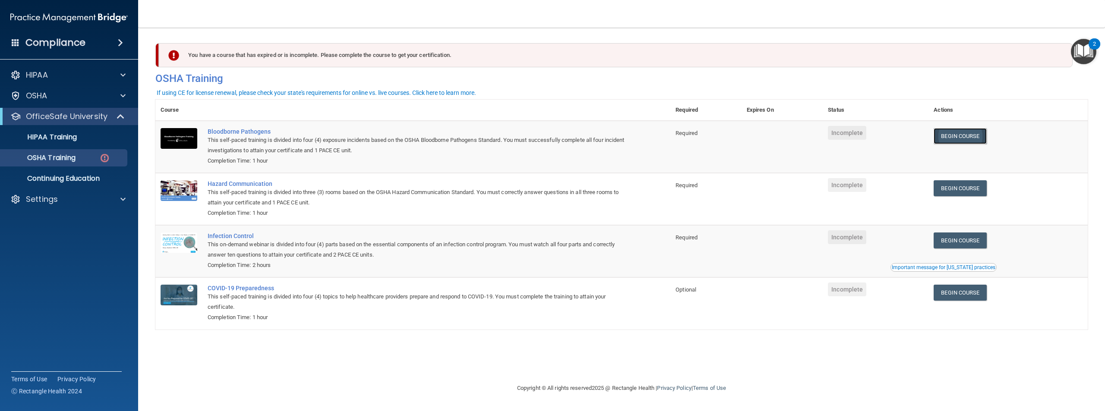
click at [978, 129] on link "Begin Course" at bounding box center [960, 136] width 53 height 16
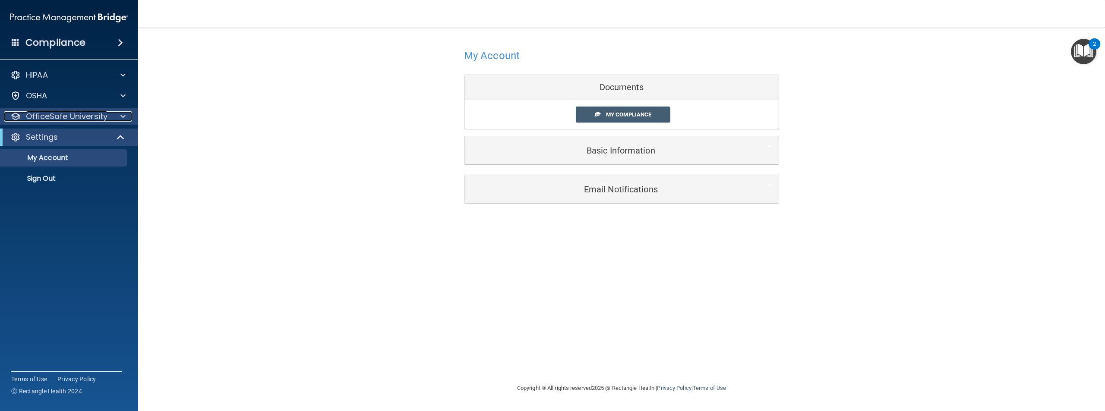
click at [125, 113] on span at bounding box center [122, 116] width 5 height 10
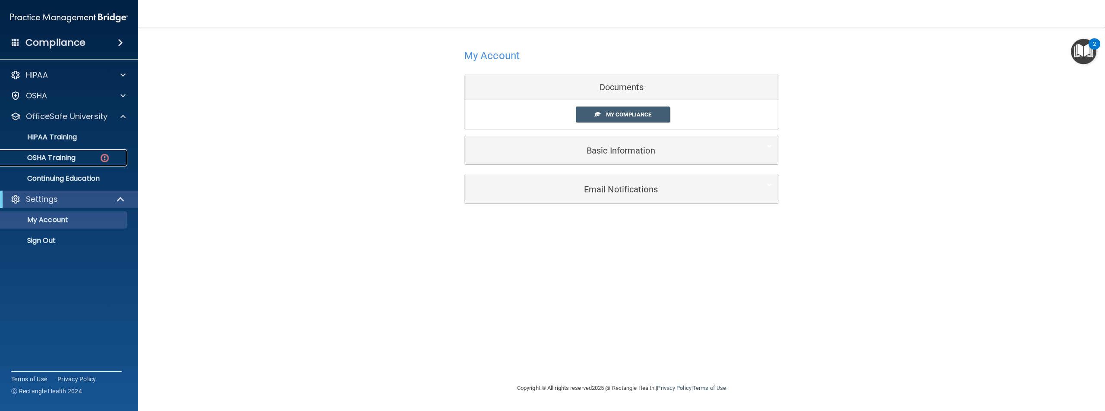
click at [102, 160] on img at bounding box center [104, 158] width 11 height 11
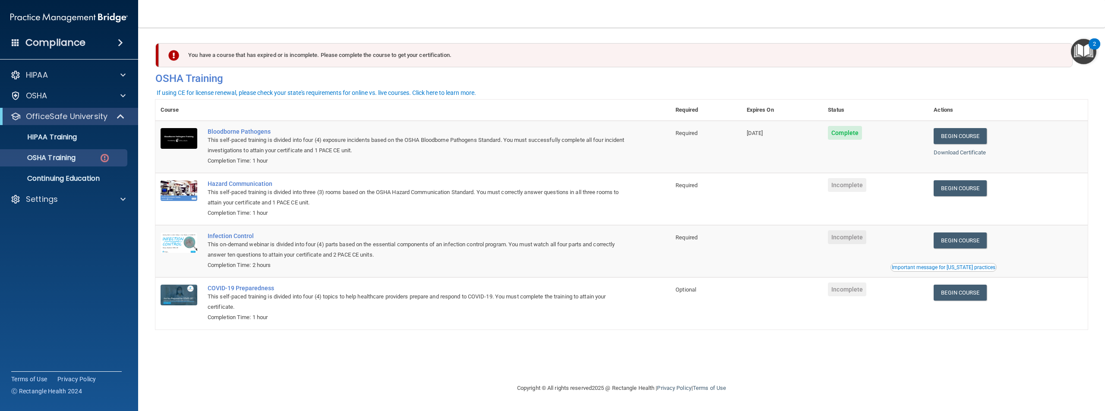
drag, startPoint x: 239, startPoint y: 210, endPoint x: 252, endPoint y: 212, distance: 12.6
drag, startPoint x: 252, startPoint y: 212, endPoint x: 806, endPoint y: 213, distance: 554.4
click at [808, 212] on td at bounding box center [783, 199] width 82 height 52
click at [958, 193] on link "Begin Course" at bounding box center [960, 188] width 53 height 16
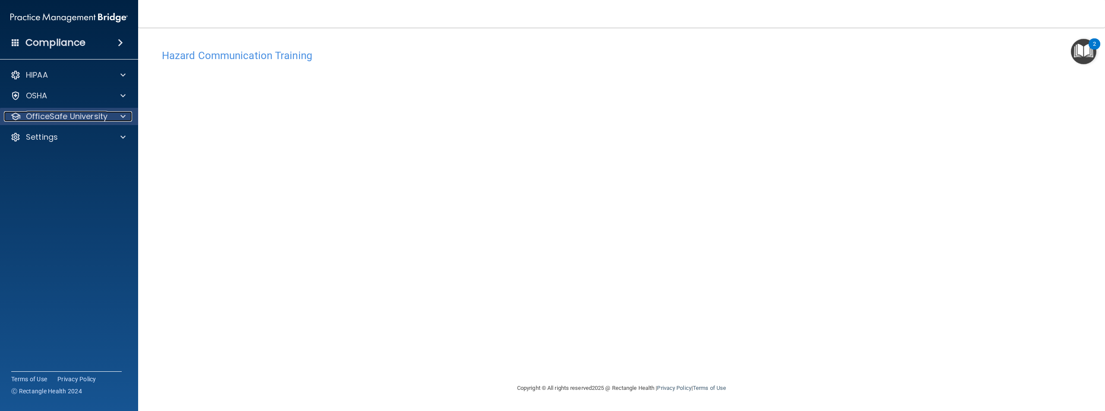
click at [120, 118] on span at bounding box center [122, 116] width 5 height 10
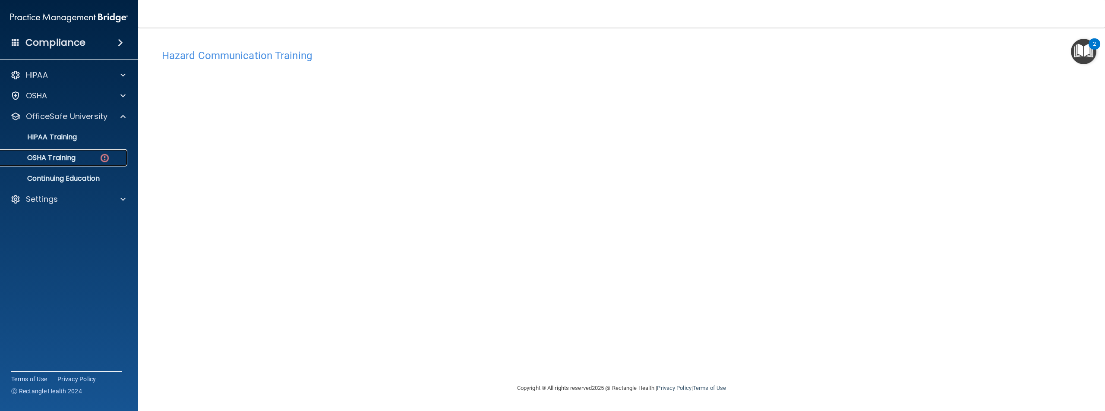
click at [109, 156] on img at bounding box center [104, 158] width 11 height 11
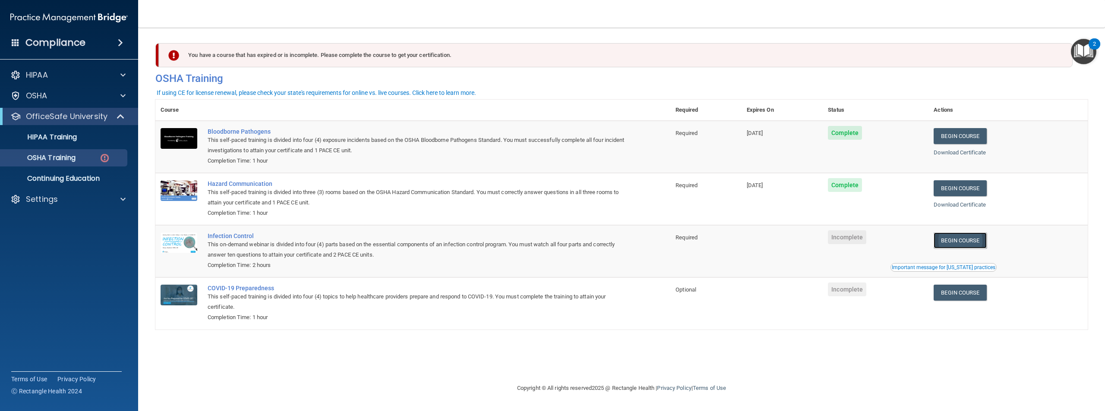
click at [965, 241] on link "Begin Course" at bounding box center [960, 241] width 53 height 16
click at [987, 240] on link "Begin Course" at bounding box center [960, 241] width 53 height 16
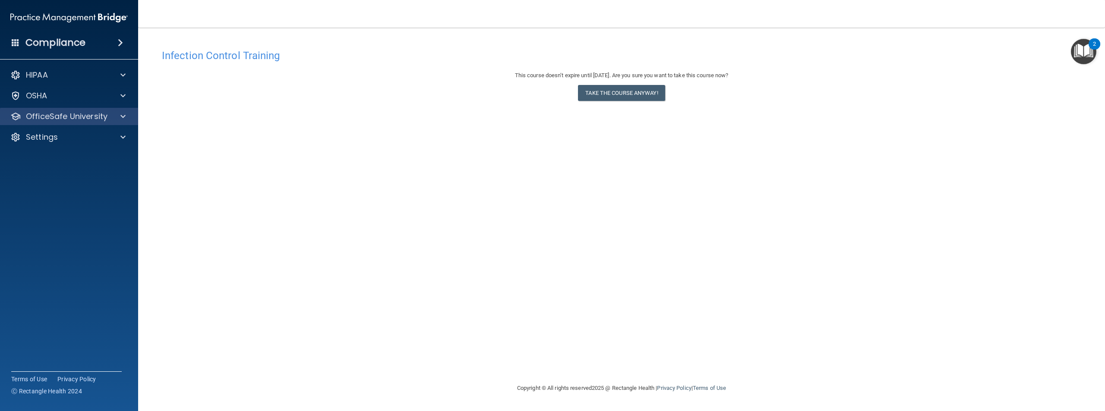
click at [122, 122] on div "OfficeSafe University" at bounding box center [69, 116] width 139 height 17
click at [126, 116] on div at bounding box center [122, 116] width 22 height 10
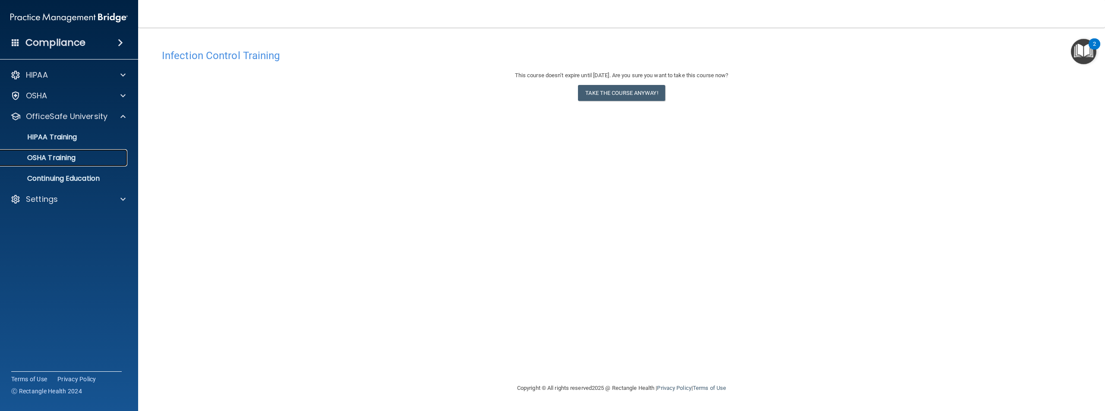
click at [106, 159] on div "OSHA Training" at bounding box center [65, 158] width 118 height 9
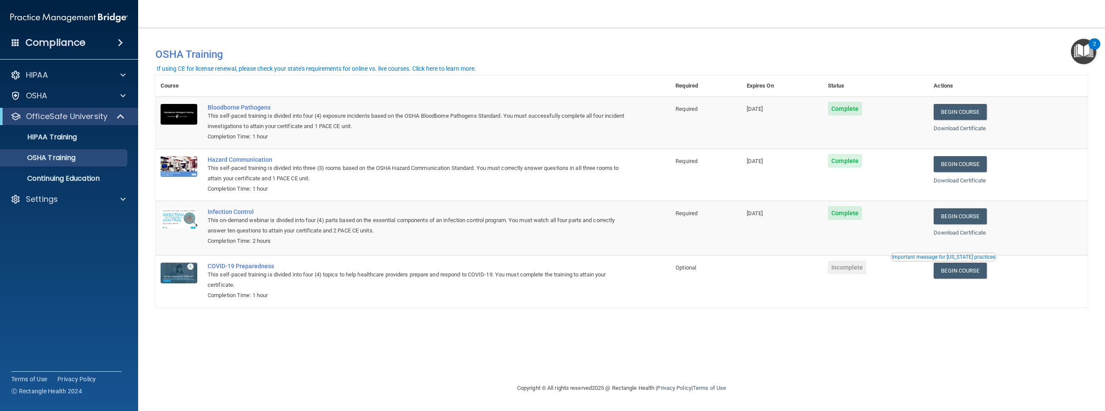
drag, startPoint x: 289, startPoint y: 245, endPoint x: 491, endPoint y: 288, distance: 206.7
click at [491, 288] on div "This self-paced training is divided into four (4) topics to help healthcare pro…" at bounding box center [418, 280] width 420 height 21
click at [964, 275] on link "Begin Course" at bounding box center [960, 271] width 53 height 16
click at [1088, 52] on img "Open Resource Center, 2 new notifications" at bounding box center [1083, 51] width 25 height 25
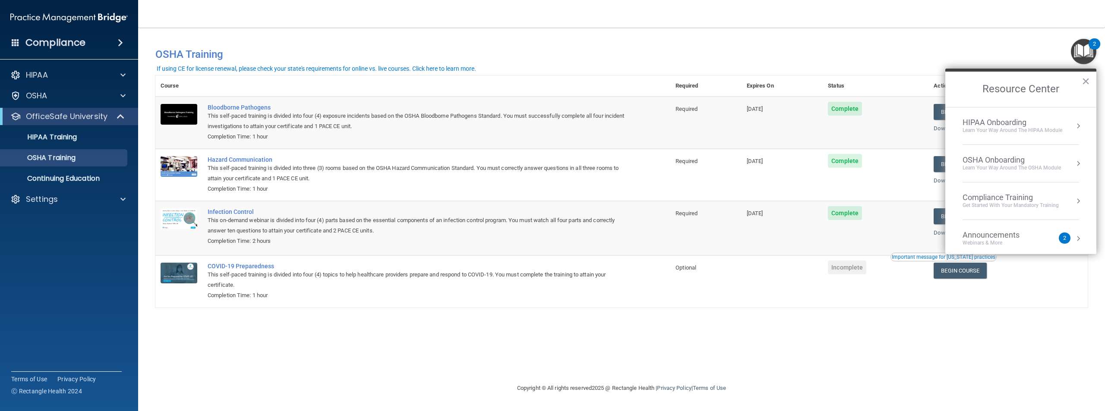
scroll to position [48, 0]
click at [1074, 193] on button "Resource Center" at bounding box center [1078, 190] width 9 height 9
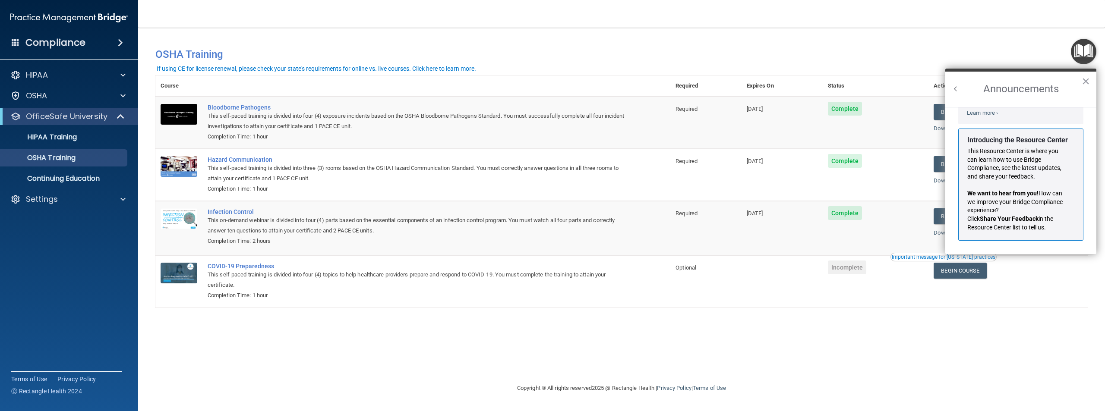
scroll to position [0, 0]
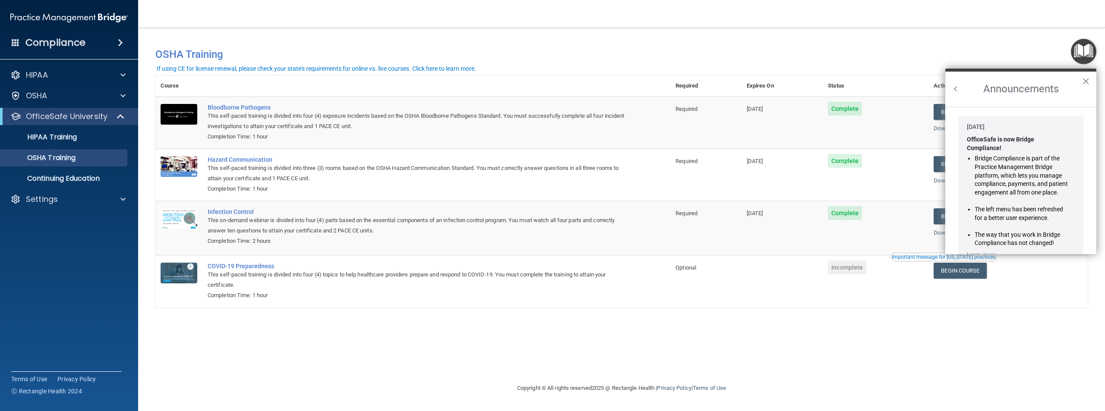
drag, startPoint x: 1036, startPoint y: 202, endPoint x: 1033, endPoint y: 187, distance: 15.0
drag, startPoint x: 1033, startPoint y: 187, endPoint x: 1050, endPoint y: 120, distance: 70.0
click at [1042, 127] on div "Jan 30, 2024" at bounding box center [1021, 127] width 108 height 9
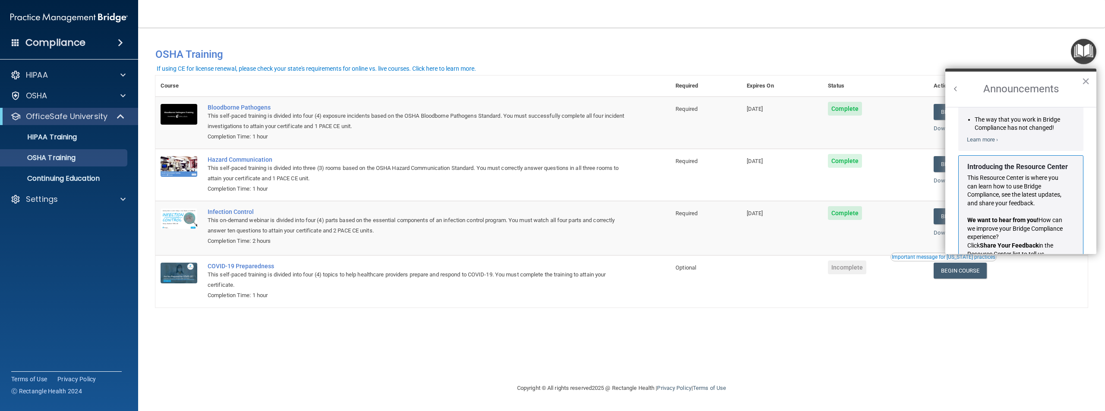
scroll to position [152, 0]
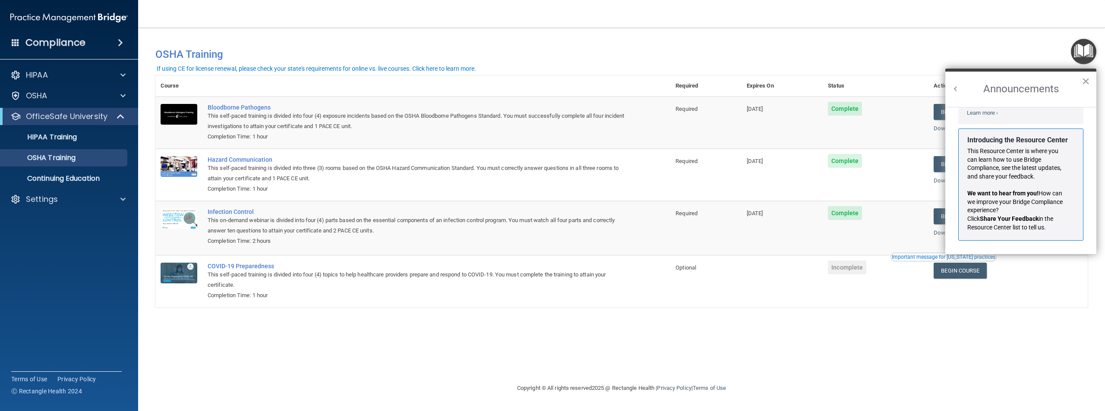
click at [1082, 80] on h2 "Announcements" at bounding box center [1021, 89] width 151 height 35
click at [1085, 85] on button "×" at bounding box center [1086, 81] width 8 height 14
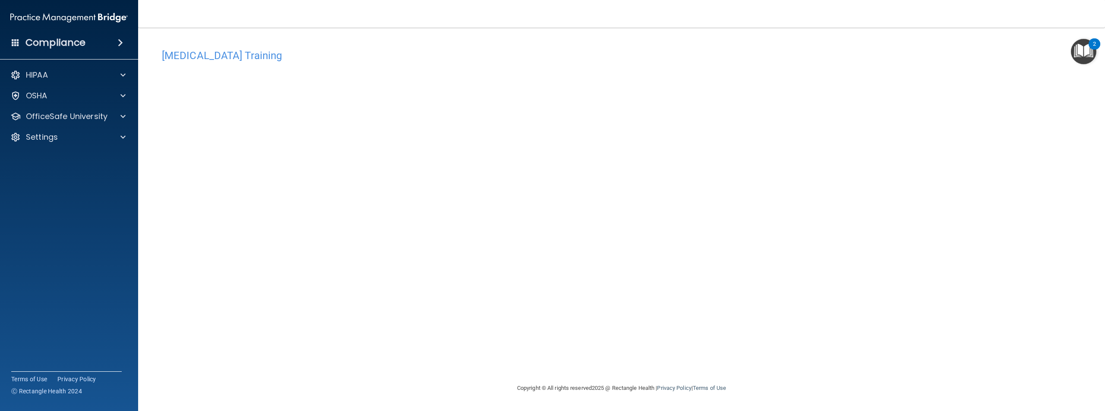
drag, startPoint x: 654, startPoint y: 299, endPoint x: 648, endPoint y: 301, distance: 6.2
click at [653, 299] on div "COVID-19 Training This course doesn’t expire until . Are you sure you want to t…" at bounding box center [621, 214] width 933 height 338
drag, startPoint x: 344, startPoint y: 332, endPoint x: 316, endPoint y: 369, distance: 45.3
click at [317, 369] on div "COVID-19 Training This course doesn’t expire until . Are you sure you want to t…" at bounding box center [621, 214] width 933 height 338
drag, startPoint x: 382, startPoint y: 389, endPoint x: 320, endPoint y: 389, distance: 62.2
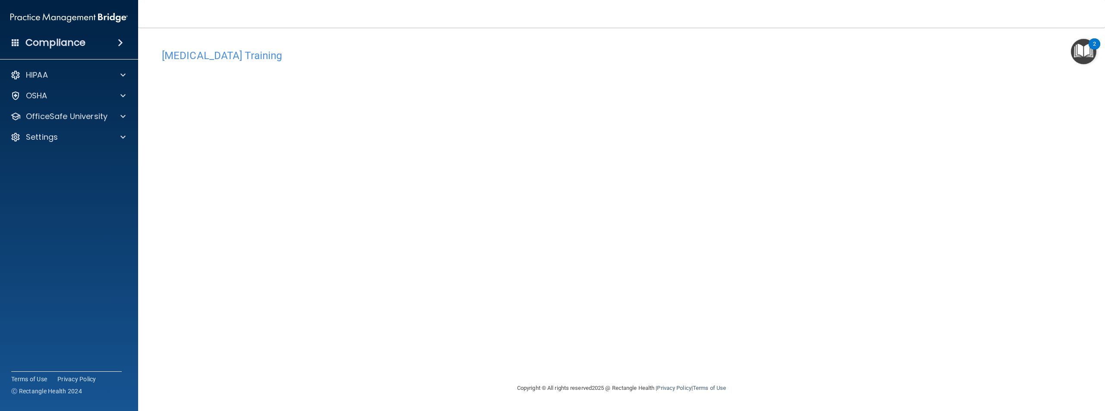
click at [313, 389] on footer "Copyright © All rights reserved 2025 @ Rectangle Health | Privacy Policy | Term…" at bounding box center [621, 389] width 933 height 28
drag, startPoint x: 406, startPoint y: 361, endPoint x: 363, endPoint y: 363, distance: 43.6
drag, startPoint x: 363, startPoint y: 363, endPoint x: 313, endPoint y: 347, distance: 52.2
click at [313, 347] on div "COVID-19 Training This course doesn’t expire until . Are you sure you want to t…" at bounding box center [621, 214] width 933 height 338
click at [120, 117] on div at bounding box center [122, 116] width 22 height 10
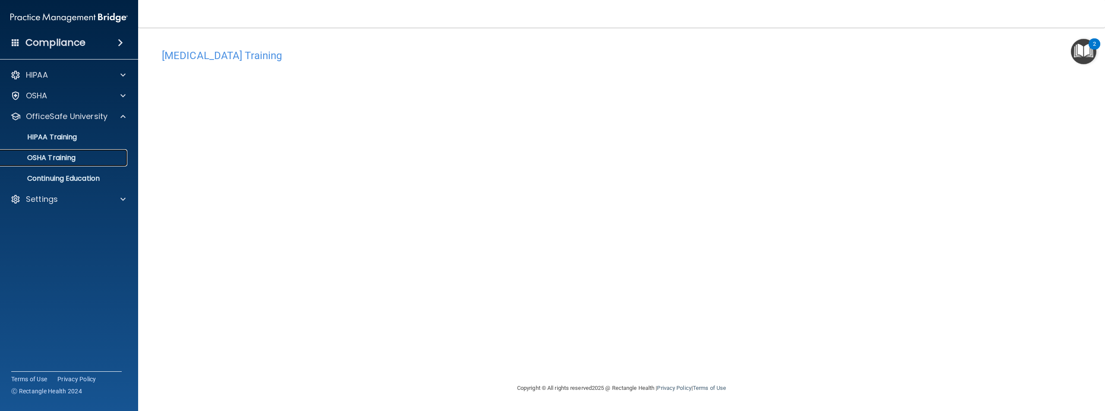
click at [113, 152] on link "OSHA Training" at bounding box center [59, 157] width 136 height 17
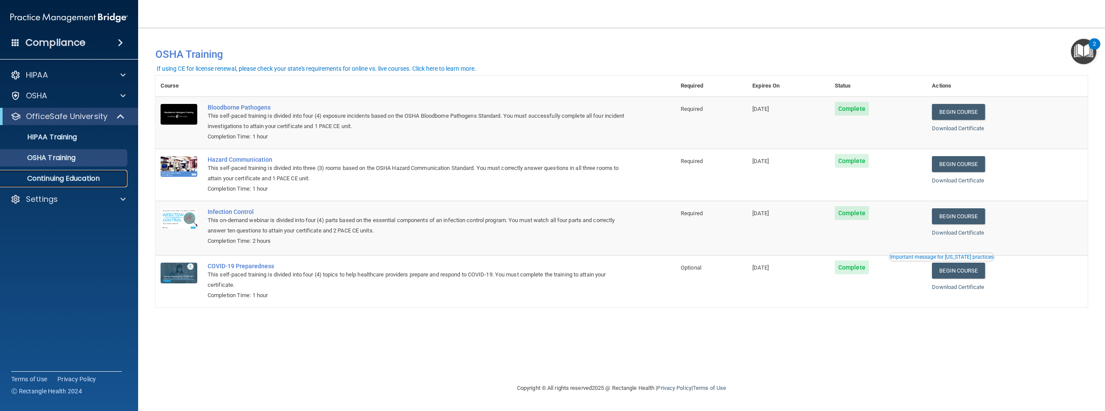
click at [101, 179] on p "Continuing Education" at bounding box center [65, 178] width 118 height 9
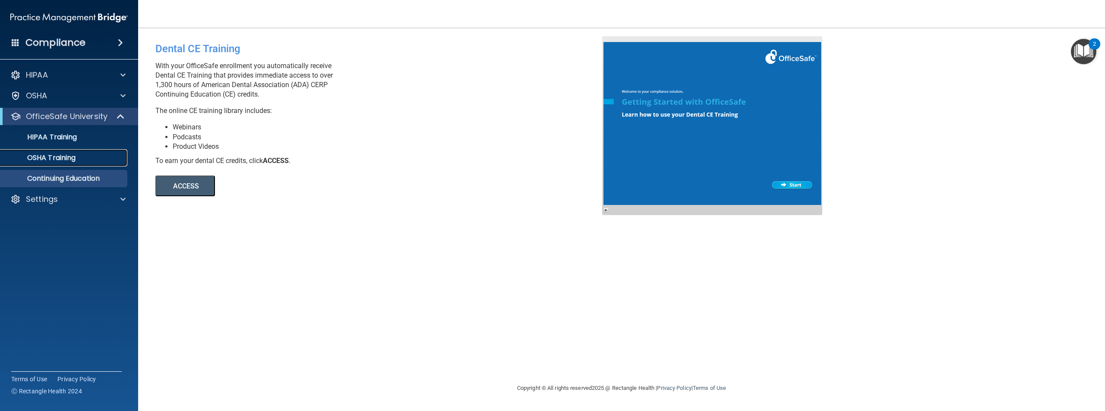
click at [52, 154] on p "OSHA Training" at bounding box center [41, 158] width 70 height 9
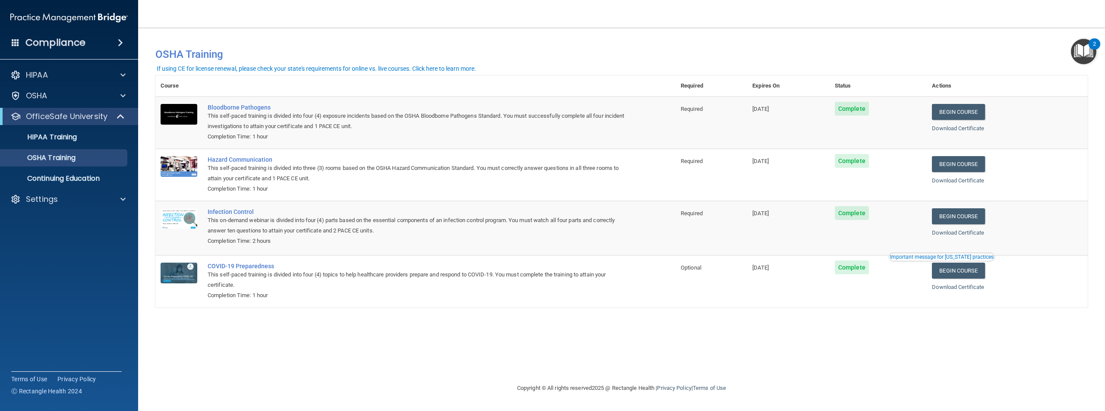
drag, startPoint x: 54, startPoint y: 155, endPoint x: 63, endPoint y: 274, distance: 119.0
click at [63, 275] on accordion "HIPAA Documents and Policies Report an Incident Business Associates Emergency P…" at bounding box center [69, 181] width 139 height 237
drag, startPoint x: 66, startPoint y: 245, endPoint x: 112, endPoint y: 253, distance: 46.9
drag, startPoint x: 112, startPoint y: 253, endPoint x: 599, endPoint y: 254, distance: 487.0
click at [599, 254] on td "Infection Control This on-demand webinar is divided into four (4) parts based o…" at bounding box center [438, 228] width 473 height 54
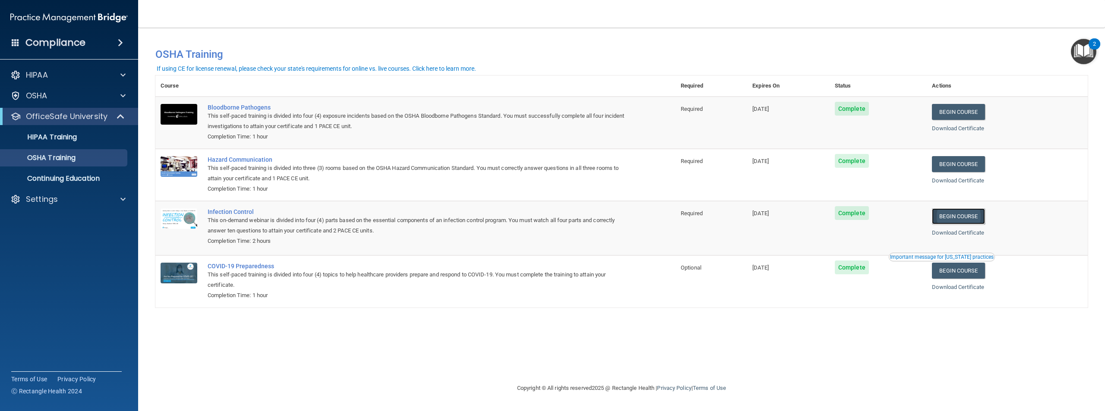
click at [969, 224] on link "Begin Course" at bounding box center [958, 217] width 53 height 16
click at [132, 76] on div at bounding box center [122, 75] width 22 height 10
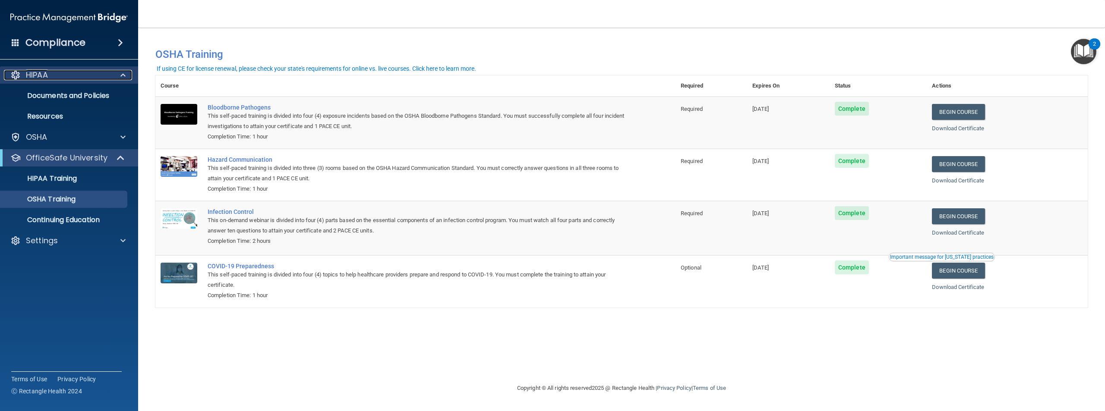
click at [129, 75] on div at bounding box center [122, 75] width 22 height 10
